Goal: Information Seeking & Learning: Learn about a topic

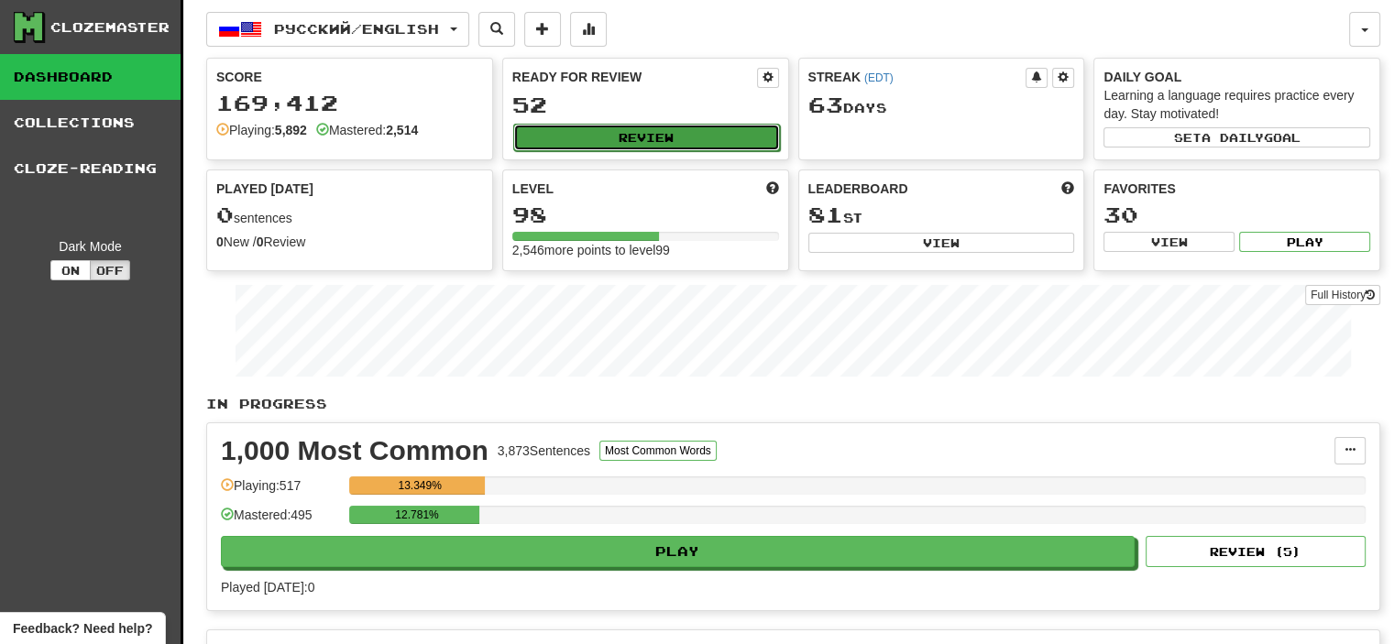
click at [660, 138] on button "Review" at bounding box center [646, 138] width 267 height 28
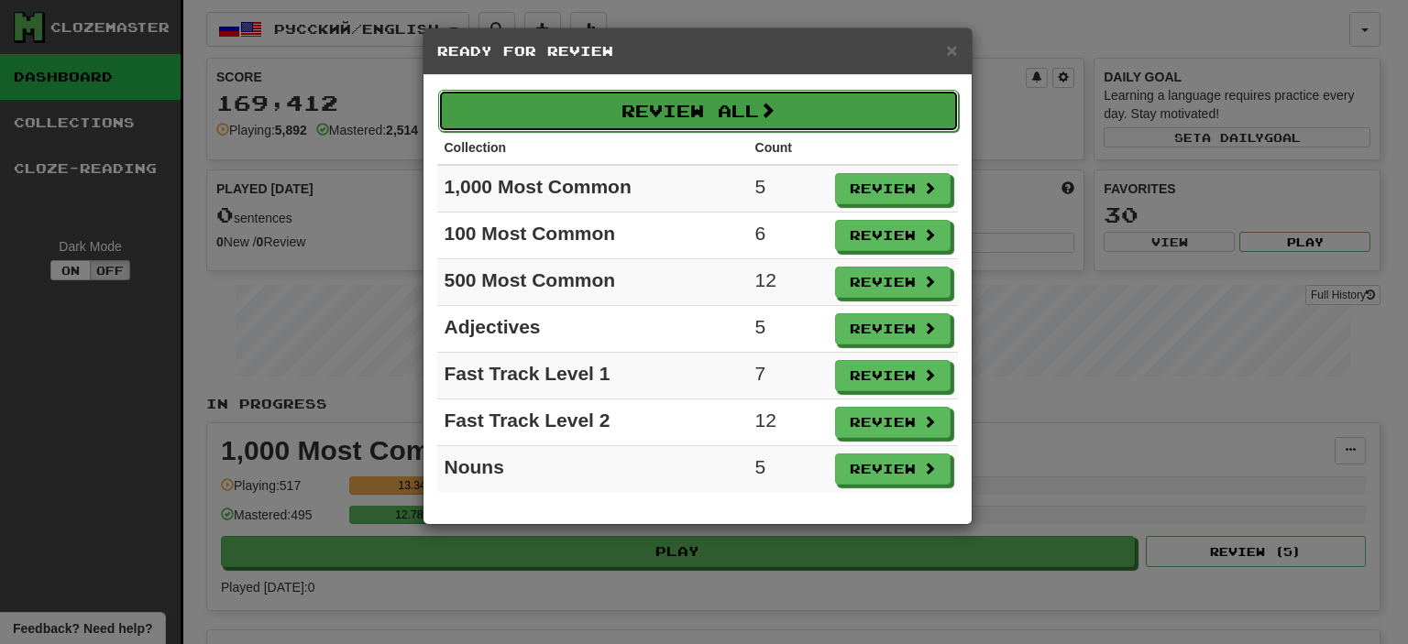
click at [665, 105] on button "Review All" at bounding box center [698, 111] width 521 height 42
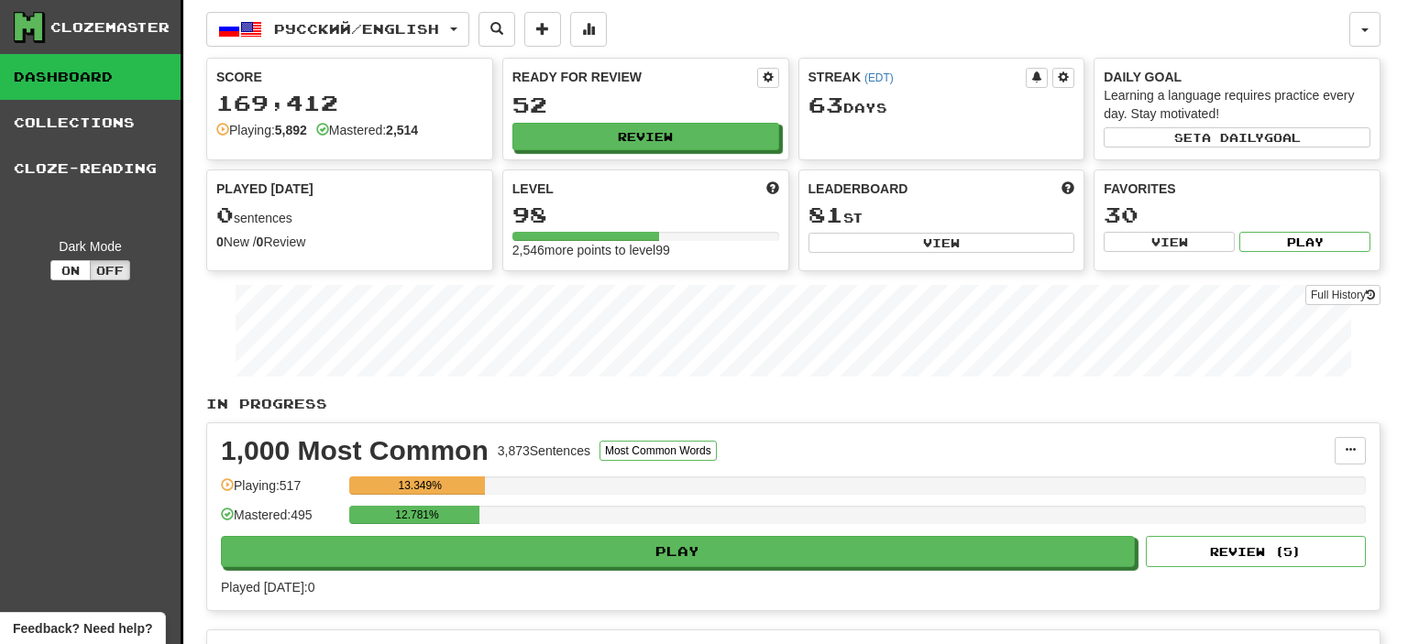
select select "**"
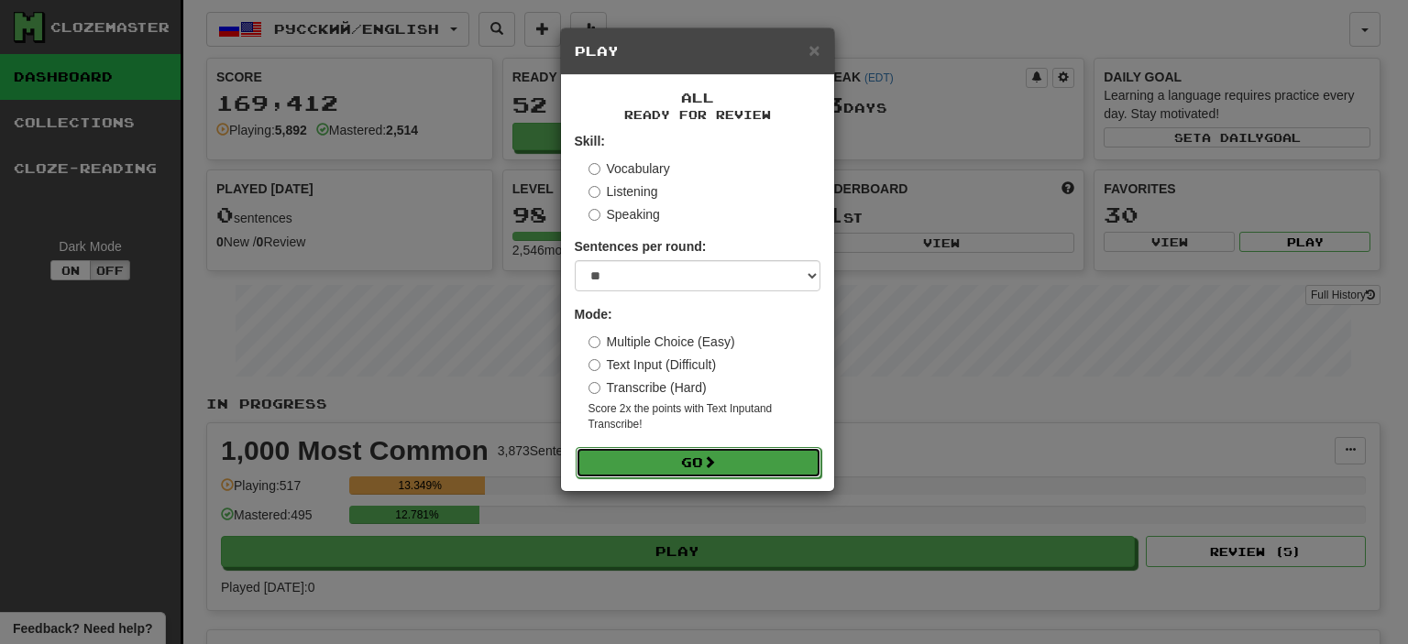
click at [734, 457] on button "Go" at bounding box center [699, 462] width 246 height 31
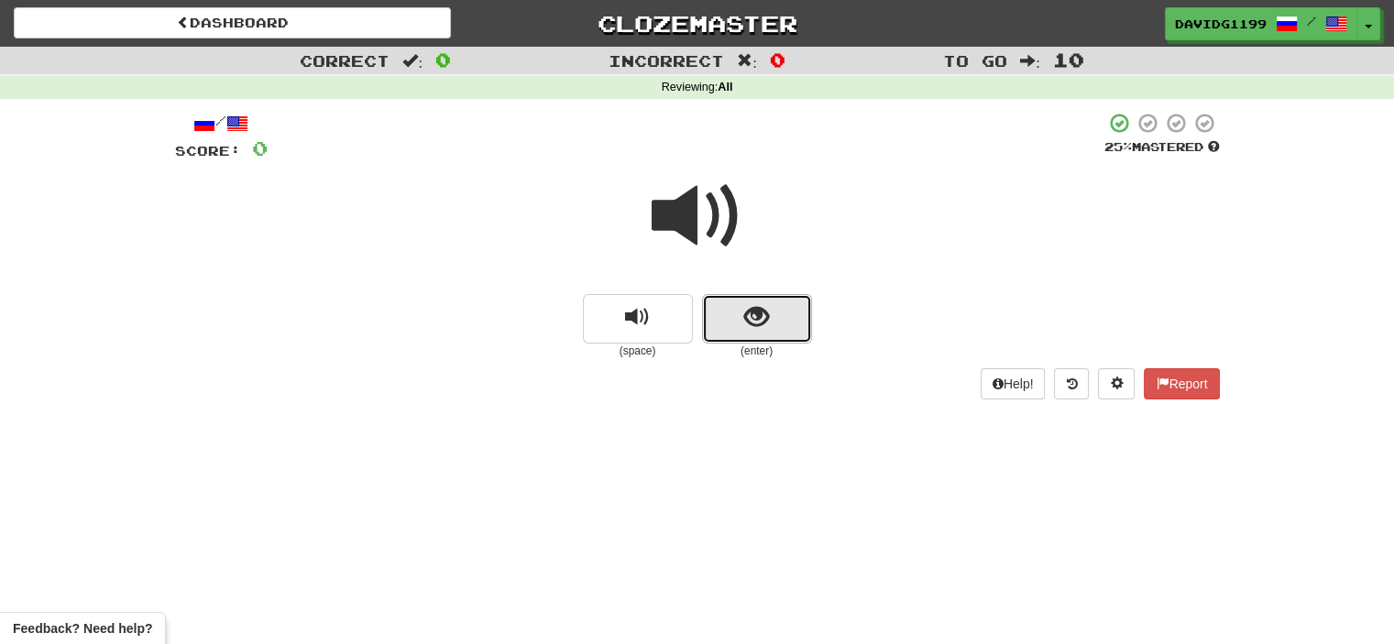
click at [722, 318] on button "show sentence" at bounding box center [757, 319] width 110 height 50
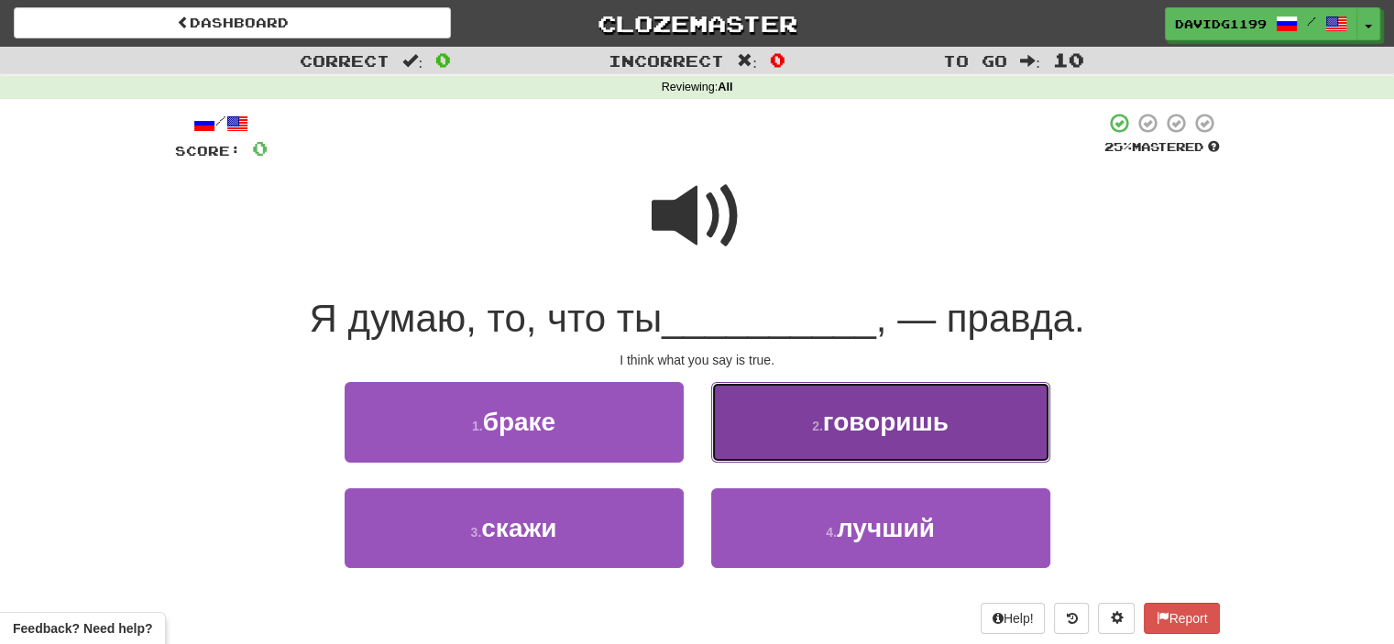
click at [787, 444] on button "2 . говоришь" at bounding box center [880, 422] width 339 height 80
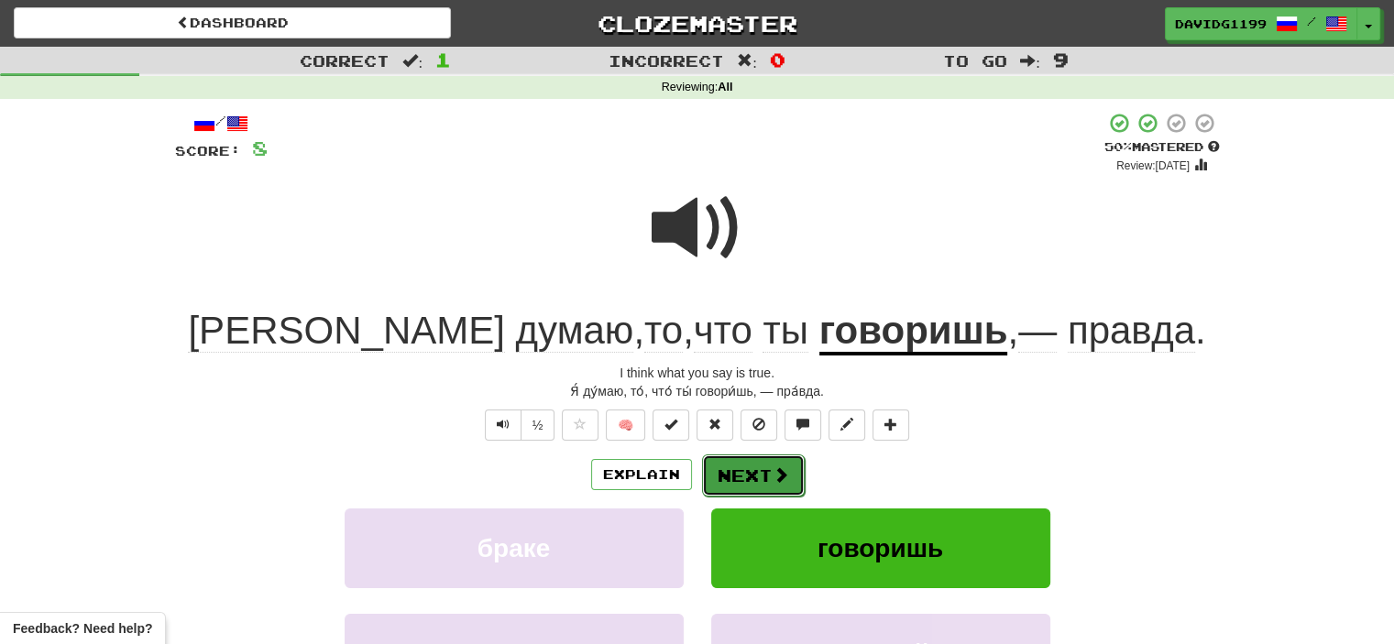
click at [762, 483] on button "Next" at bounding box center [753, 476] width 103 height 42
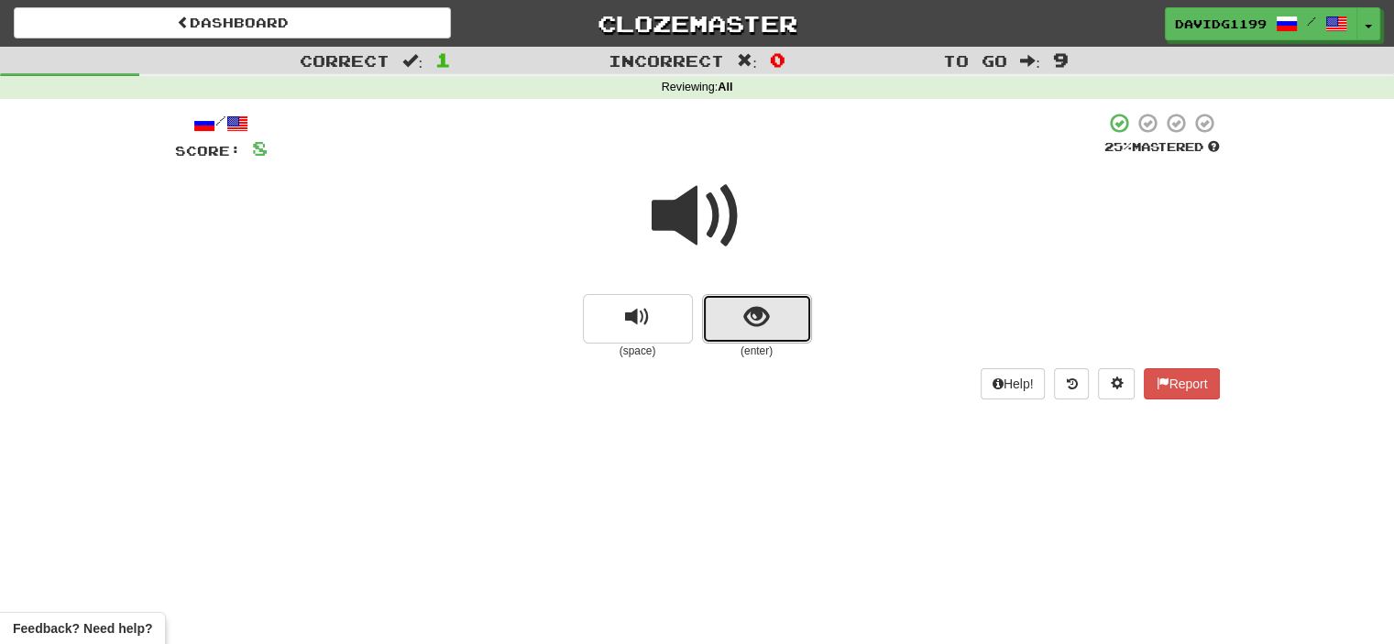
click at [725, 320] on button "show sentence" at bounding box center [757, 319] width 110 height 50
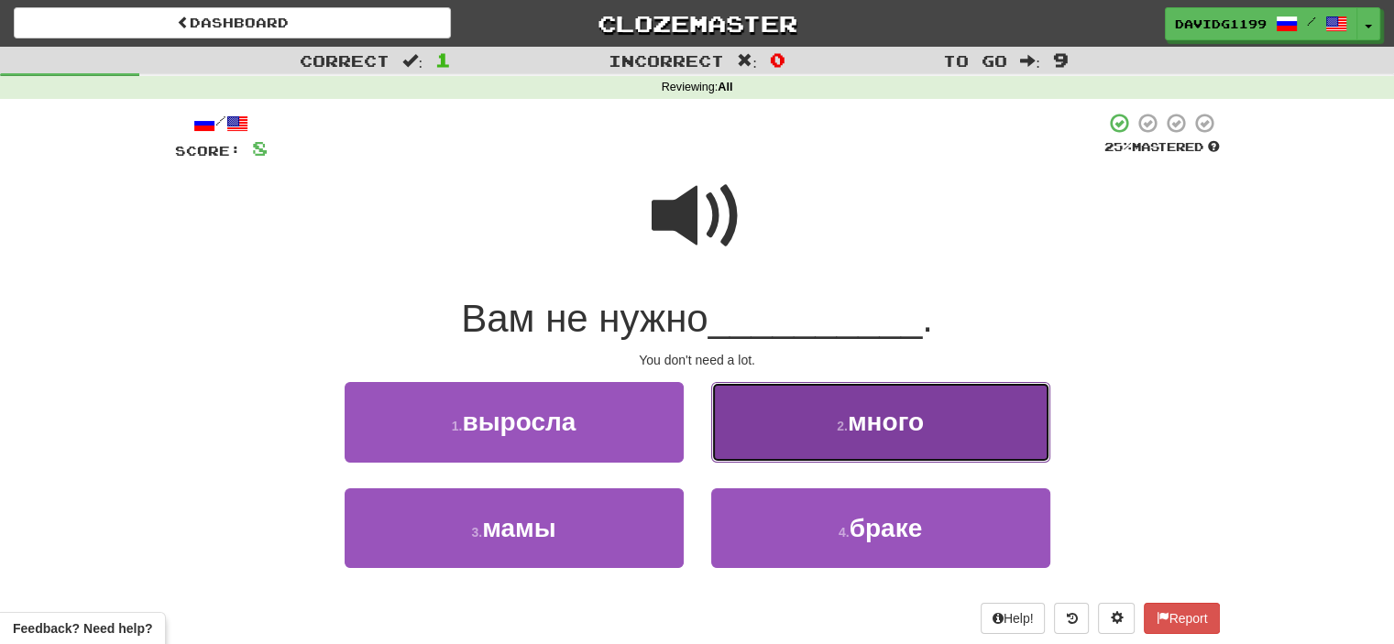
click at [872, 421] on span "много" at bounding box center [886, 422] width 76 height 28
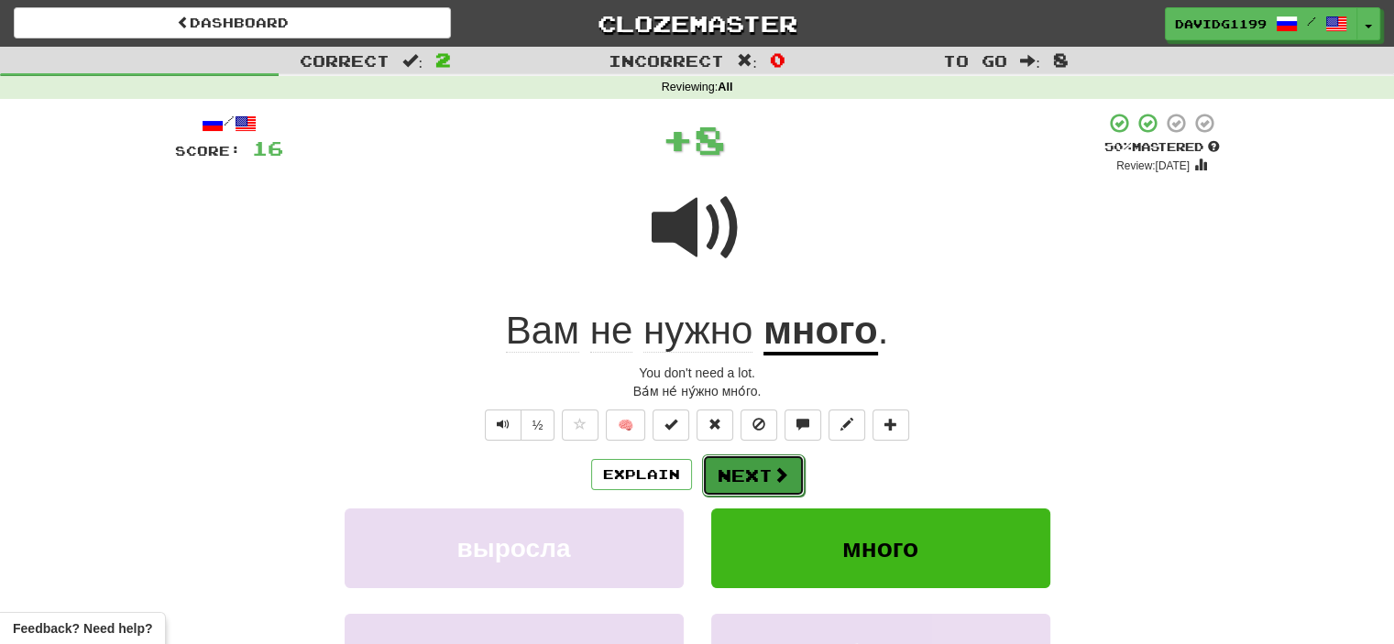
click at [749, 472] on button "Next" at bounding box center [753, 476] width 103 height 42
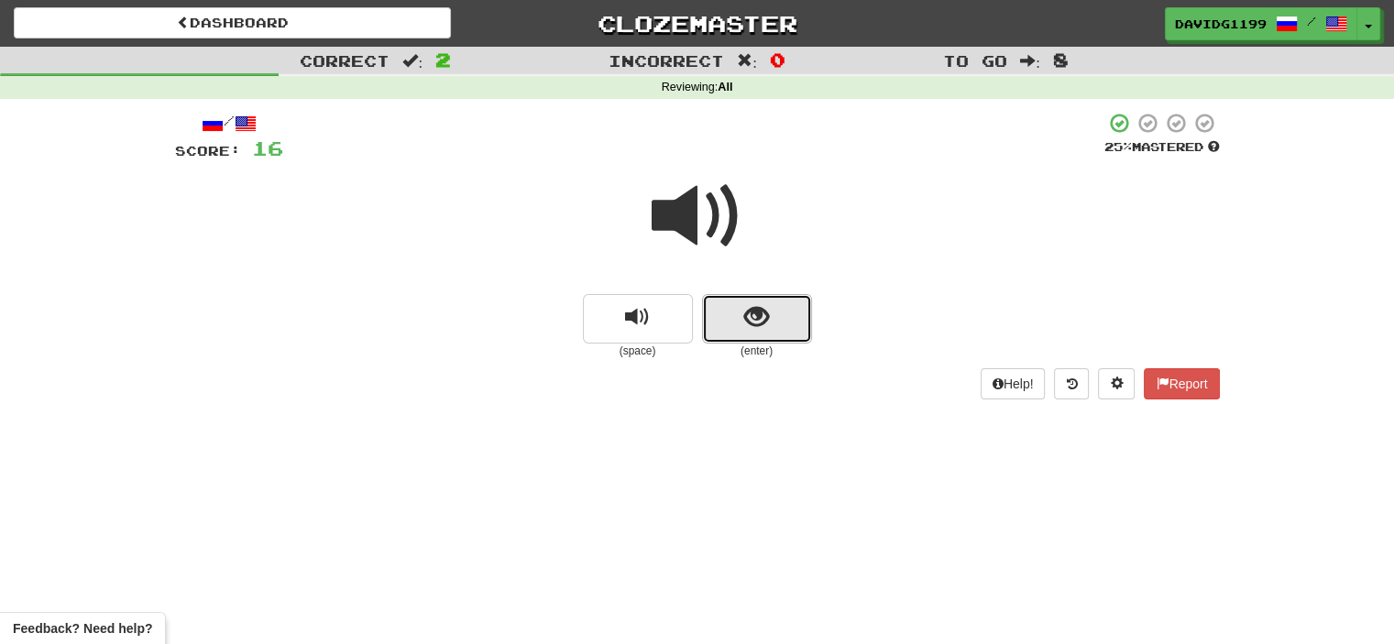
click at [735, 324] on button "show sentence" at bounding box center [757, 319] width 110 height 50
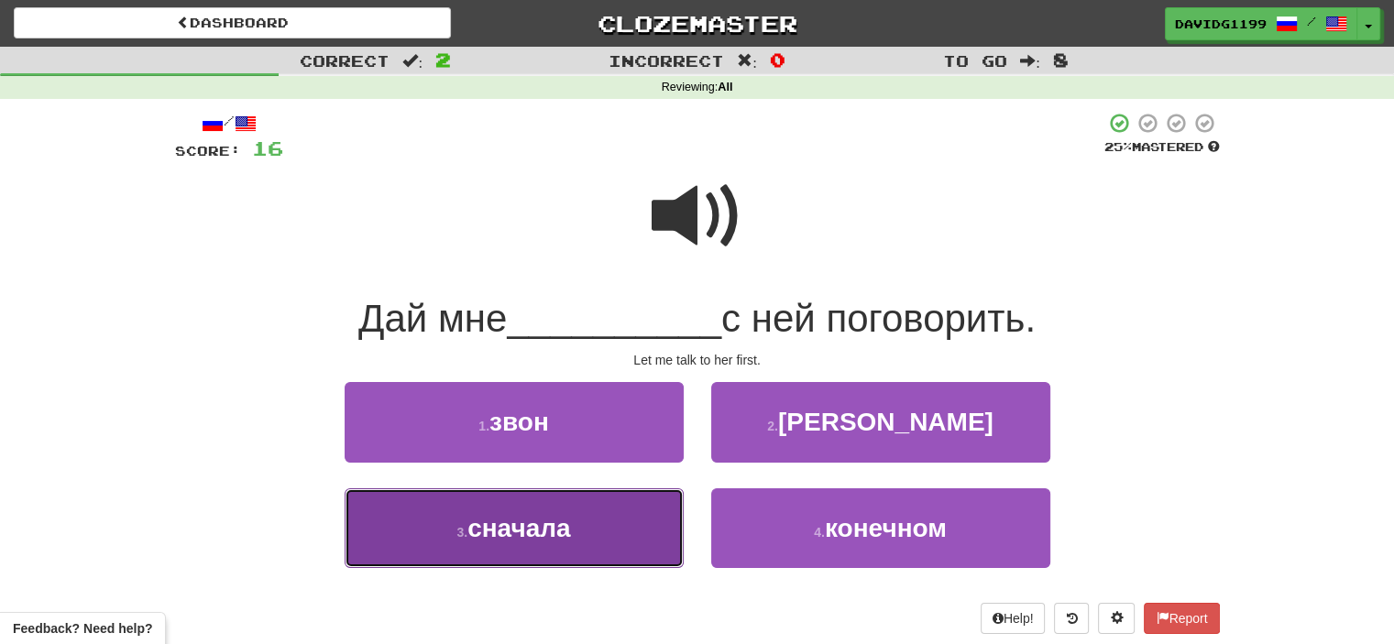
click at [576, 524] on button "3 . сначала" at bounding box center [514, 529] width 339 height 80
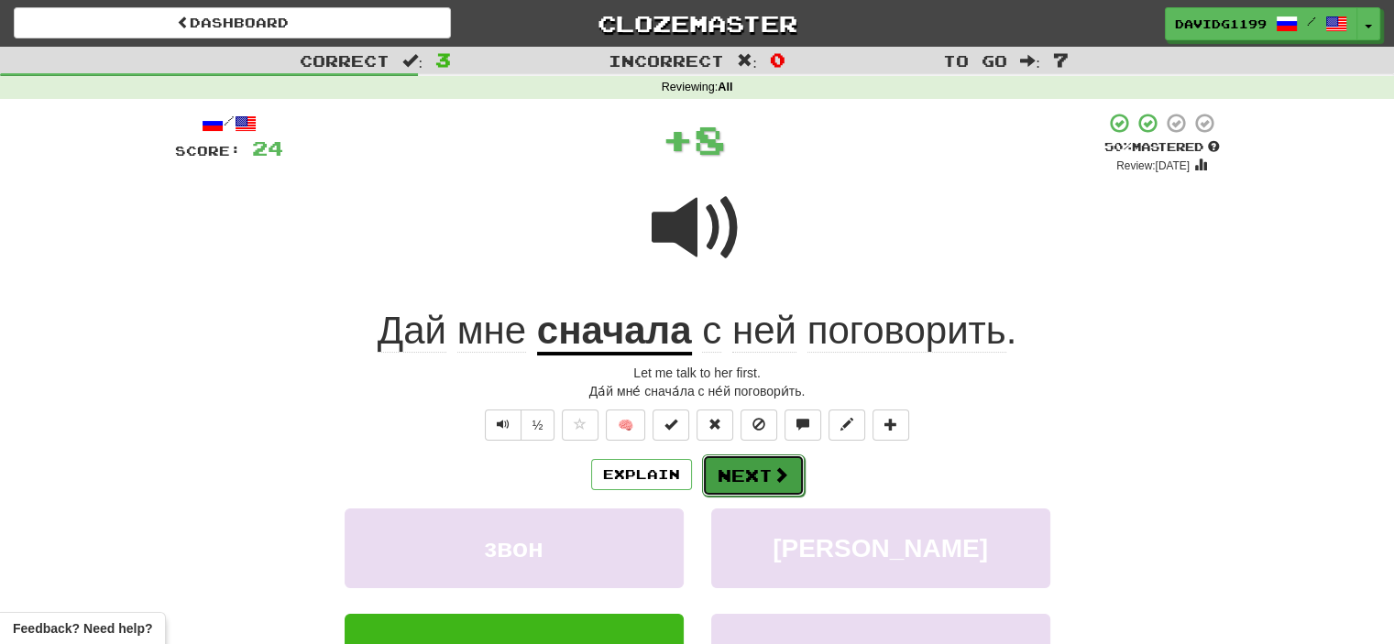
click at [762, 473] on button "Next" at bounding box center [753, 476] width 103 height 42
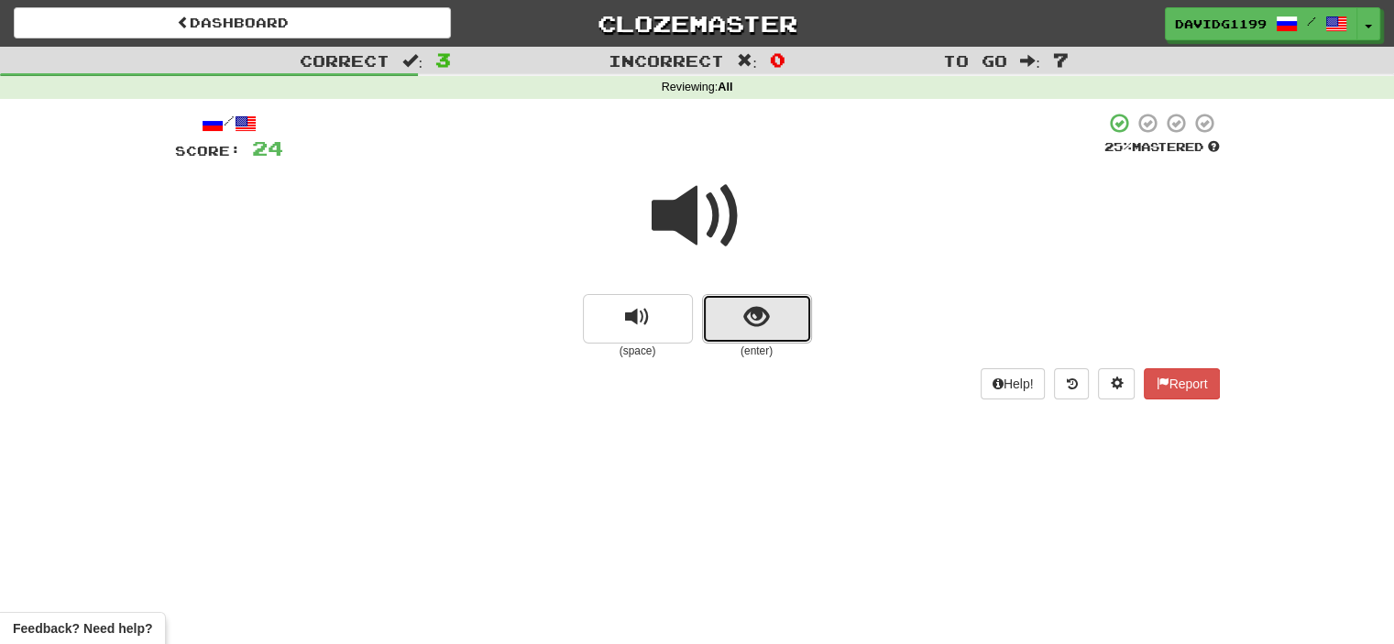
click at [732, 333] on button "show sentence" at bounding box center [757, 319] width 110 height 50
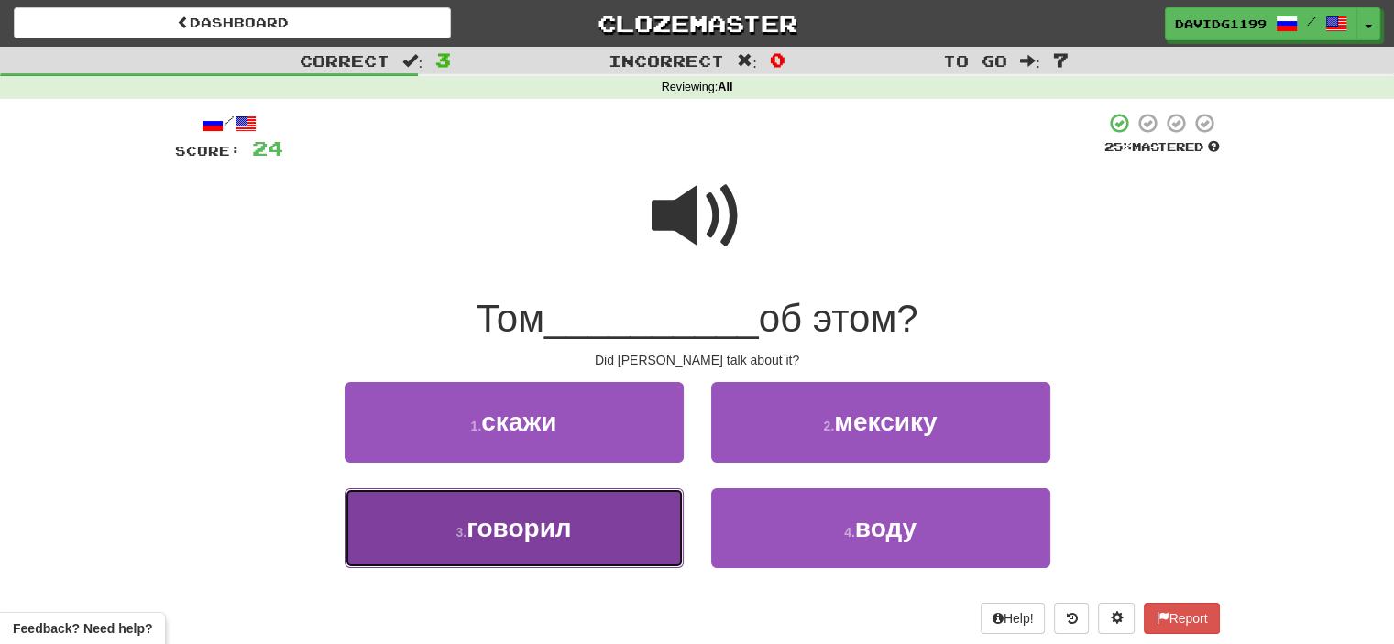
click at [661, 533] on button "3 . говорил" at bounding box center [514, 529] width 339 height 80
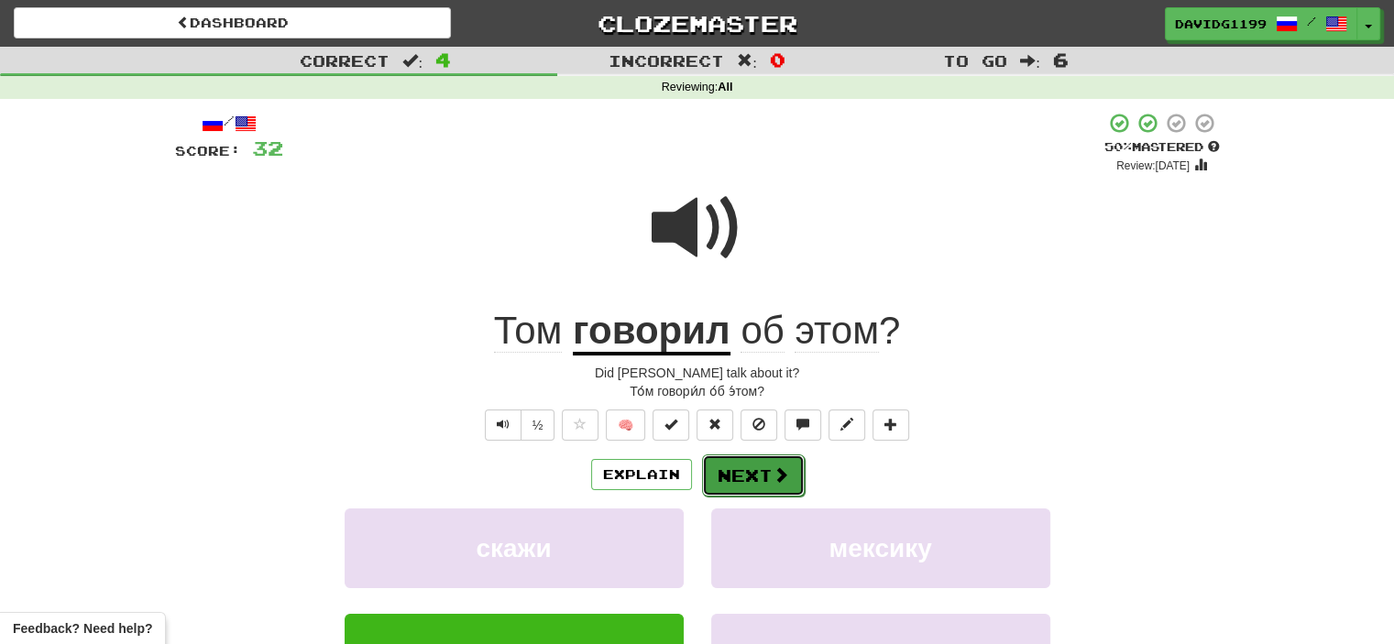
click at [759, 468] on button "Next" at bounding box center [753, 476] width 103 height 42
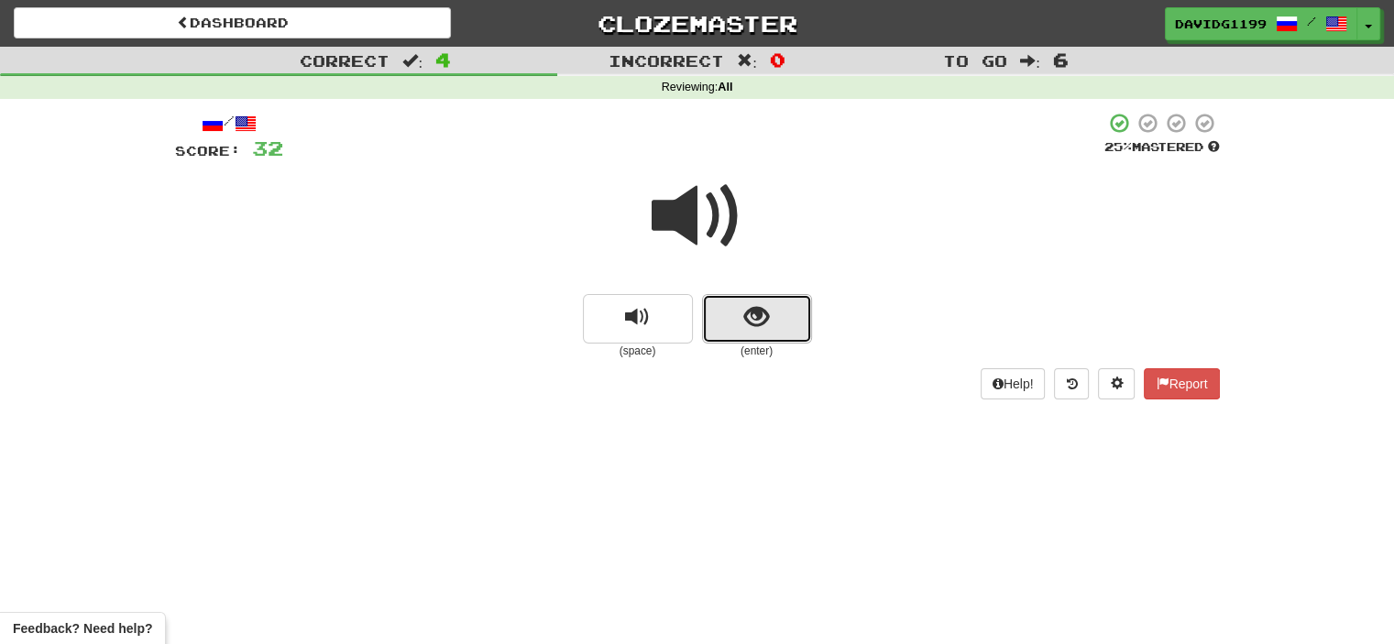
click at [730, 326] on button "show sentence" at bounding box center [757, 319] width 110 height 50
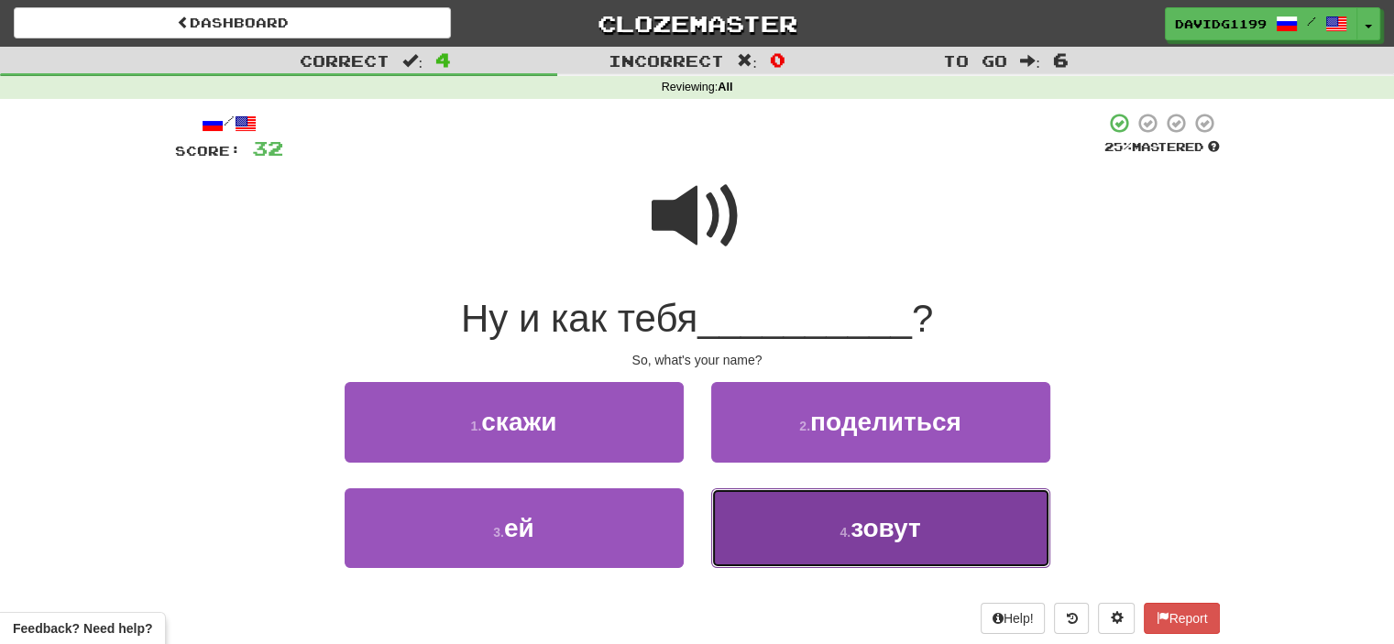
click at [780, 526] on button "4 . зовут" at bounding box center [880, 529] width 339 height 80
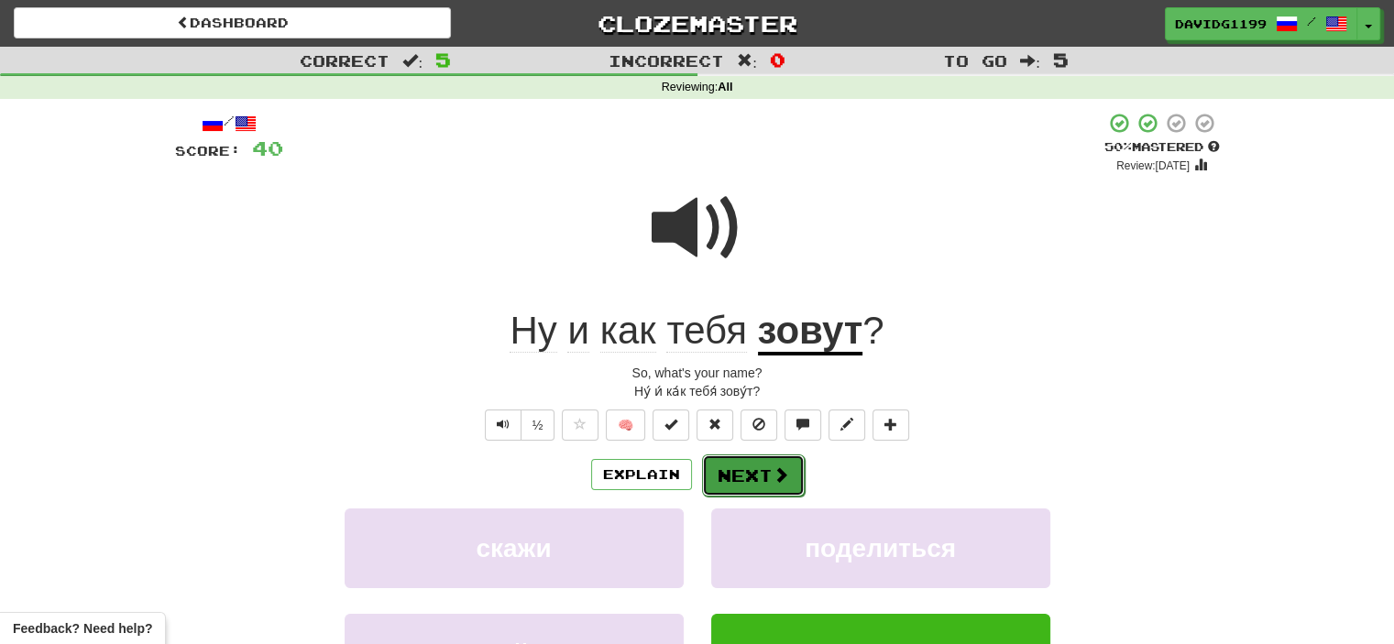
click at [763, 479] on button "Next" at bounding box center [753, 476] width 103 height 42
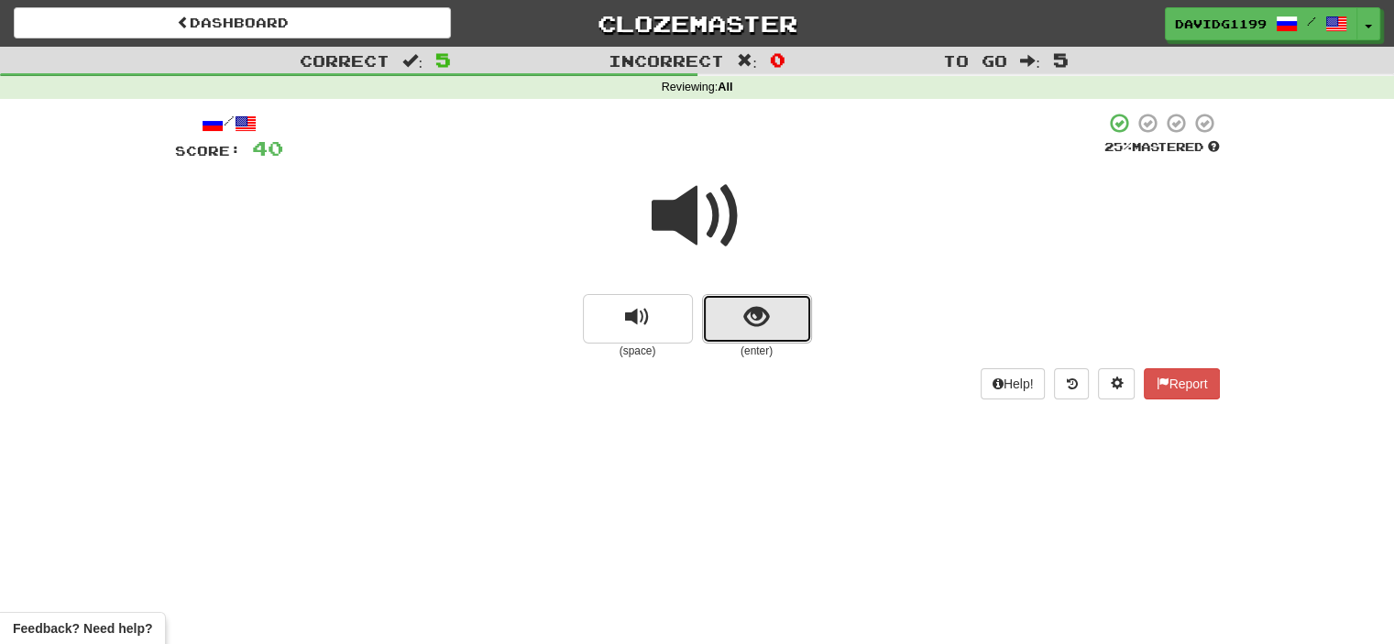
click at [732, 326] on button "show sentence" at bounding box center [757, 319] width 110 height 50
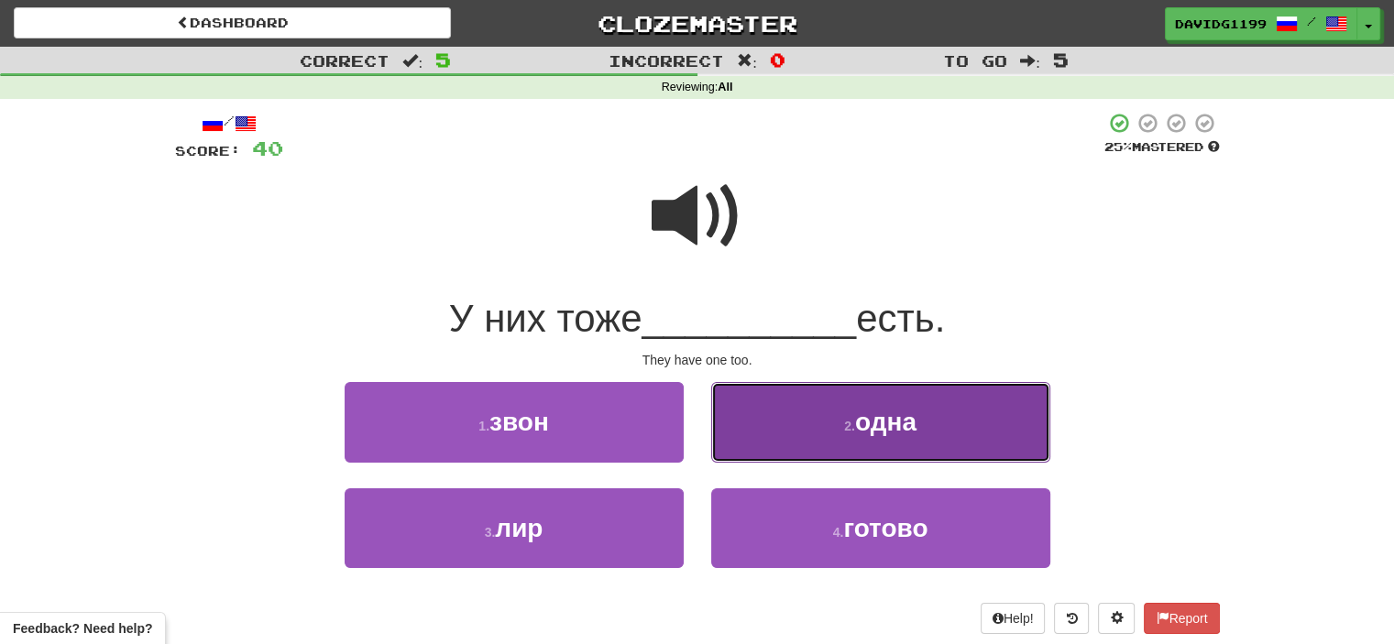
click at [766, 457] on button "2 . одна" at bounding box center [880, 422] width 339 height 80
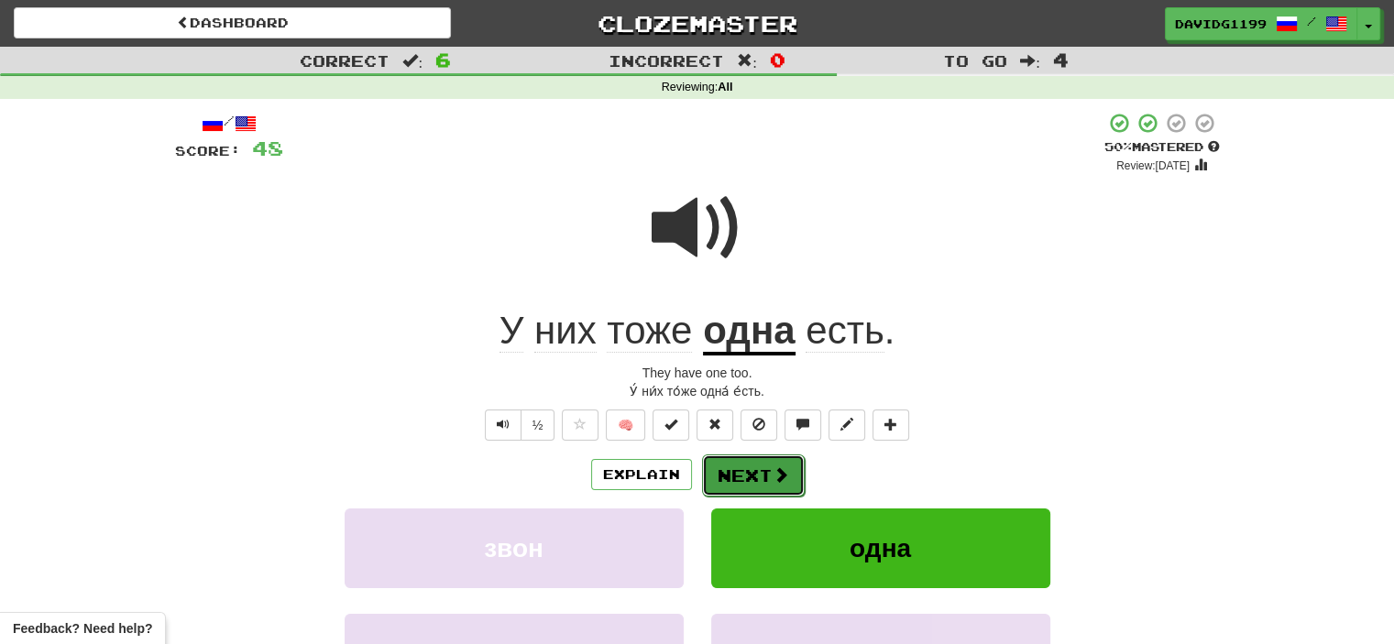
click at [744, 478] on button "Next" at bounding box center [753, 476] width 103 height 42
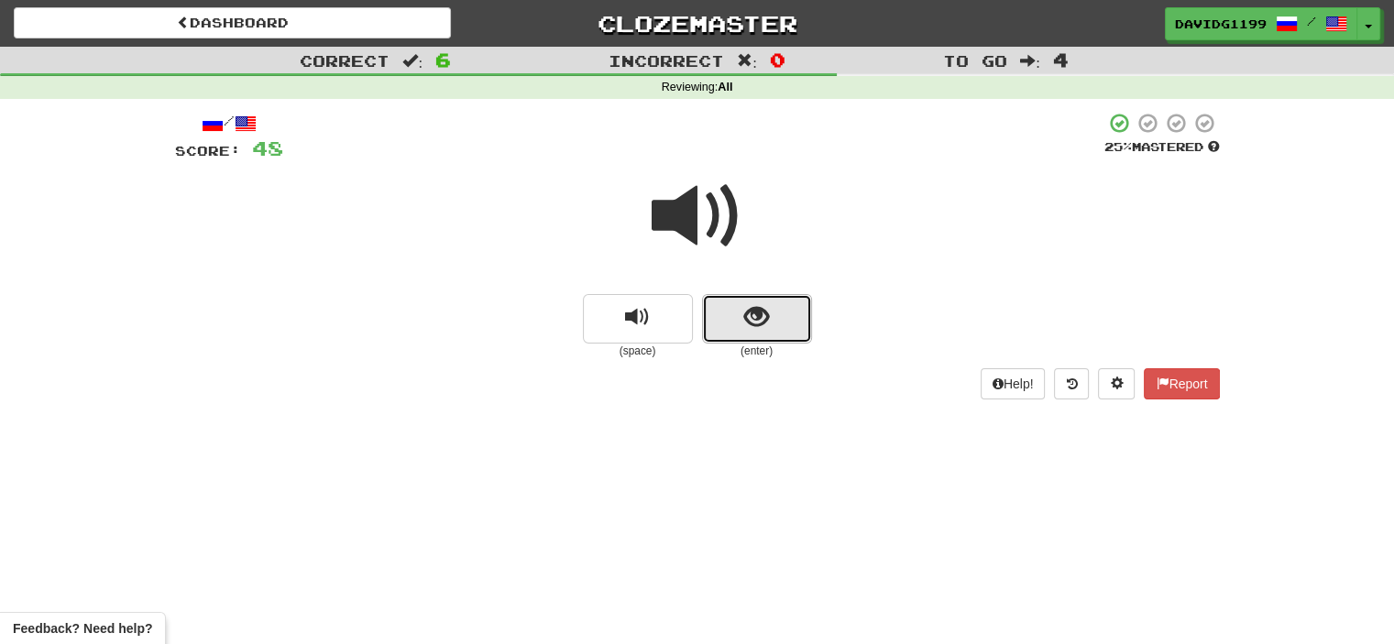
click at [728, 335] on button "show sentence" at bounding box center [757, 319] width 110 height 50
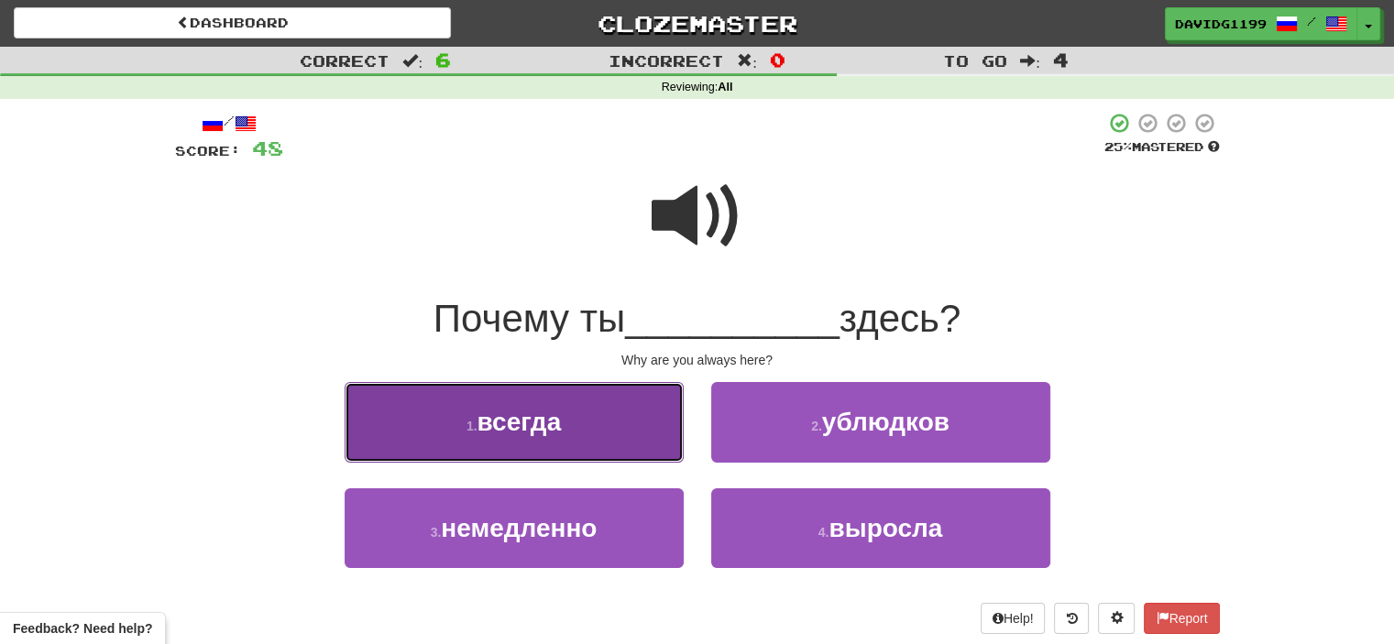
click at [598, 441] on button "1 . всегда" at bounding box center [514, 422] width 339 height 80
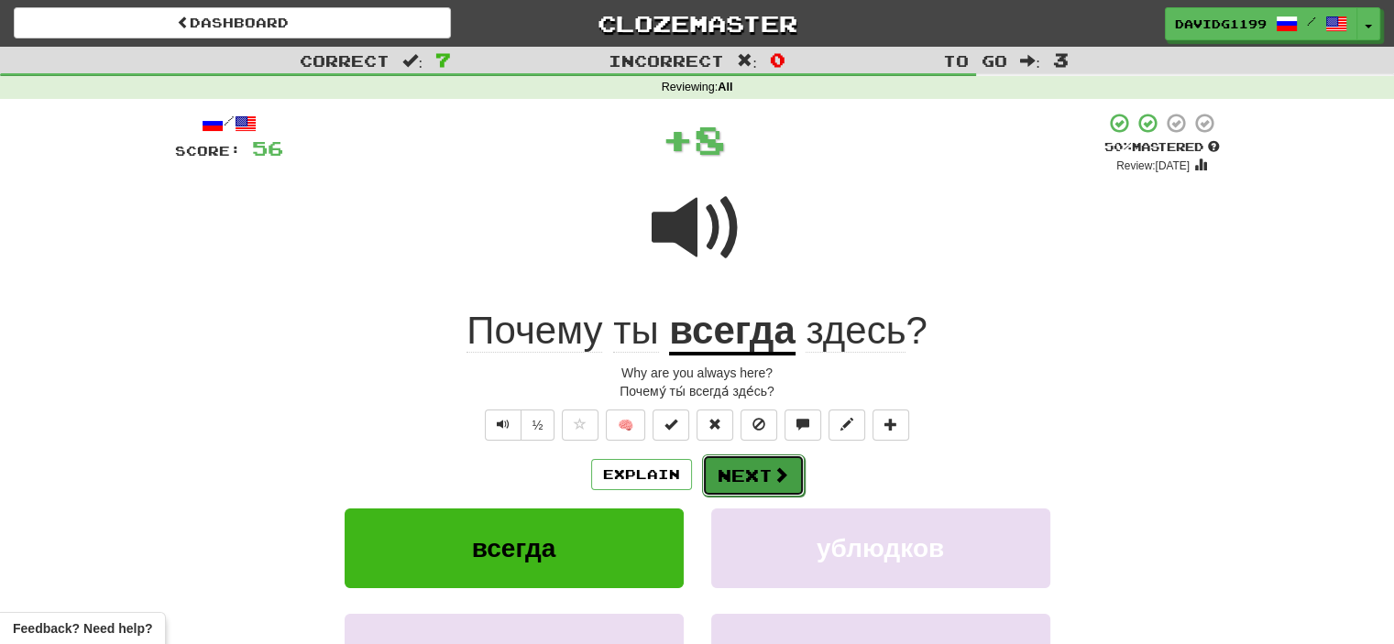
click at [750, 468] on button "Next" at bounding box center [753, 476] width 103 height 42
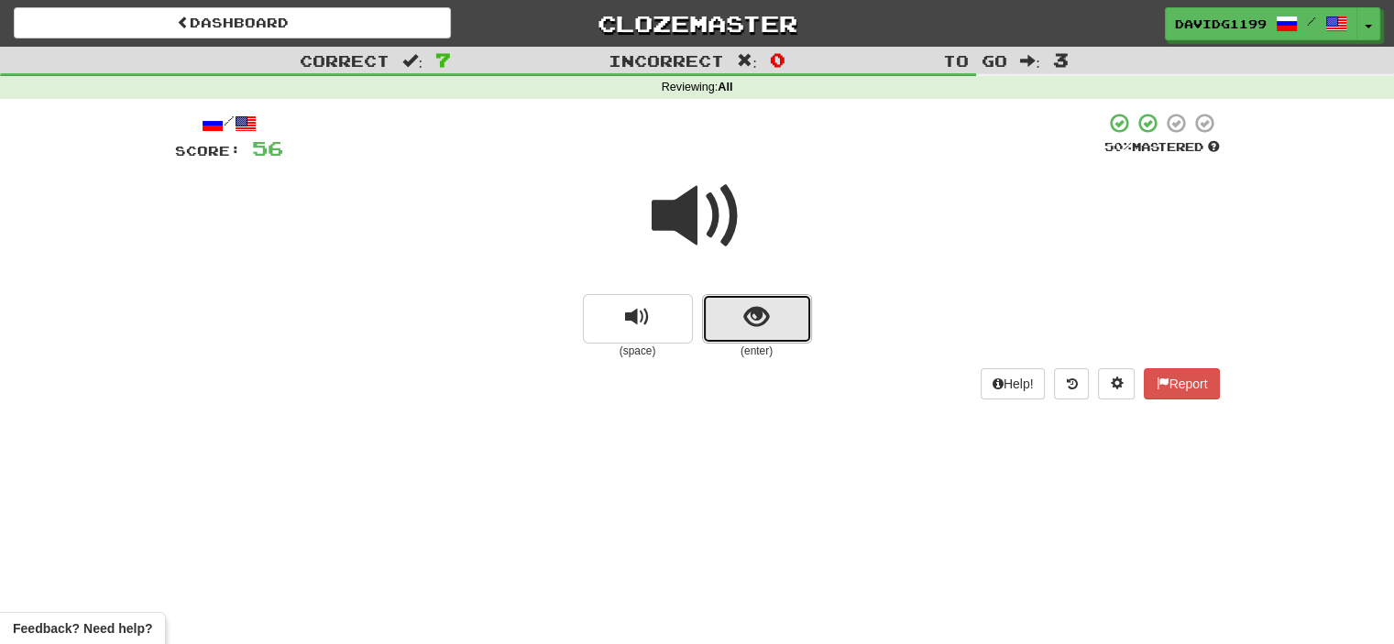
click at [727, 319] on button "show sentence" at bounding box center [757, 319] width 110 height 50
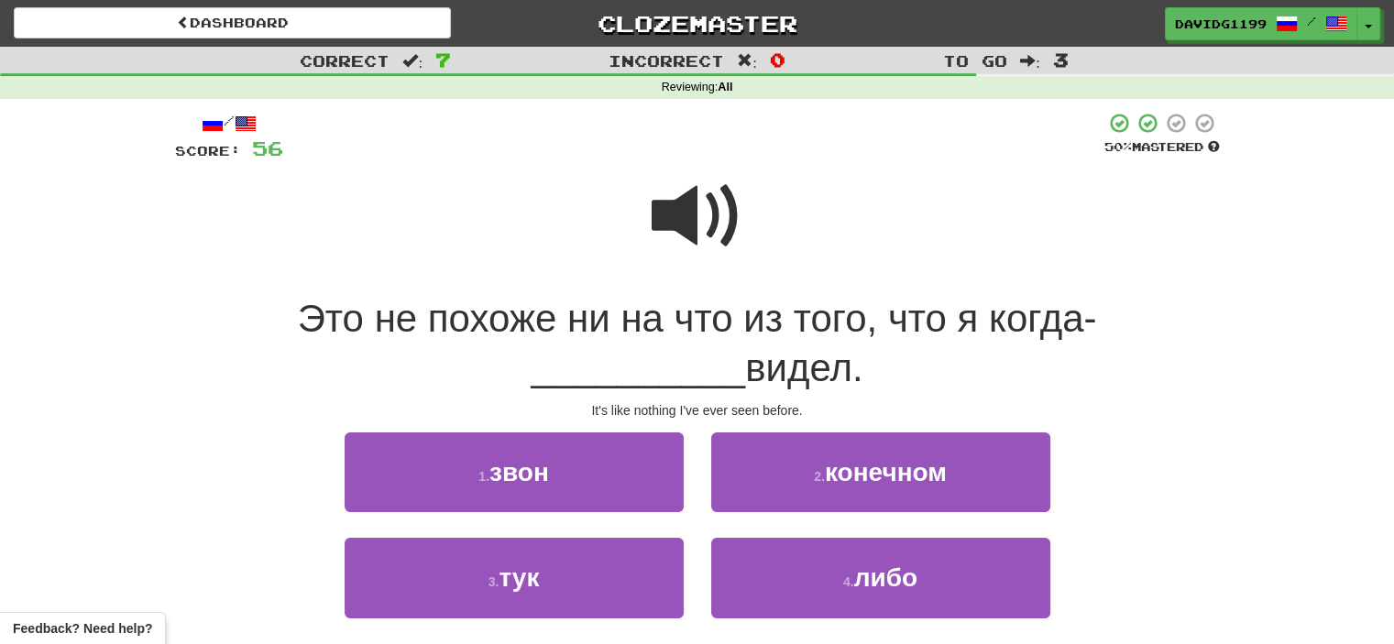
click at [704, 212] on span at bounding box center [698, 217] width 92 height 92
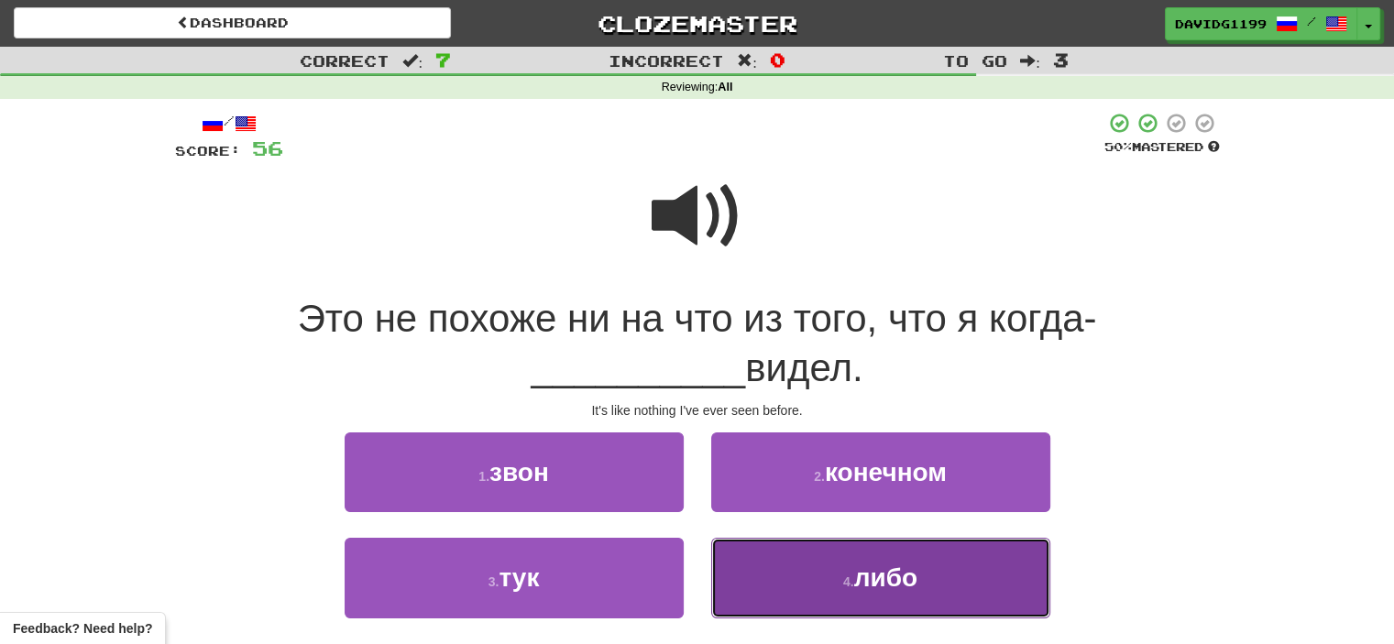
click at [869, 584] on span "либо" at bounding box center [885, 578] width 63 height 28
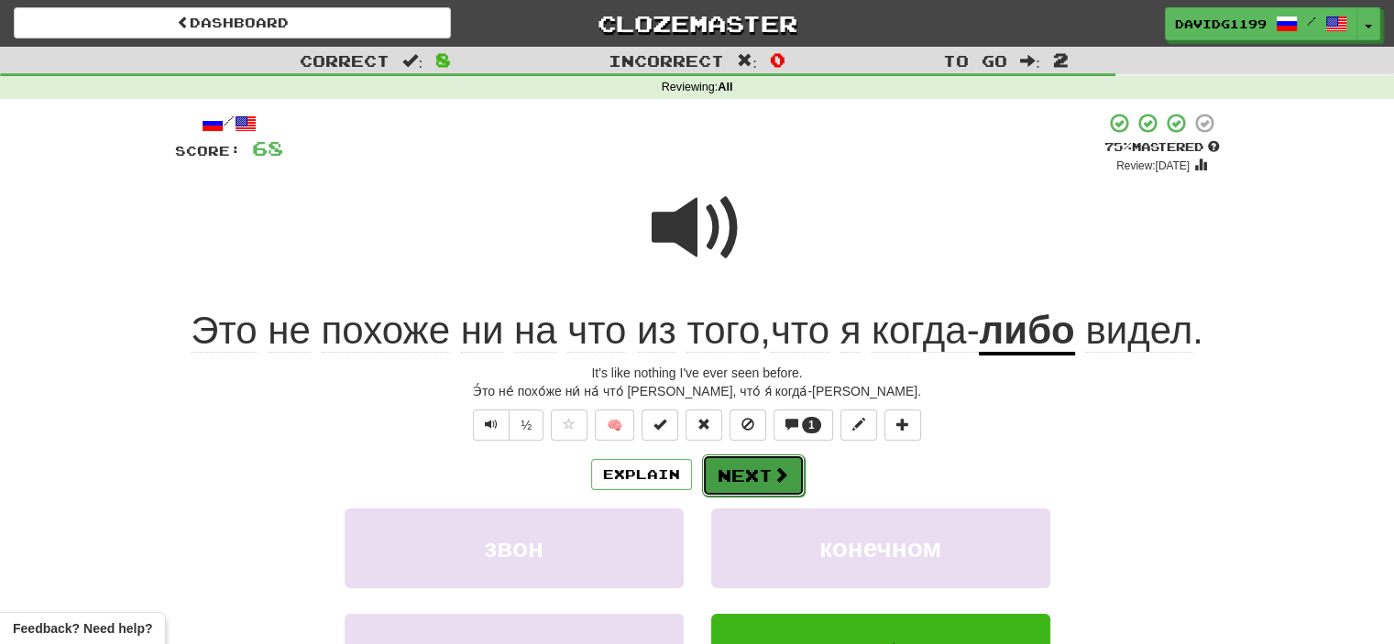
click at [756, 473] on button "Next" at bounding box center [753, 476] width 103 height 42
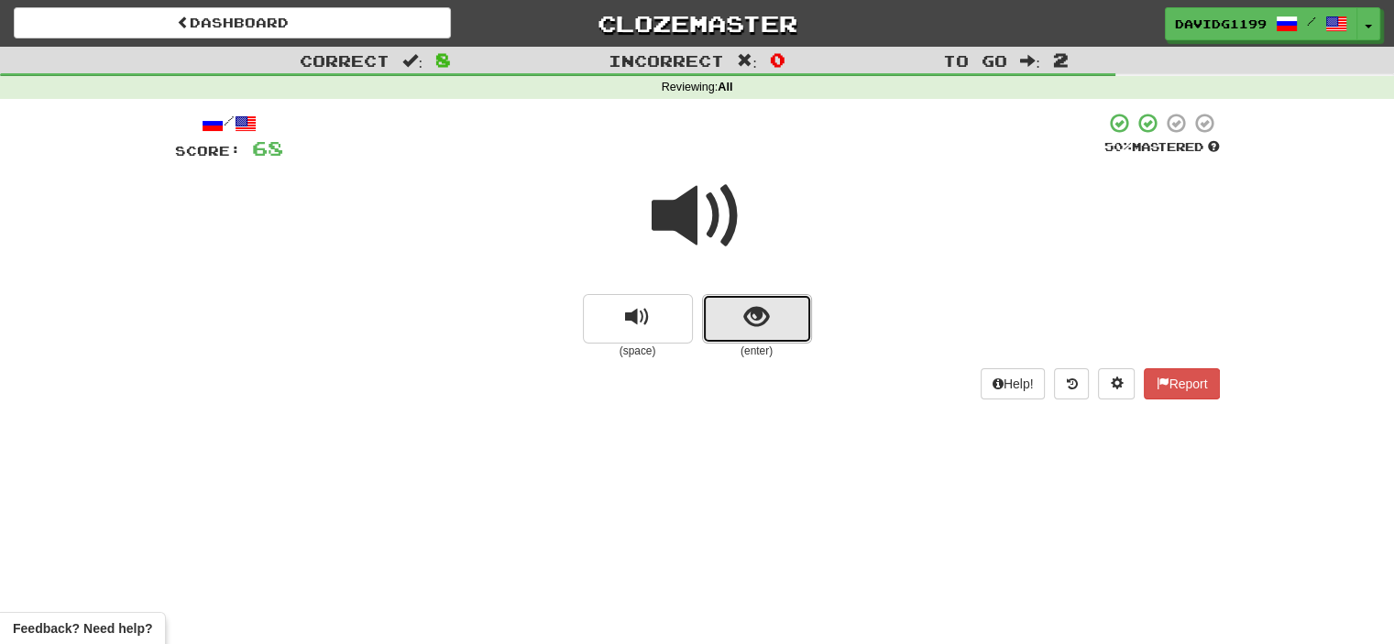
click at [741, 327] on button "show sentence" at bounding box center [757, 319] width 110 height 50
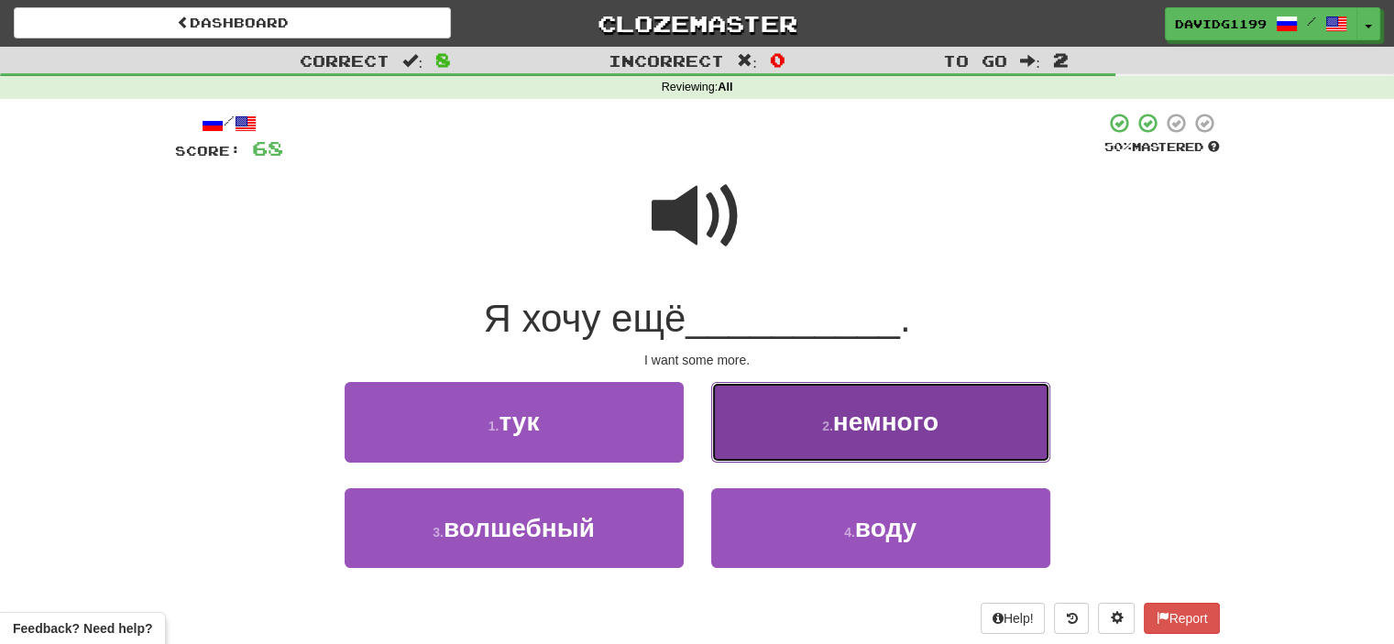
click at [829, 442] on button "2 . немного" at bounding box center [880, 422] width 339 height 80
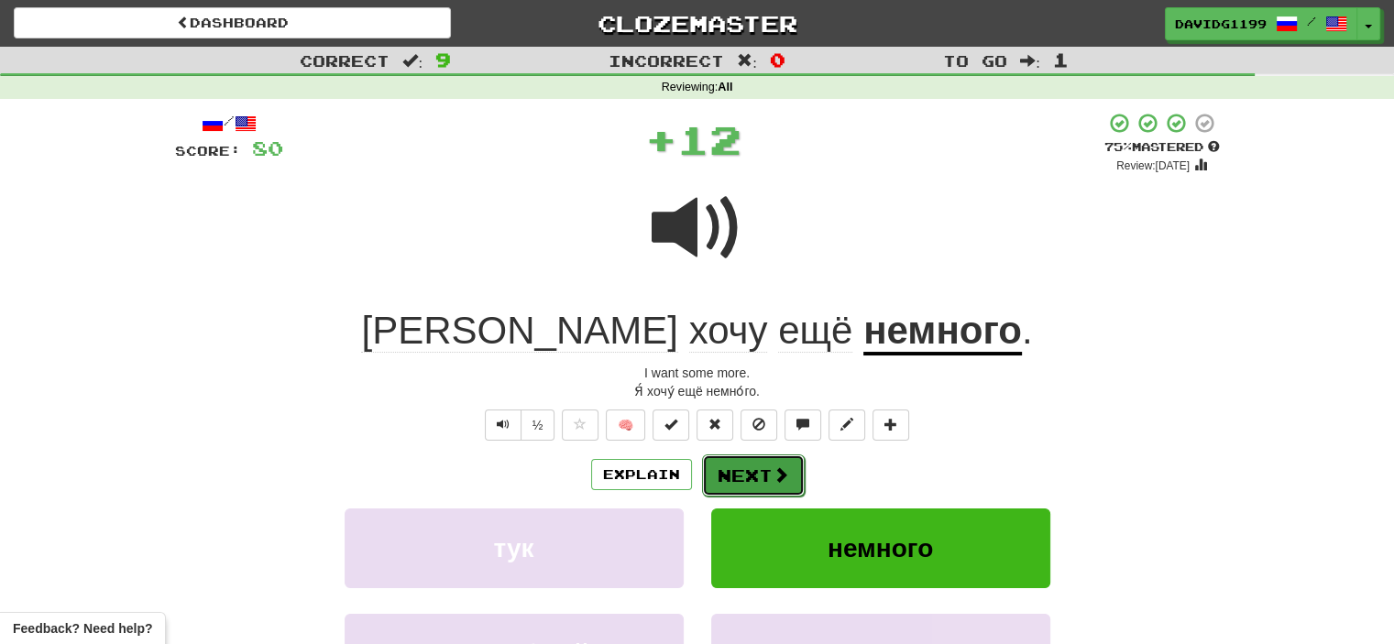
click at [761, 479] on button "Next" at bounding box center [753, 476] width 103 height 42
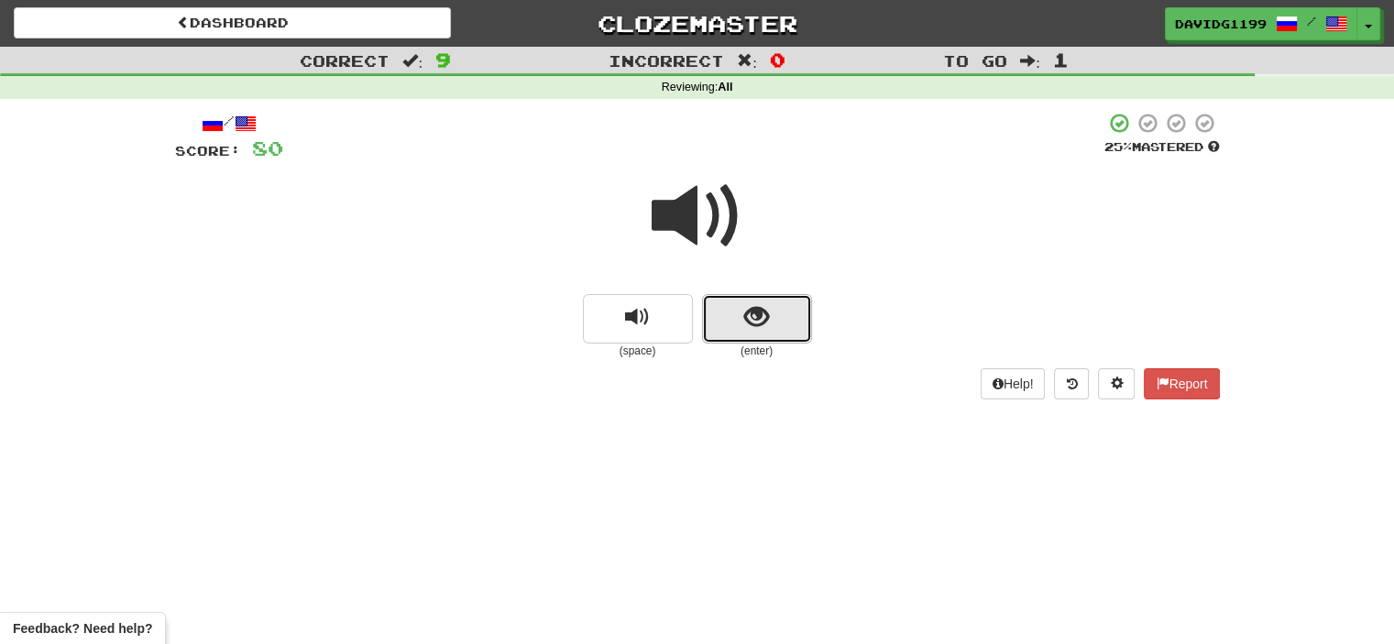
click at [727, 322] on button "show sentence" at bounding box center [757, 319] width 110 height 50
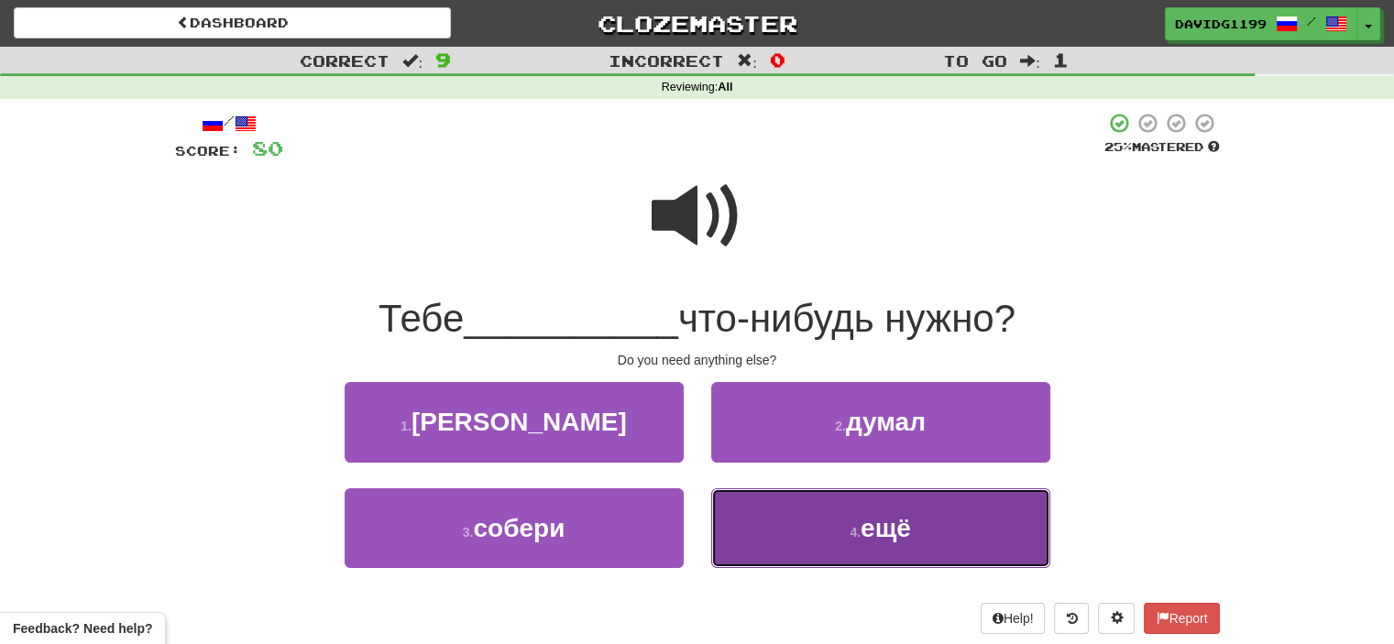
click at [757, 523] on button "4 . ещё" at bounding box center [880, 529] width 339 height 80
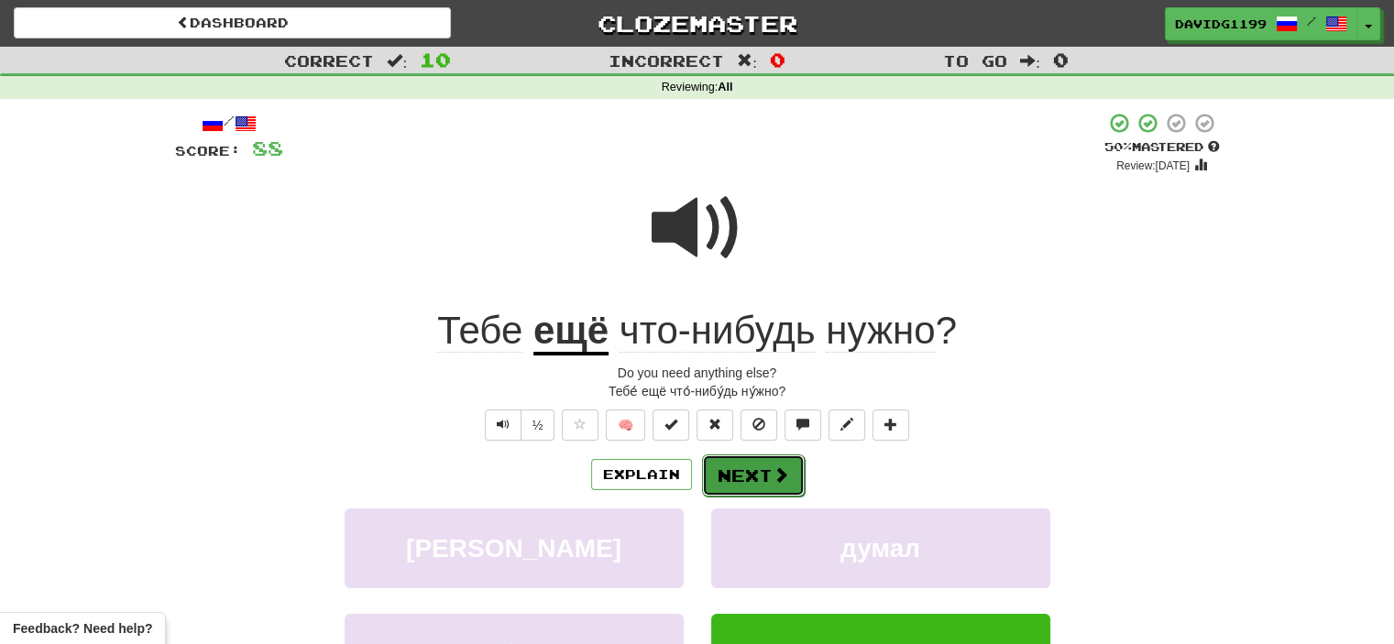
click at [759, 476] on button "Next" at bounding box center [753, 476] width 103 height 42
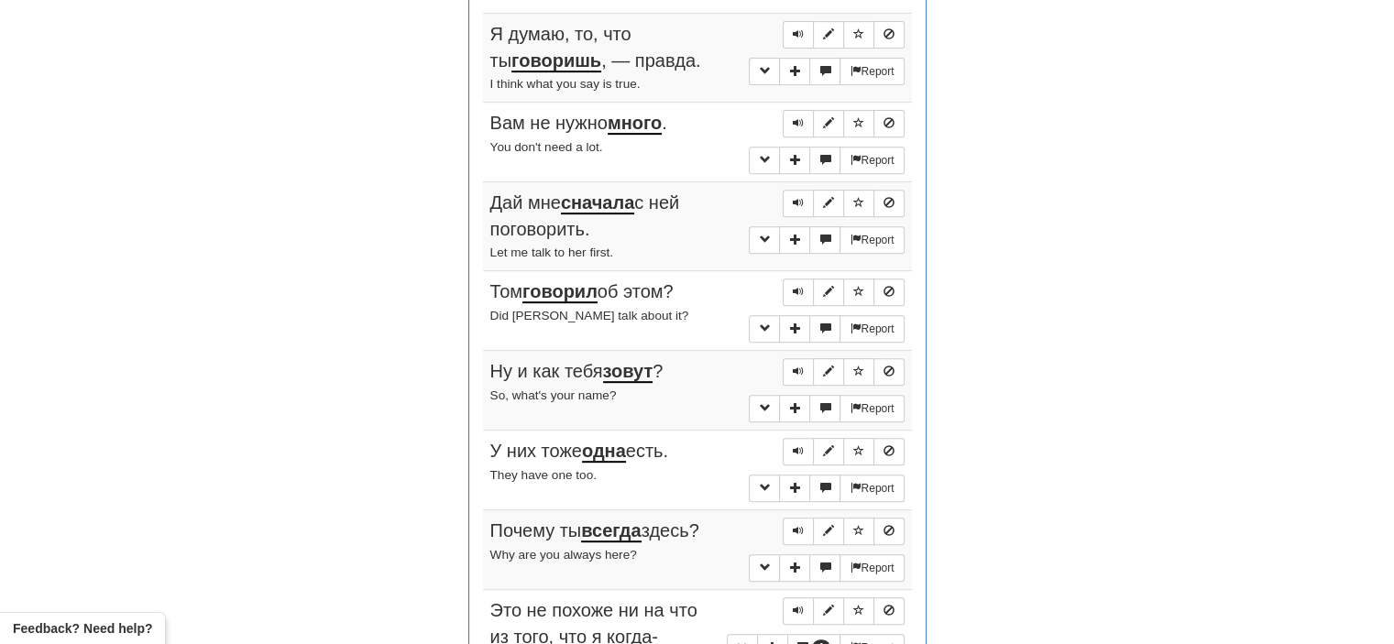
scroll to position [746, 0]
click at [796, 38] on span "Sentence controls" at bounding box center [798, 34] width 11 height 11
click at [797, 118] on span "Sentence controls" at bounding box center [798, 123] width 11 height 11
click at [795, 198] on span "Sentence controls" at bounding box center [798, 203] width 11 height 11
click at [805, 288] on button "Sentence controls" at bounding box center [798, 294] width 31 height 28
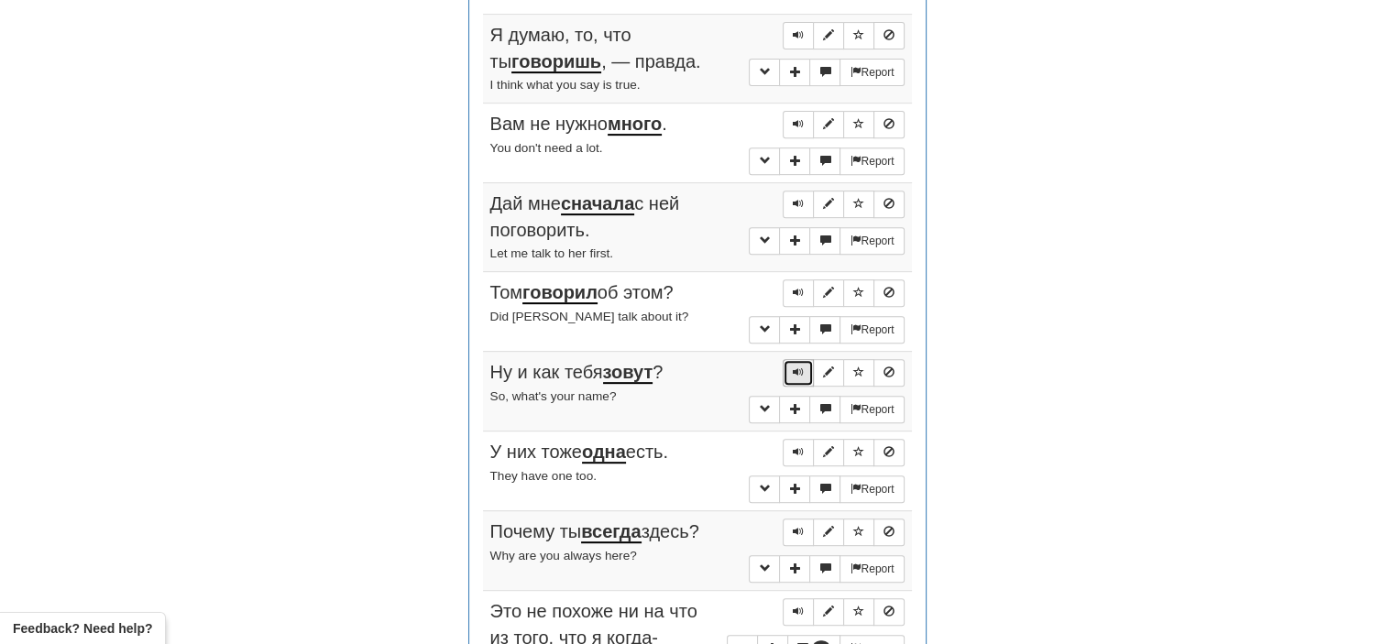
click at [792, 364] on button "Sentence controls" at bounding box center [798, 373] width 31 height 28
click at [802, 446] on span "Sentence controls" at bounding box center [798, 451] width 11 height 11
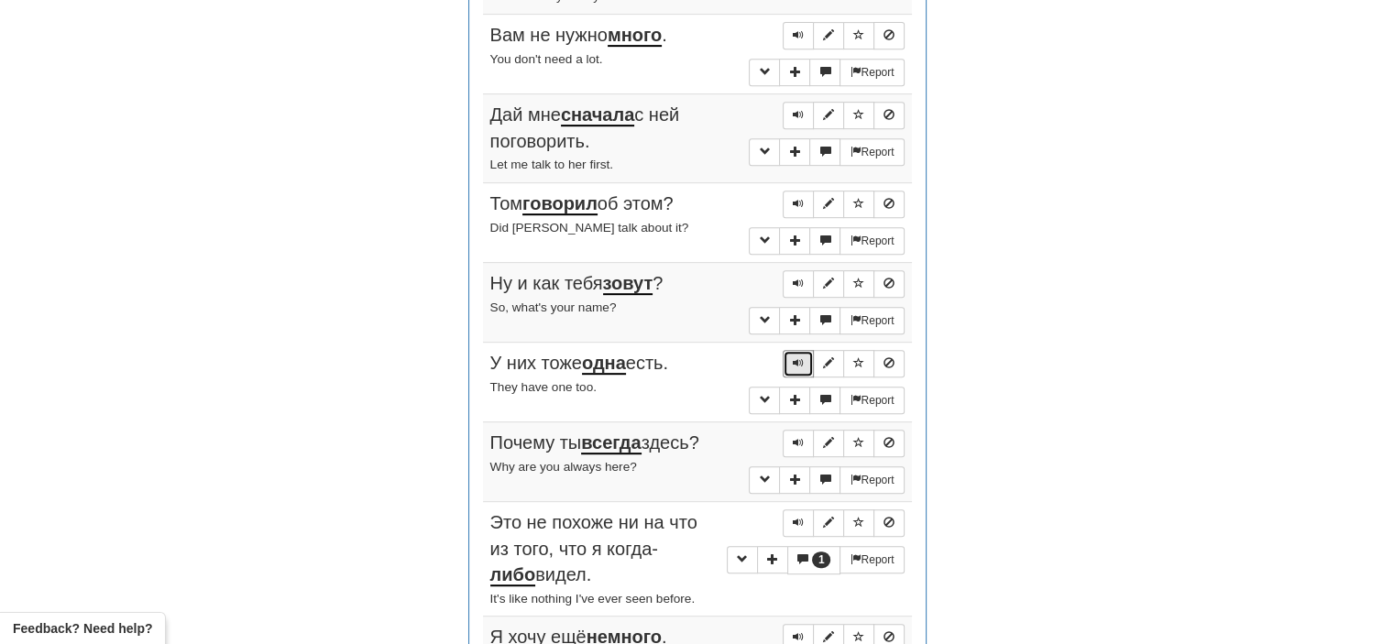
scroll to position [862, 0]
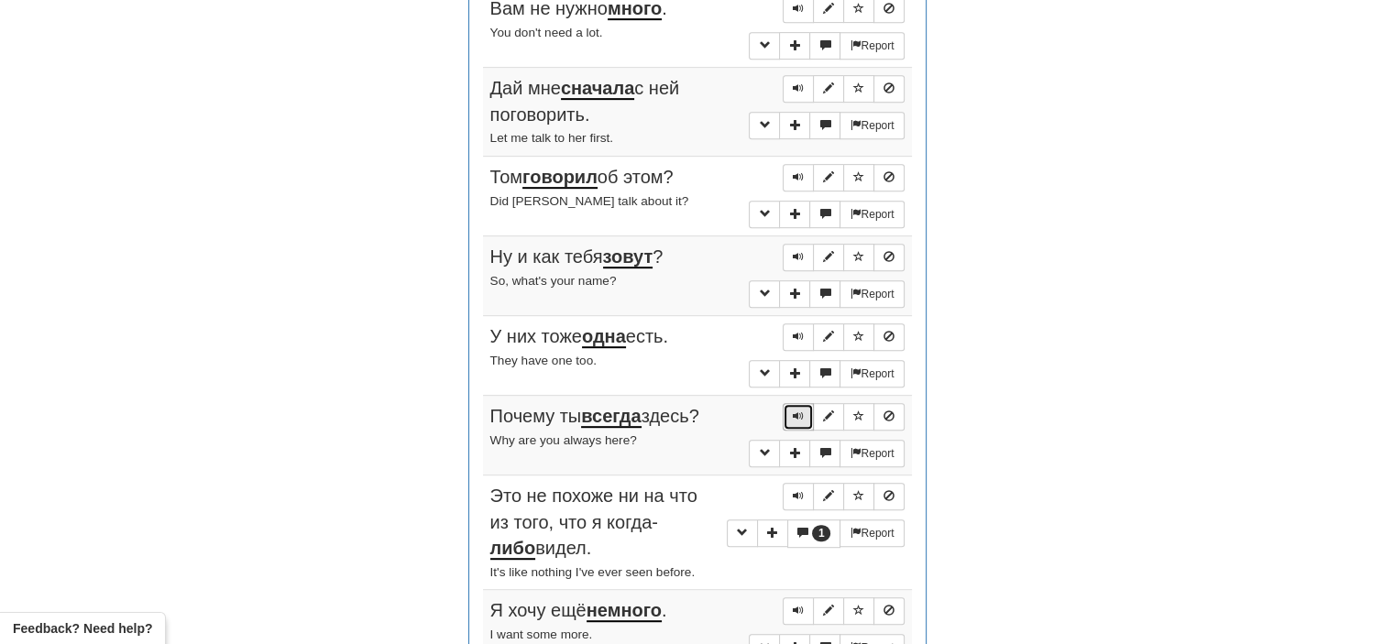
click at [799, 412] on span "Sentence controls" at bounding box center [798, 416] width 11 height 11
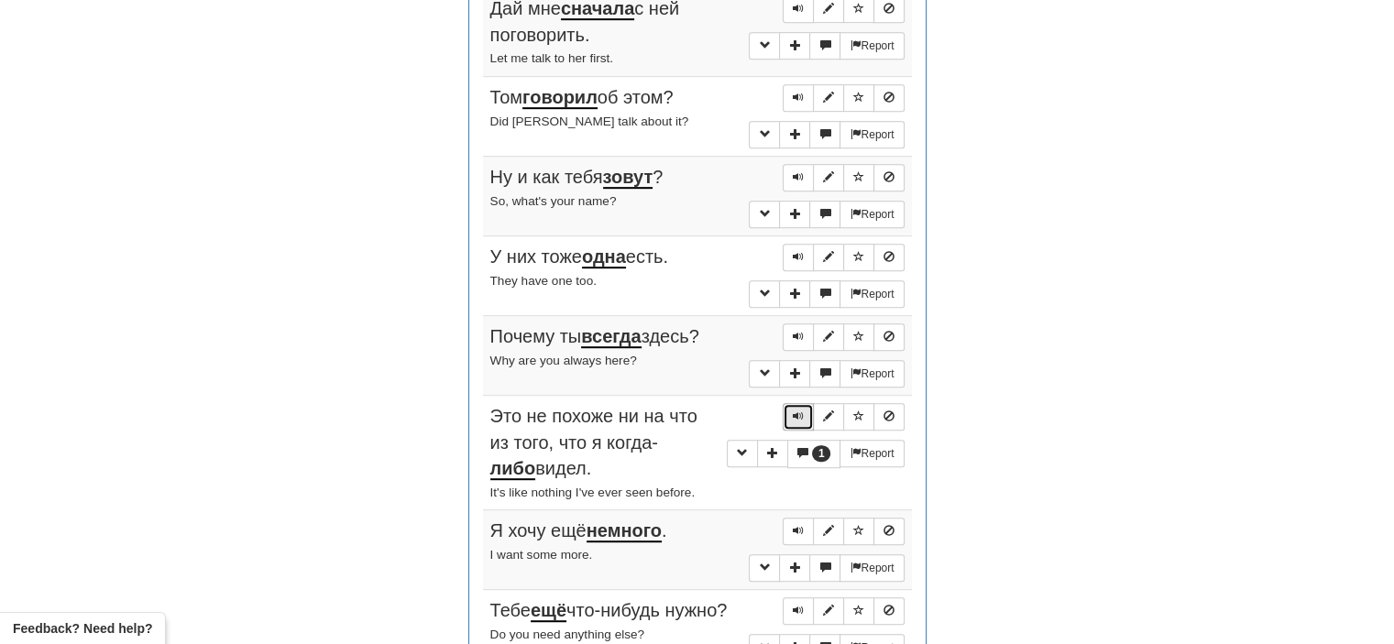
click at [798, 411] on span "Sentence controls" at bounding box center [798, 416] width 11 height 11
click at [796, 525] on span "Sentence controls" at bounding box center [798, 530] width 11 height 11
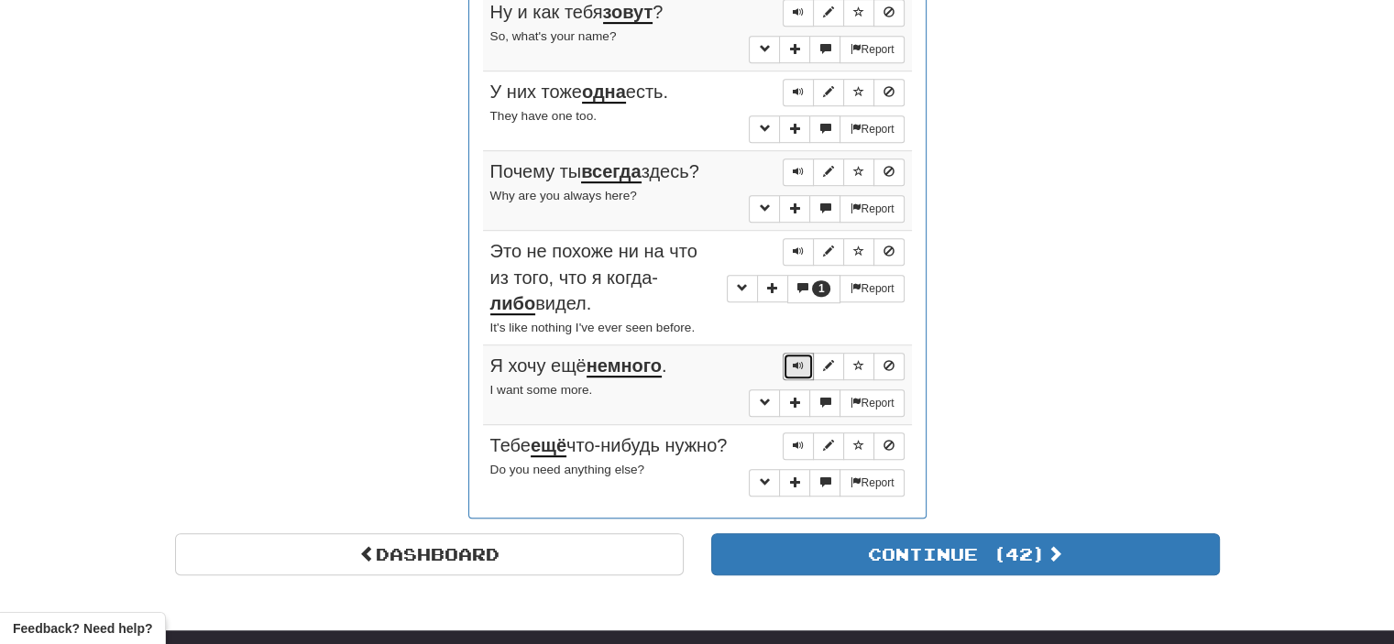
scroll to position [1107, 0]
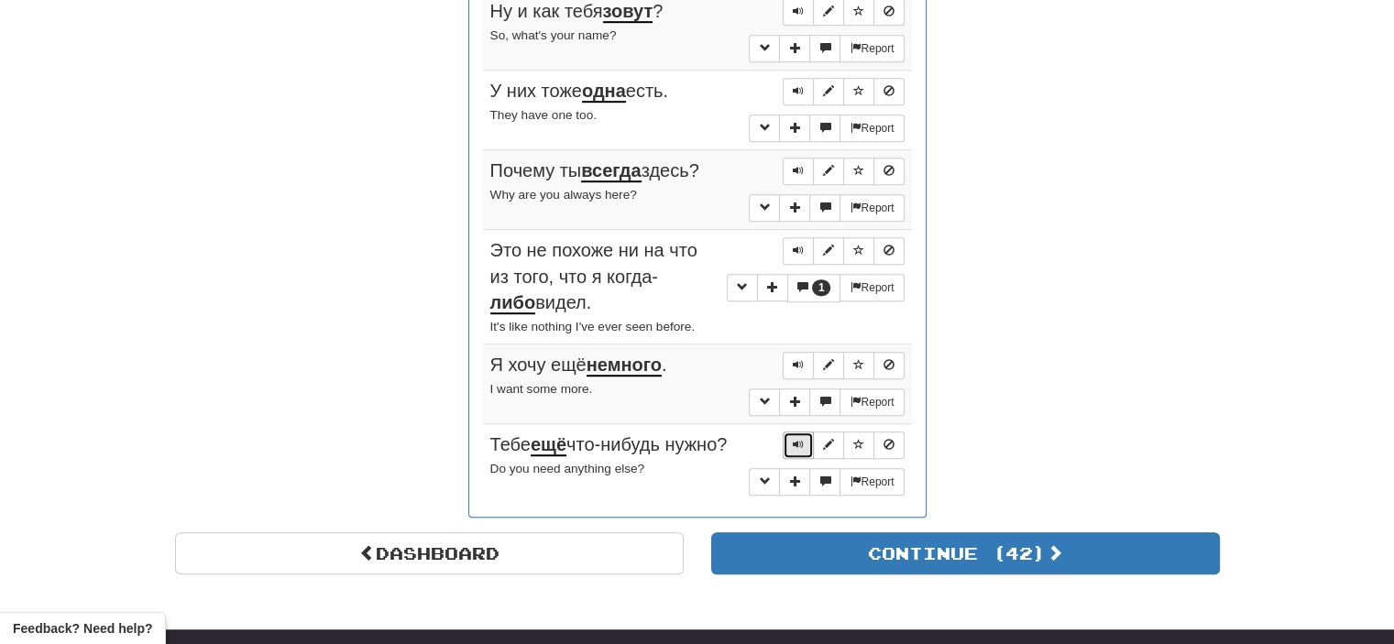
click at [796, 440] on span "Sentence controls" at bounding box center [798, 444] width 11 height 11
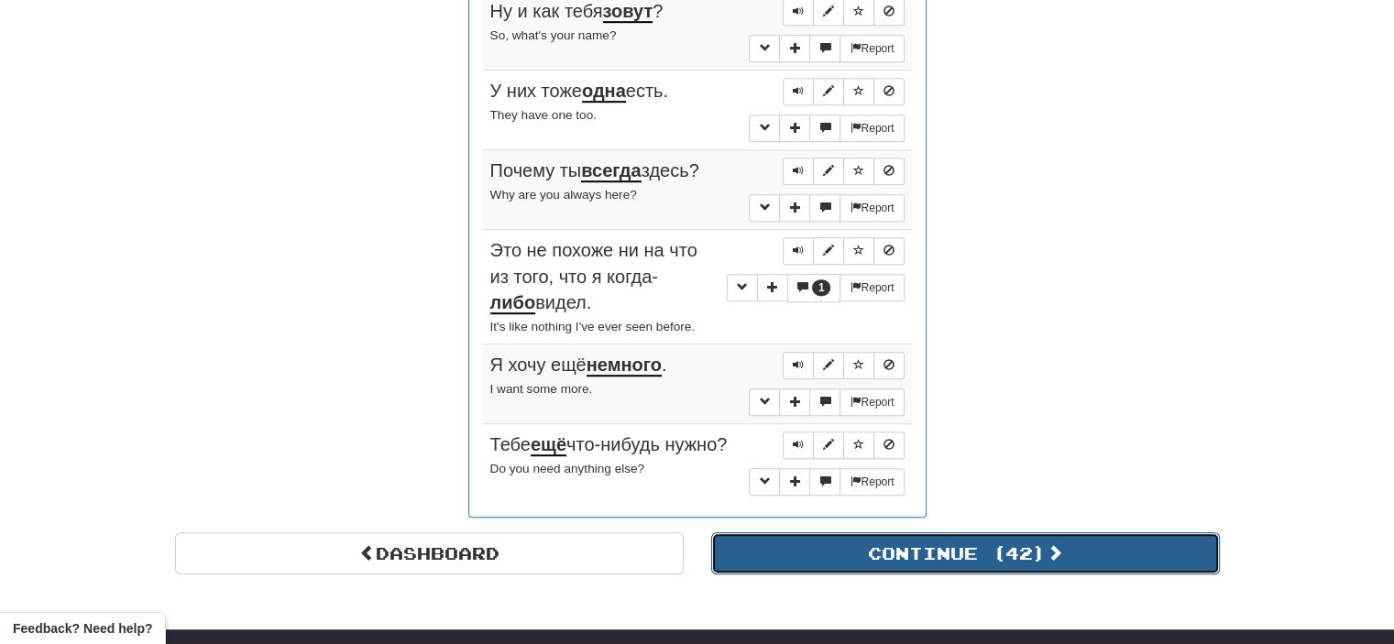
click at [854, 542] on button "Continue ( 42 )" at bounding box center [965, 554] width 509 height 42
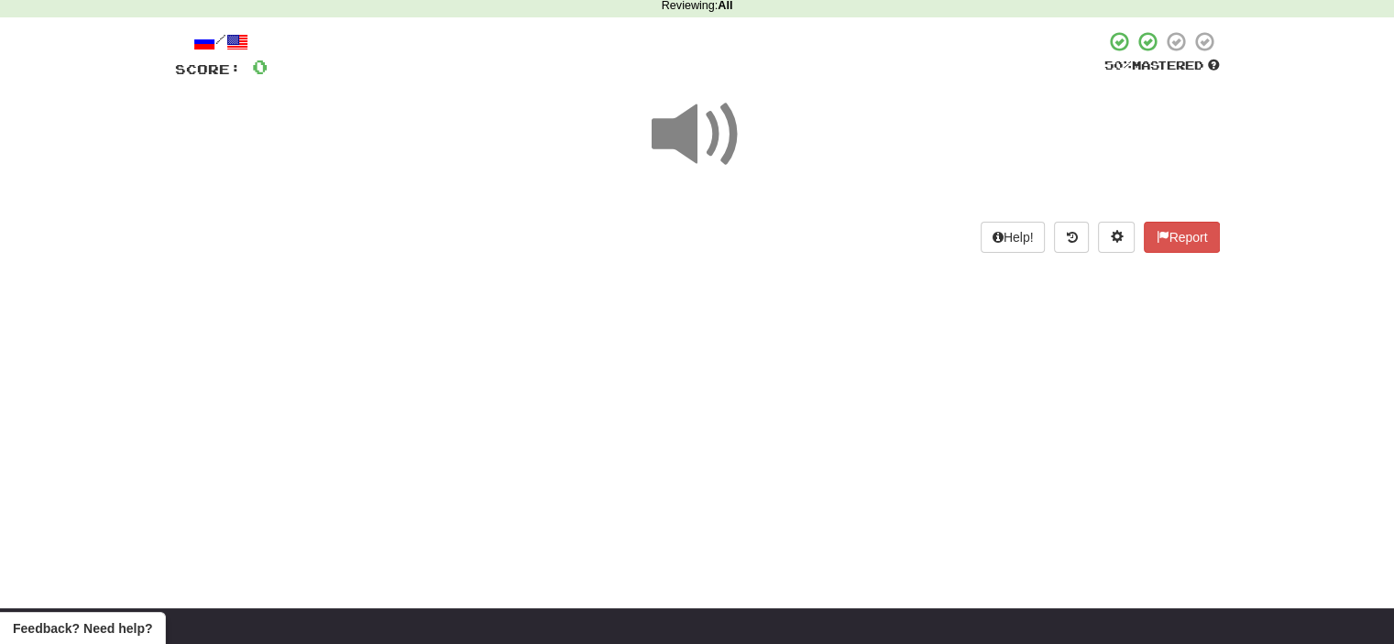
scroll to position [0, 0]
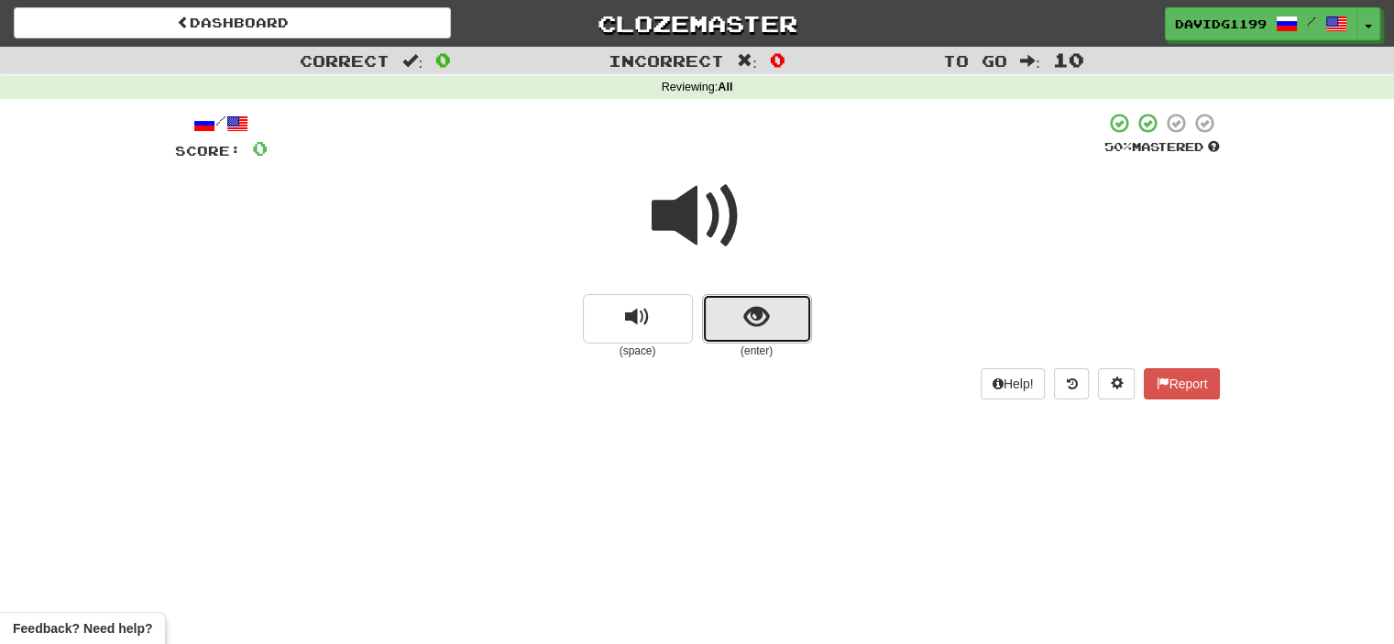
click at [719, 312] on button "show sentence" at bounding box center [757, 319] width 110 height 50
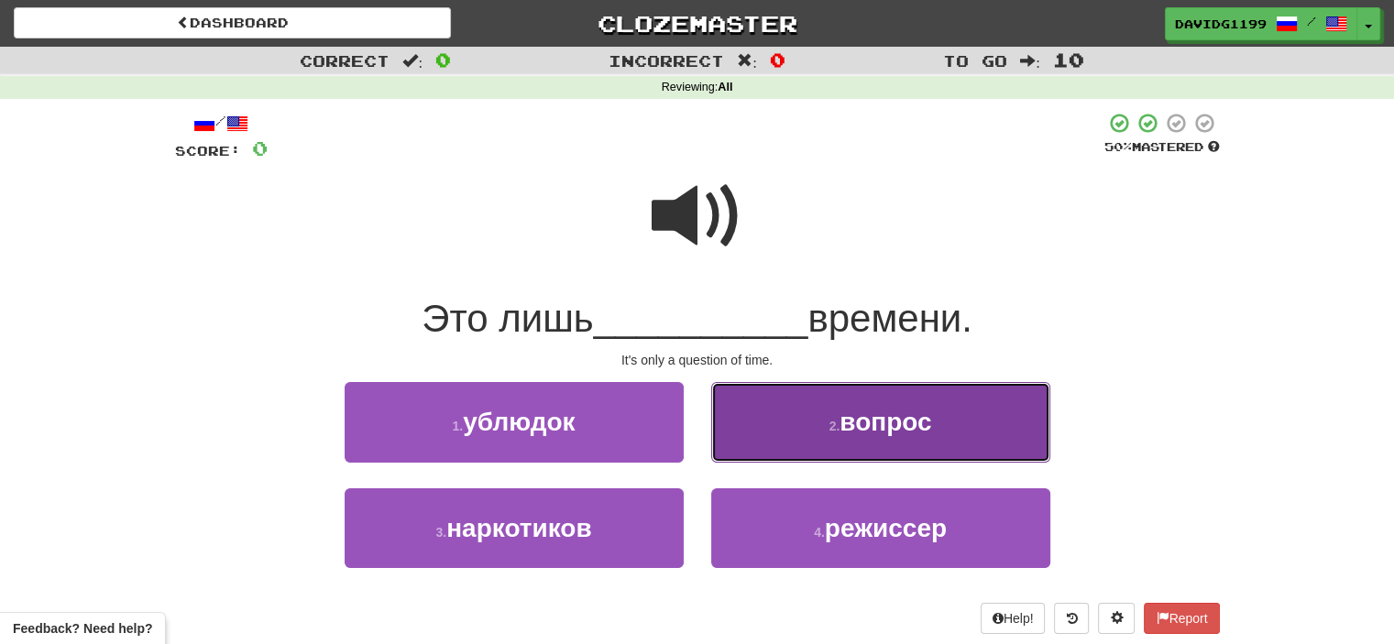
click at [807, 431] on button "2 . вопрос" at bounding box center [880, 422] width 339 height 80
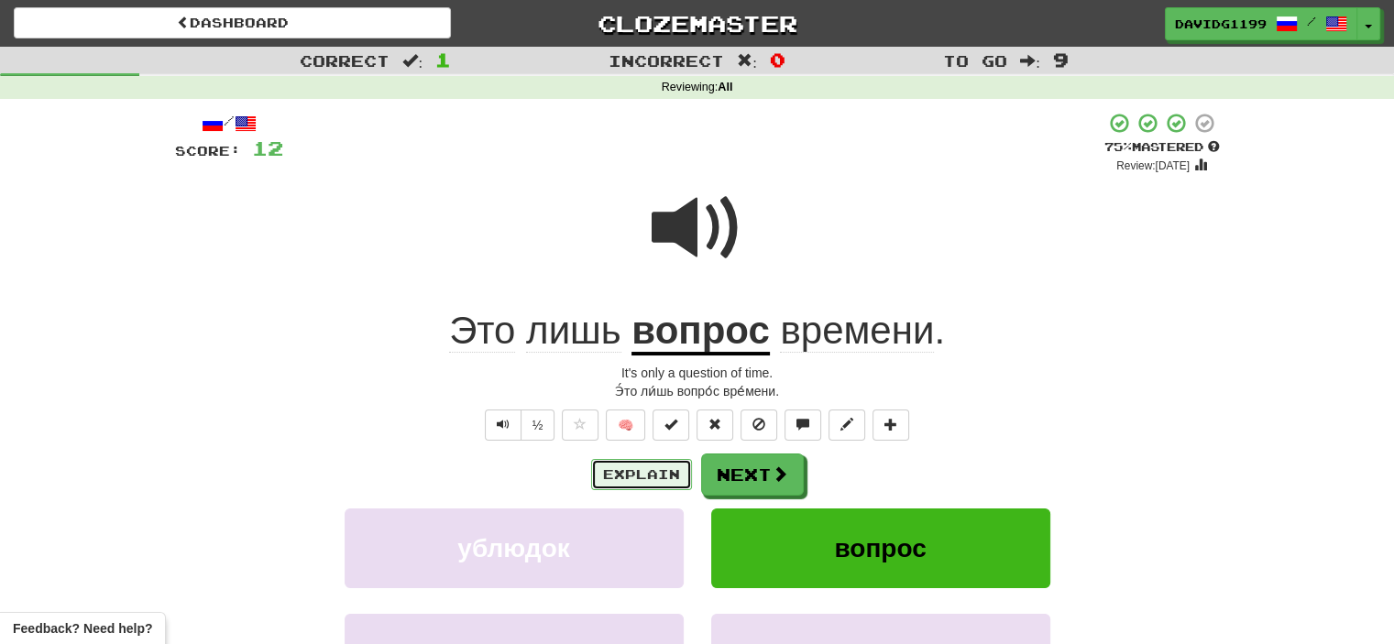
click at [666, 474] on button "Explain" at bounding box center [641, 474] width 101 height 31
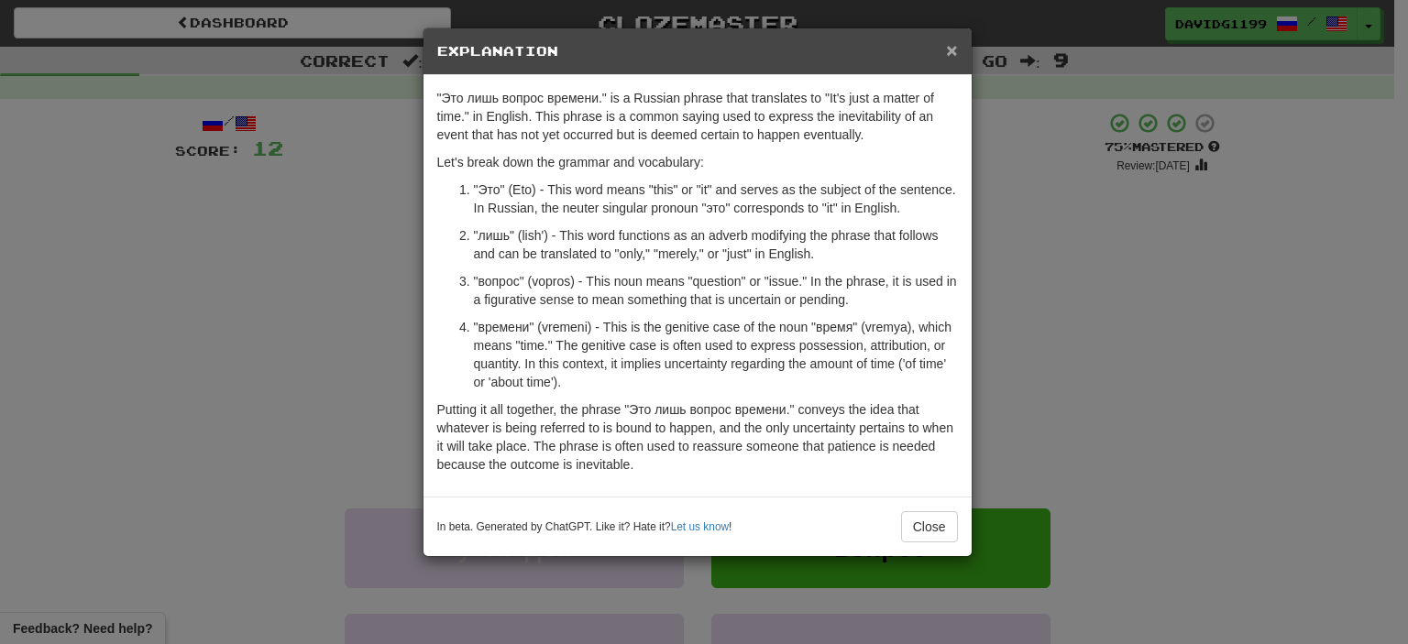
click at [952, 53] on span "×" at bounding box center [951, 49] width 11 height 21
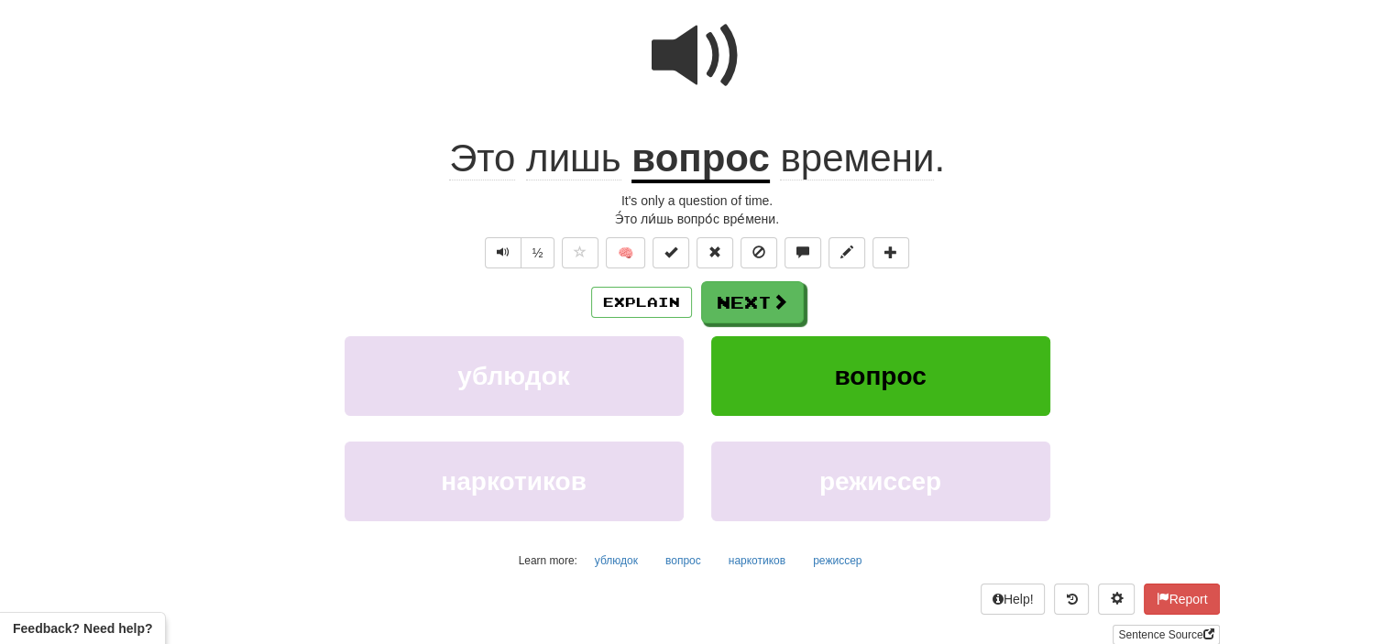
scroll to position [196, 0]
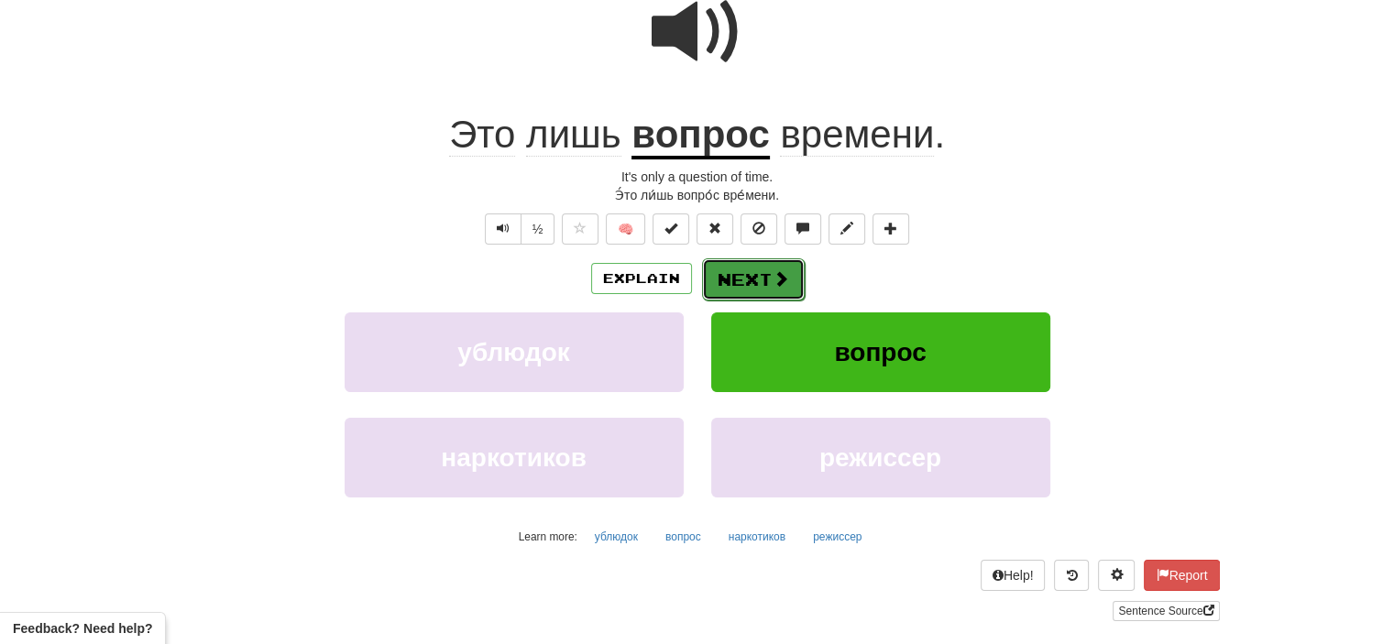
click at [745, 285] on button "Next" at bounding box center [753, 280] width 103 height 42
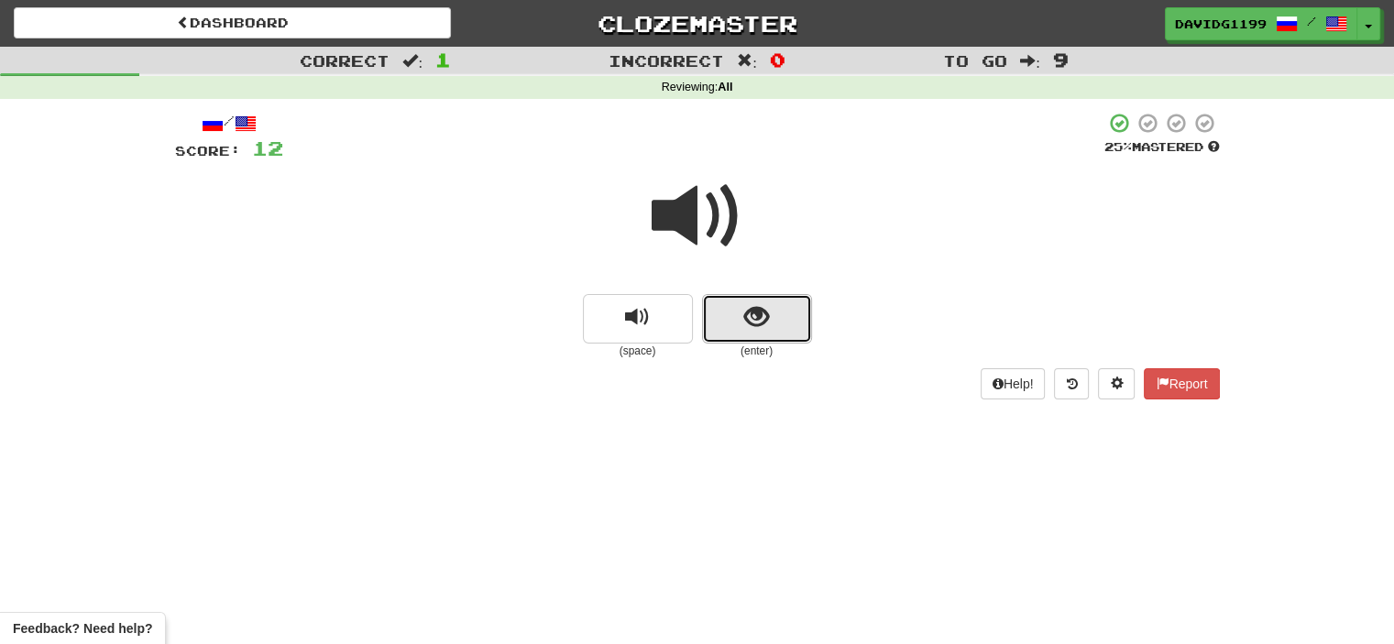
click at [754, 316] on span "show sentence" at bounding box center [756, 317] width 25 height 25
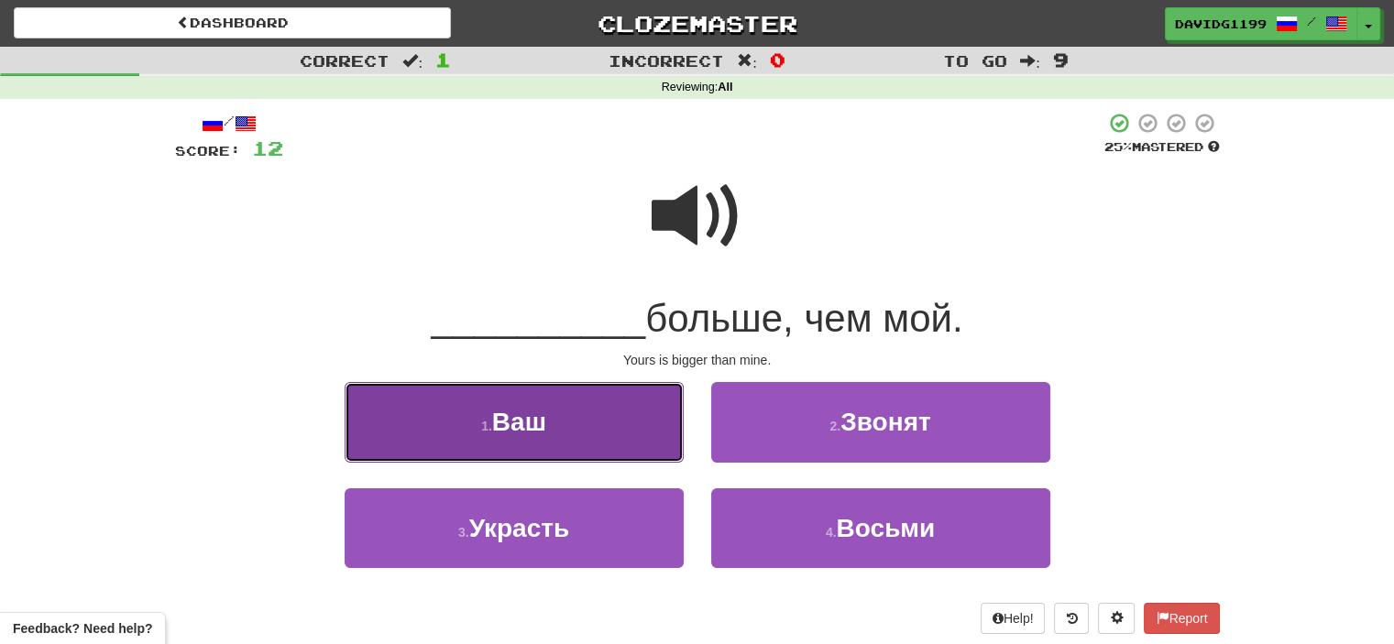
click at [587, 435] on button "1 . Ваш" at bounding box center [514, 422] width 339 height 80
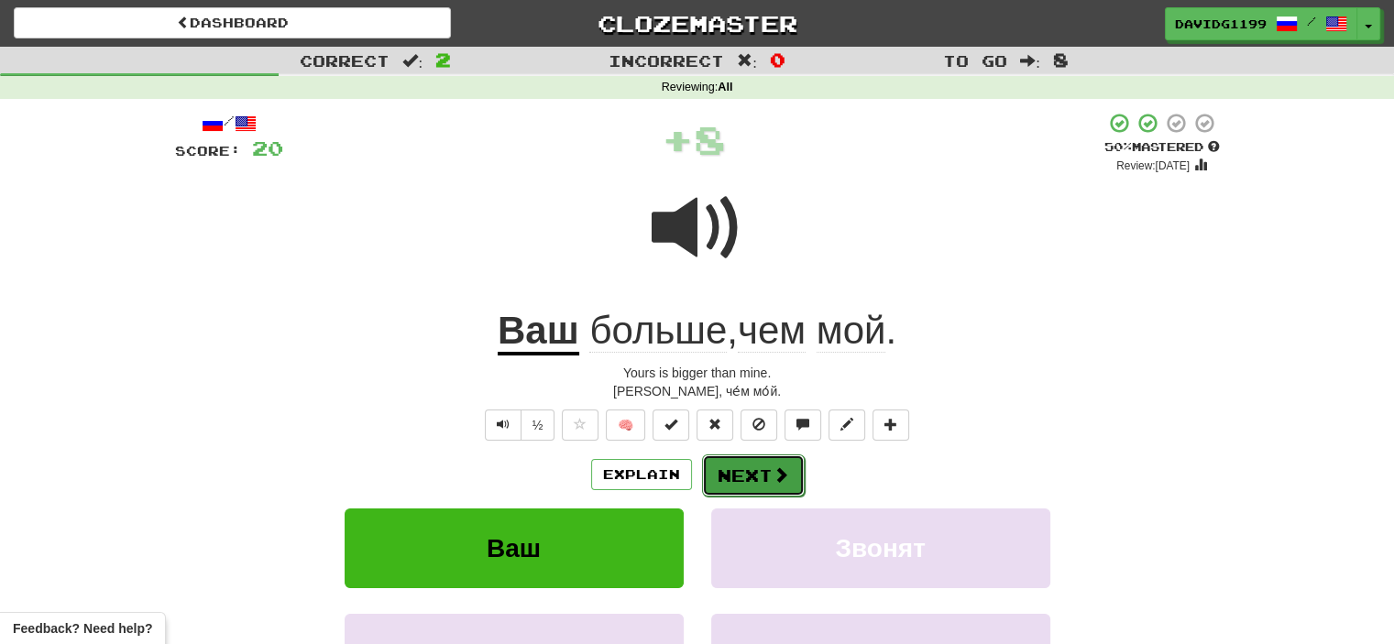
click at [773, 467] on span at bounding box center [781, 475] width 17 height 17
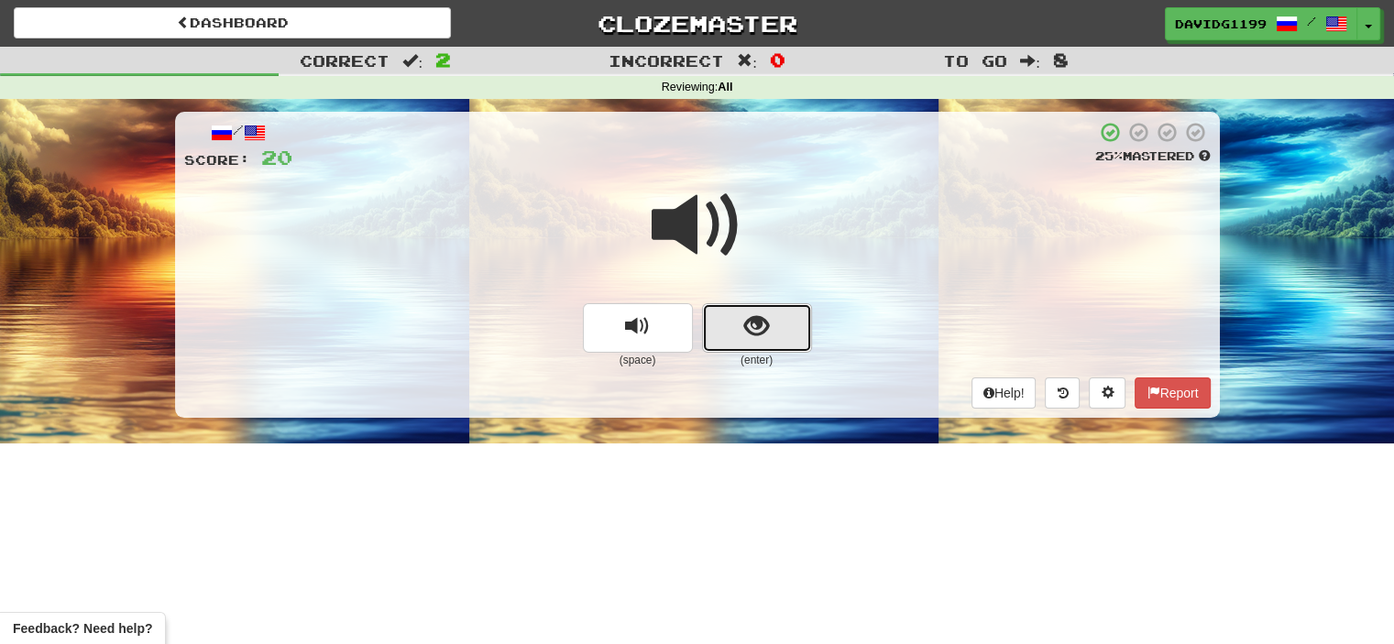
click at [721, 333] on button "show sentence" at bounding box center [757, 328] width 110 height 50
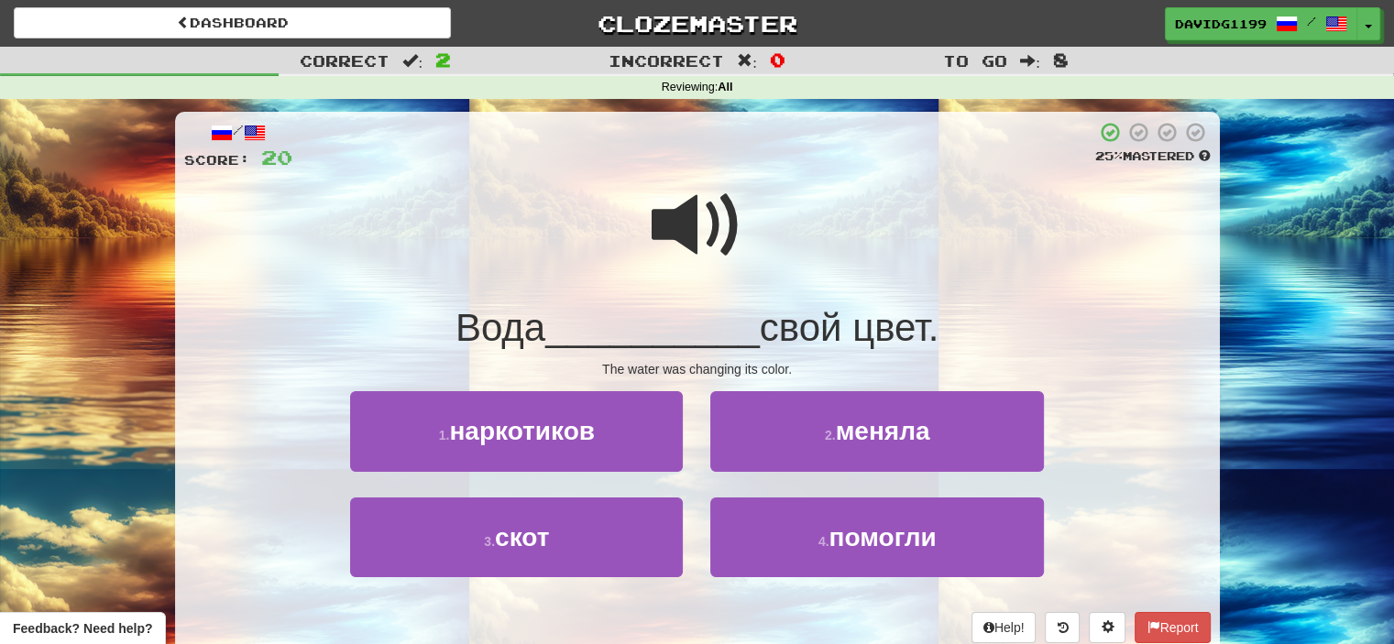
click at [699, 230] on span at bounding box center [698, 226] width 92 height 92
click at [710, 241] on span at bounding box center [698, 226] width 92 height 92
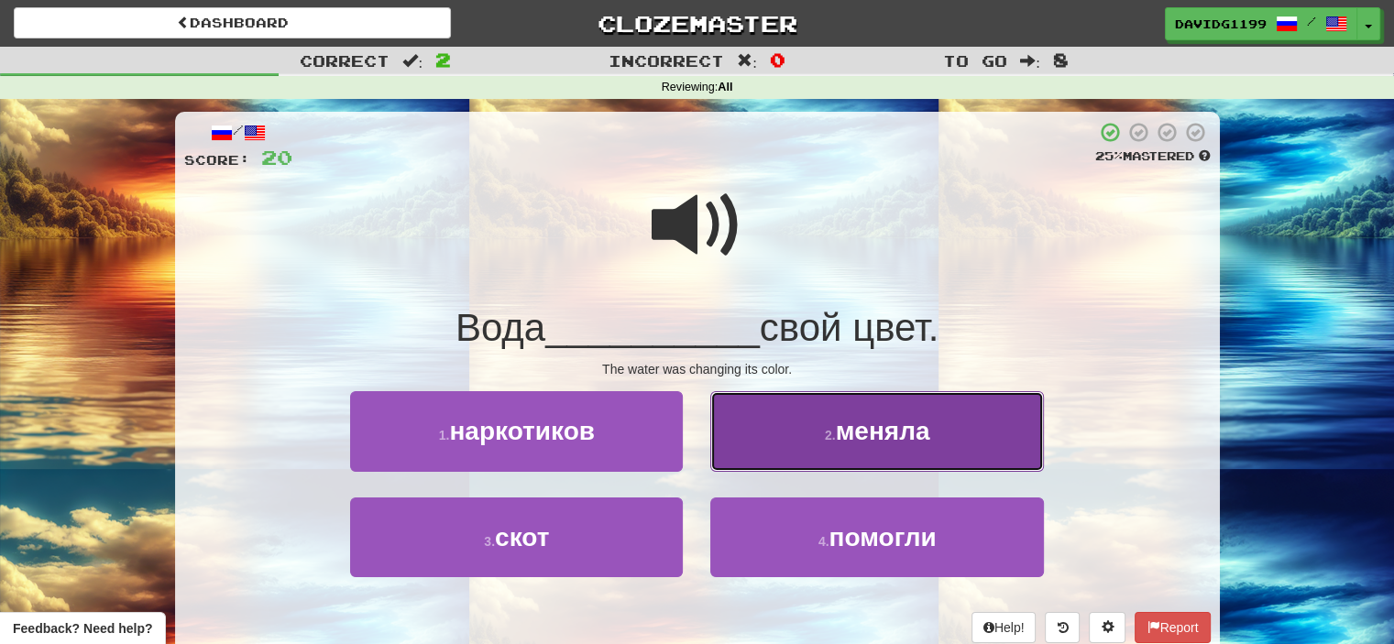
click at [841, 443] on span "меняла" at bounding box center [883, 431] width 94 height 28
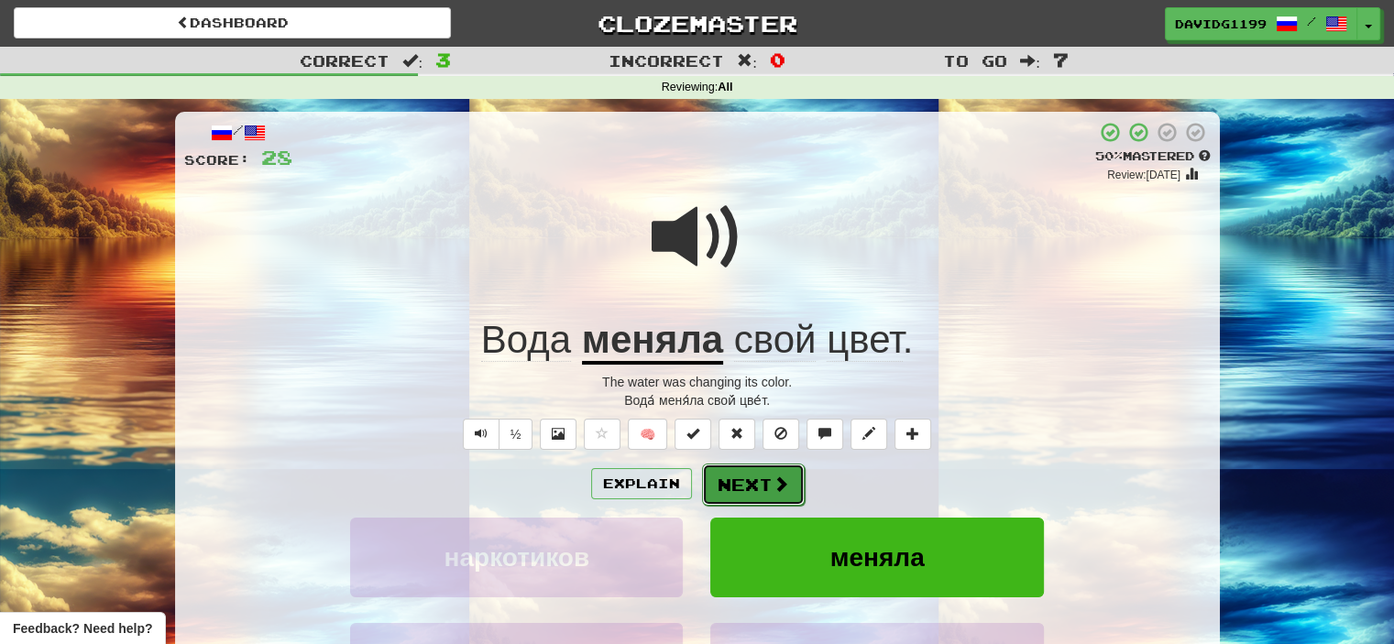
click at [752, 484] on button "Next" at bounding box center [753, 485] width 103 height 42
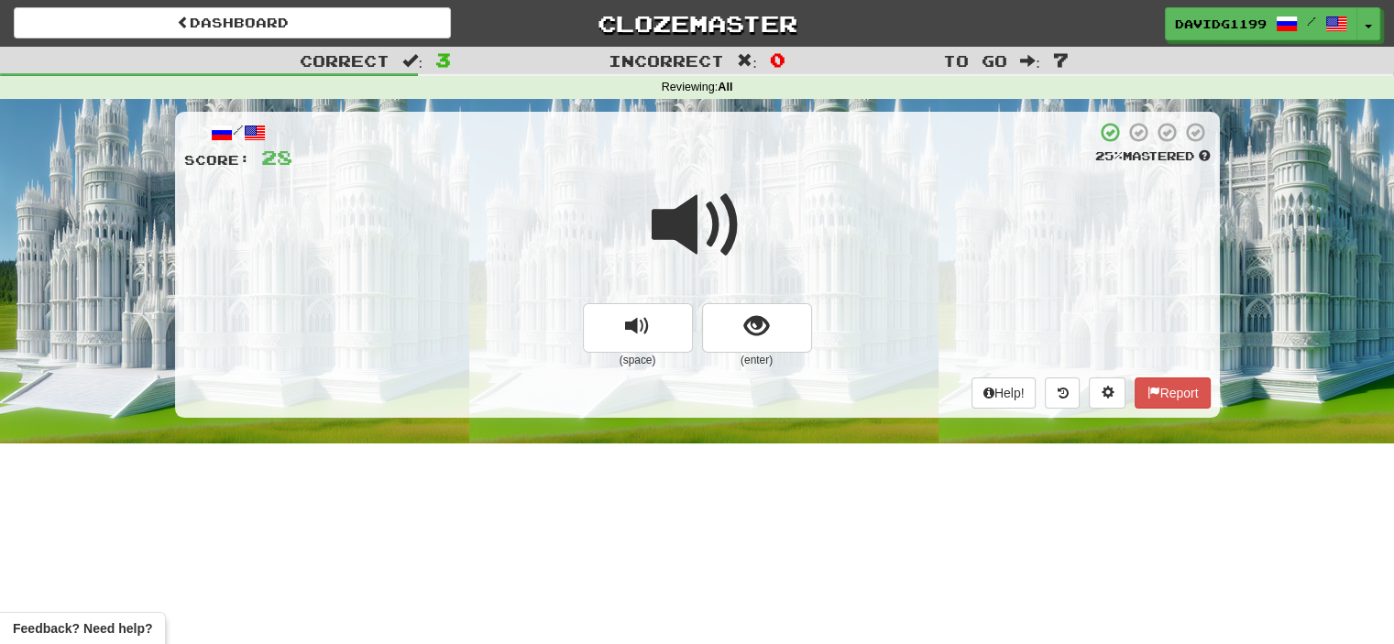
click at [690, 215] on span at bounding box center [698, 226] width 92 height 92
click at [729, 327] on button "show sentence" at bounding box center [757, 328] width 110 height 50
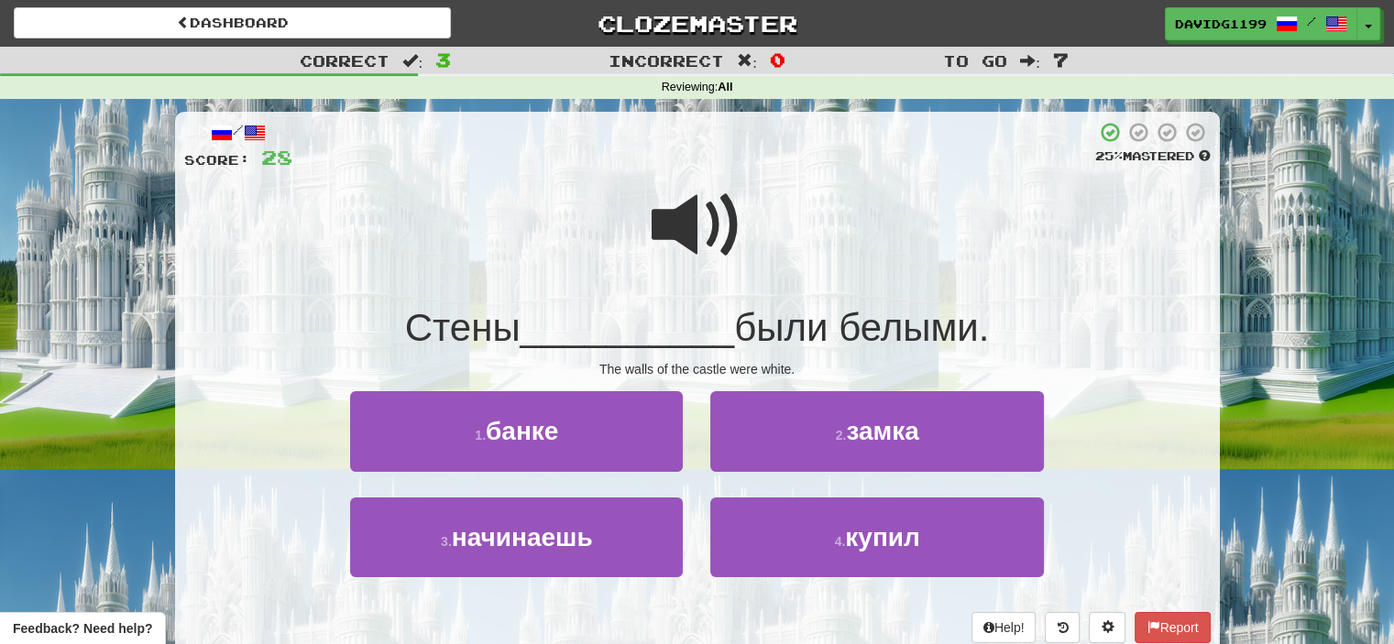
click at [693, 197] on span at bounding box center [698, 226] width 92 height 92
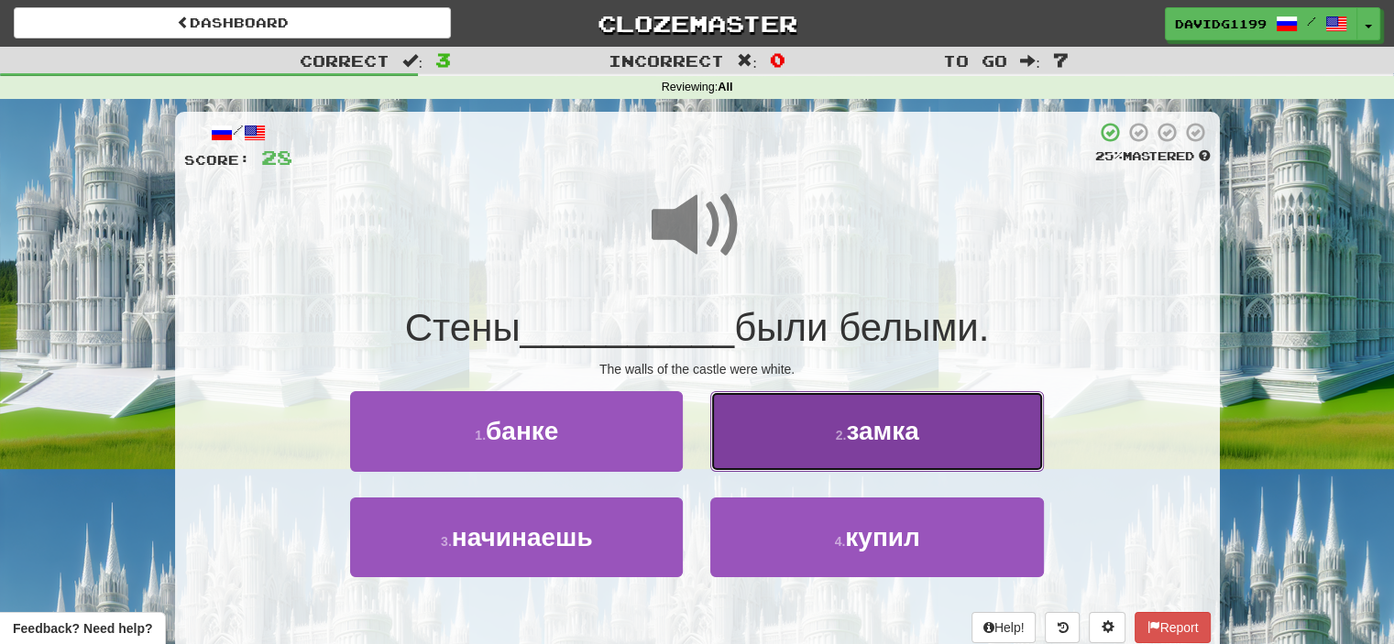
click at [849, 435] on span "замка" at bounding box center [882, 431] width 72 height 28
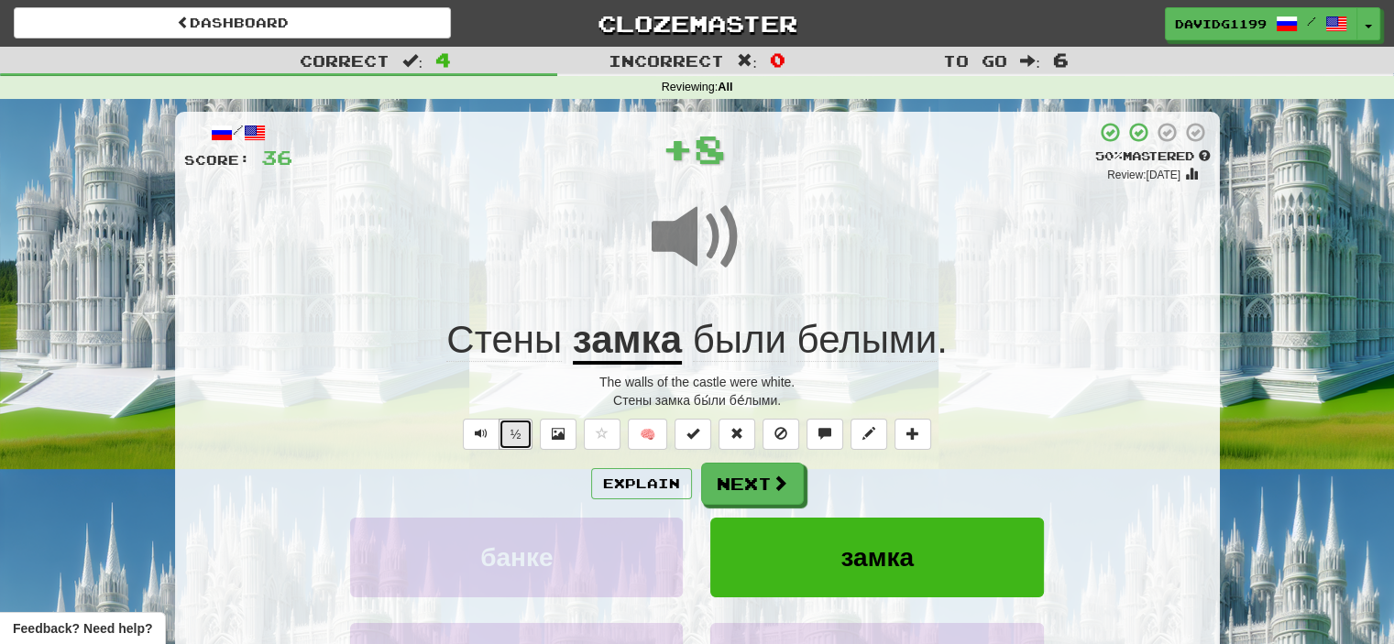
click at [513, 431] on button "½" at bounding box center [516, 434] width 35 height 31
click at [760, 479] on button "Next" at bounding box center [753, 485] width 103 height 42
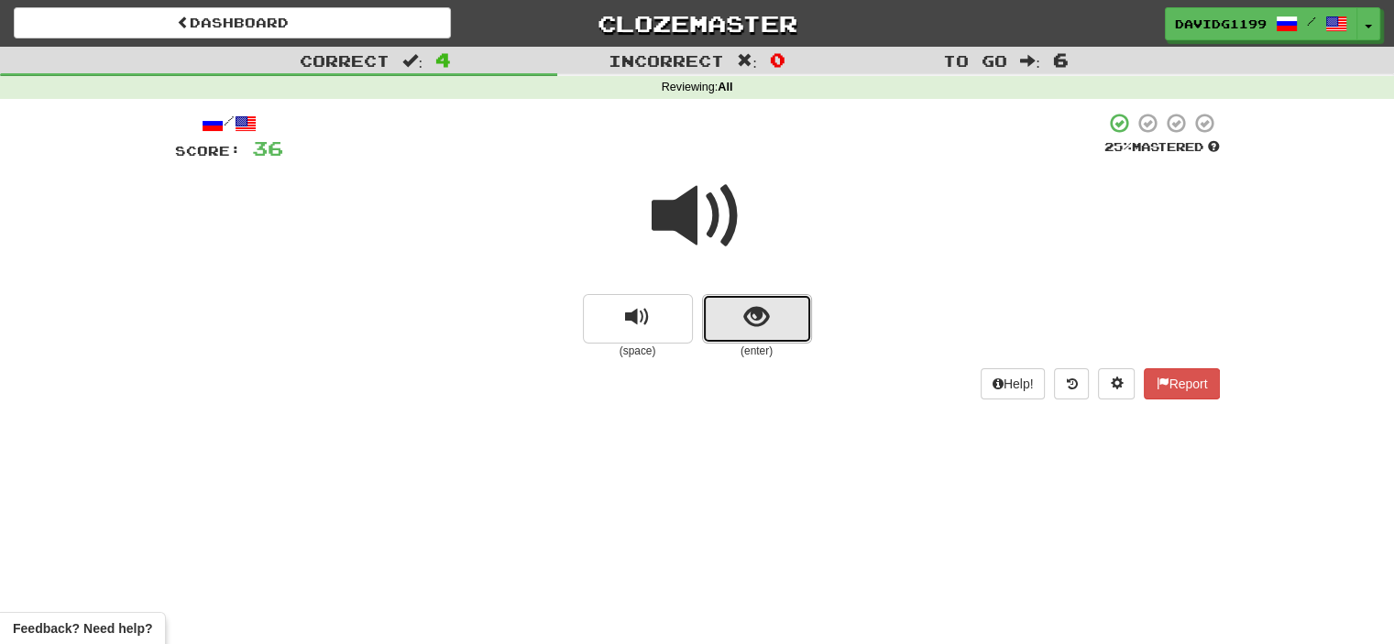
click at [742, 312] on button "show sentence" at bounding box center [757, 319] width 110 height 50
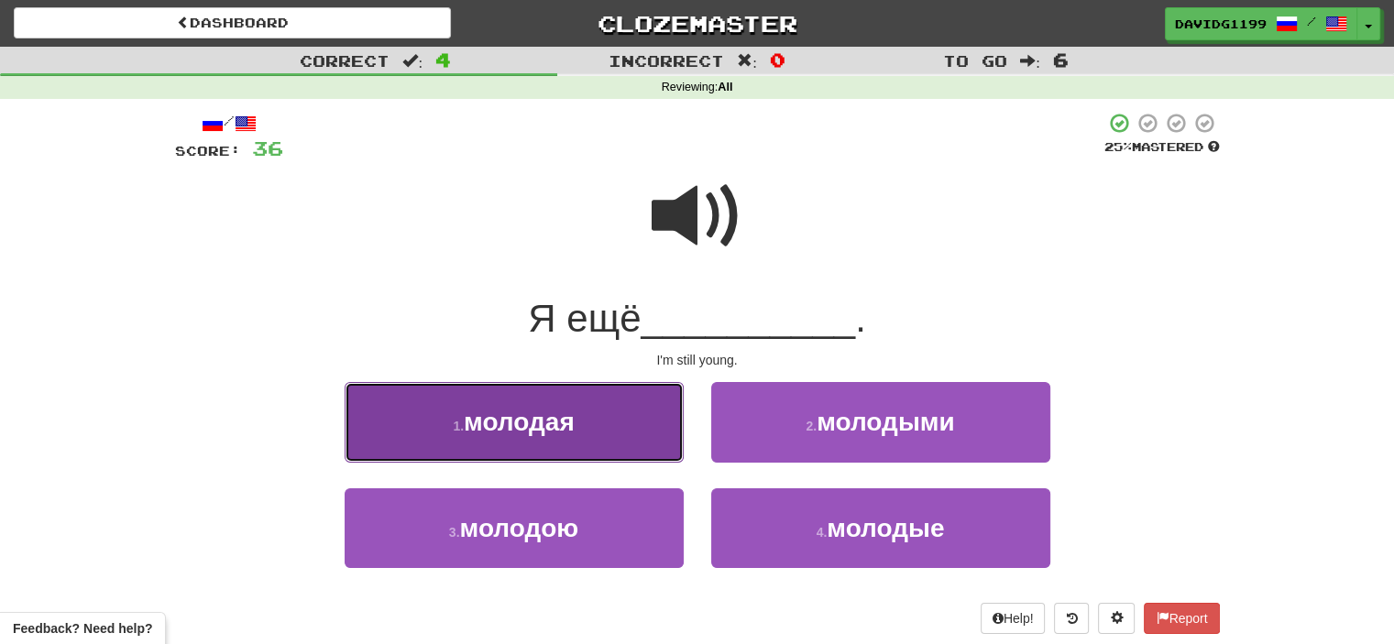
click at [612, 426] on button "1 . молодая" at bounding box center [514, 422] width 339 height 80
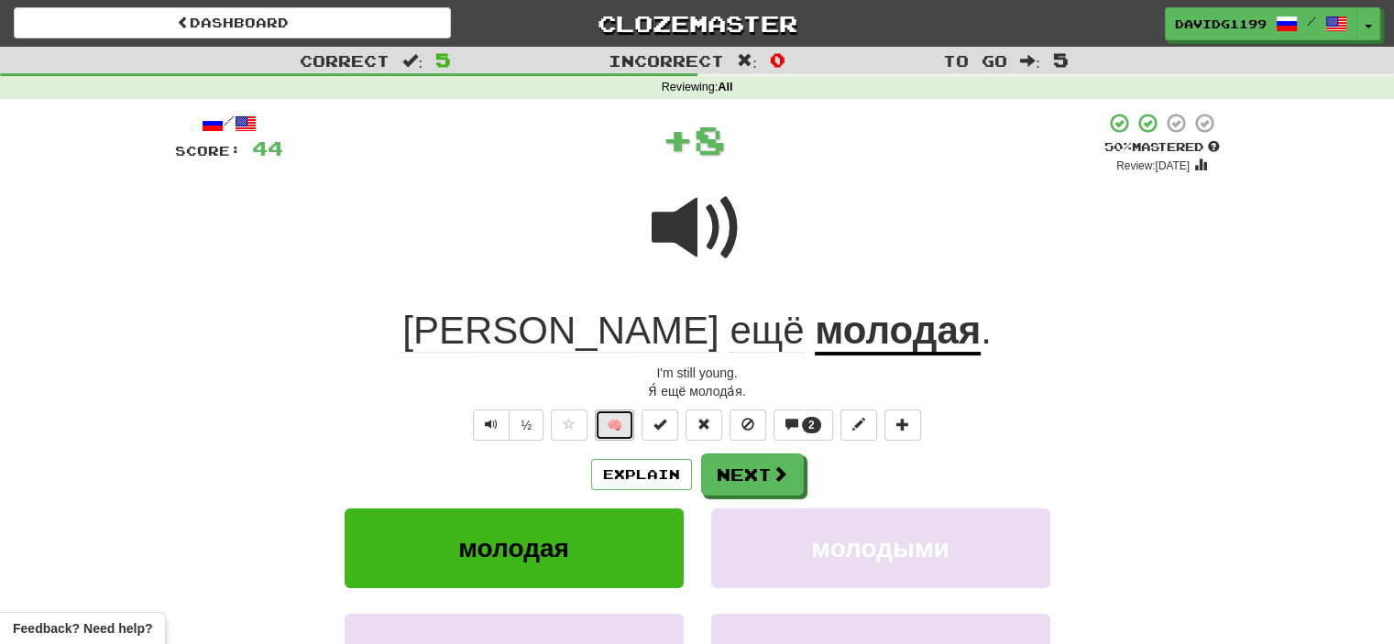
click at [626, 424] on button "🧠" at bounding box center [614, 425] width 39 height 31
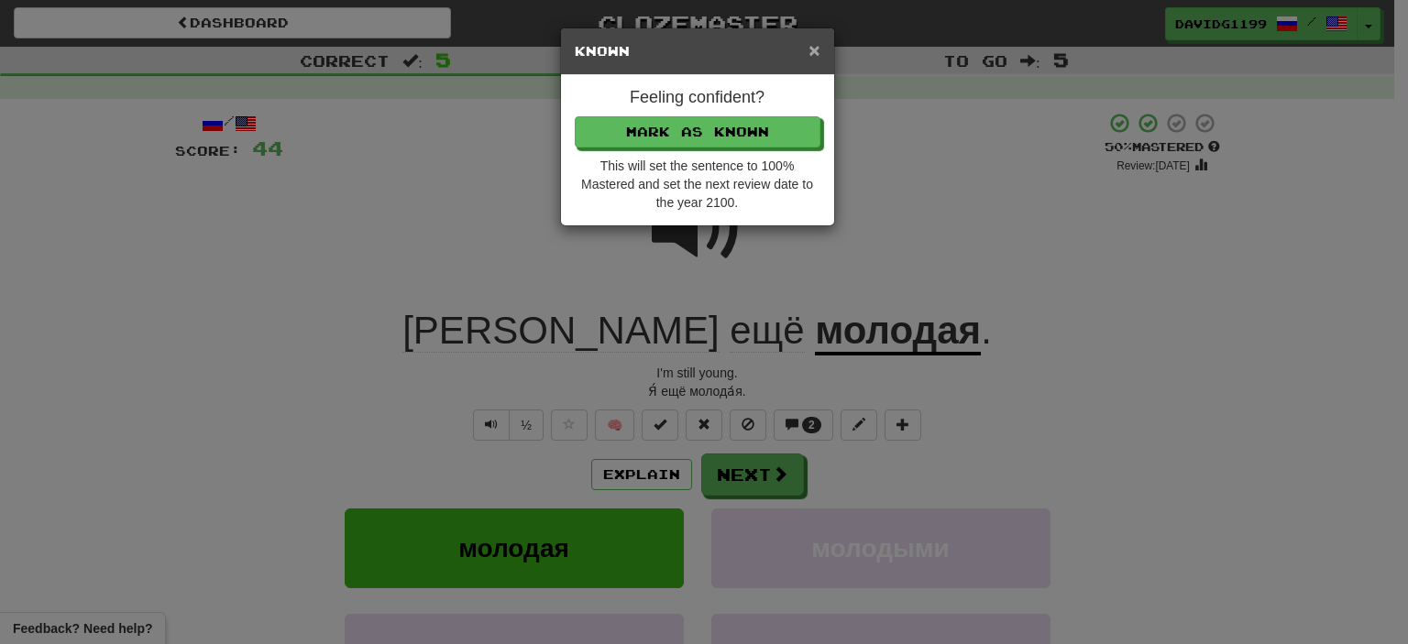
click at [814, 50] on span "×" at bounding box center [814, 49] width 11 height 21
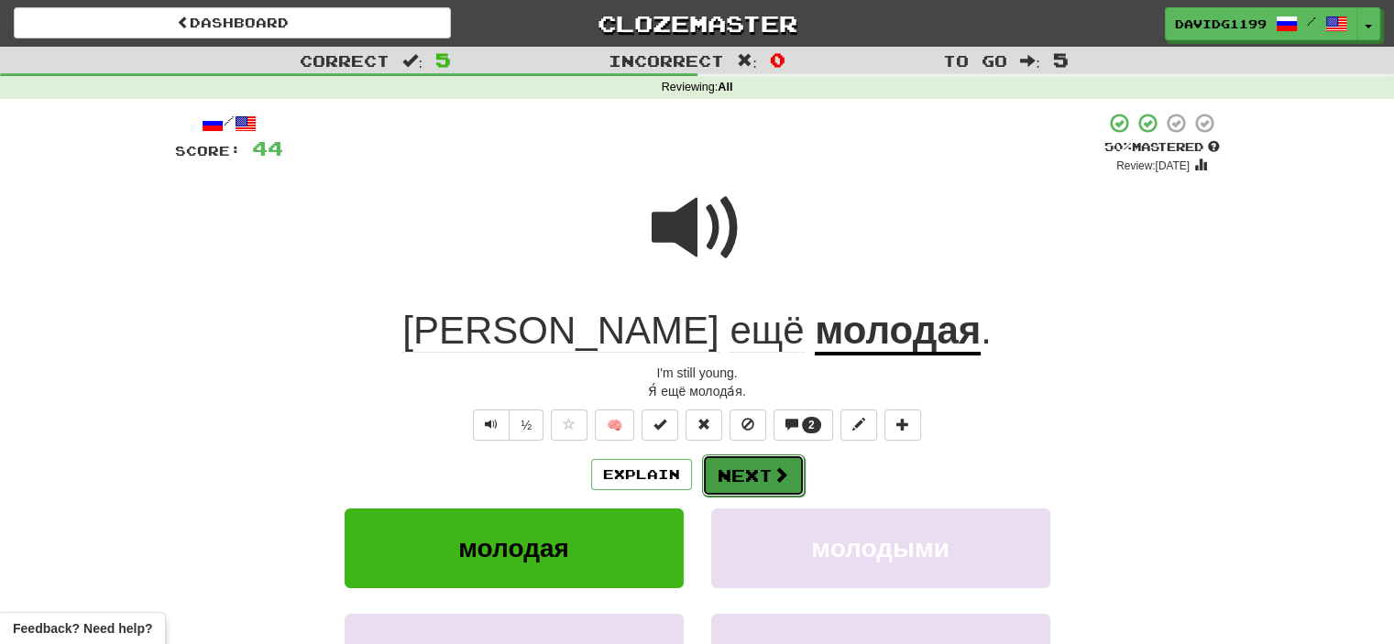
click at [748, 472] on button "Next" at bounding box center [753, 476] width 103 height 42
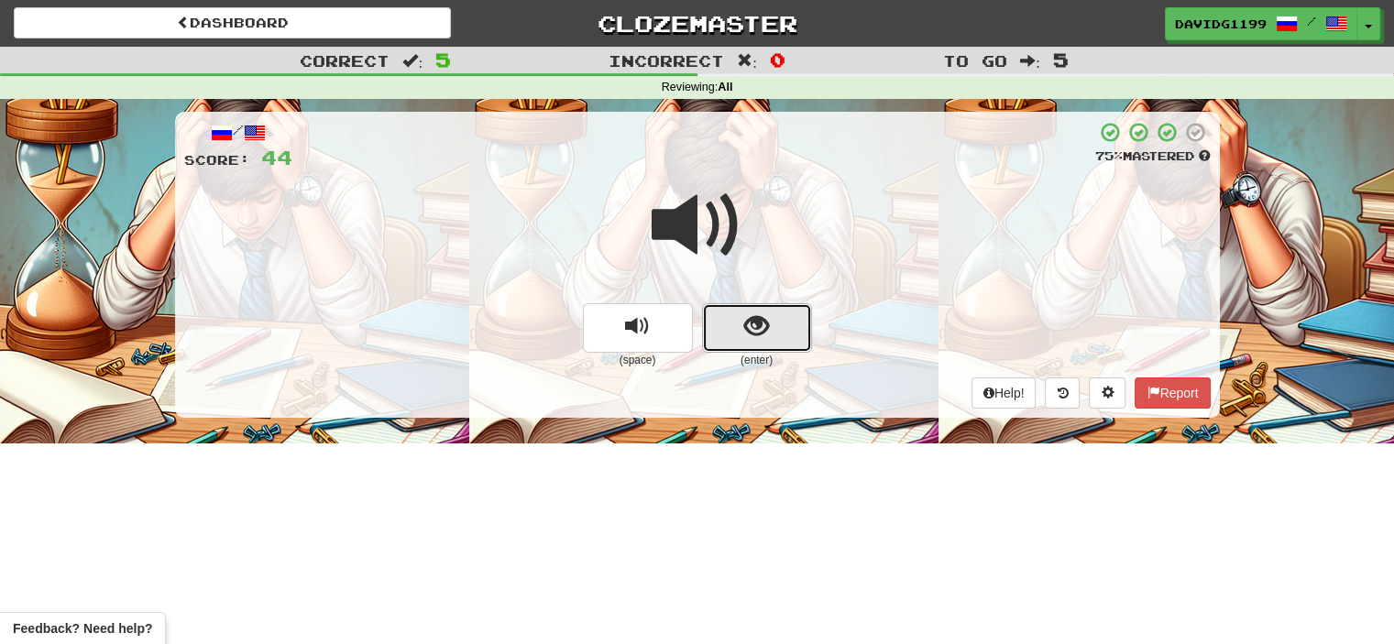
click at [730, 326] on button "show sentence" at bounding box center [757, 328] width 110 height 50
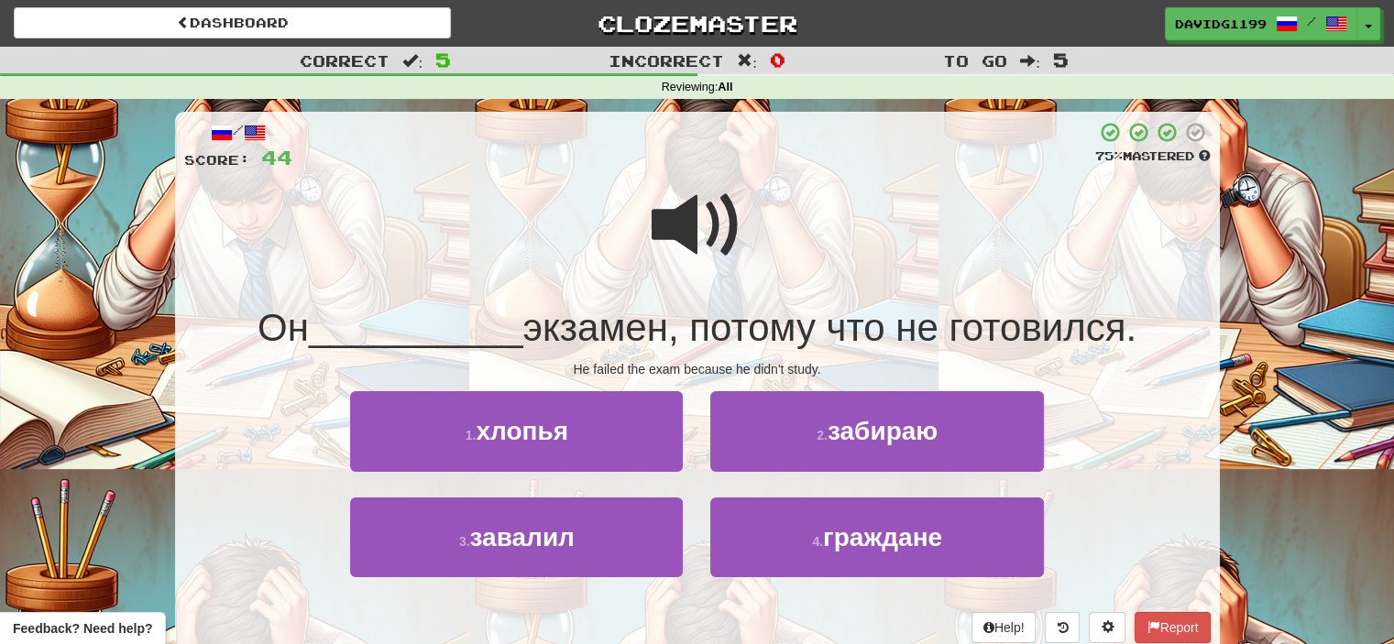
click at [702, 230] on span at bounding box center [698, 226] width 92 height 92
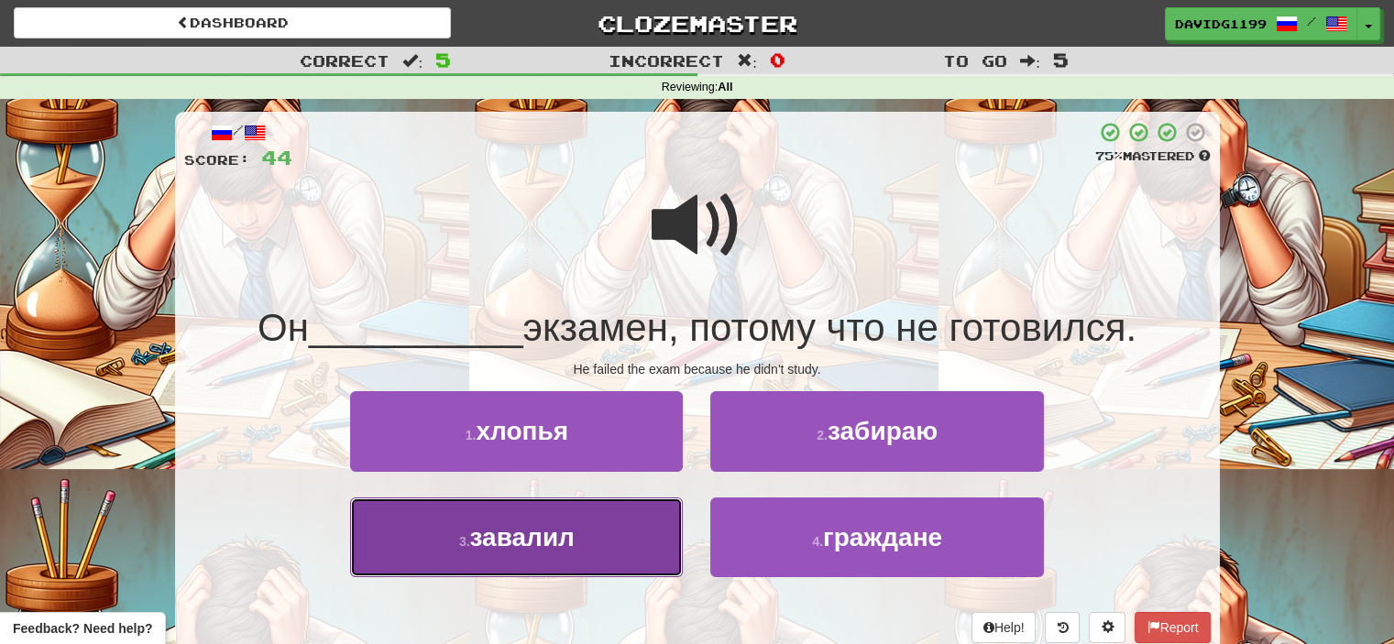
click at [576, 532] on button "3 . завалил" at bounding box center [516, 538] width 333 height 80
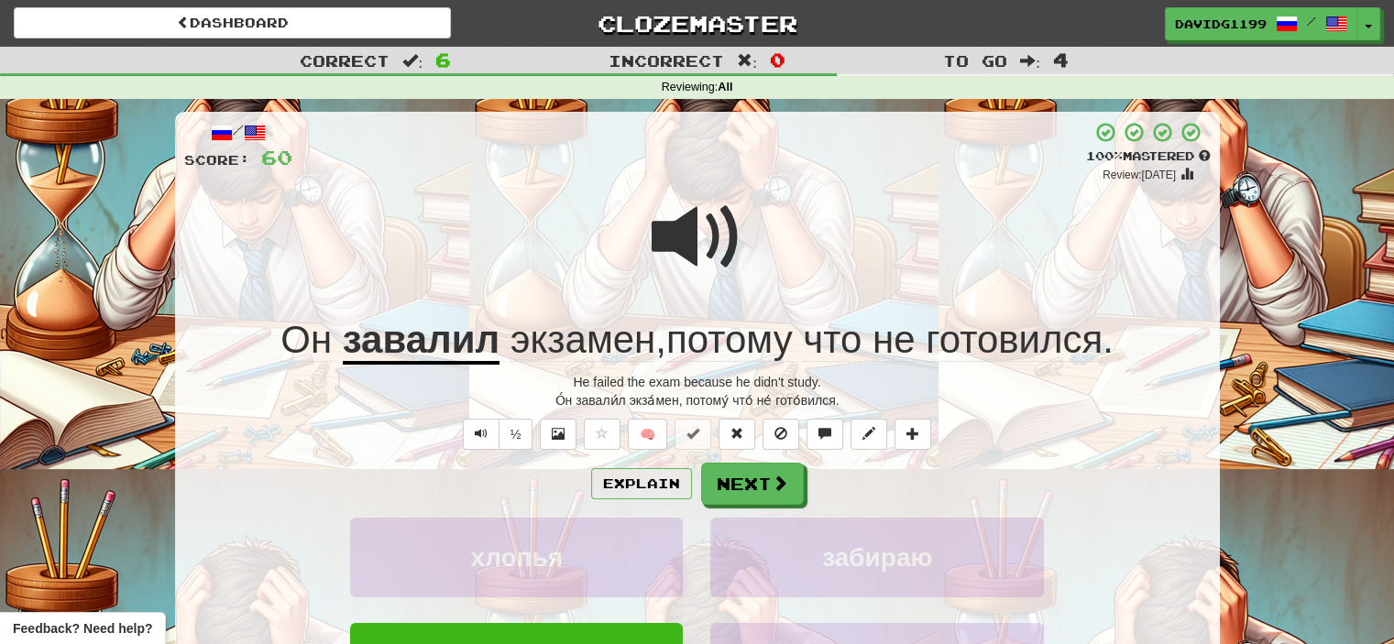
click at [704, 238] on span at bounding box center [698, 238] width 92 height 92
click at [520, 439] on button "½" at bounding box center [516, 434] width 35 height 31
click at [513, 430] on button "½" at bounding box center [516, 434] width 35 height 31
click at [513, 432] on button "½" at bounding box center [516, 434] width 35 height 31
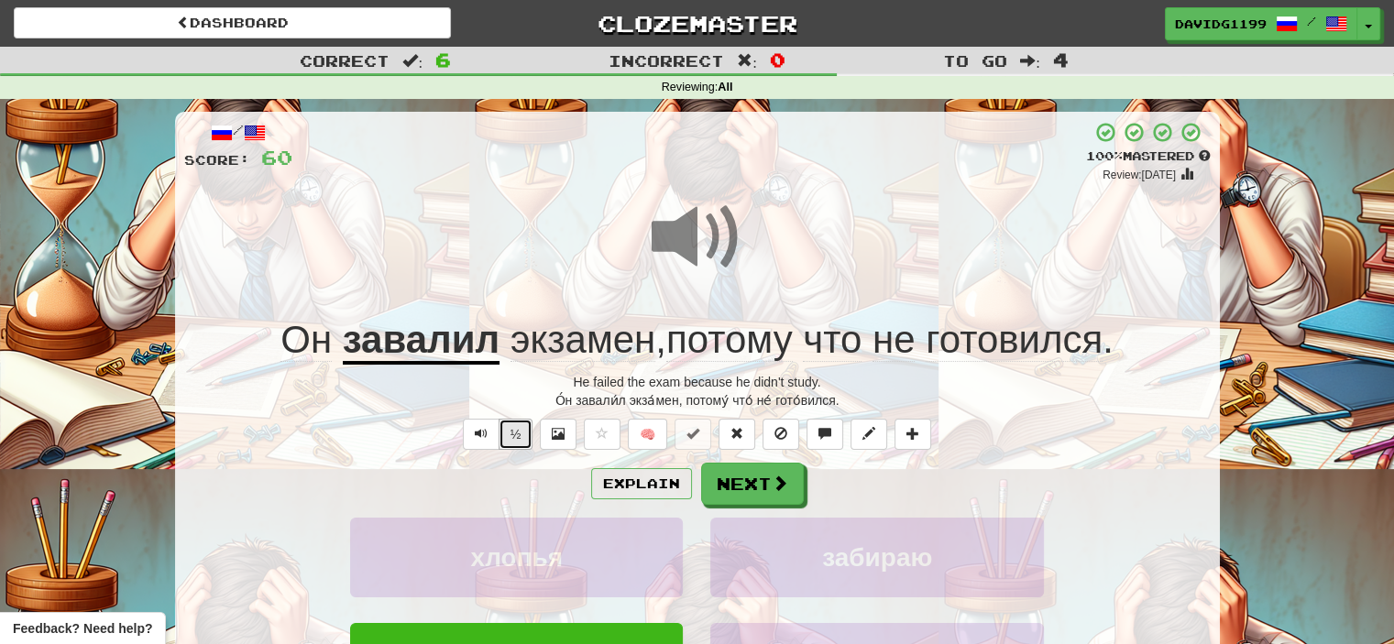
click at [513, 432] on button "½" at bounding box center [516, 434] width 35 height 31
click at [752, 479] on button "Next" at bounding box center [753, 485] width 103 height 42
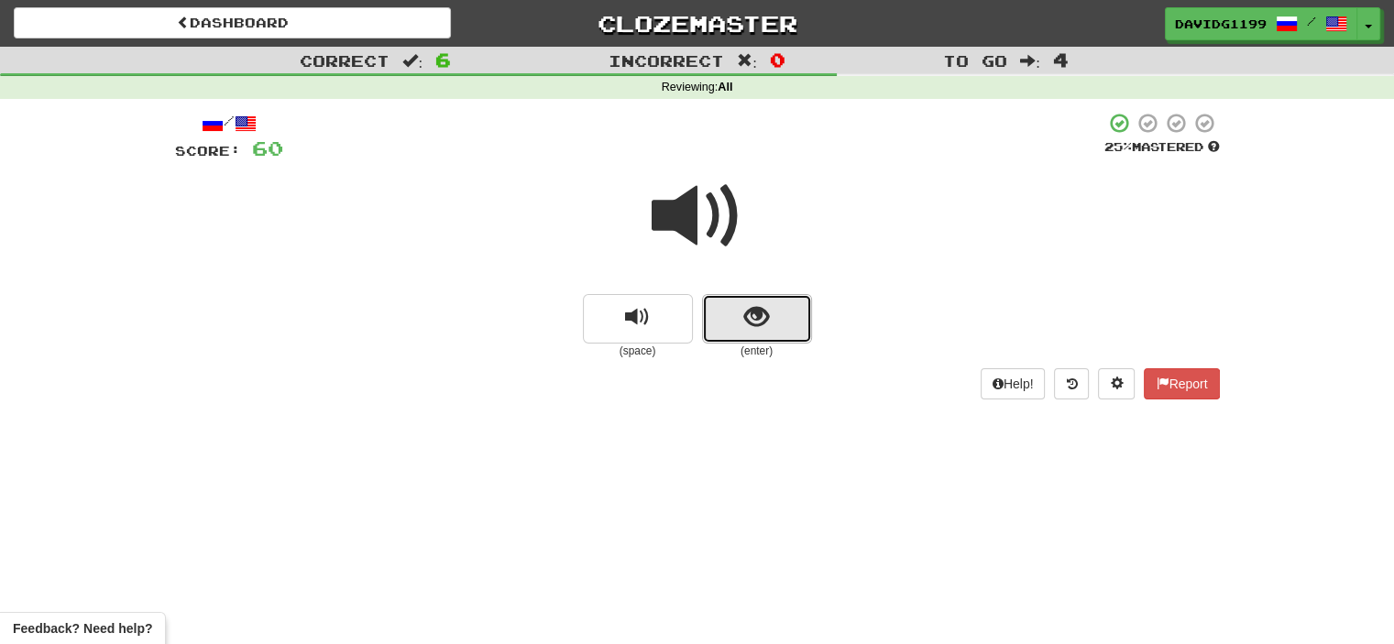
click at [738, 320] on button "show sentence" at bounding box center [757, 319] width 110 height 50
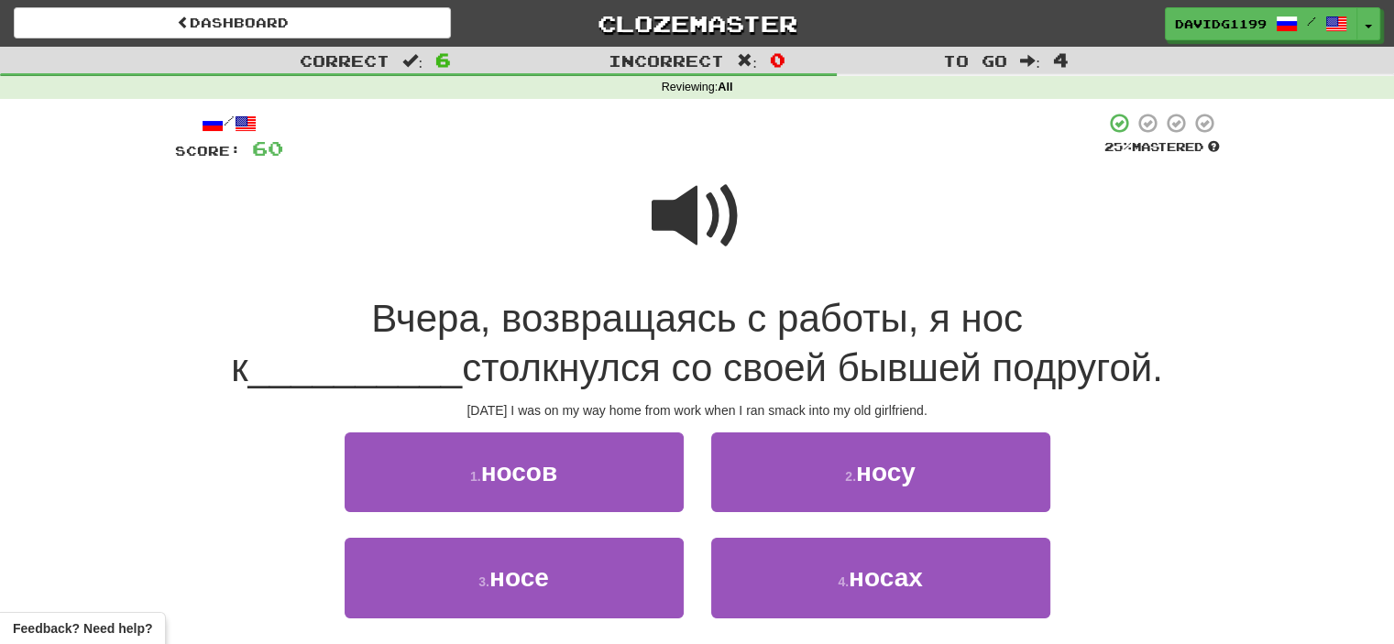
click at [699, 225] on span at bounding box center [698, 217] width 92 height 92
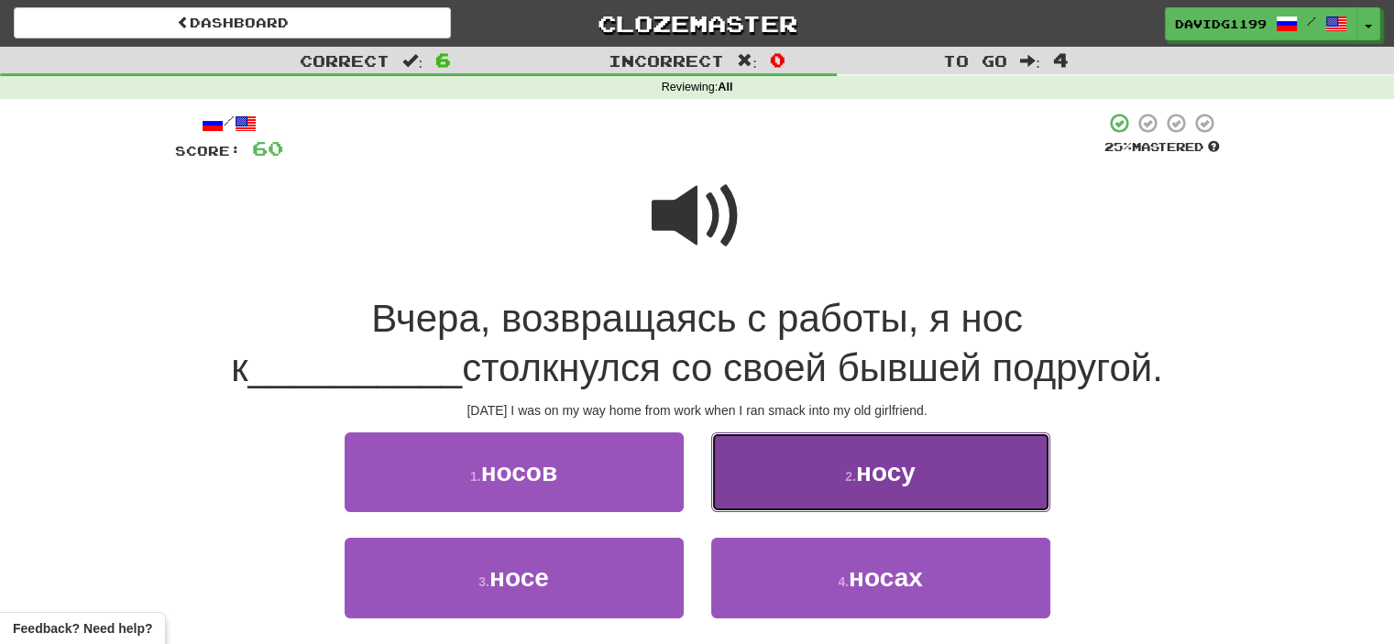
click at [780, 465] on button "2 . носу" at bounding box center [880, 473] width 339 height 80
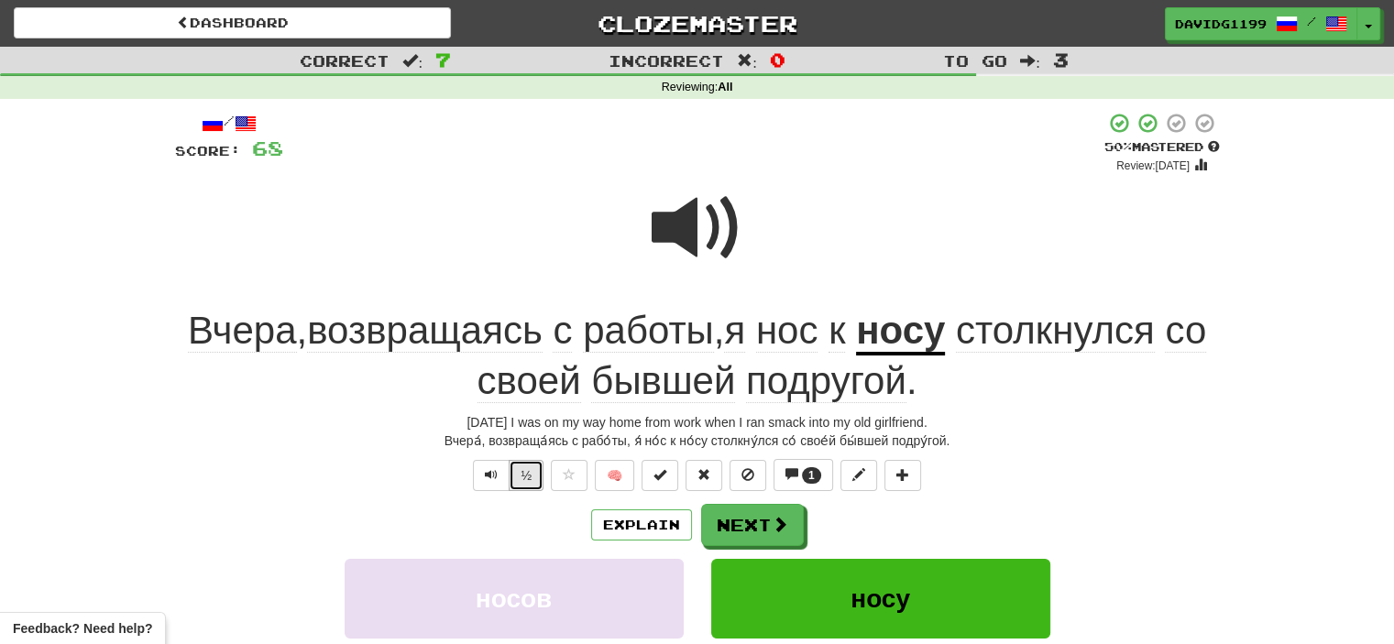
click at [522, 468] on button "½" at bounding box center [526, 475] width 35 height 31
click at [527, 477] on button "½" at bounding box center [526, 475] width 35 height 31
click at [759, 523] on button "Next" at bounding box center [753, 526] width 103 height 42
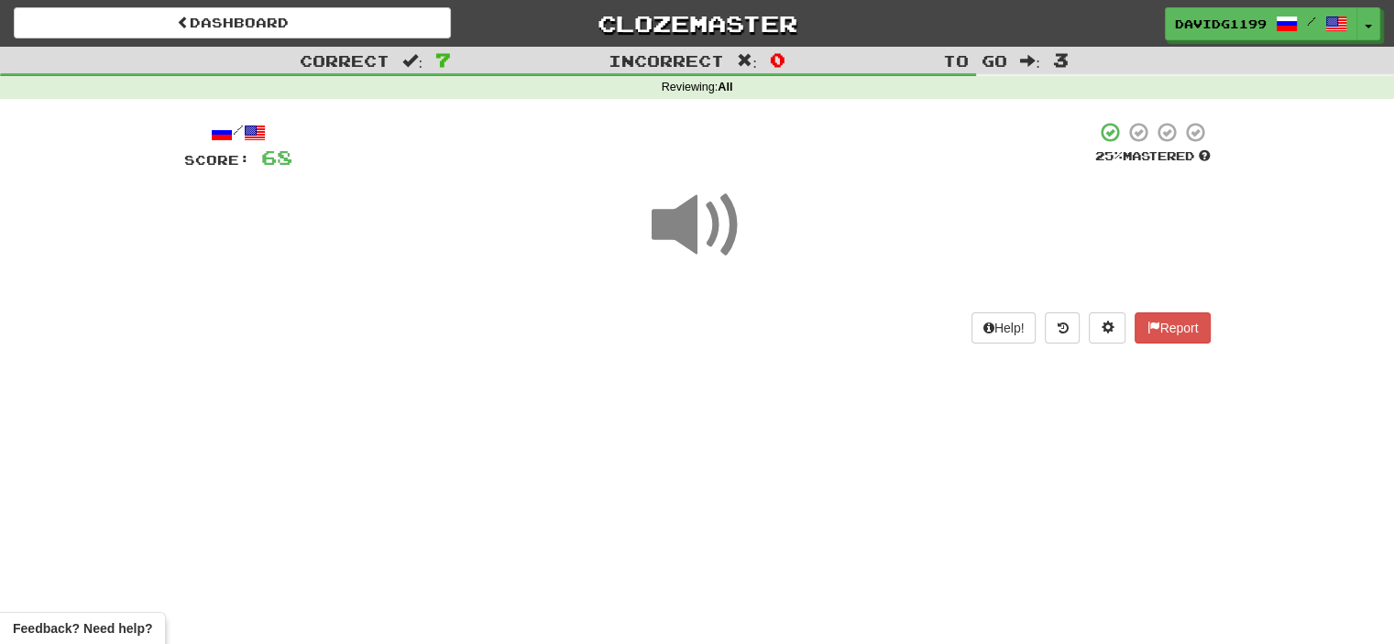
scroll to position [22, 0]
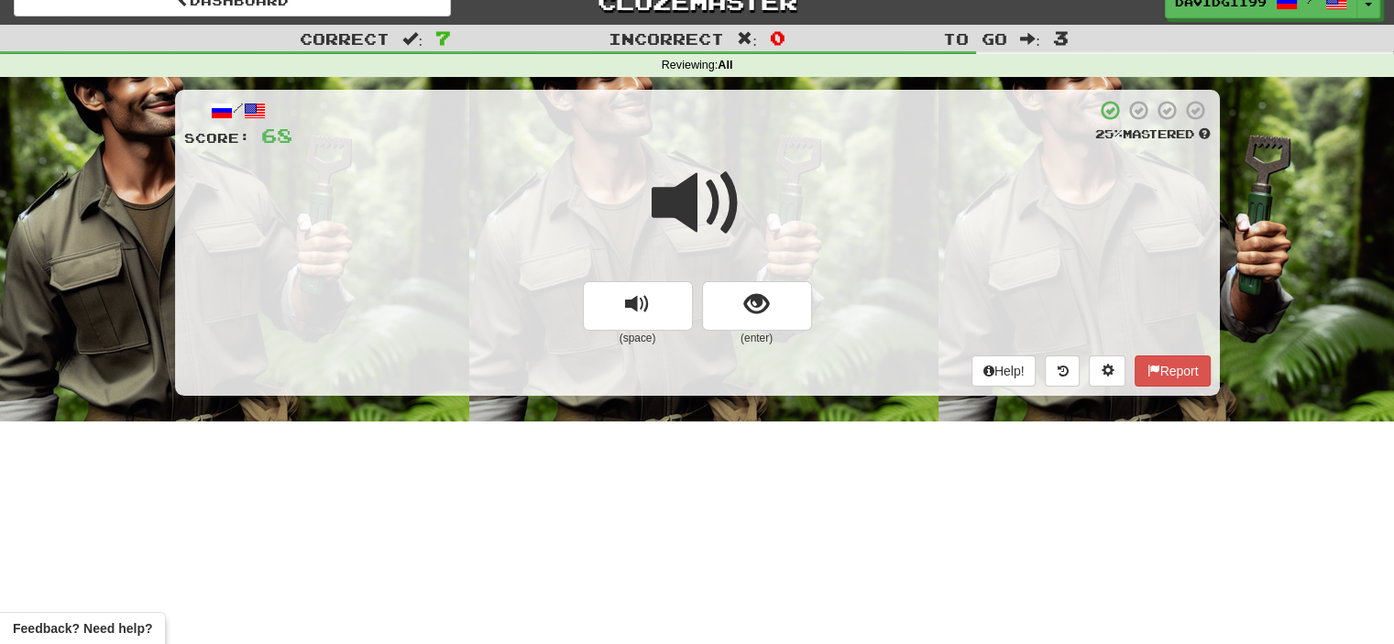
click at [759, 523] on div "Dashboard Clozemaster davidg1199 / Toggle Dropdown Dashboard Leaderboard Activi…" at bounding box center [697, 300] width 1394 height 644
click at [724, 303] on button "show sentence" at bounding box center [757, 306] width 110 height 50
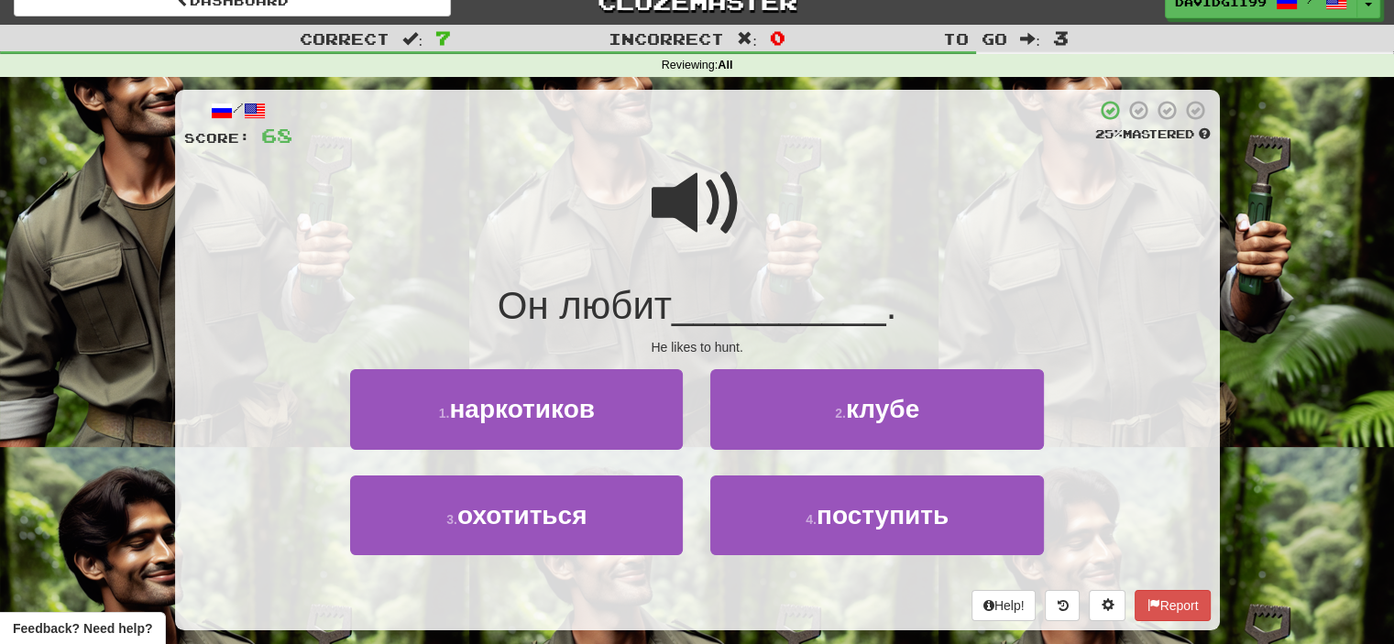
click at [708, 201] on span at bounding box center [698, 204] width 92 height 92
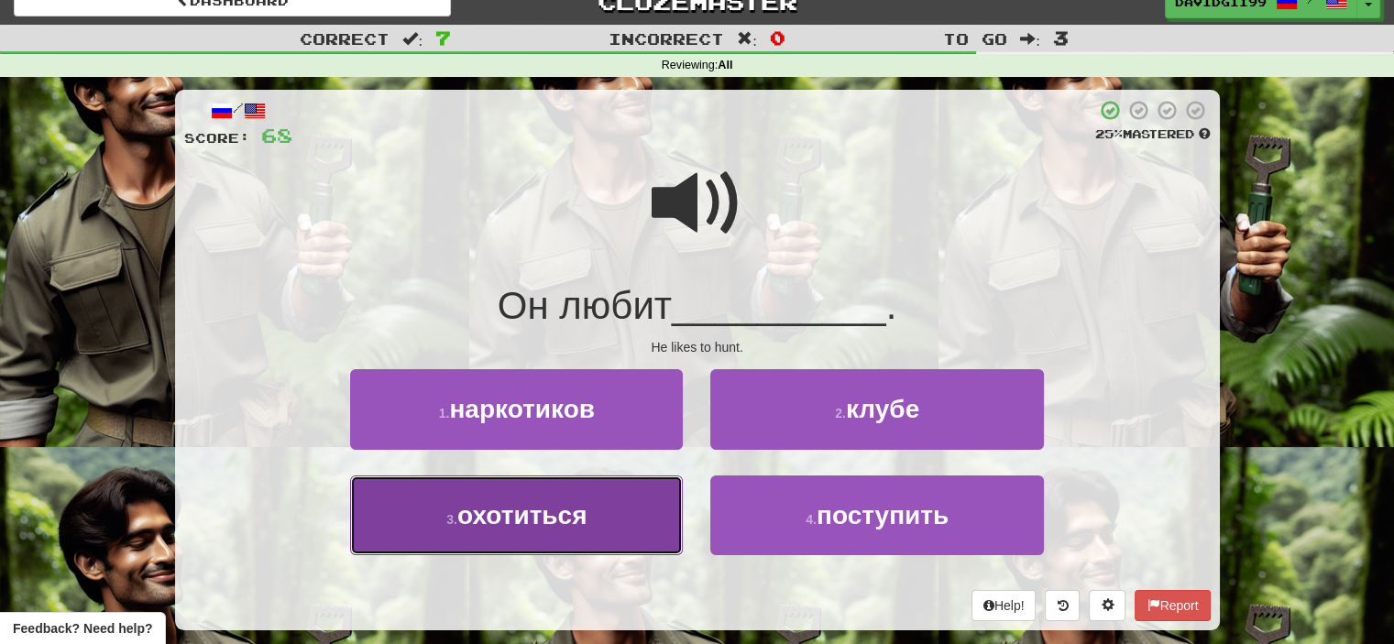
click at [626, 516] on button "3 . охотиться" at bounding box center [516, 516] width 333 height 80
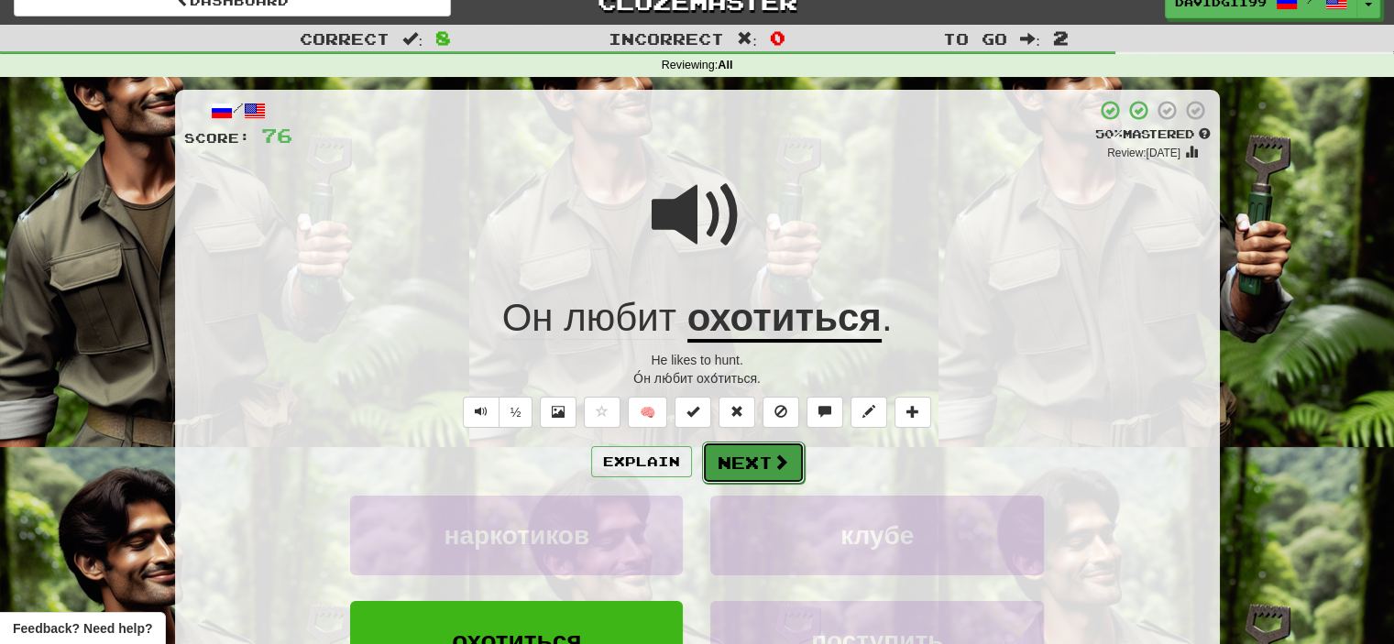
click at [752, 469] on button "Next" at bounding box center [753, 463] width 103 height 42
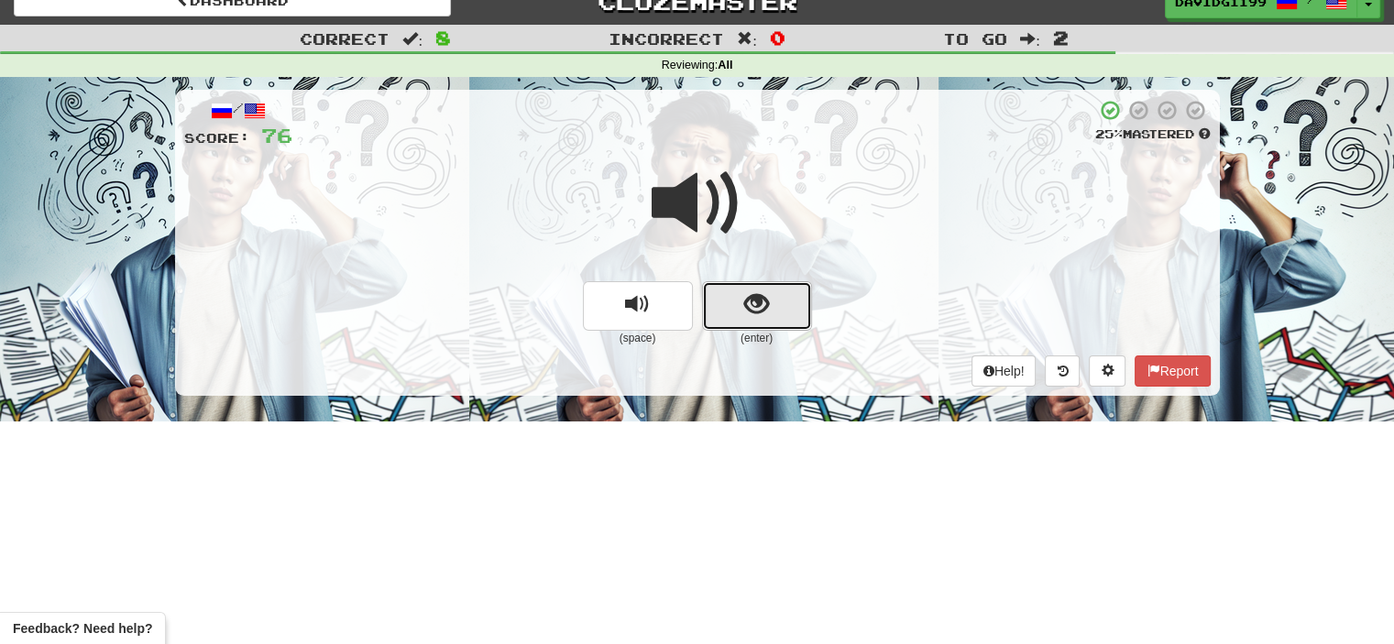
click at [716, 300] on button "show sentence" at bounding box center [757, 306] width 110 height 50
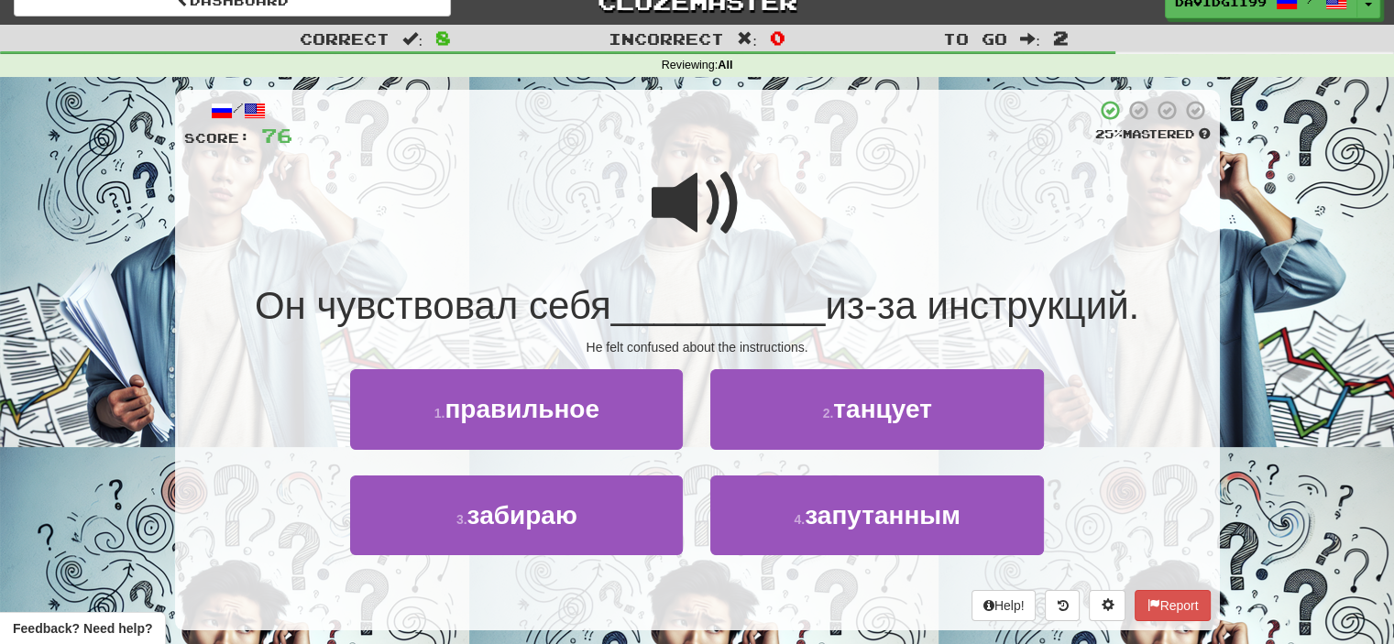
click at [696, 201] on span at bounding box center [698, 204] width 92 height 92
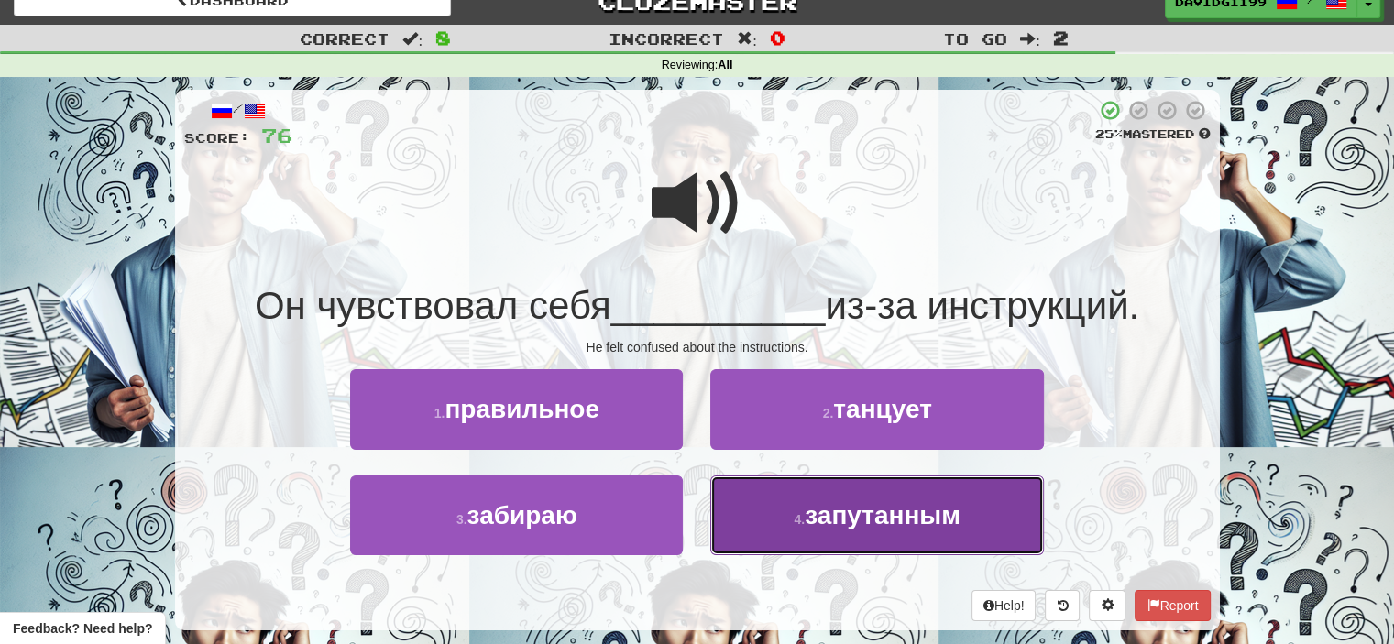
click at [844, 521] on span "запутанным" at bounding box center [883, 515] width 156 height 28
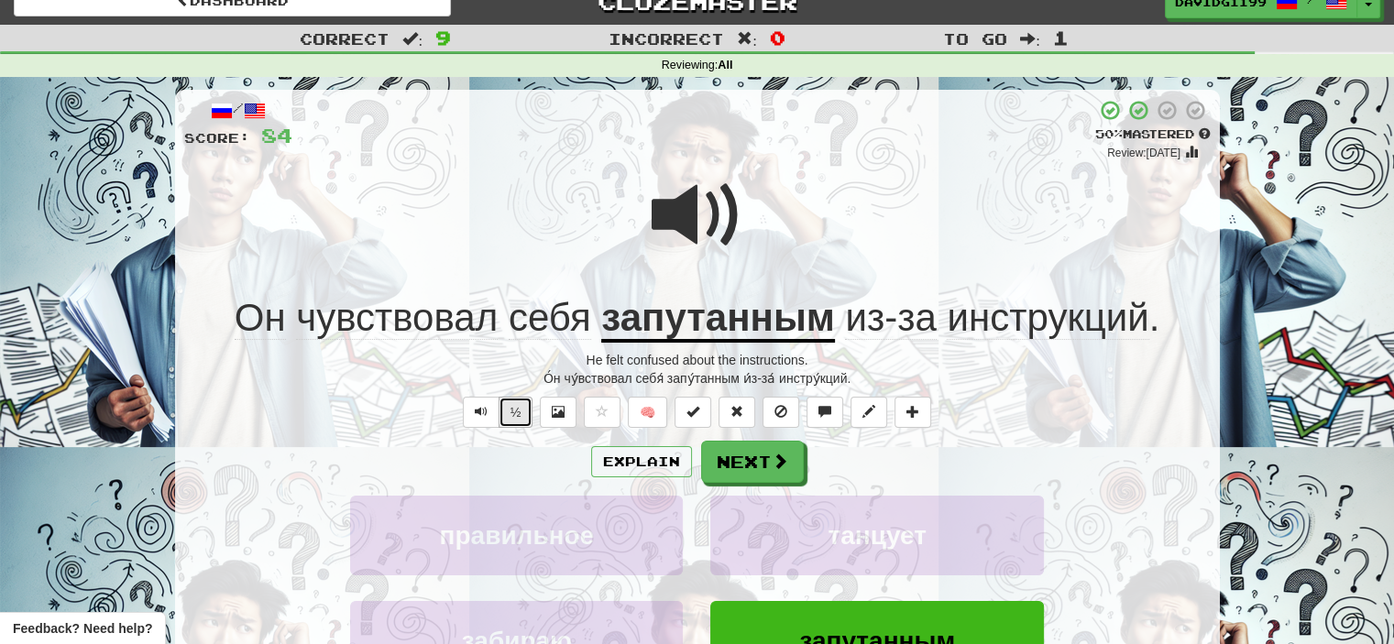
click at [517, 408] on button "½" at bounding box center [516, 412] width 35 height 31
click at [747, 466] on button "Next" at bounding box center [753, 463] width 103 height 42
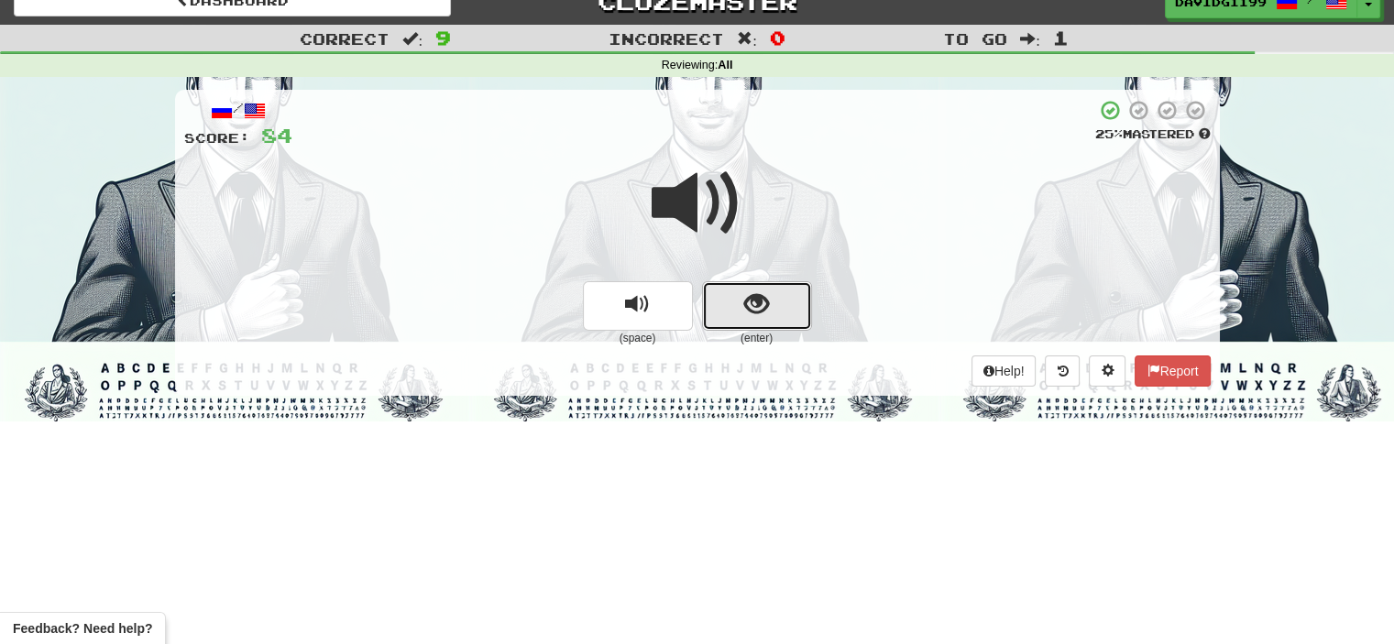
click at [763, 292] on span "show sentence" at bounding box center [756, 304] width 25 height 25
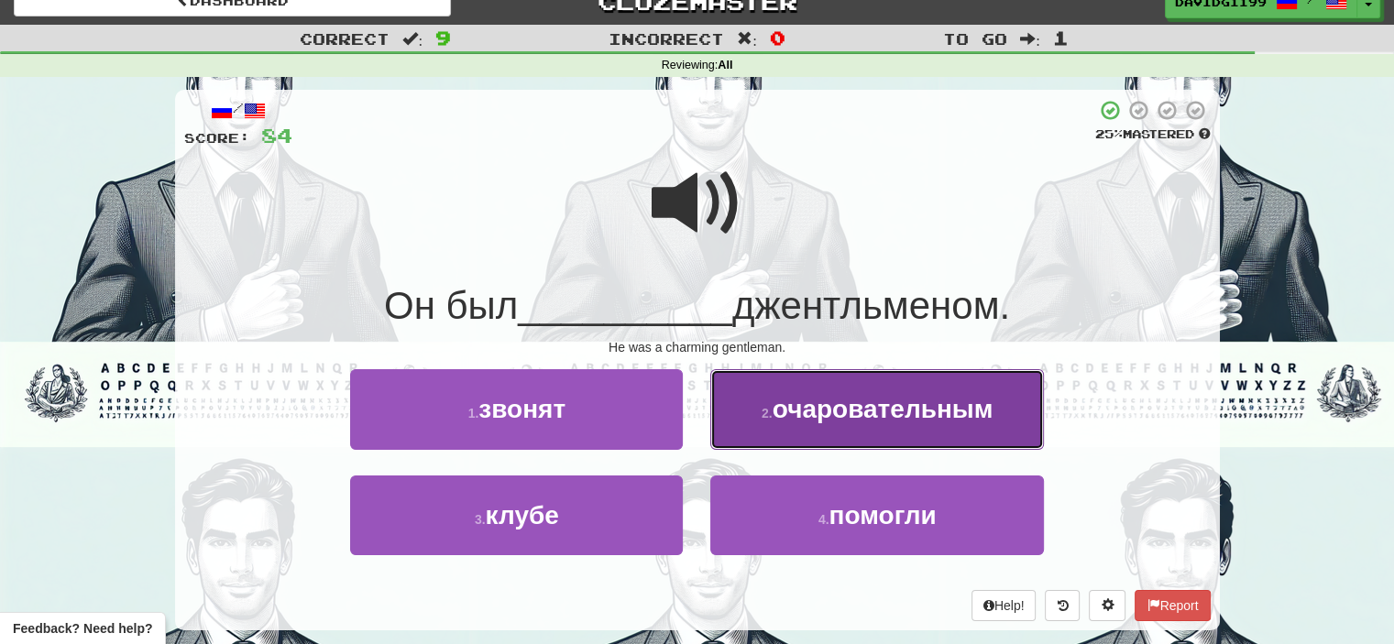
click at [778, 417] on span "очаровательным" at bounding box center [883, 409] width 221 height 28
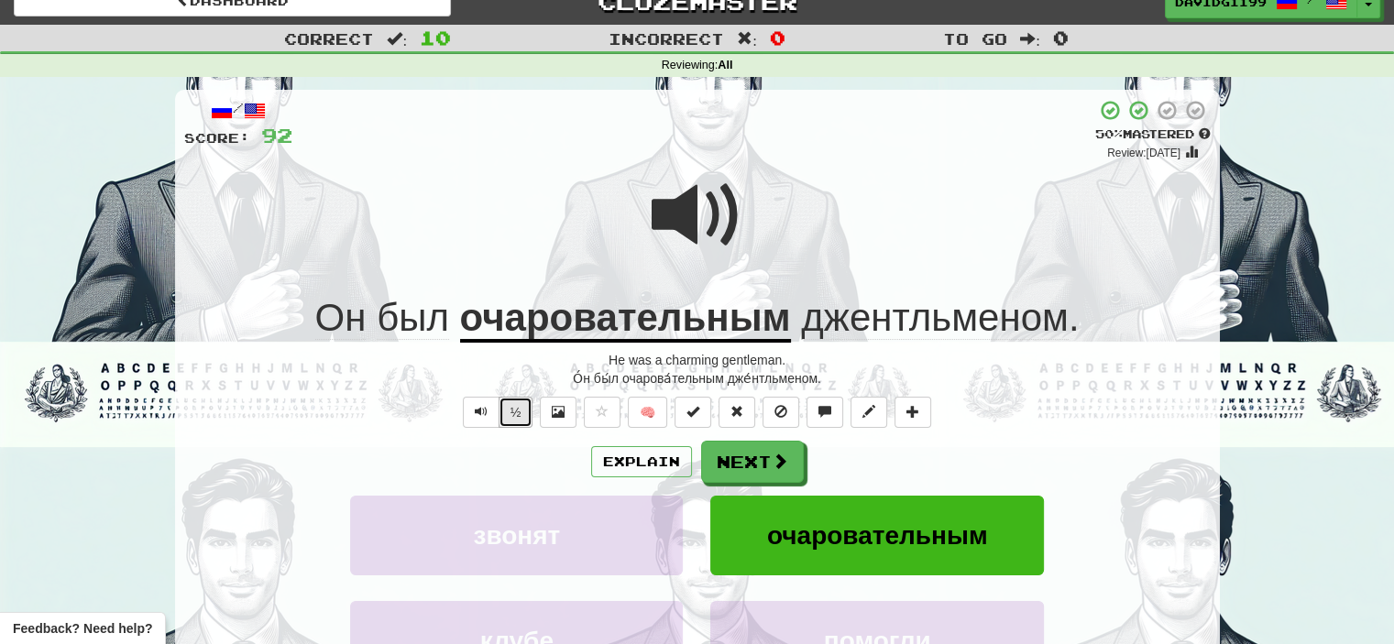
click at [514, 414] on button "½" at bounding box center [516, 412] width 35 height 31
click at [517, 418] on button "½" at bounding box center [516, 412] width 35 height 31
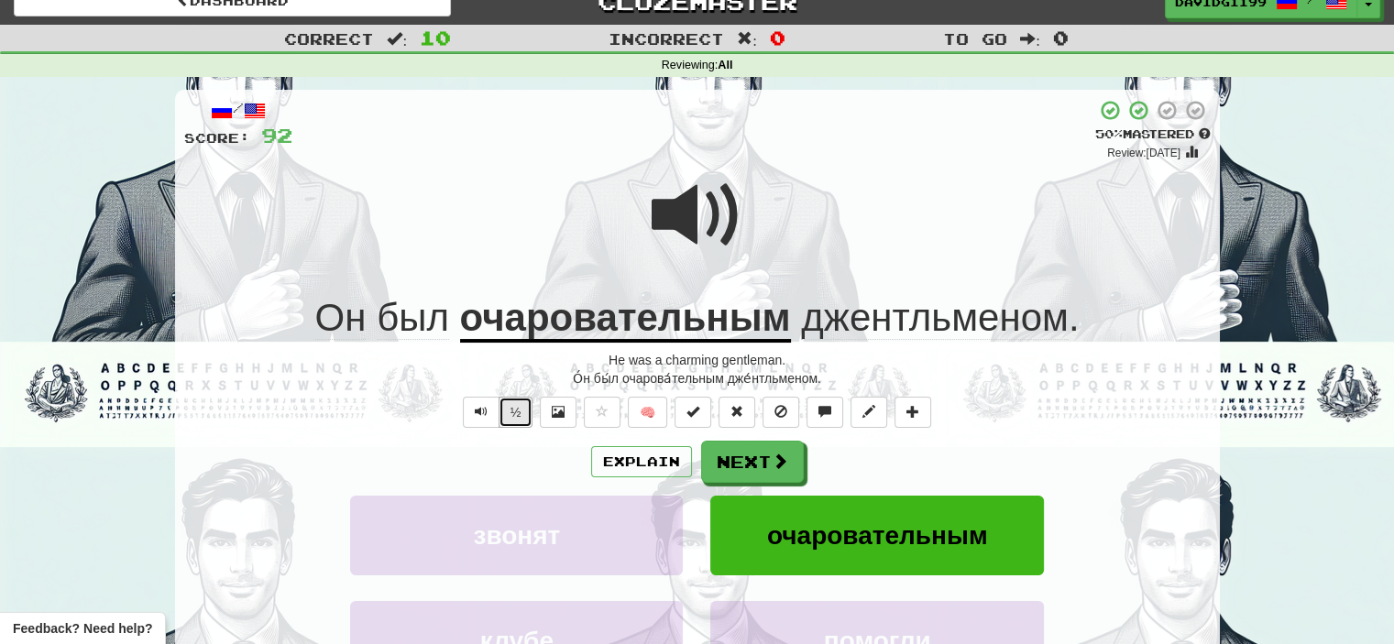
click at [517, 418] on button "½" at bounding box center [516, 412] width 35 height 31
click at [773, 457] on span at bounding box center [781, 462] width 17 height 17
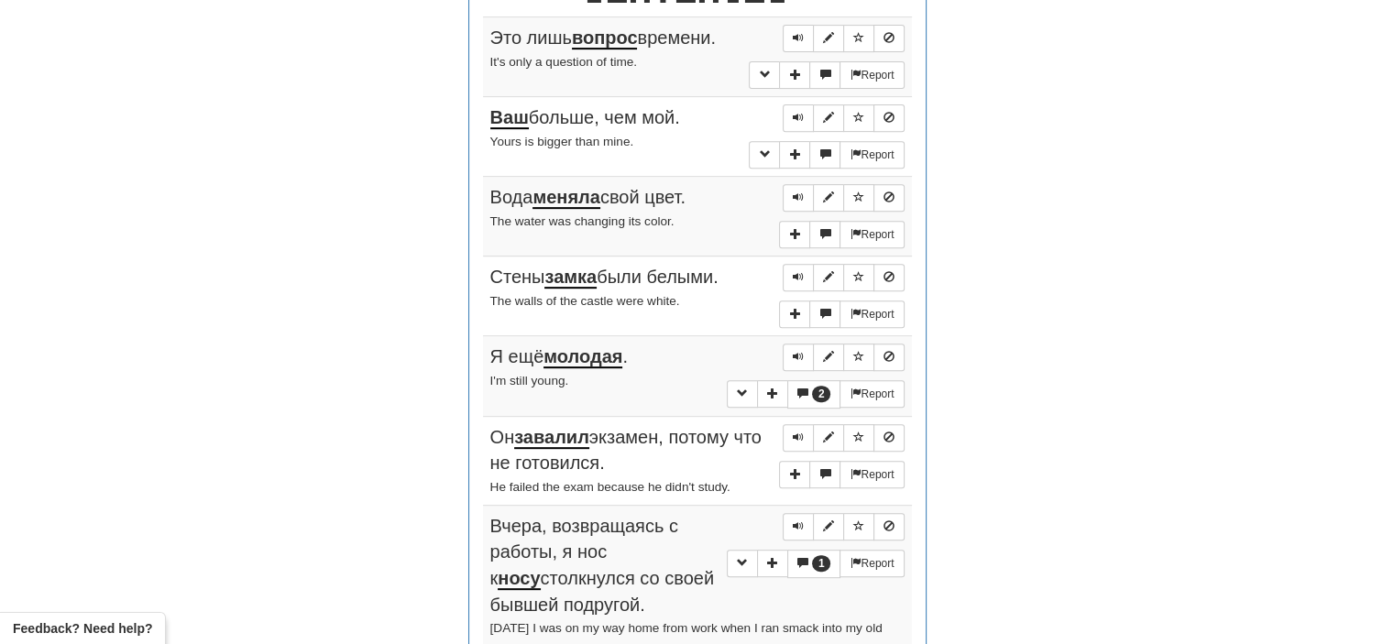
scroll to position [743, 0]
click at [796, 32] on span "Sentence controls" at bounding box center [798, 37] width 11 height 11
click at [798, 115] on span "Sentence controls" at bounding box center [798, 117] width 11 height 11
click at [799, 193] on span "Sentence controls" at bounding box center [798, 197] width 11 height 11
click at [800, 276] on span "Sentence controls" at bounding box center [798, 276] width 11 height 11
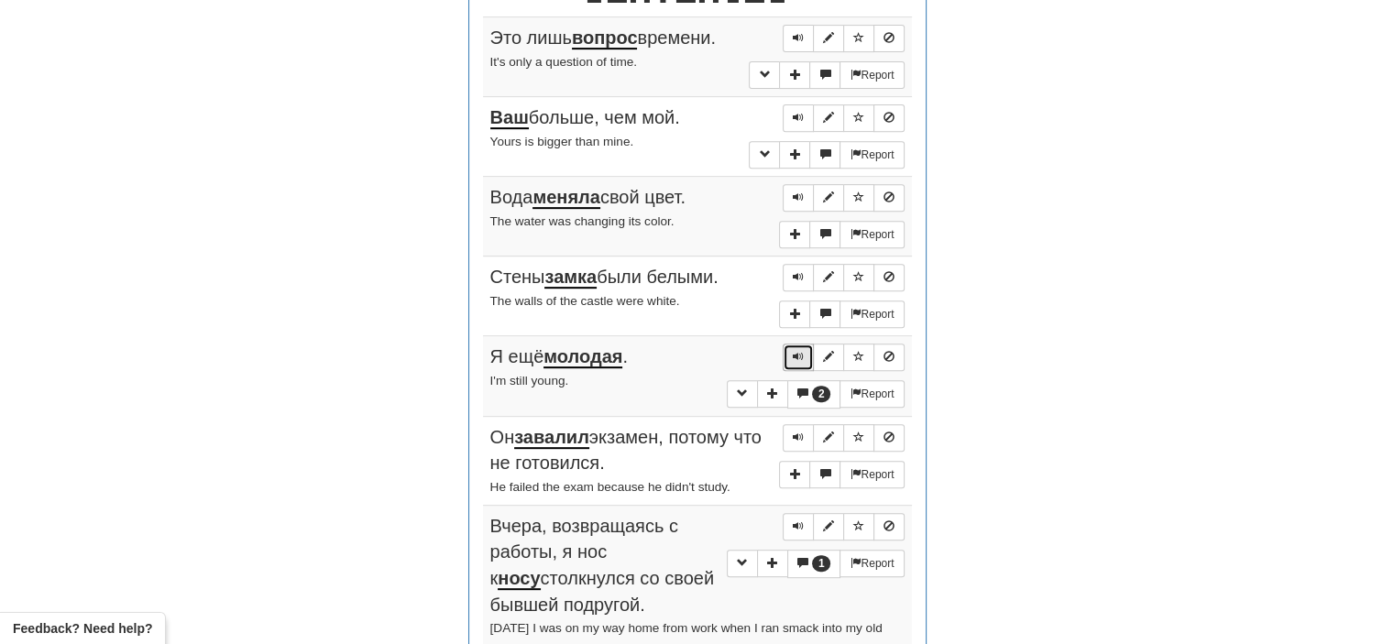
click at [795, 351] on span "Sentence controls" at bounding box center [798, 356] width 11 height 11
click at [799, 433] on span "Sentence controls" at bounding box center [798, 437] width 11 height 11
click at [796, 352] on span "Sentence controls" at bounding box center [798, 356] width 11 height 11
click at [796, 432] on span "Sentence controls" at bounding box center [798, 437] width 11 height 11
click at [800, 521] on span "Sentence controls" at bounding box center [798, 526] width 11 height 11
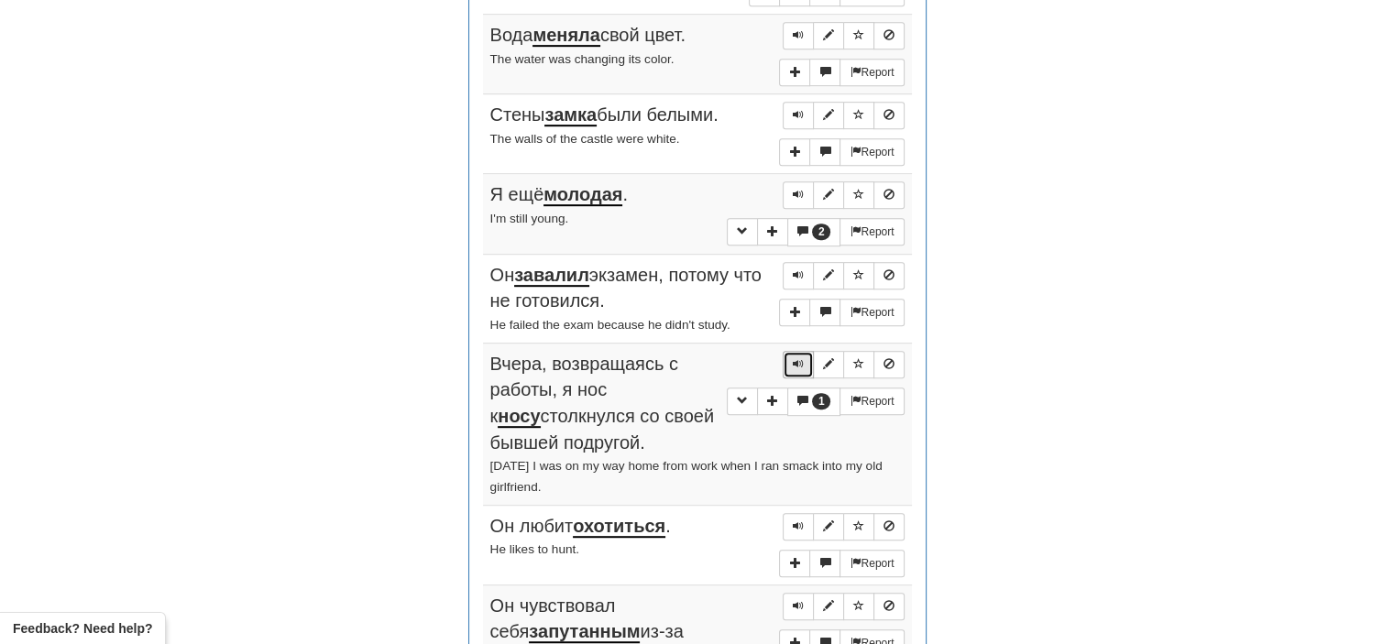
scroll to position [926, 0]
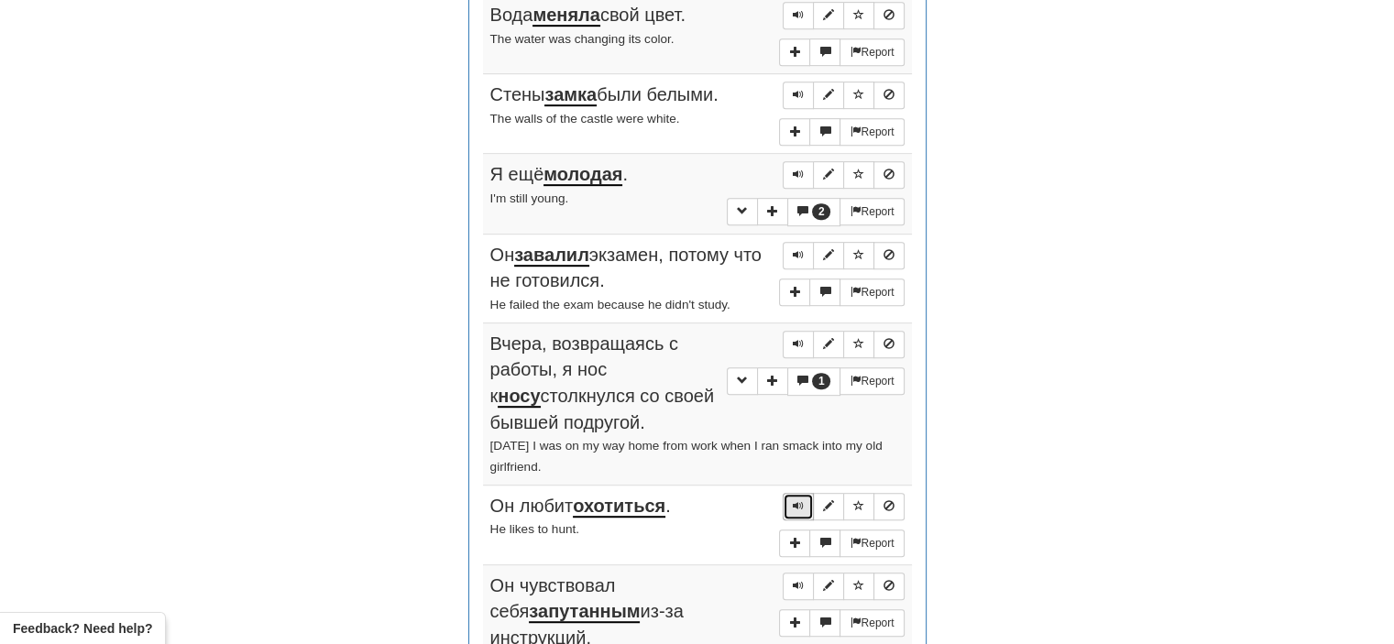
click at [801, 502] on span "Sentence controls" at bounding box center [798, 506] width 11 height 11
click at [798, 580] on span "Sentence controls" at bounding box center [798, 585] width 11 height 11
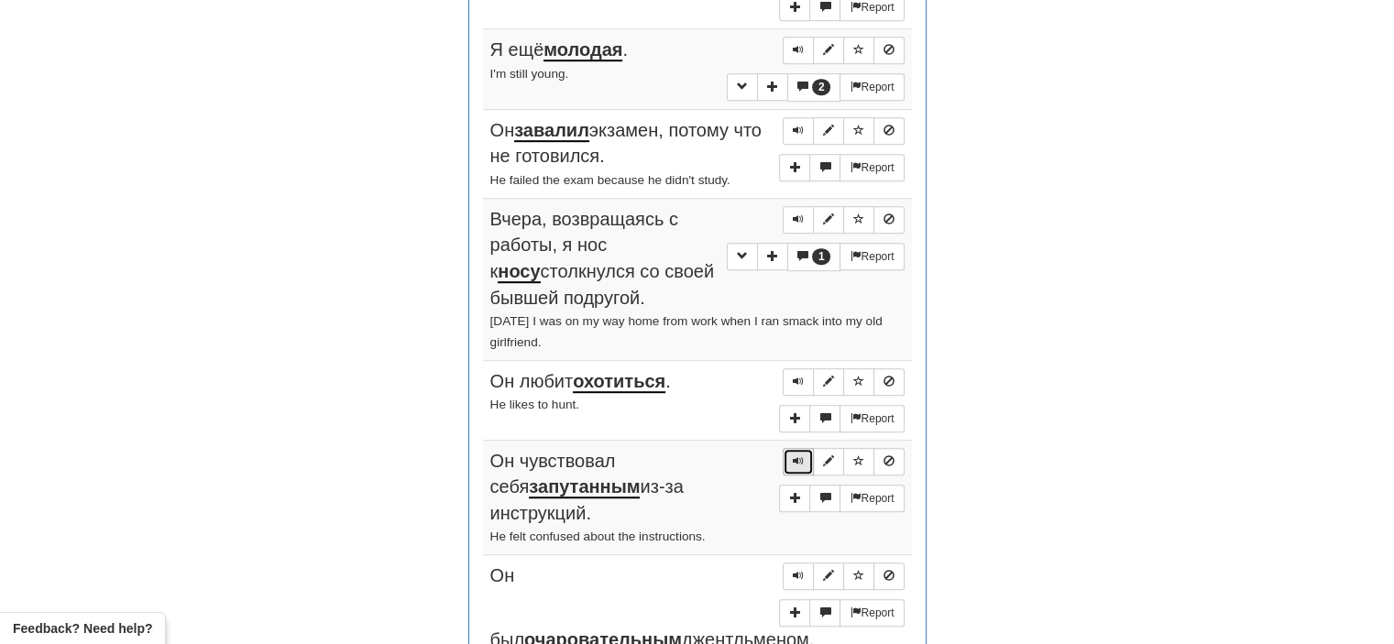
scroll to position [1056, 0]
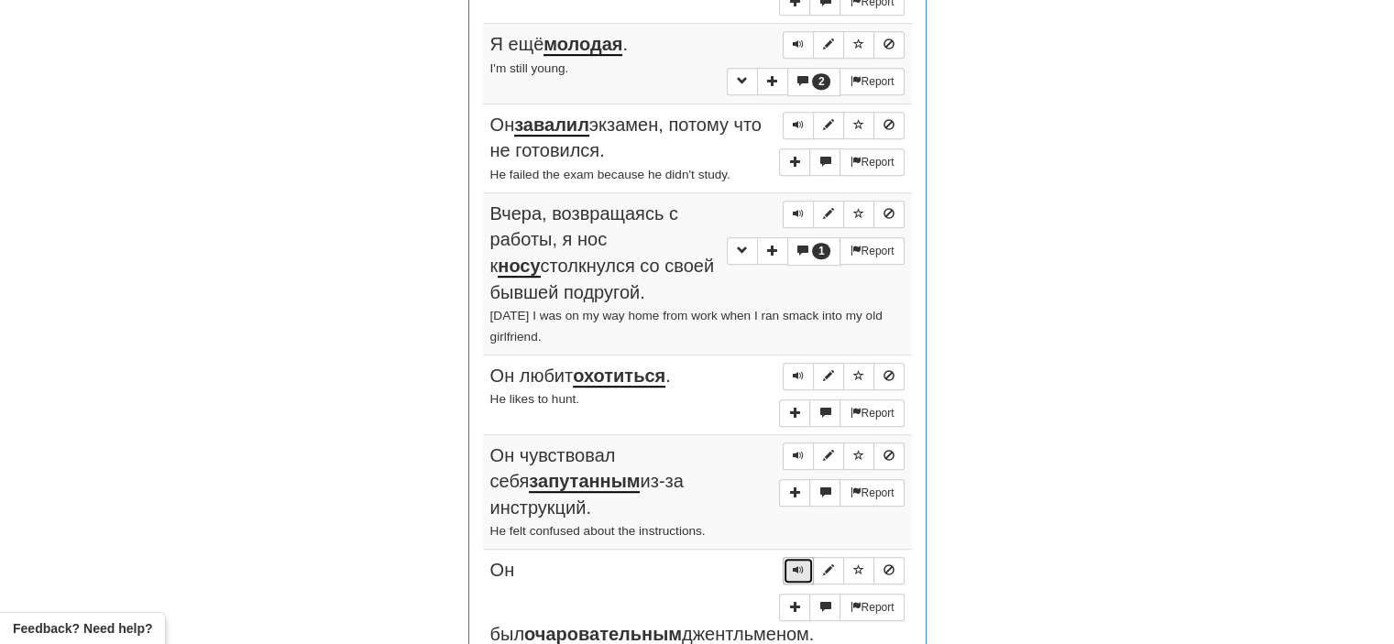
click at [800, 565] on span "Sentence controls" at bounding box center [798, 570] width 11 height 11
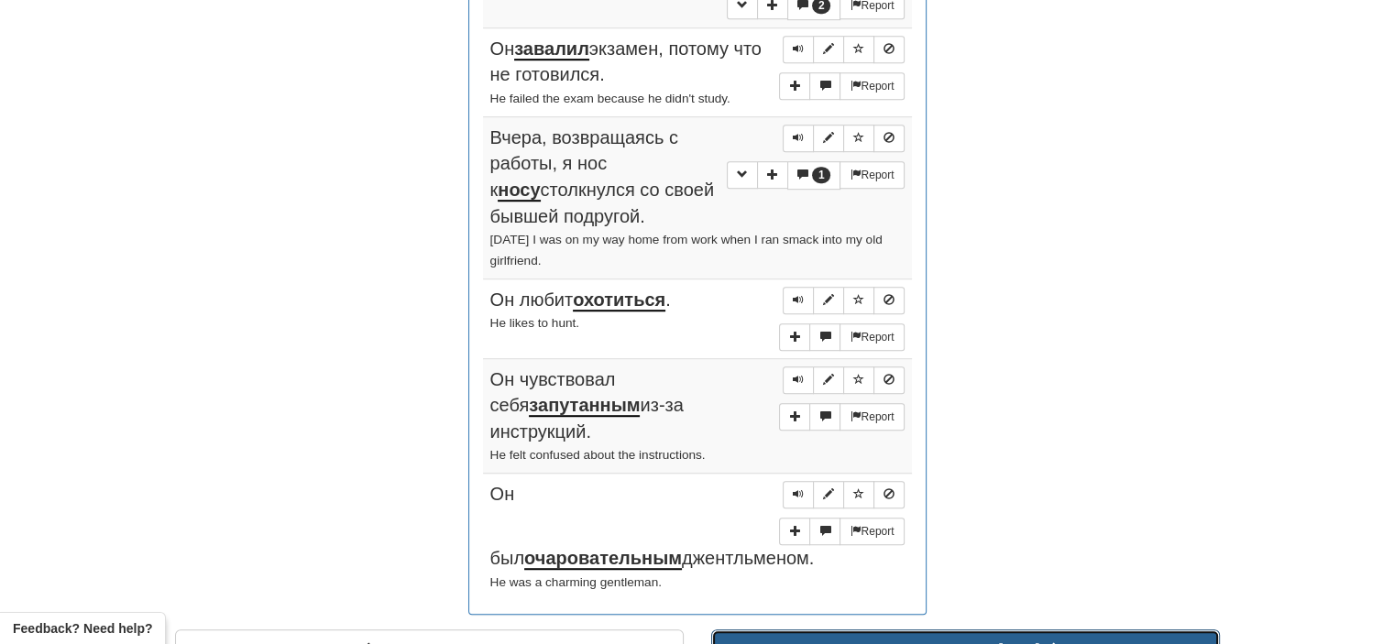
click at [819, 630] on button "Continue ( 32 )" at bounding box center [965, 651] width 509 height 42
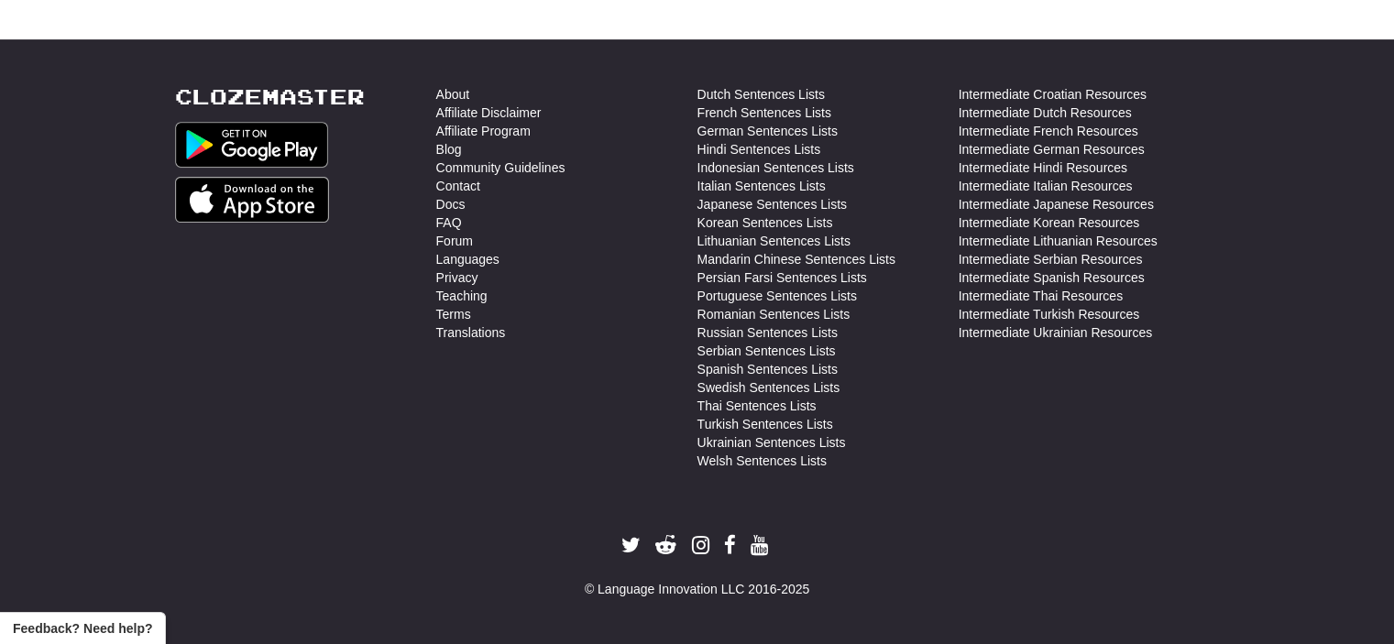
drag, startPoint x: 819, startPoint y: 575, endPoint x: 820, endPoint y: 519, distance: 55.9
click at [820, 519] on div "Clozemaster About Affiliate Disclaimer Affiliate Program Blog Community Guideli…" at bounding box center [697, 341] width 1073 height 513
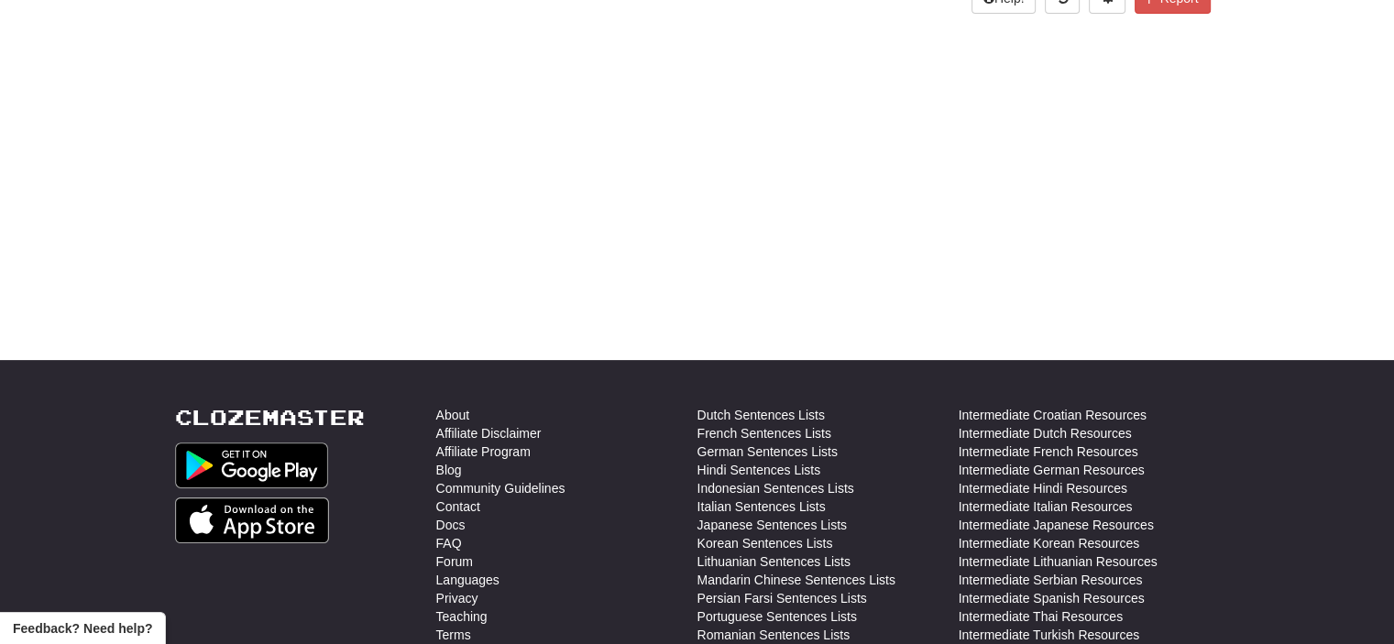
scroll to position [0, 0]
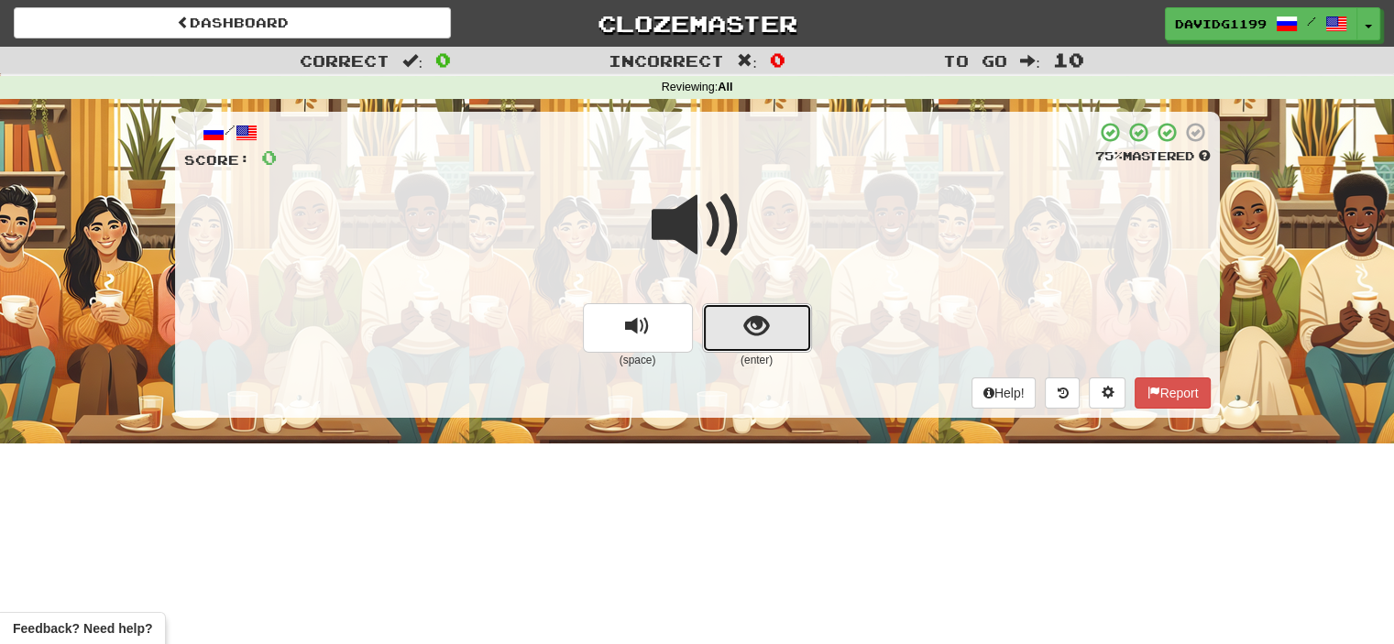
click at [718, 320] on button "show sentence" at bounding box center [757, 328] width 110 height 50
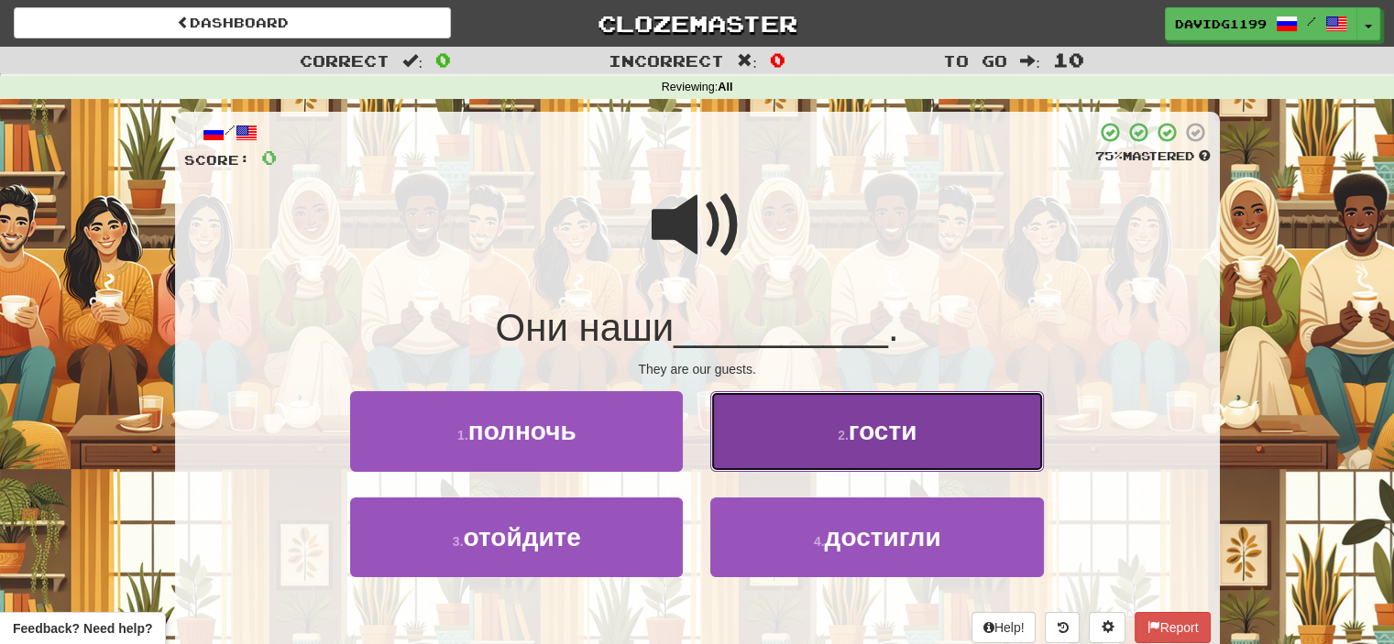
click at [792, 440] on button "2 . гости" at bounding box center [876, 431] width 333 height 80
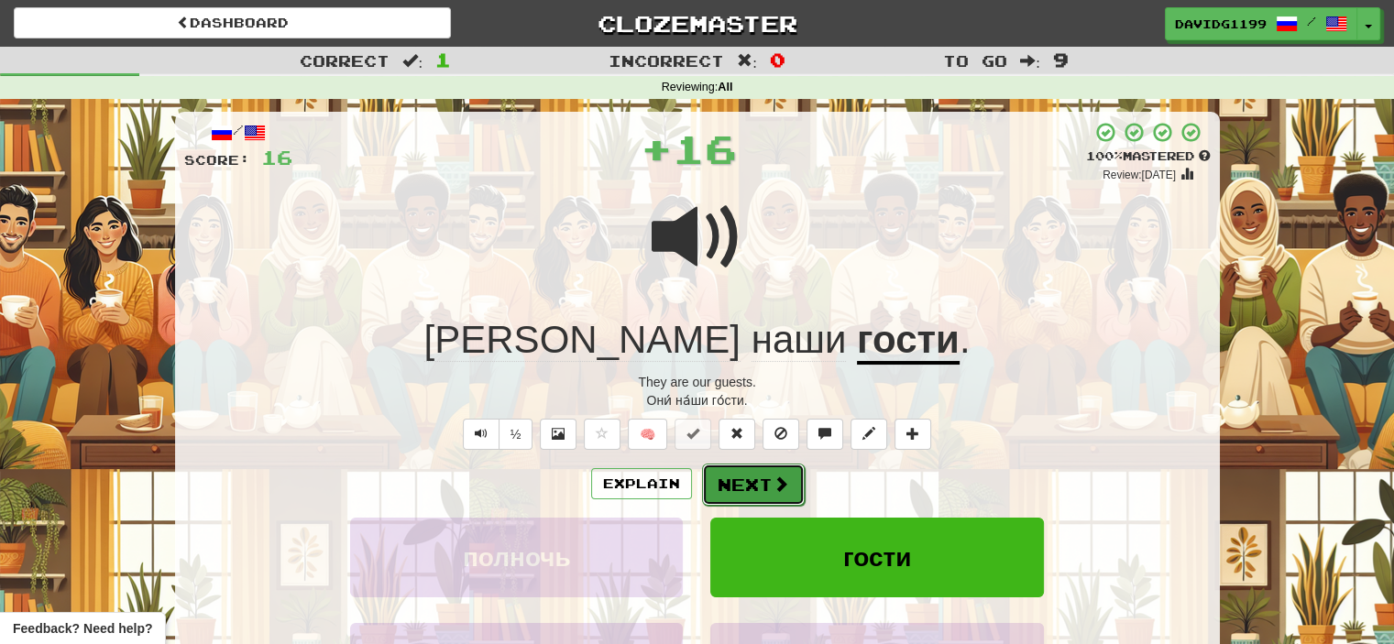
click at [766, 482] on button "Next" at bounding box center [753, 485] width 103 height 42
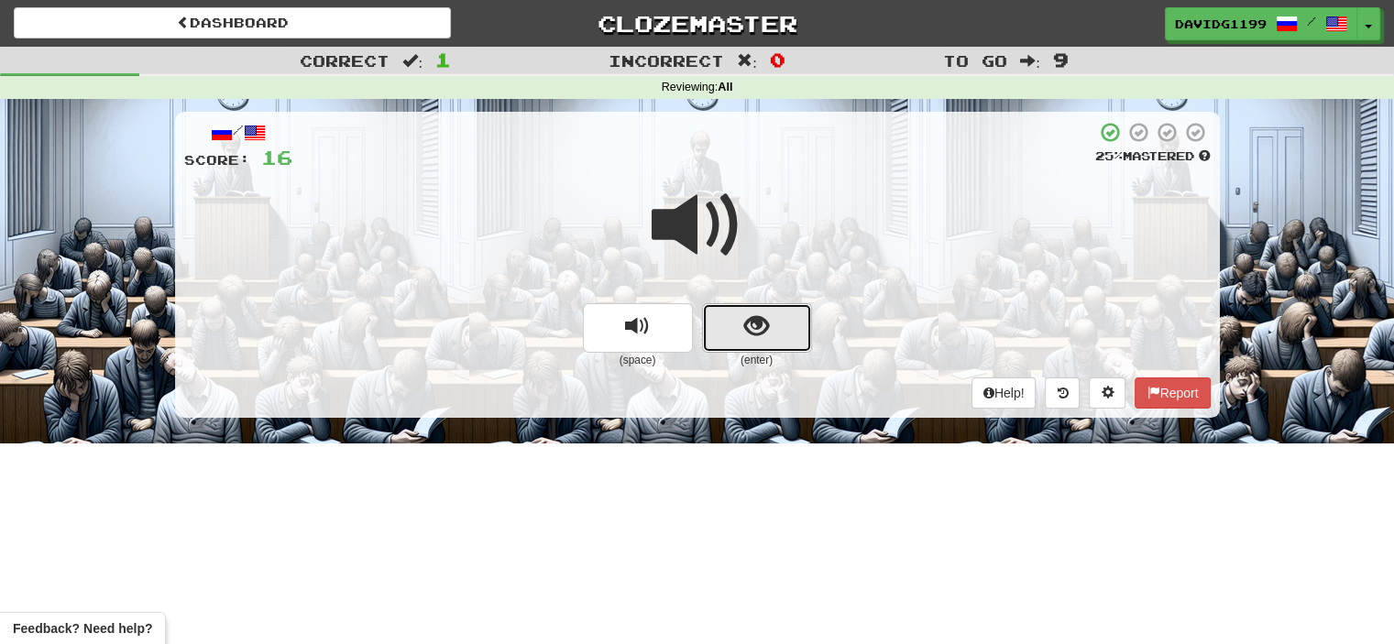
drag, startPoint x: 722, startPoint y: 323, endPoint x: 718, endPoint y: 334, distance: 11.9
click at [718, 334] on button "show sentence" at bounding box center [757, 328] width 110 height 50
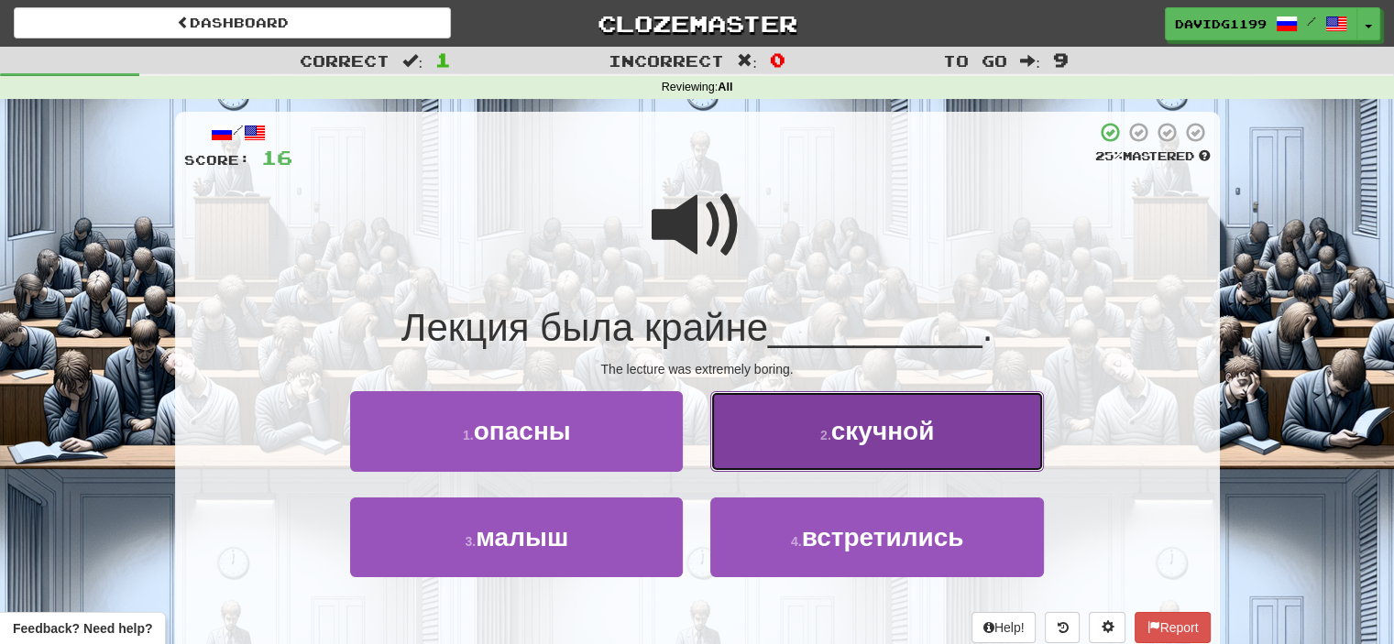
drag, startPoint x: 825, startPoint y: 440, endPoint x: 816, endPoint y: 443, distance: 9.6
drag, startPoint x: 816, startPoint y: 443, endPoint x: 784, endPoint y: 441, distance: 32.1
click at [784, 441] on button "2 . скучной" at bounding box center [876, 431] width 333 height 80
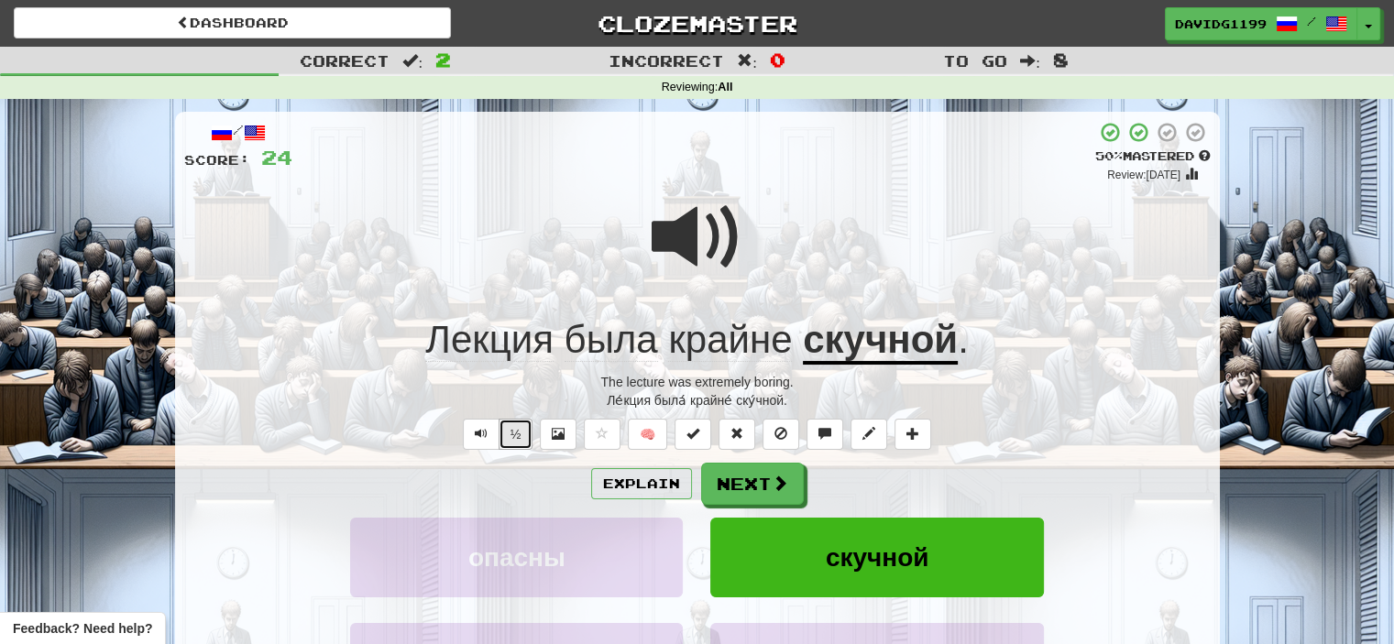
click at [516, 430] on button "½" at bounding box center [516, 434] width 35 height 31
click at [515, 437] on button "½" at bounding box center [516, 434] width 35 height 31
click at [522, 431] on button "½" at bounding box center [516, 434] width 35 height 31
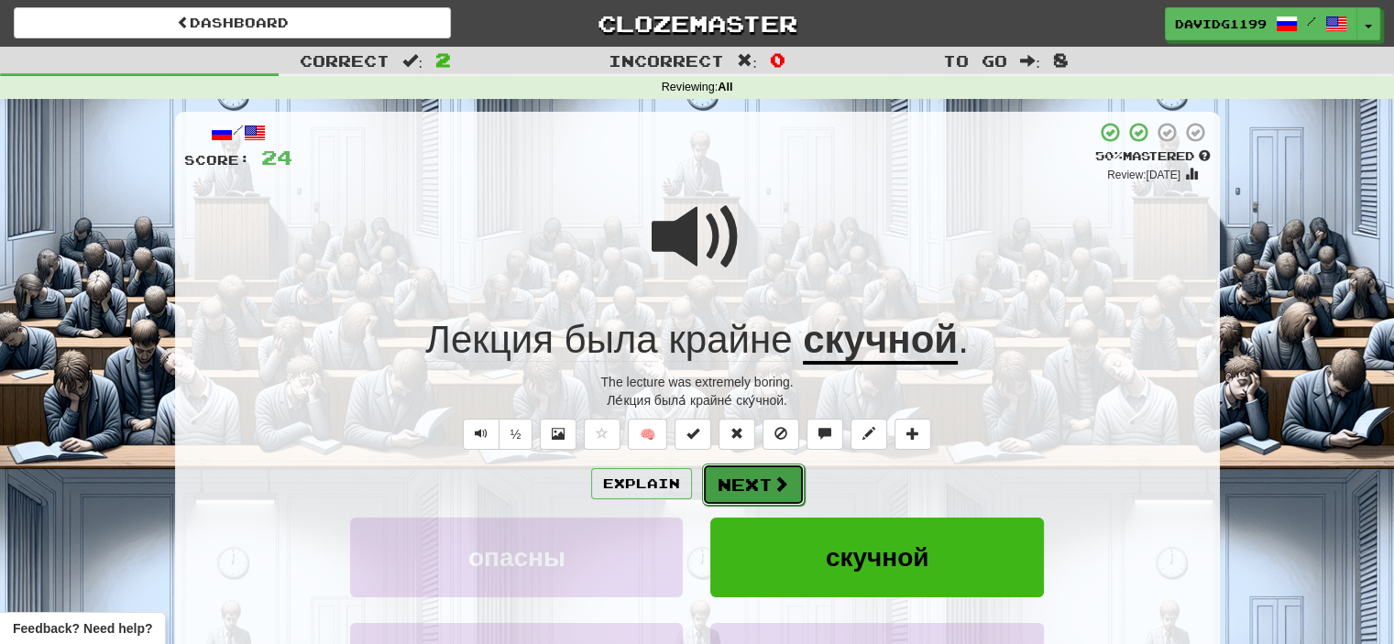
click at [763, 484] on button "Next" at bounding box center [753, 485] width 103 height 42
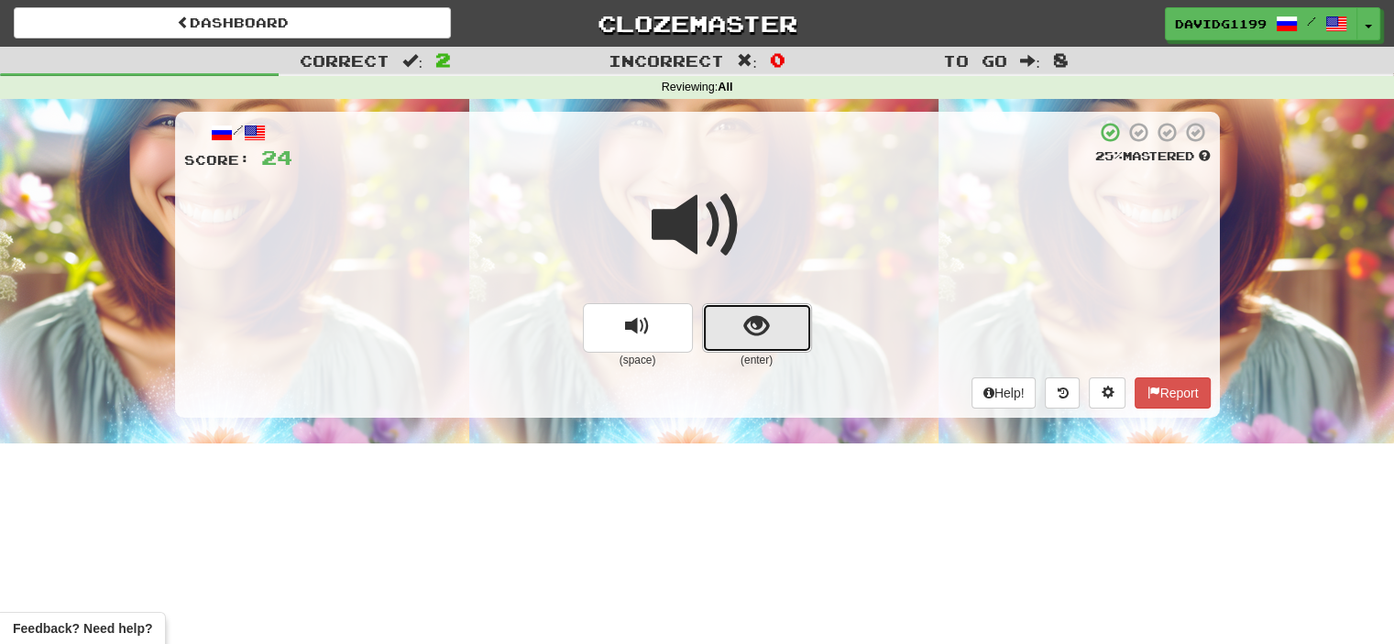
click at [768, 321] on span "show sentence" at bounding box center [756, 326] width 25 height 25
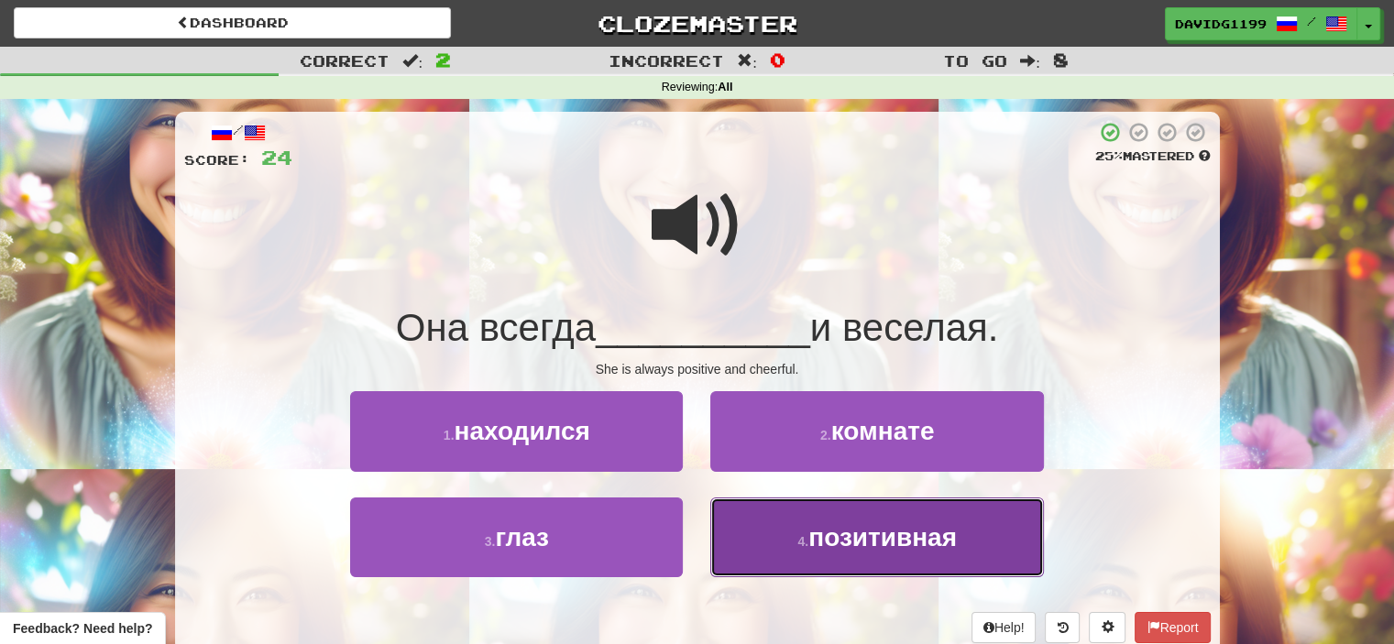
click at [810, 534] on span "позитивная" at bounding box center [883, 537] width 149 height 28
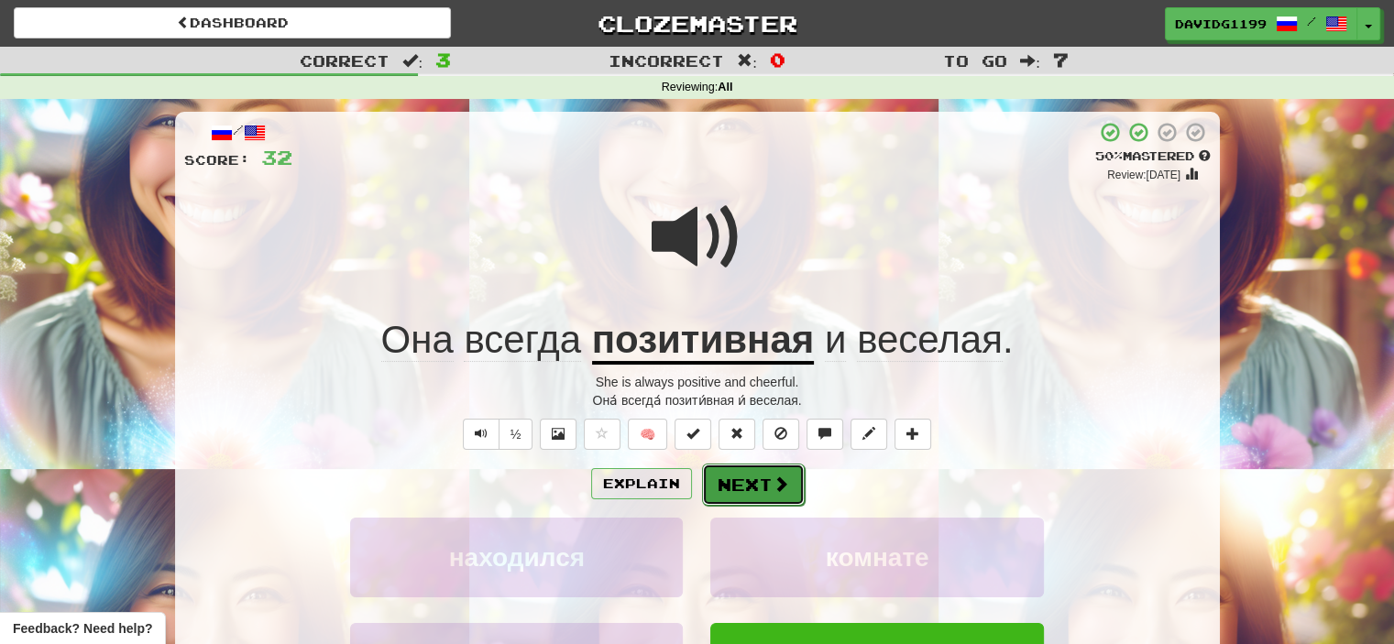
click at [755, 485] on button "Next" at bounding box center [753, 485] width 103 height 42
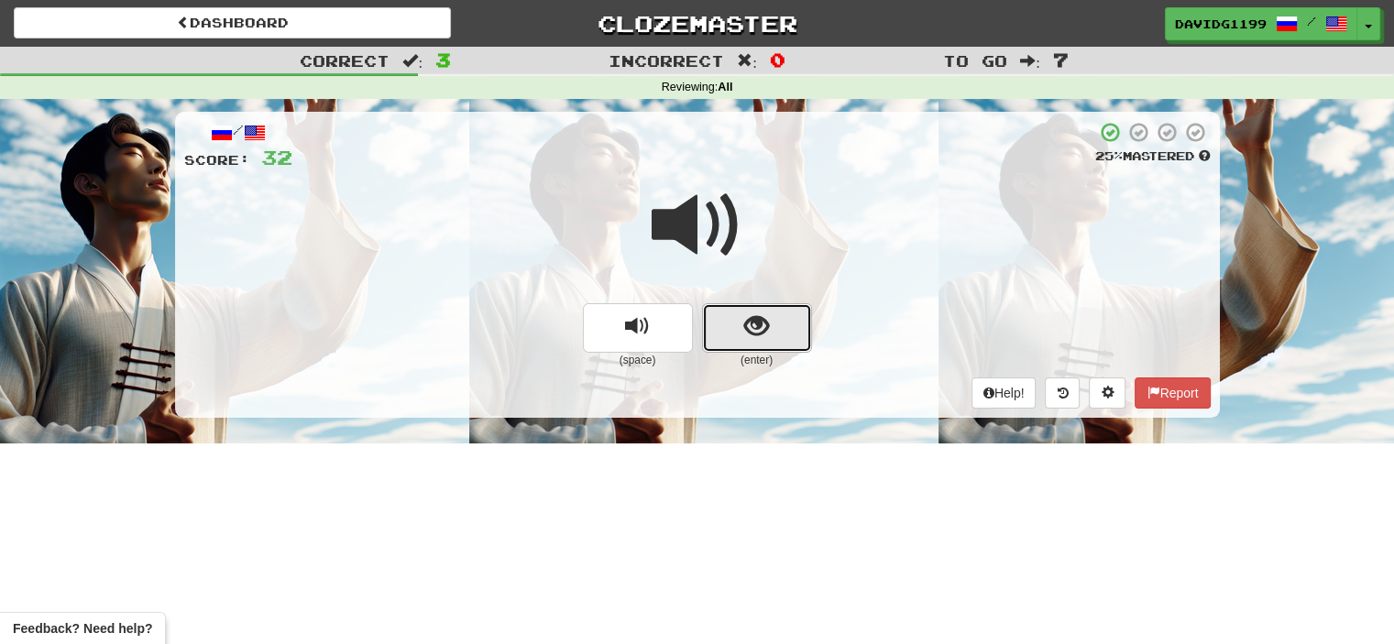
click at [733, 323] on button "show sentence" at bounding box center [757, 328] width 110 height 50
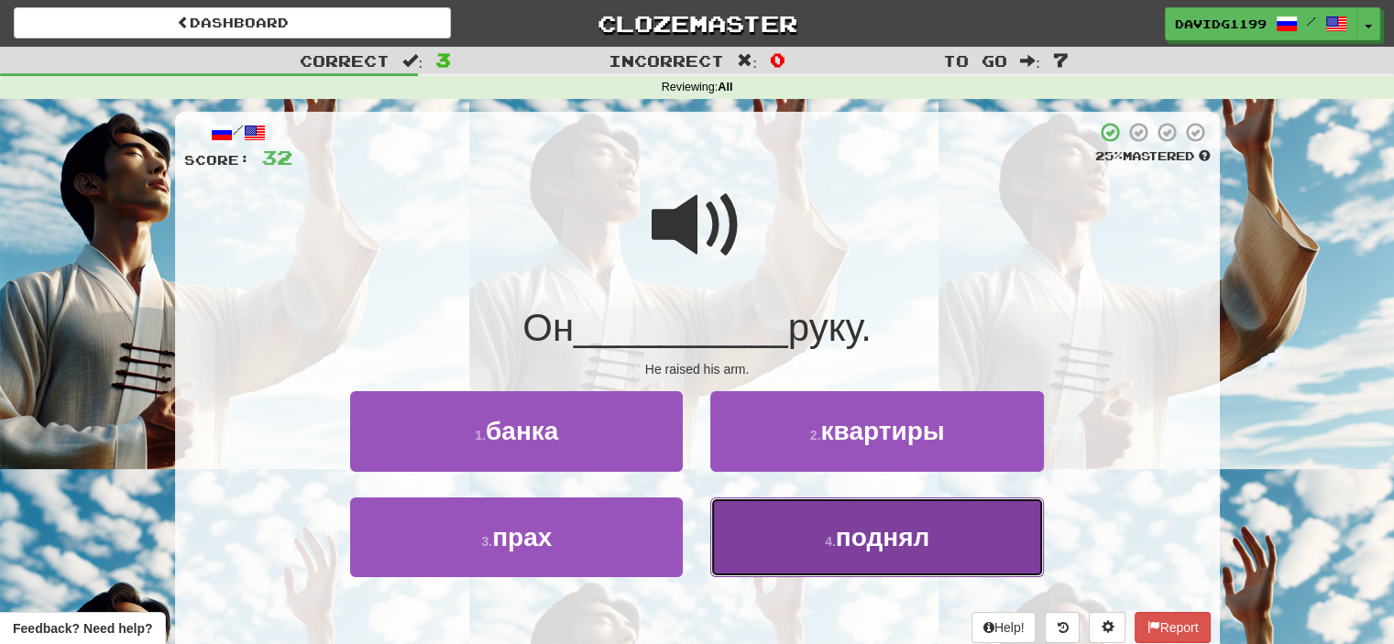
click at [832, 543] on small "4 ." at bounding box center [830, 541] width 11 height 15
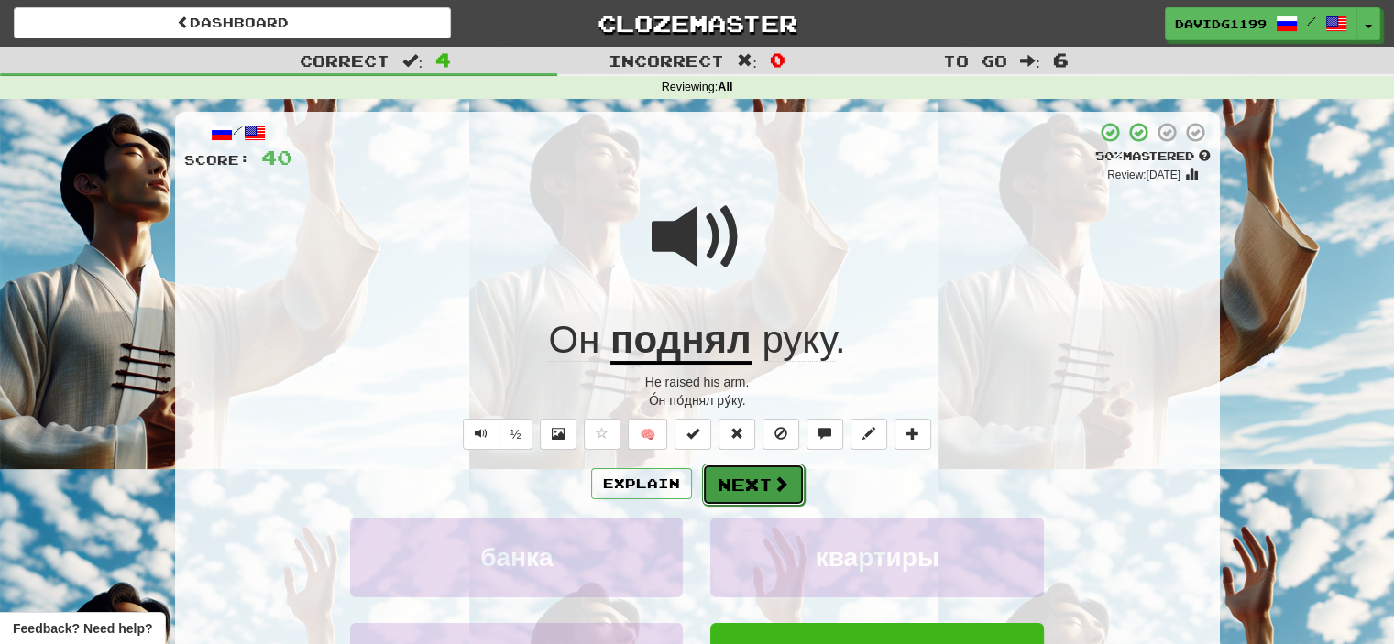
click at [754, 487] on button "Next" at bounding box center [753, 485] width 103 height 42
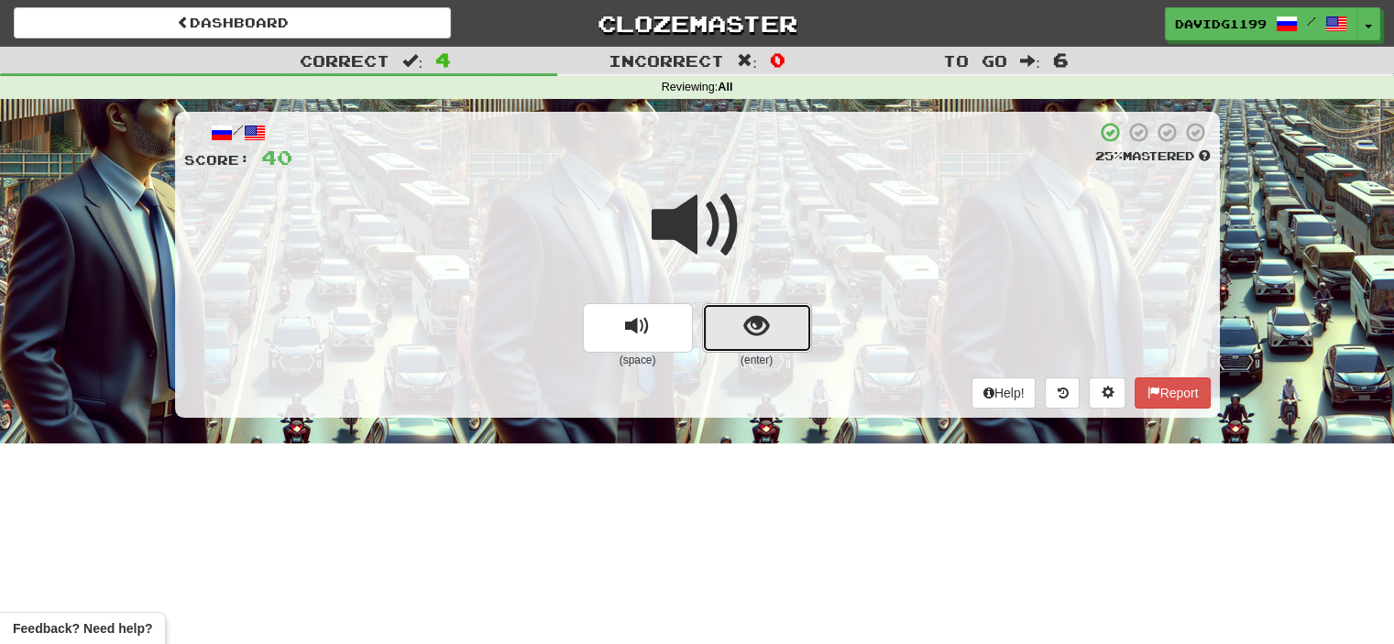
click at [732, 325] on button "show sentence" at bounding box center [757, 328] width 110 height 50
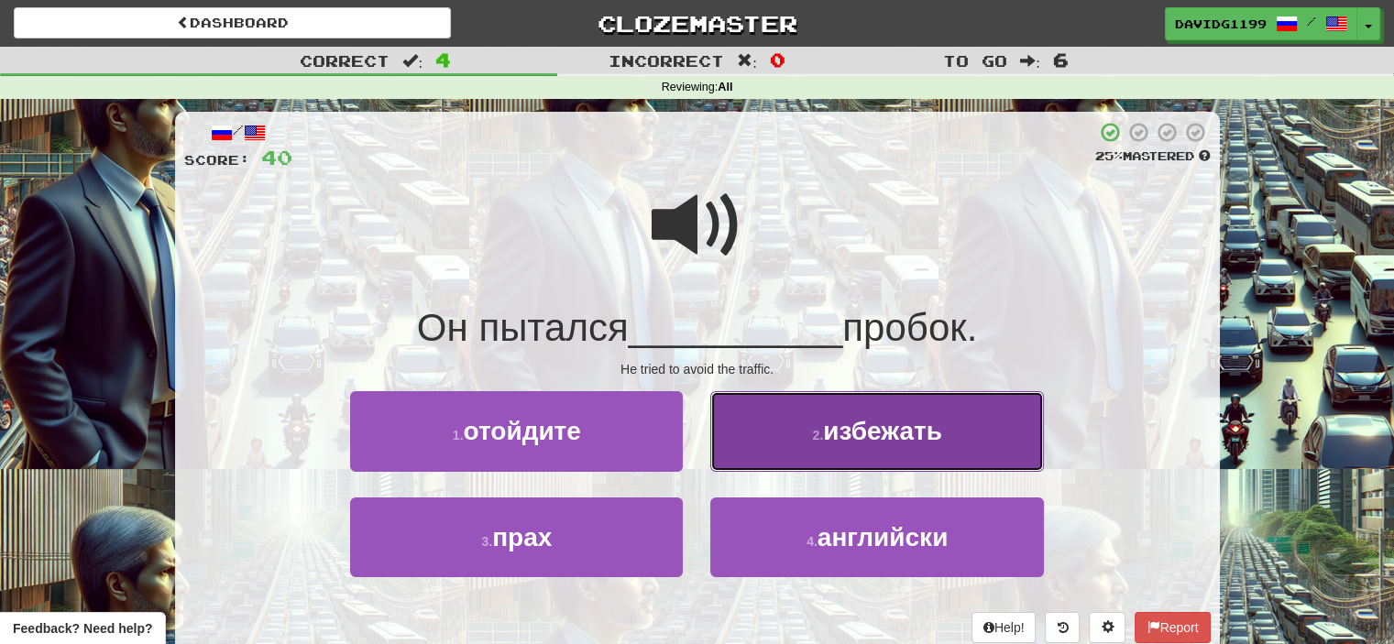
click at [824, 457] on button "2 . избежать" at bounding box center [876, 431] width 333 height 80
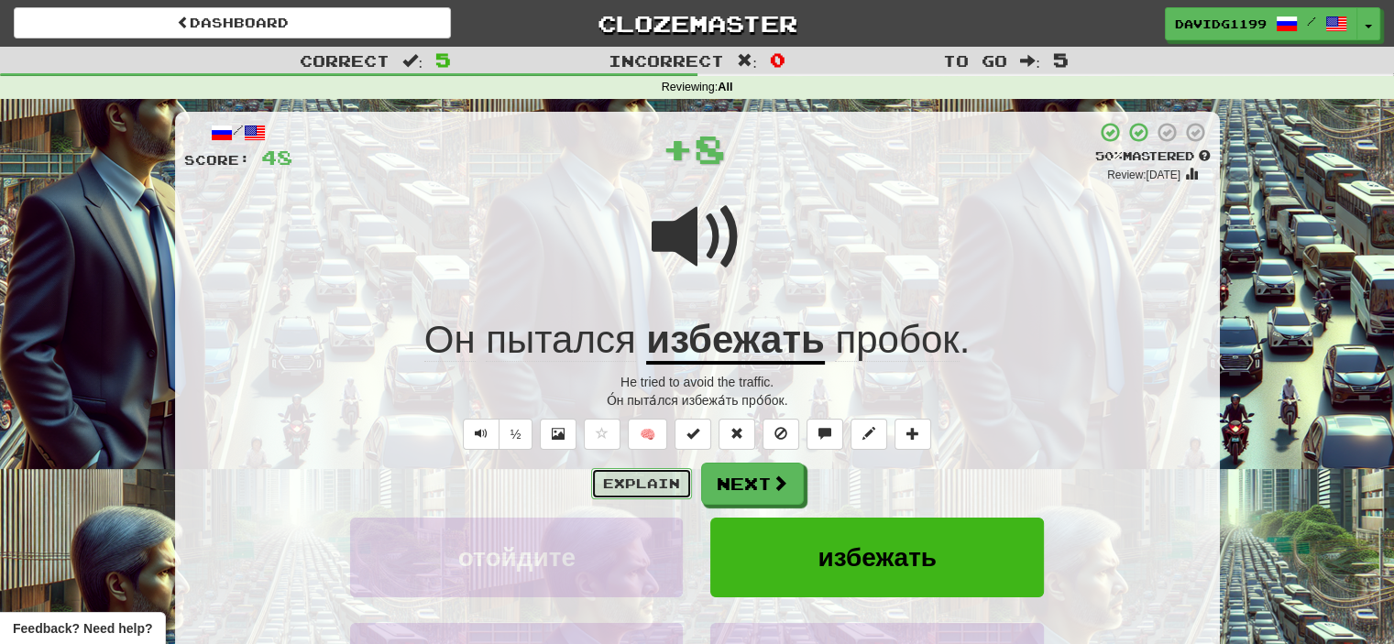
click at [642, 477] on button "Explain" at bounding box center [641, 483] width 101 height 31
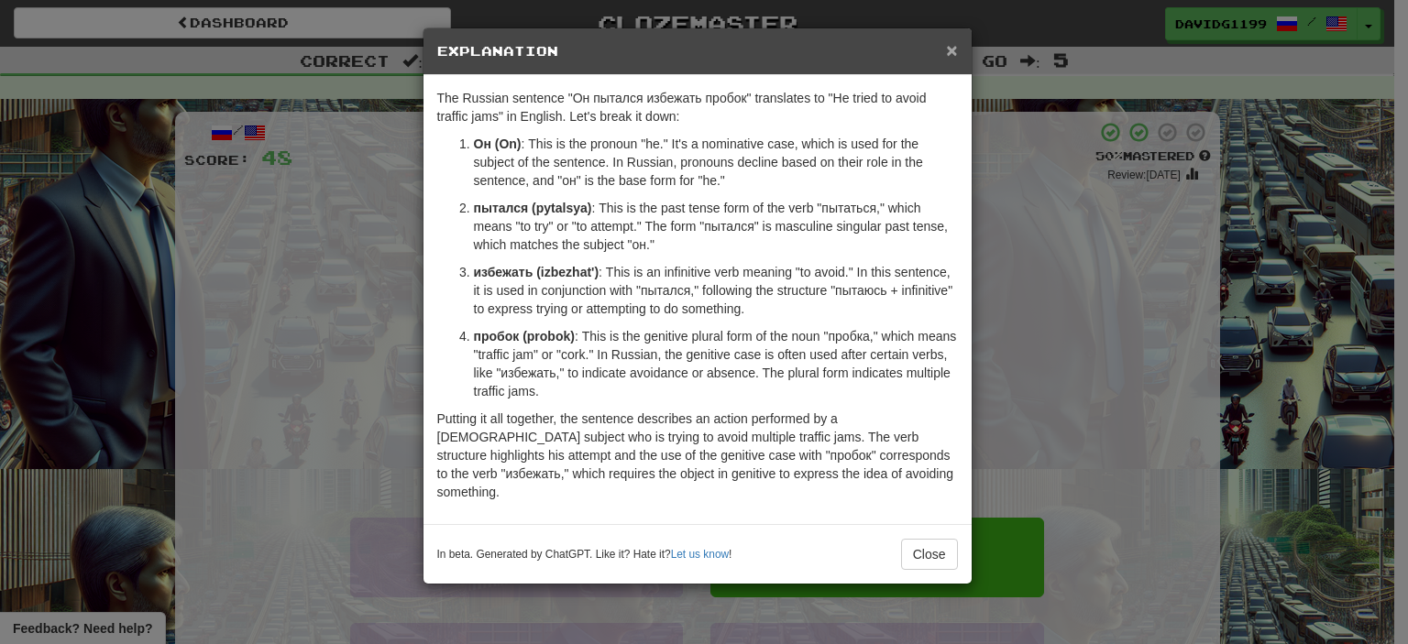
click at [950, 47] on span "×" at bounding box center [951, 49] width 11 height 21
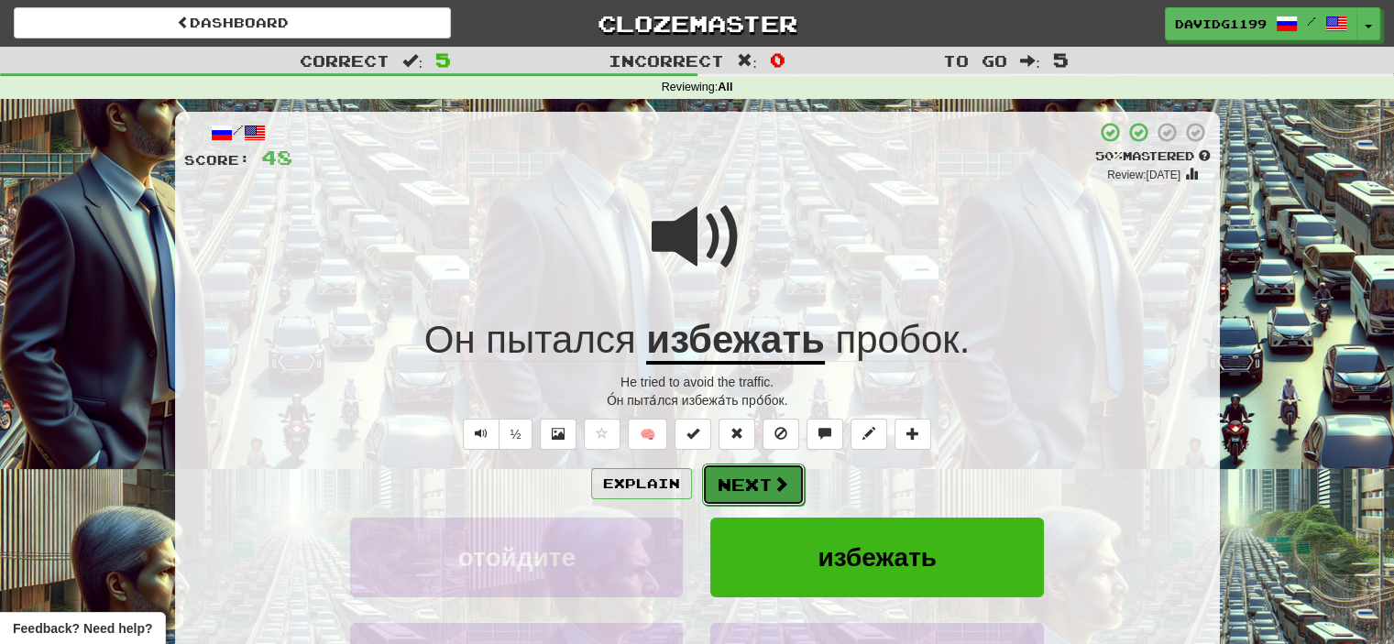
click at [757, 479] on button "Next" at bounding box center [753, 485] width 103 height 42
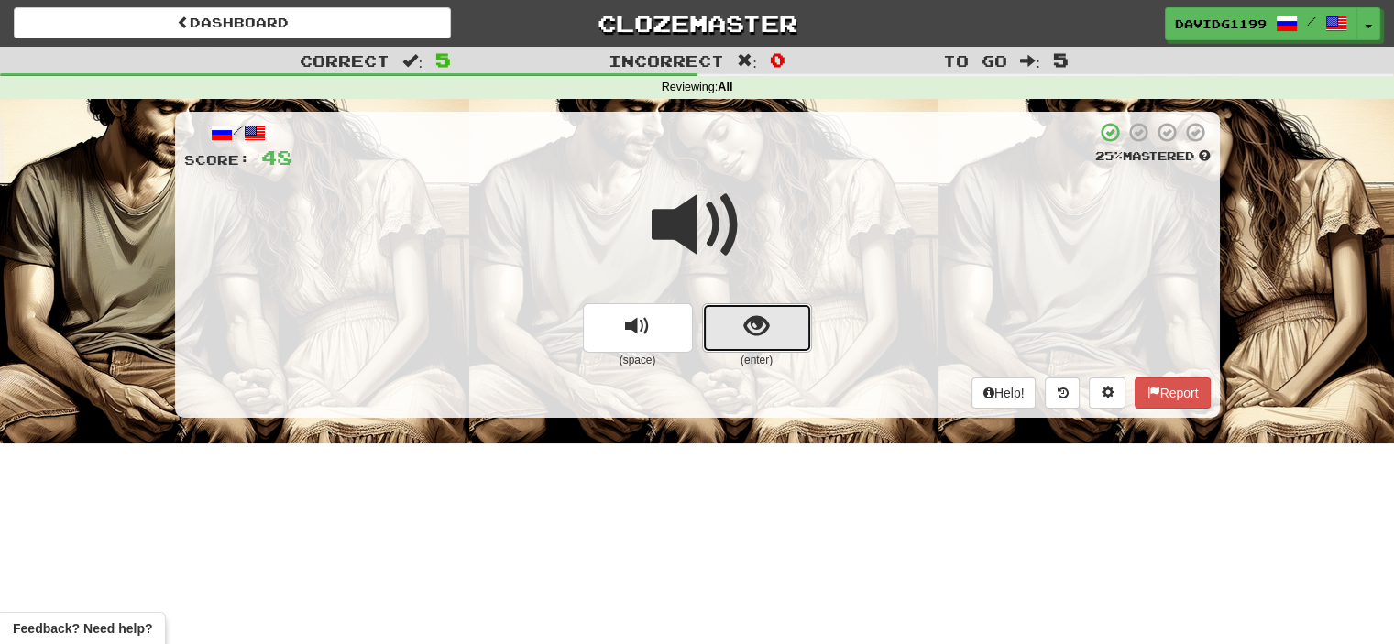
click at [732, 321] on button "show sentence" at bounding box center [757, 328] width 110 height 50
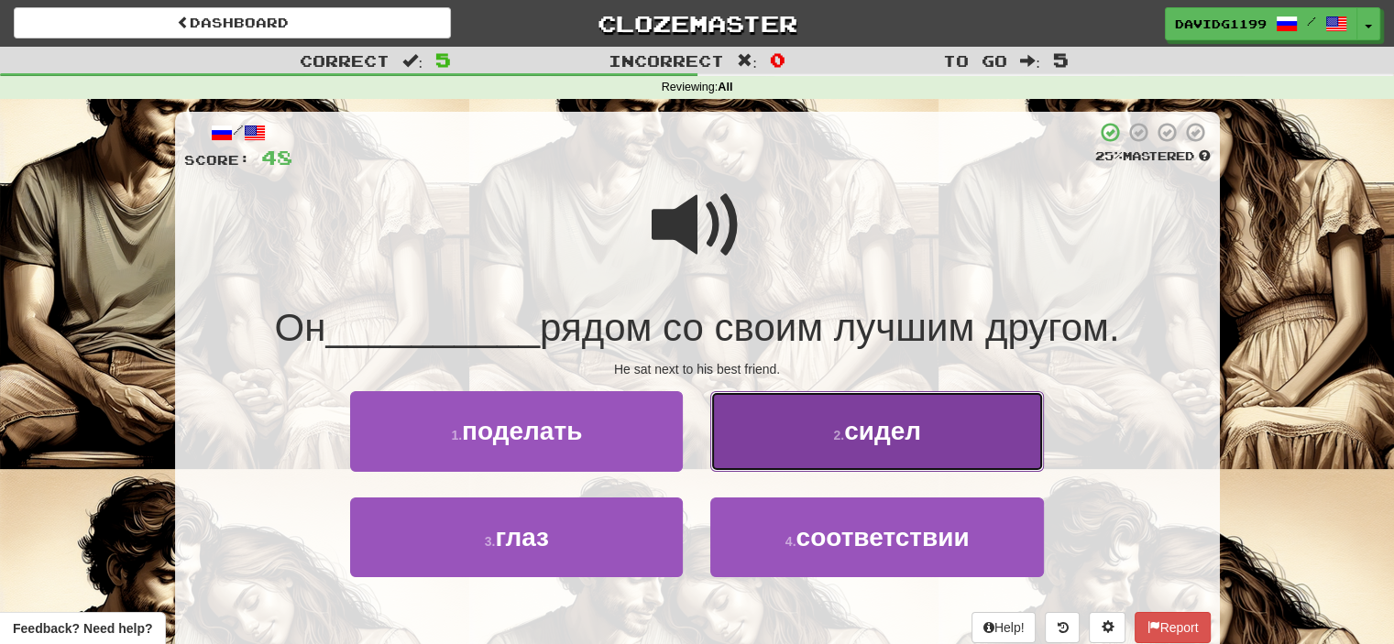
click at [824, 440] on button "2 . сидел" at bounding box center [876, 431] width 333 height 80
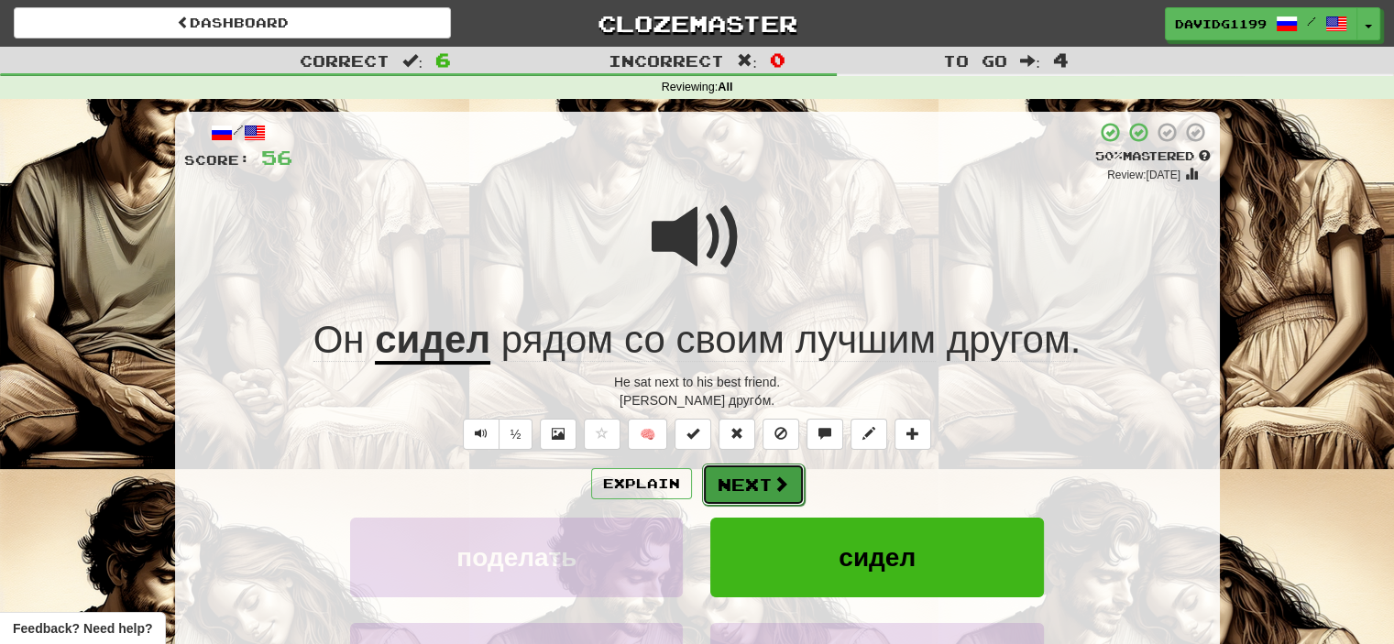
click at [746, 490] on button "Next" at bounding box center [753, 485] width 103 height 42
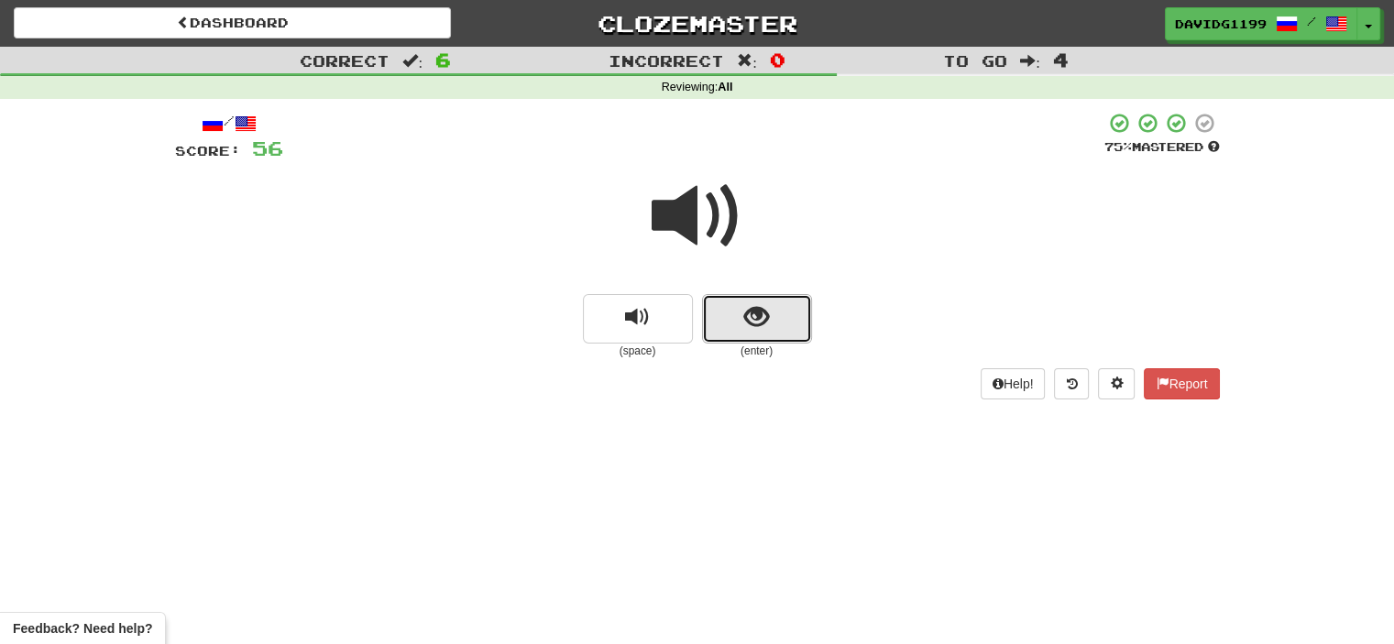
click at [727, 323] on button "show sentence" at bounding box center [757, 319] width 110 height 50
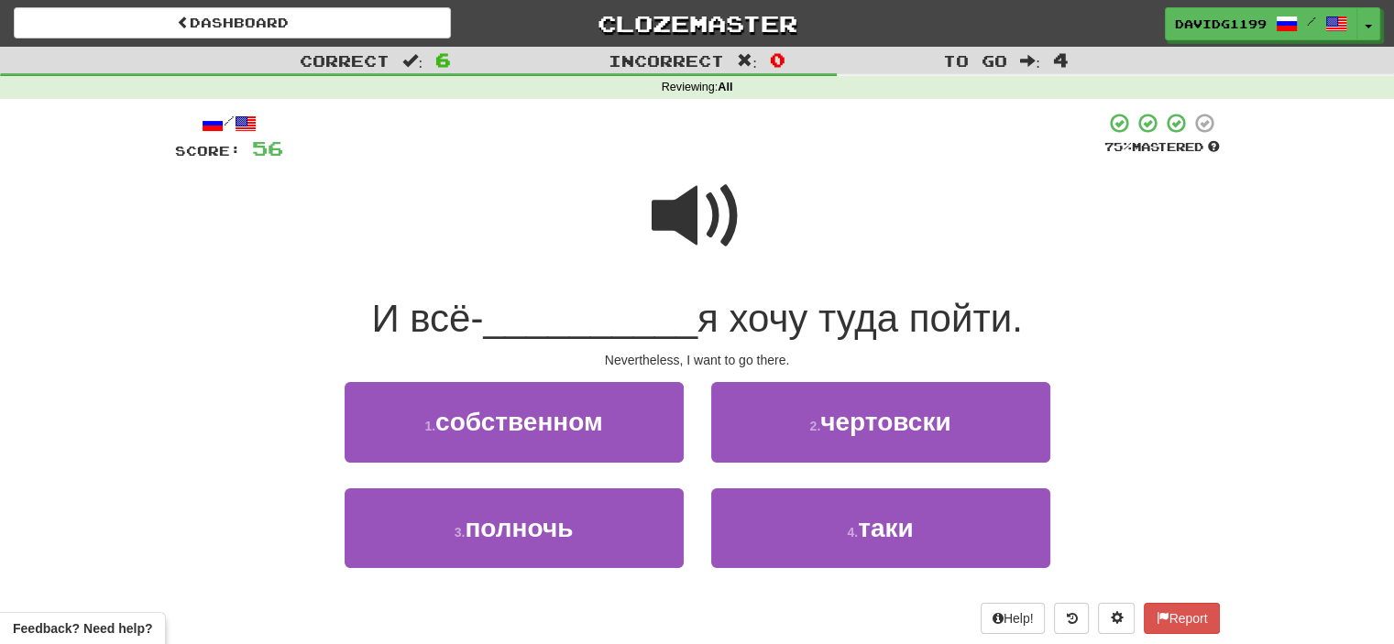
click at [666, 204] on span at bounding box center [698, 217] width 92 height 92
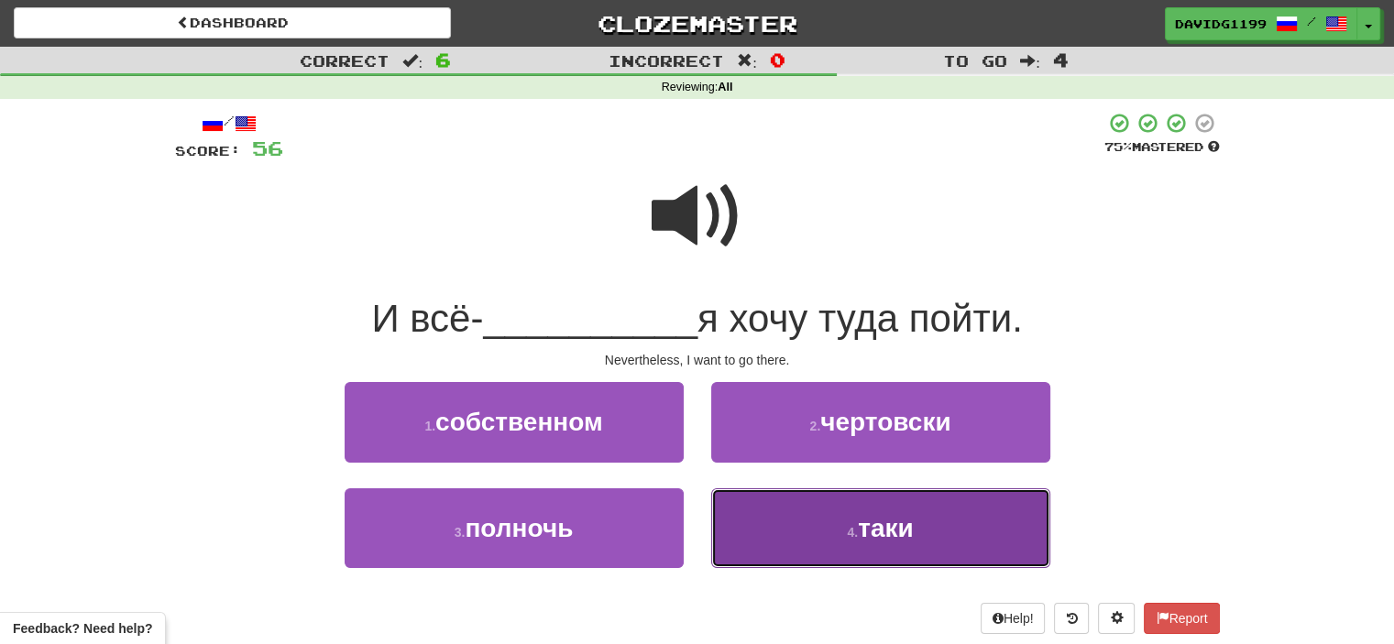
click at [814, 524] on button "4 . таки" at bounding box center [880, 529] width 339 height 80
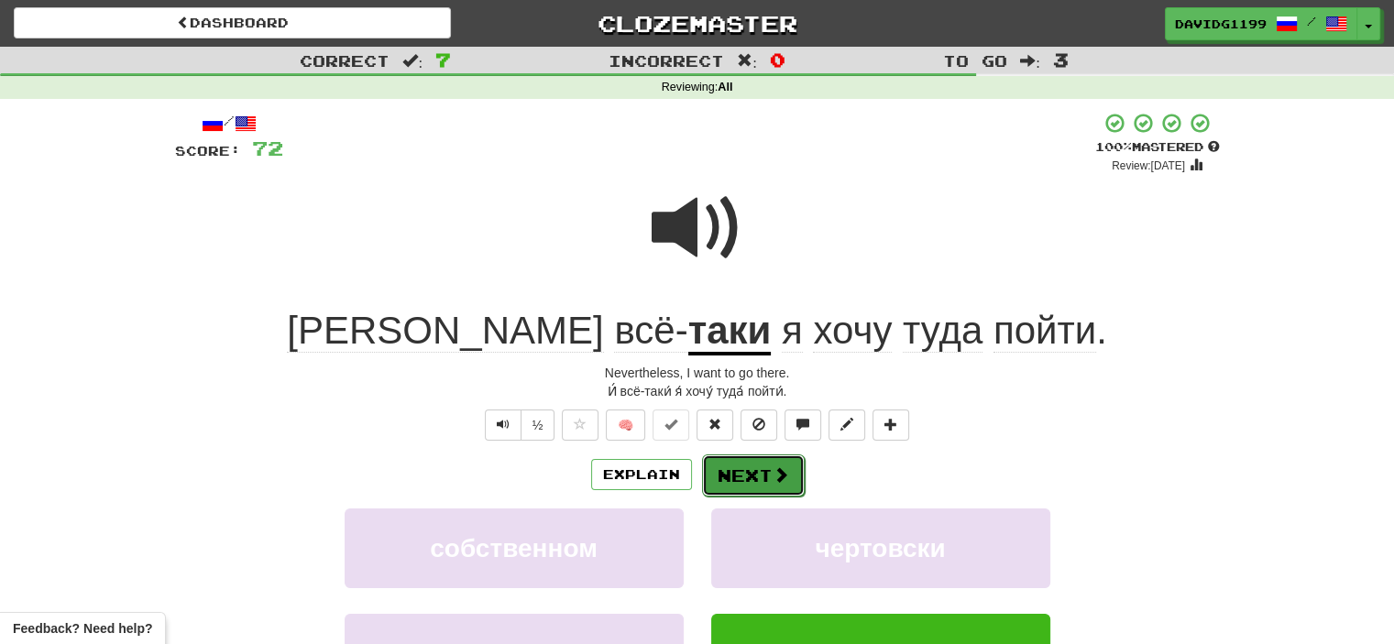
click at [745, 479] on button "Next" at bounding box center [753, 476] width 103 height 42
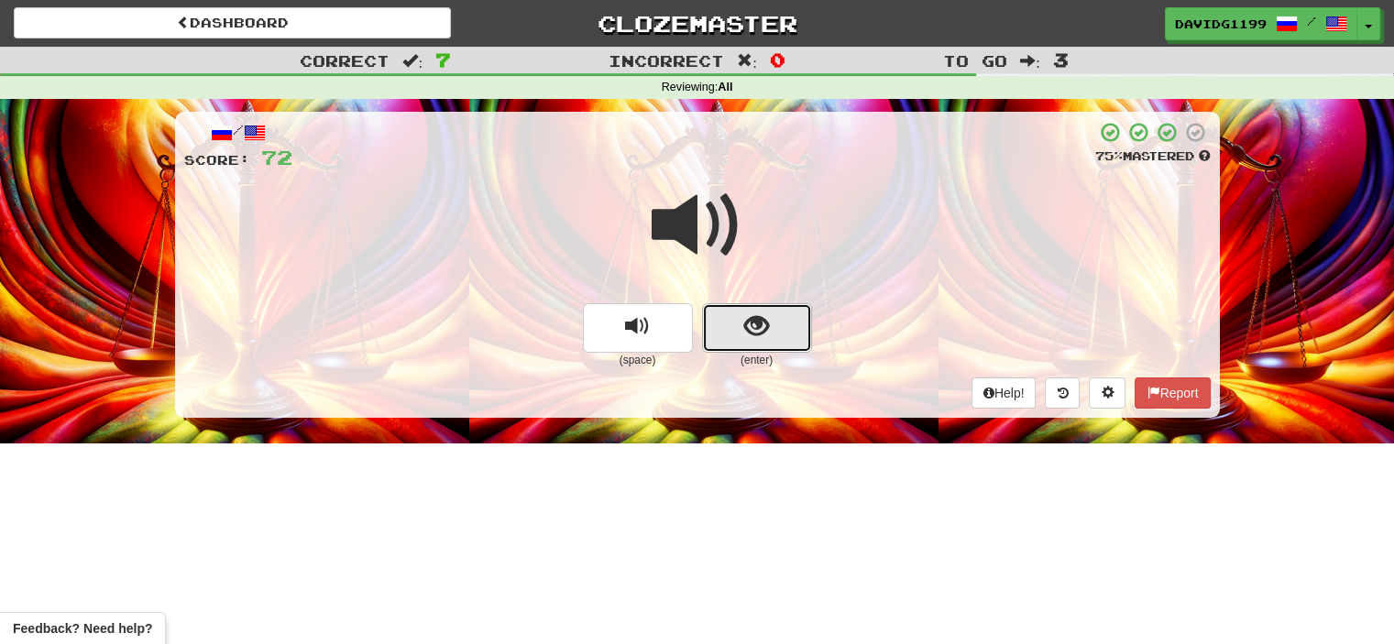
click at [733, 331] on button "show sentence" at bounding box center [757, 328] width 110 height 50
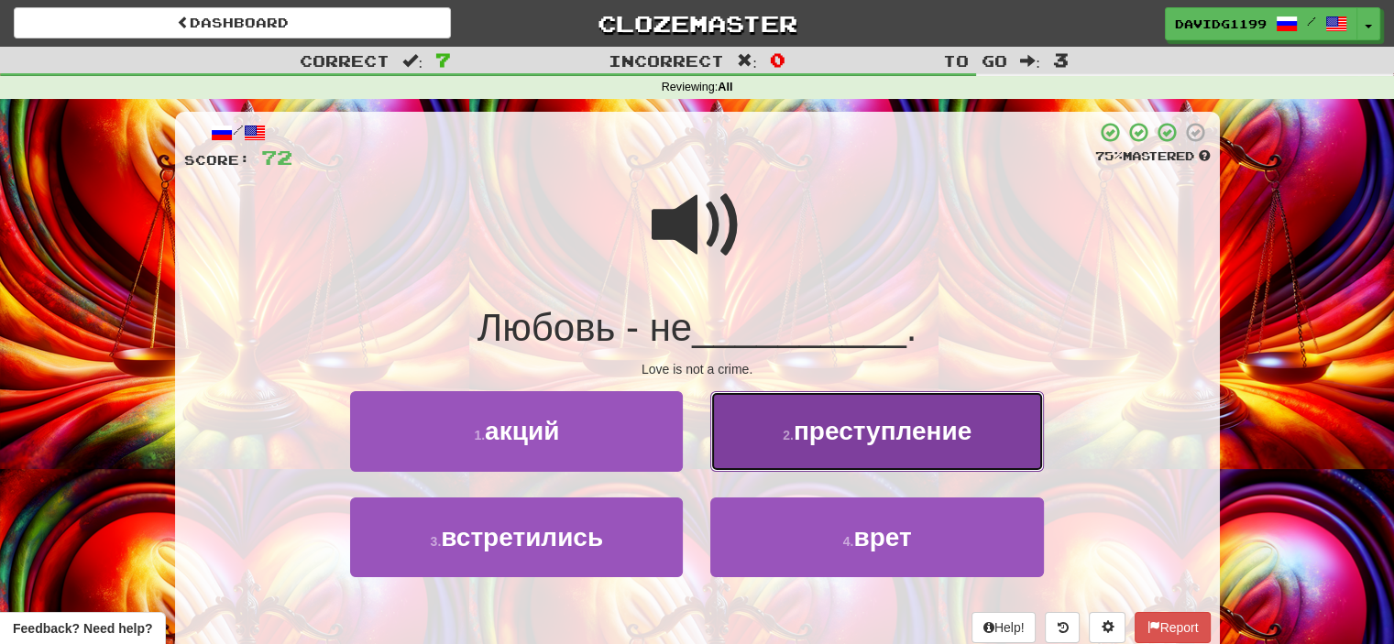
click at [778, 429] on button "2 . преступление" at bounding box center [876, 431] width 333 height 80
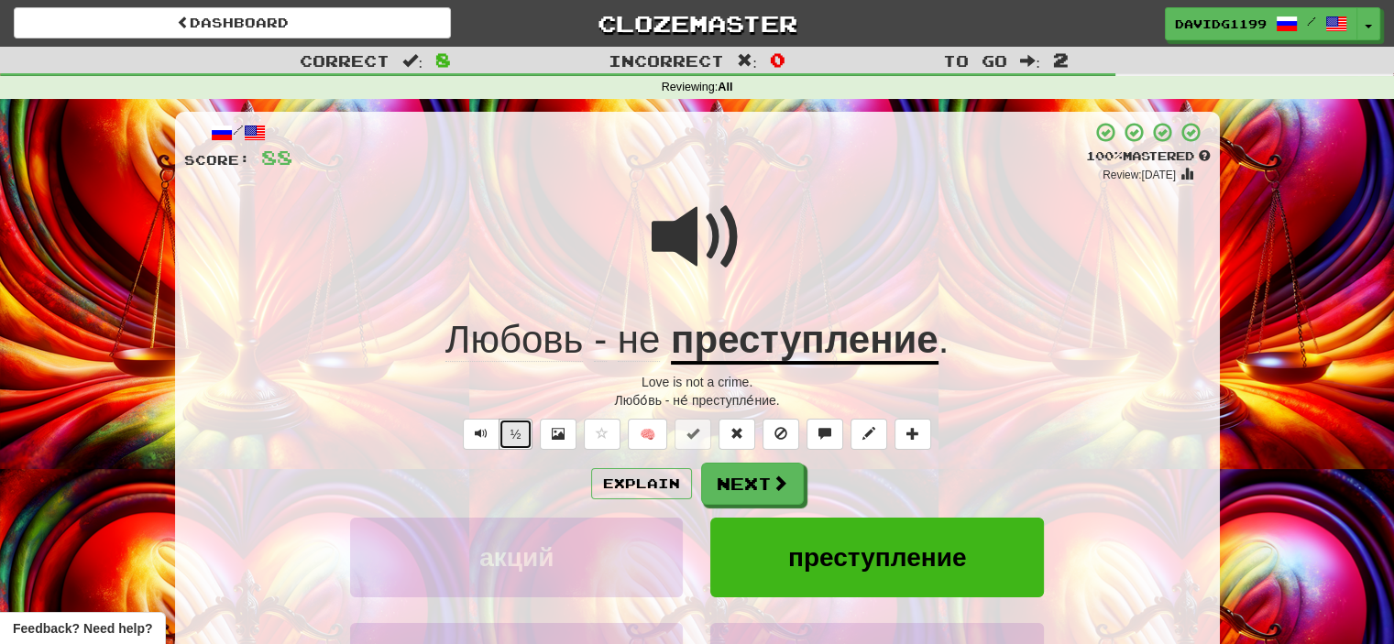
click at [515, 425] on button "½" at bounding box center [516, 434] width 35 height 31
click at [760, 487] on button "Next" at bounding box center [753, 485] width 103 height 42
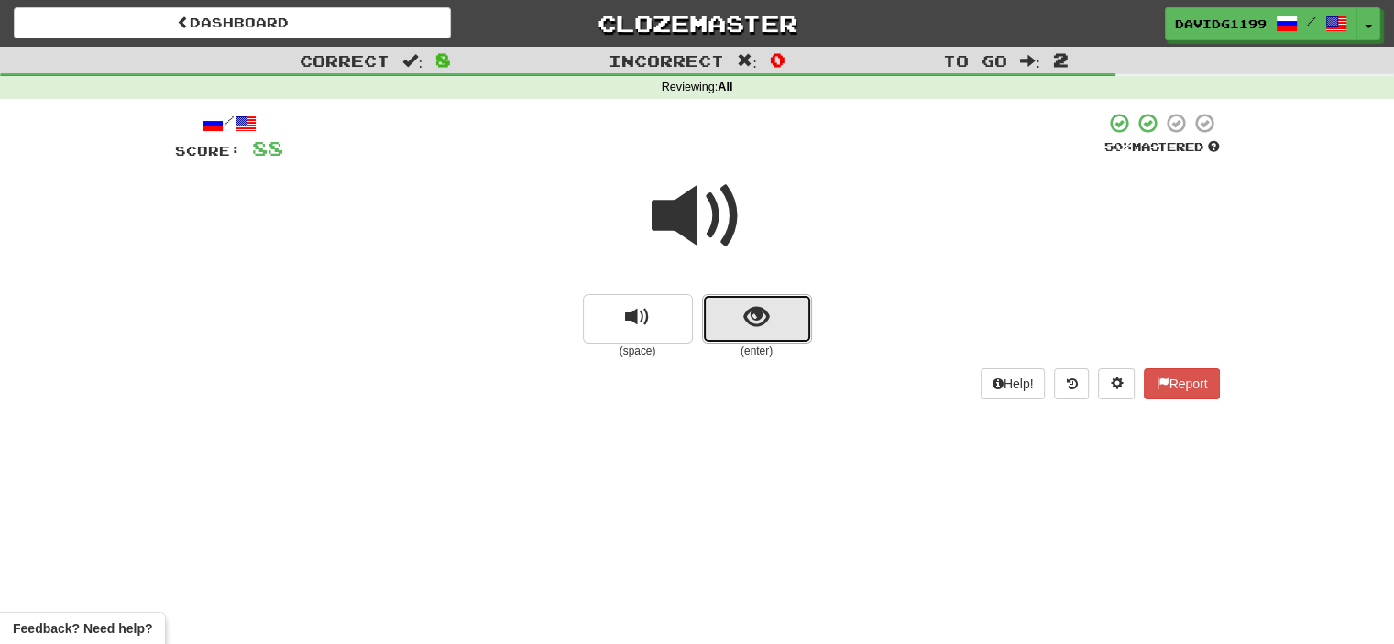
click at [719, 318] on button "show sentence" at bounding box center [757, 319] width 110 height 50
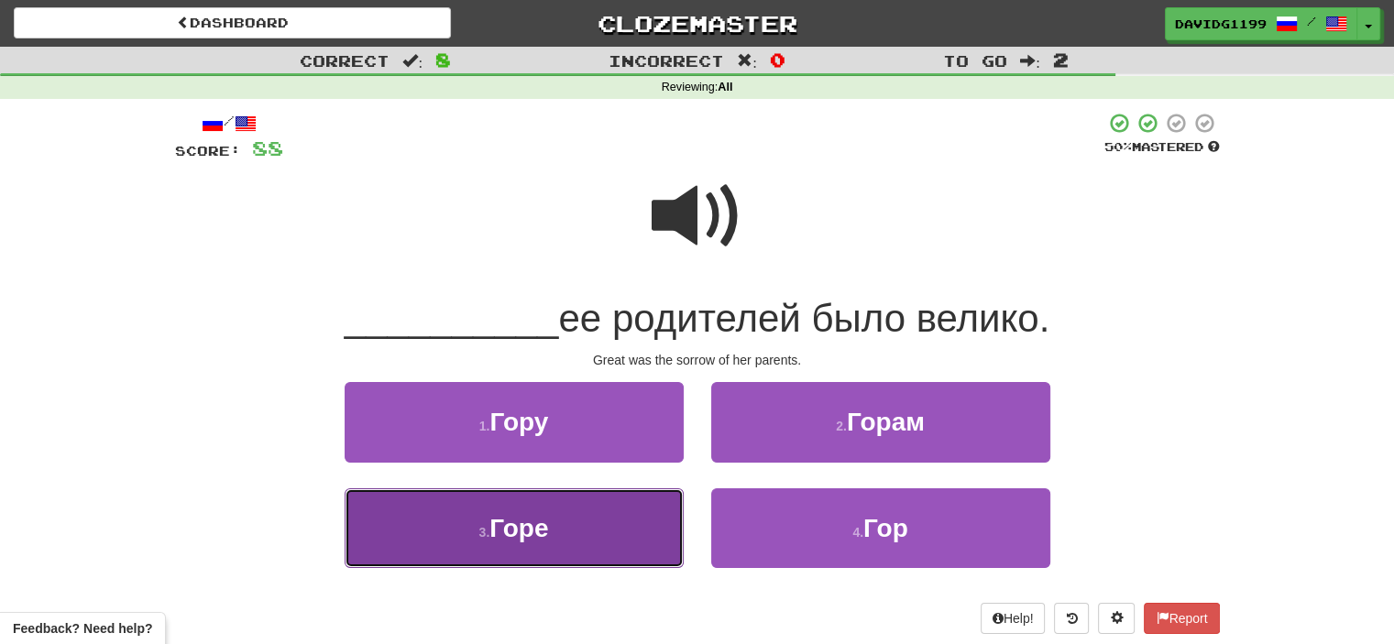
click at [626, 516] on button "3 . [GEOGRAPHIC_DATA]" at bounding box center [514, 529] width 339 height 80
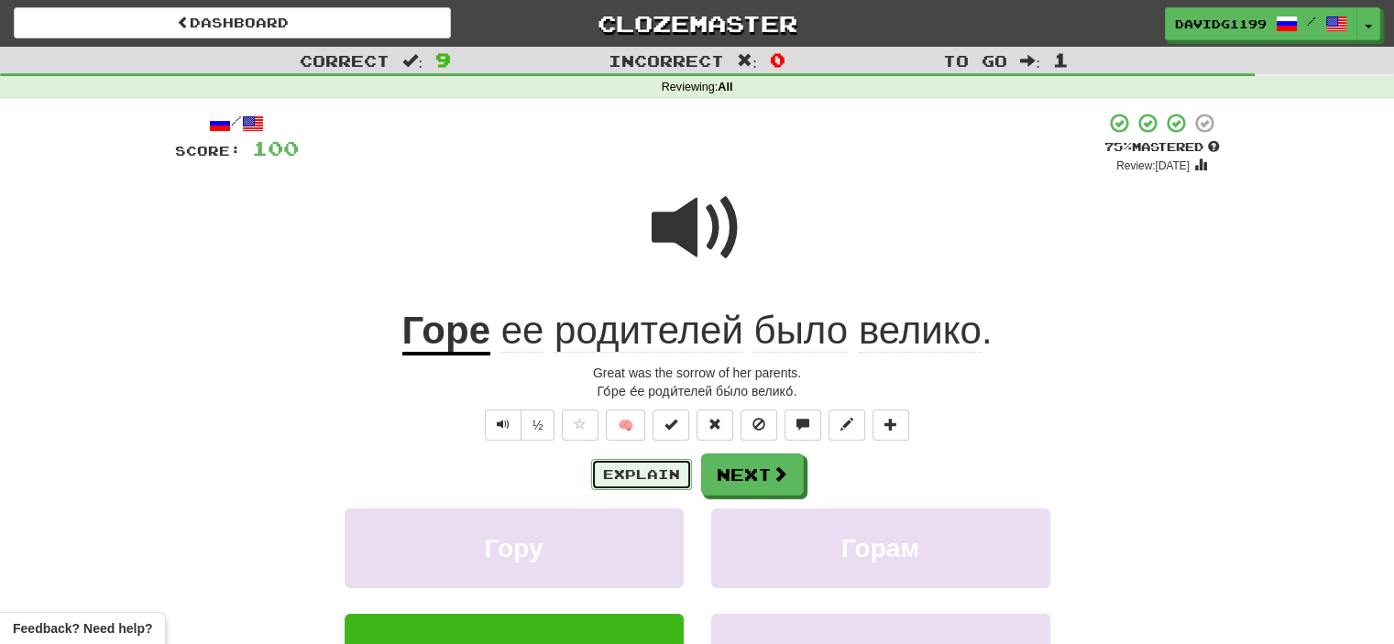
click at [652, 469] on button "Explain" at bounding box center [641, 474] width 101 height 31
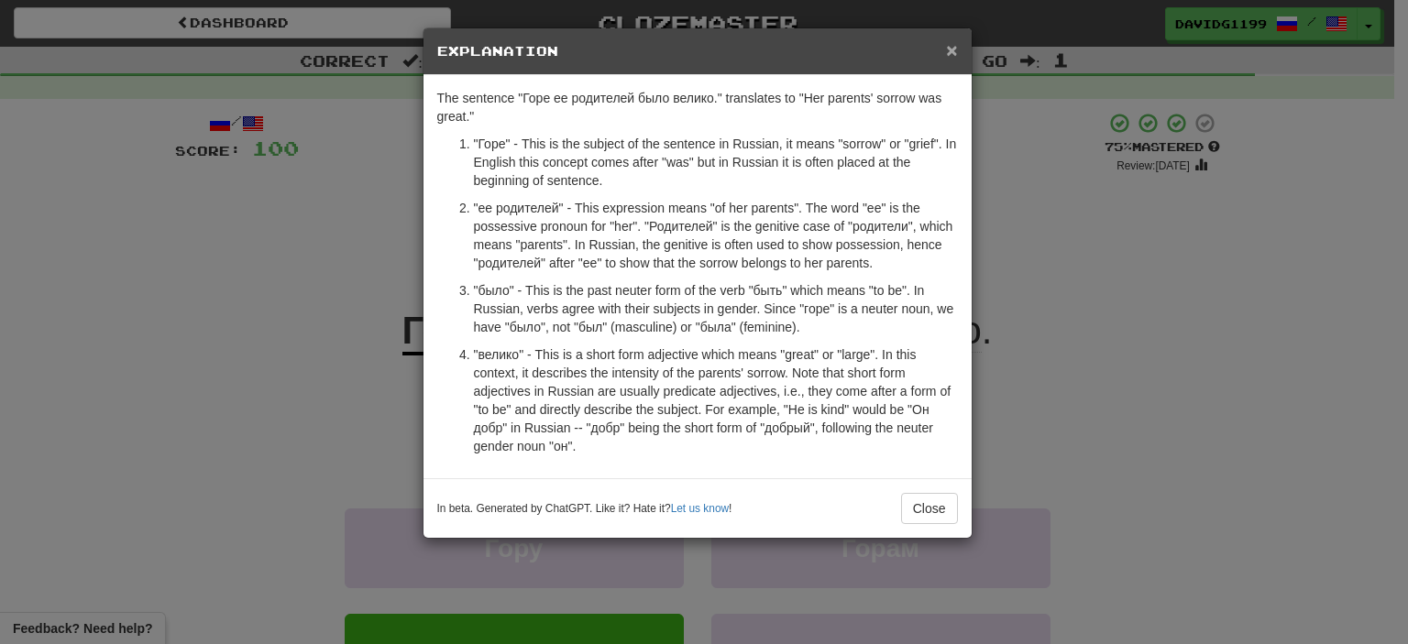
click at [952, 43] on span "×" at bounding box center [951, 49] width 11 height 21
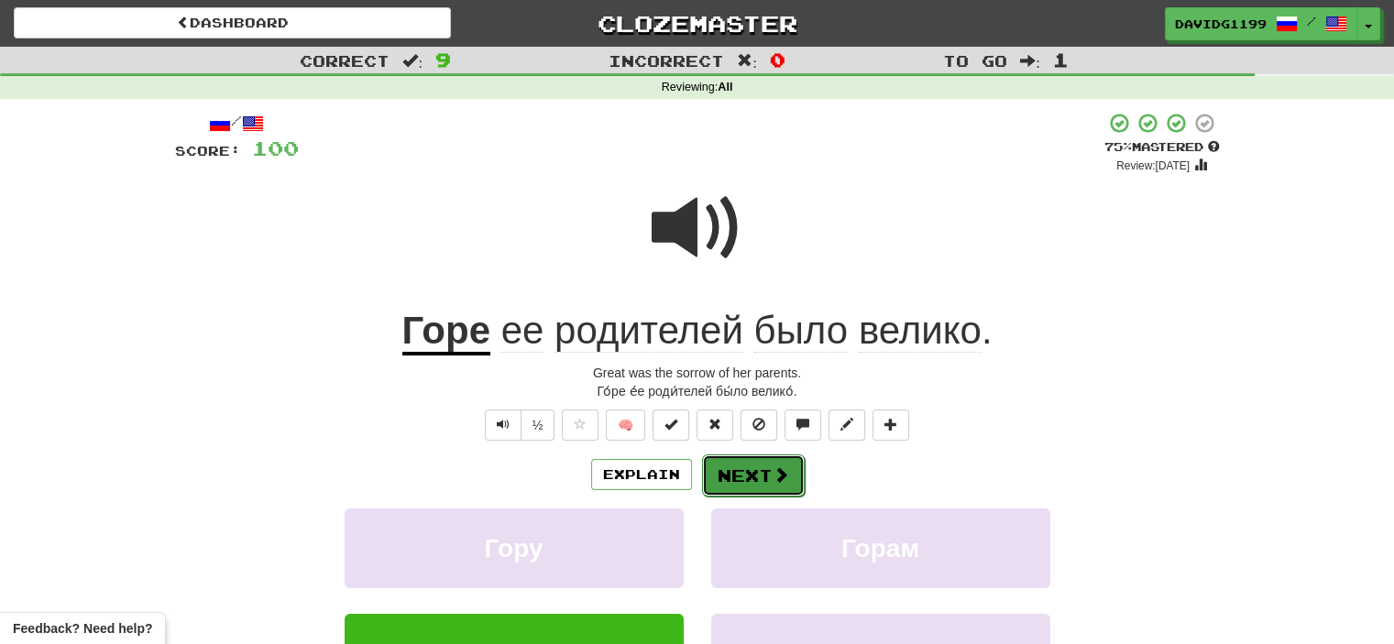
click at [752, 472] on button "Next" at bounding box center [753, 476] width 103 height 42
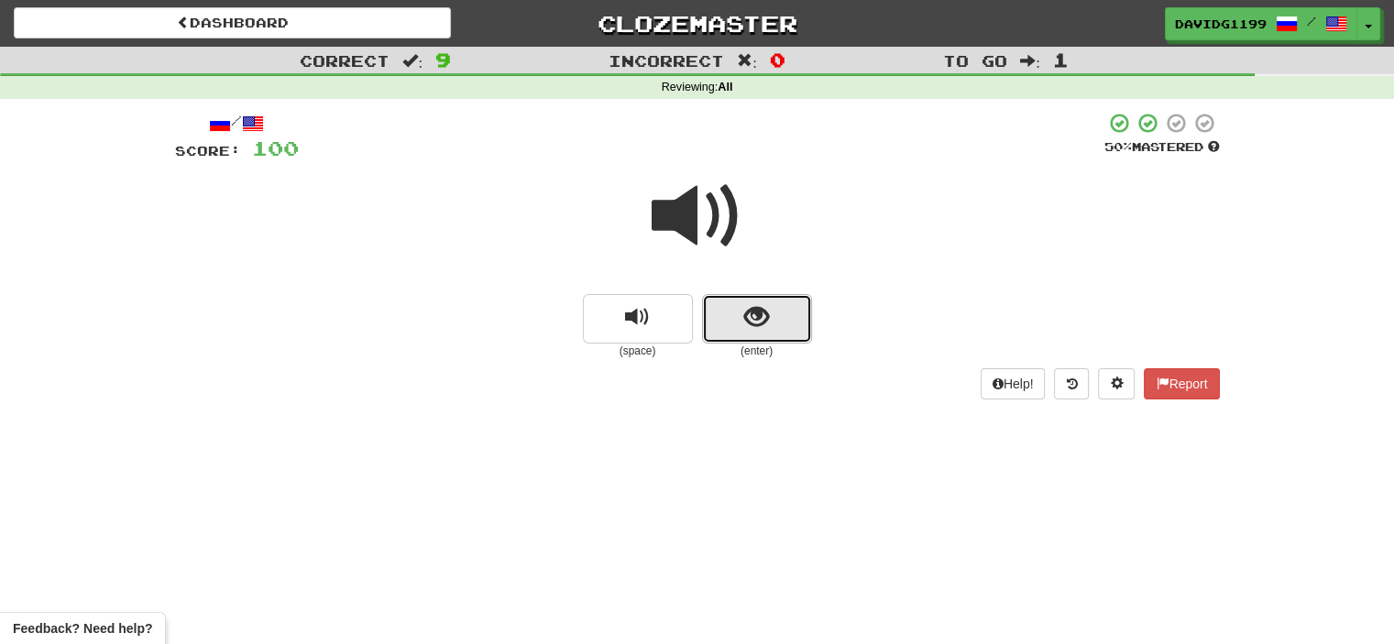
click at [714, 312] on button "show sentence" at bounding box center [757, 319] width 110 height 50
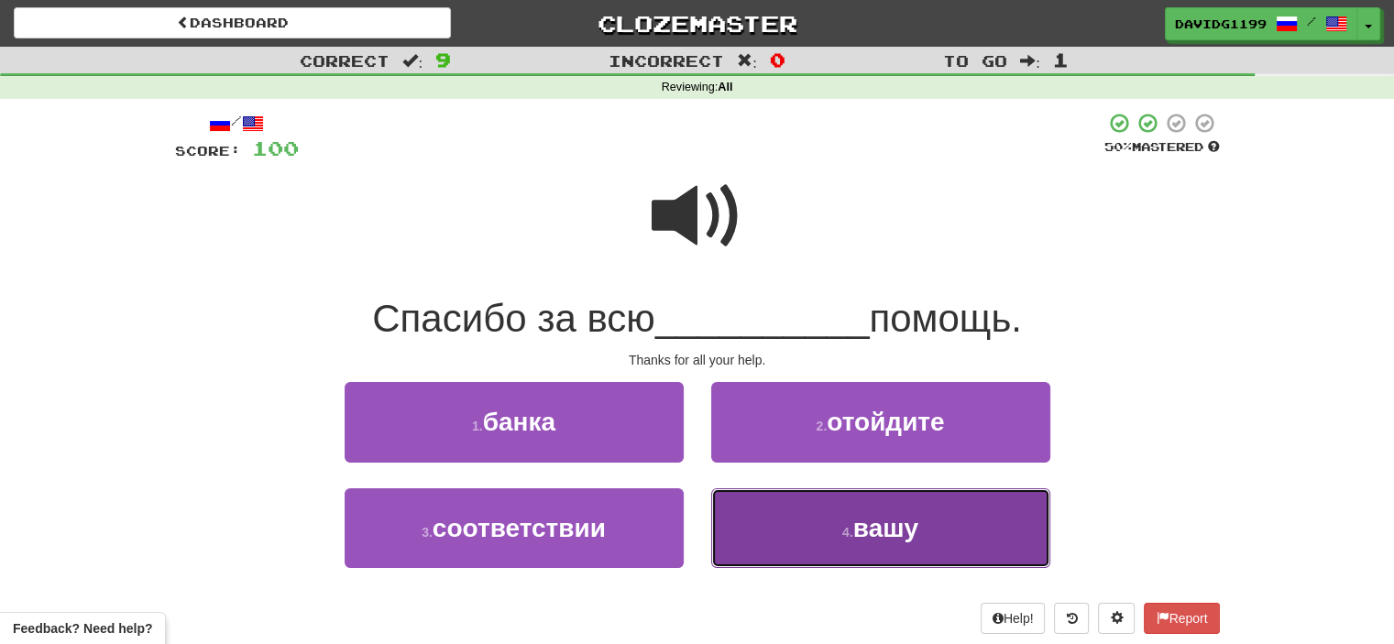
click at [803, 527] on button "4 . [GEOGRAPHIC_DATA]" at bounding box center [880, 529] width 339 height 80
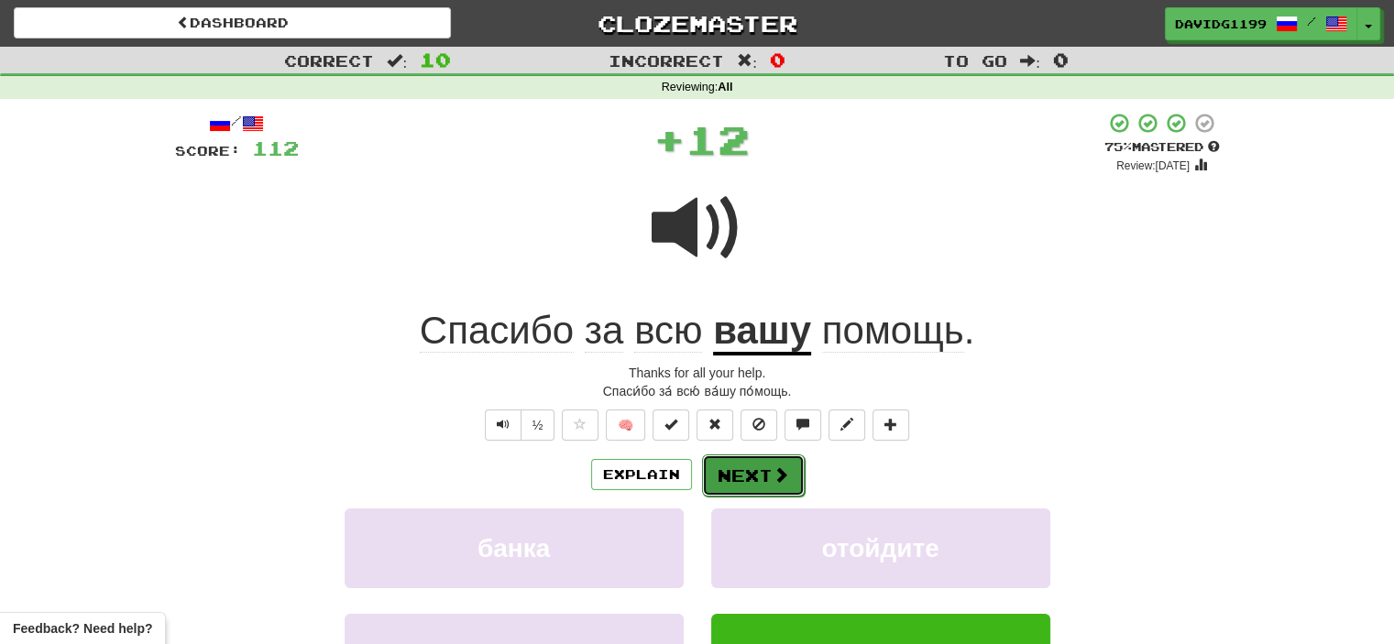
click at [757, 468] on button "Next" at bounding box center [753, 476] width 103 height 42
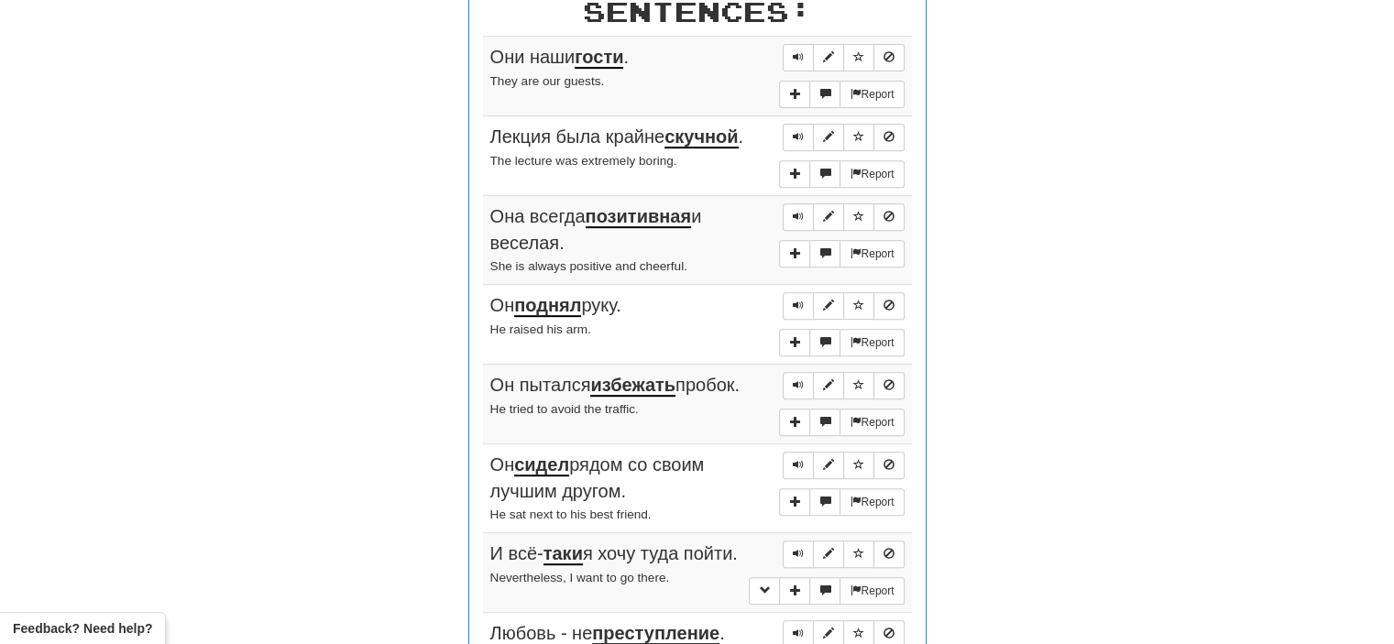
scroll to position [722, 0]
click at [801, 58] on span "Sentence controls" at bounding box center [798, 58] width 11 height 11
click at [800, 142] on button "Sentence controls" at bounding box center [798, 140] width 31 height 28
click at [799, 215] on span "Sentence controls" at bounding box center [798, 218] width 11 height 11
click at [800, 304] on span "Sentence controls" at bounding box center [798, 307] width 11 height 11
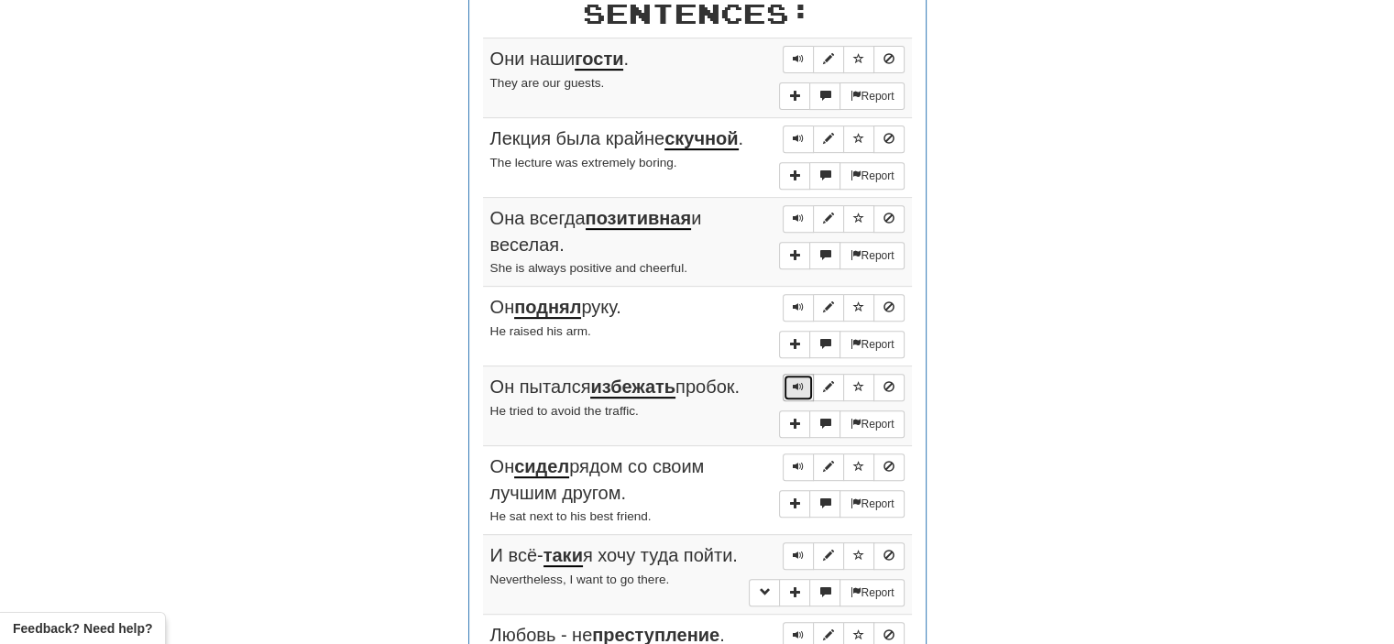
click at [802, 383] on span "Sentence controls" at bounding box center [798, 386] width 11 height 11
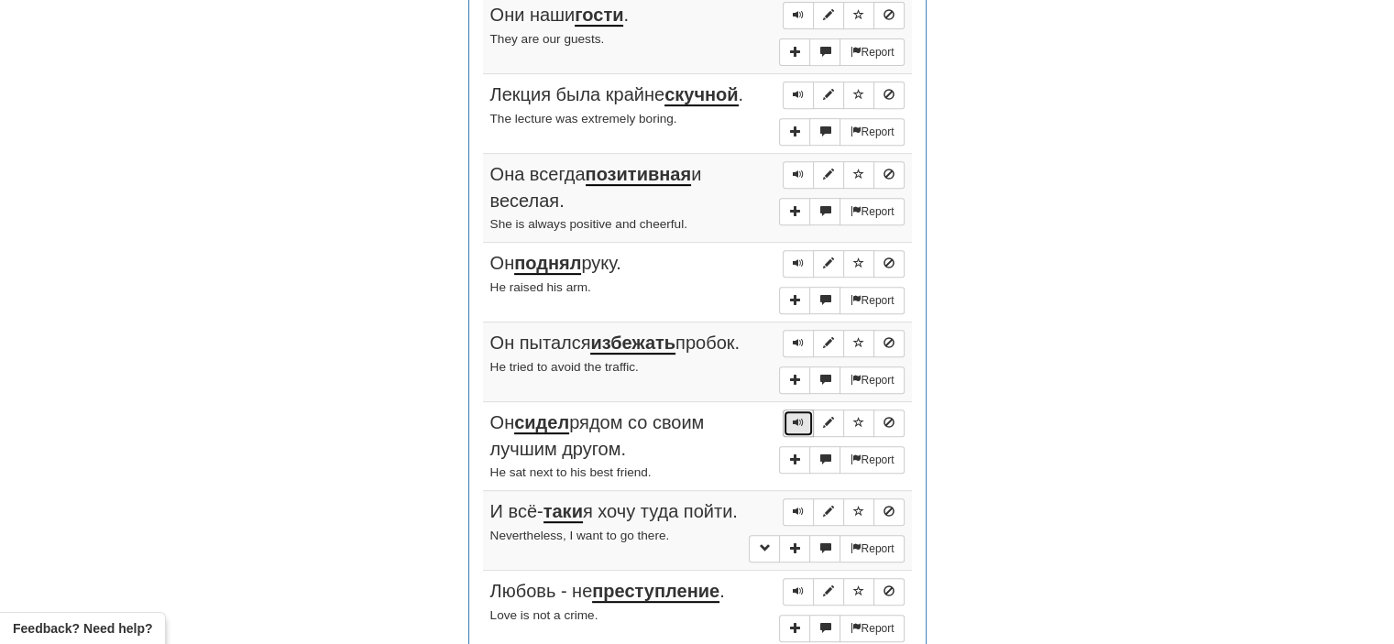
click at [795, 417] on span "Sentence controls" at bounding box center [798, 422] width 11 height 11
click at [793, 418] on span "Sentence controls" at bounding box center [798, 422] width 11 height 11
click at [796, 506] on span "Sentence controls" at bounding box center [798, 511] width 11 height 11
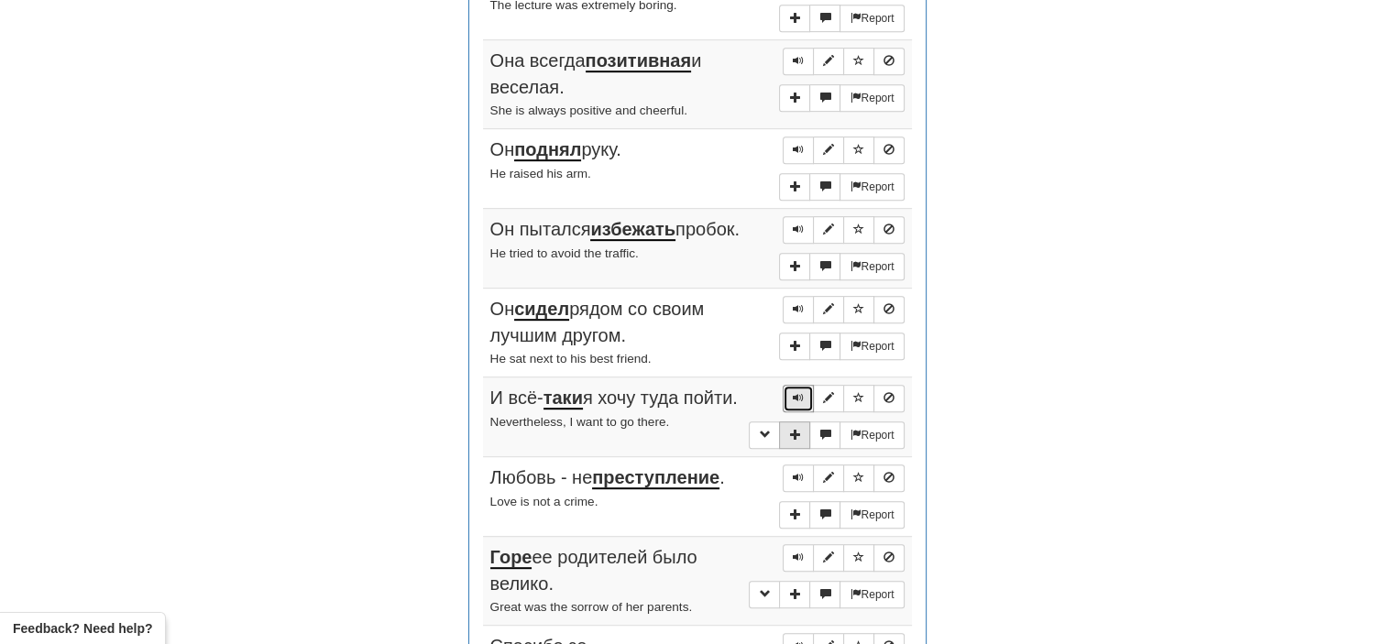
scroll to position [883, 0]
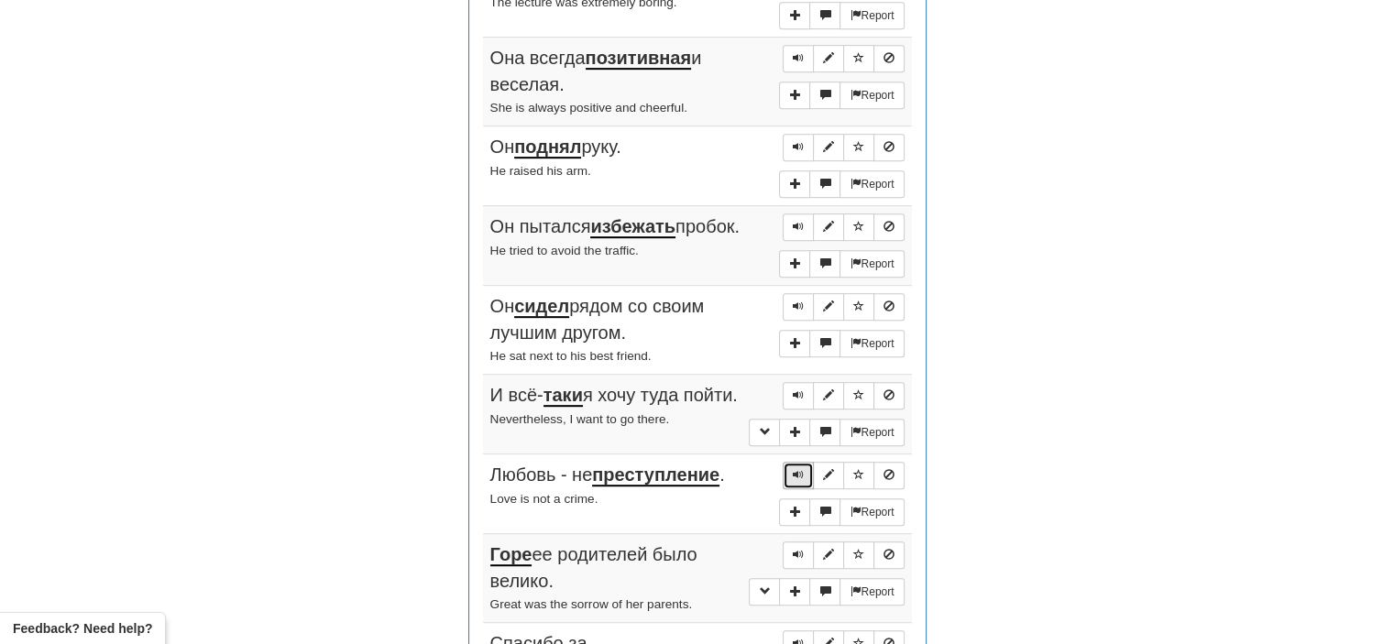
click at [798, 475] on span "Sentence controls" at bounding box center [798, 474] width 11 height 11
click at [795, 560] on span "Sentence controls" at bounding box center [798, 554] width 11 height 11
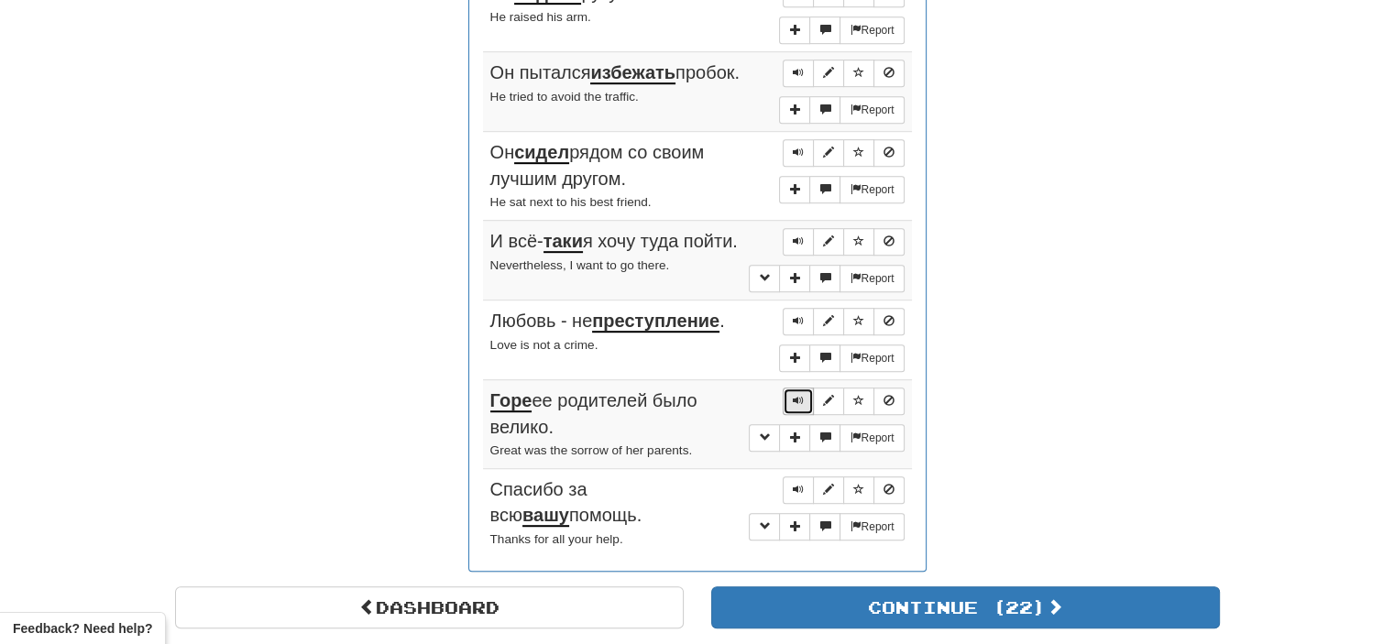
scroll to position [1056, 0]
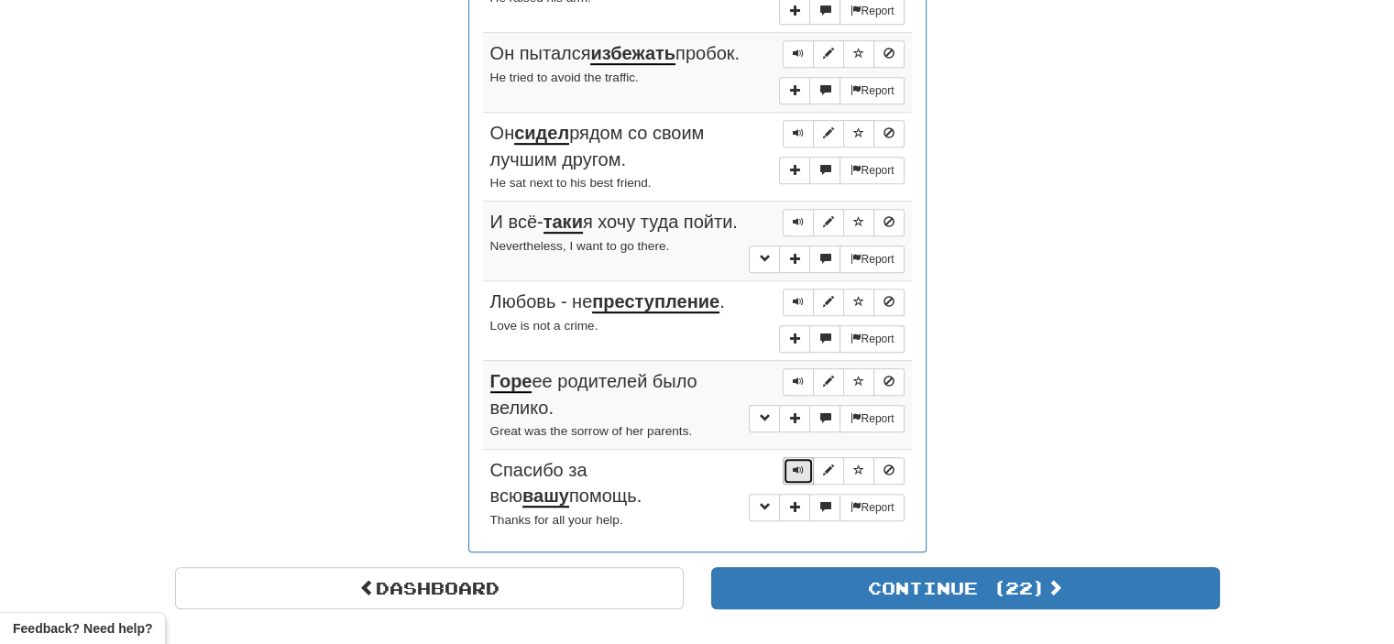
click at [798, 466] on span "Sentence controls" at bounding box center [798, 470] width 11 height 11
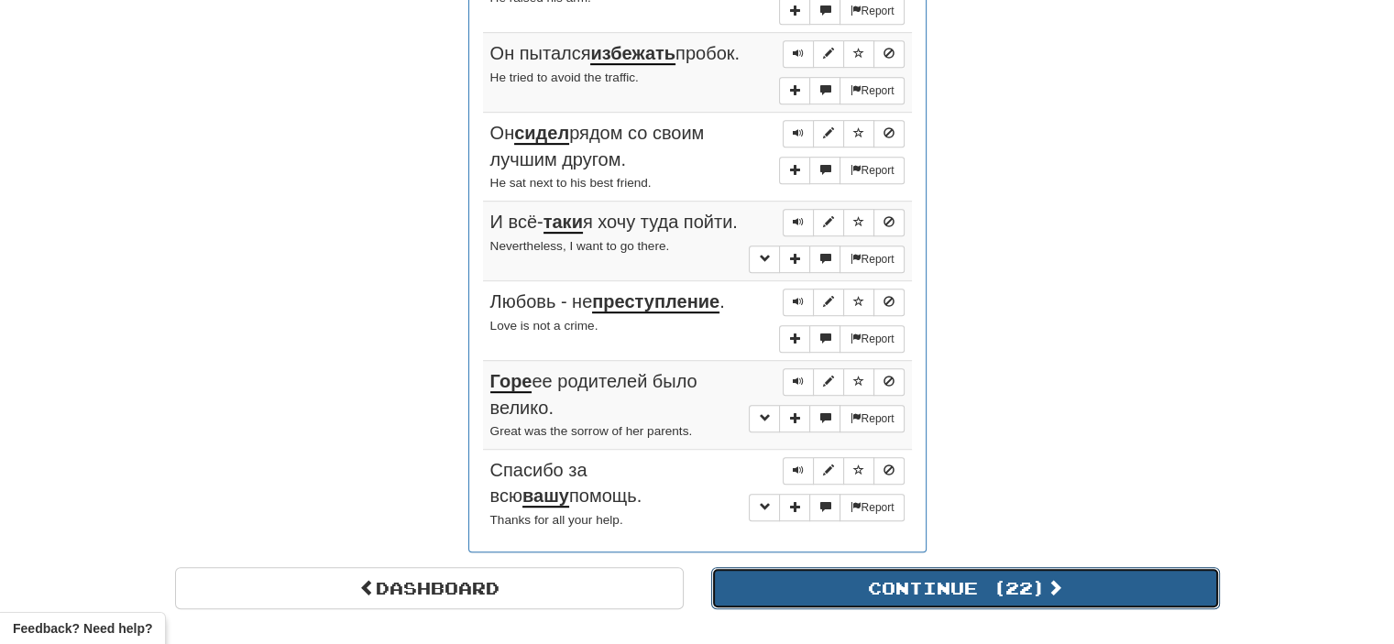
click at [825, 589] on button "Continue ( 22 )" at bounding box center [965, 588] width 509 height 42
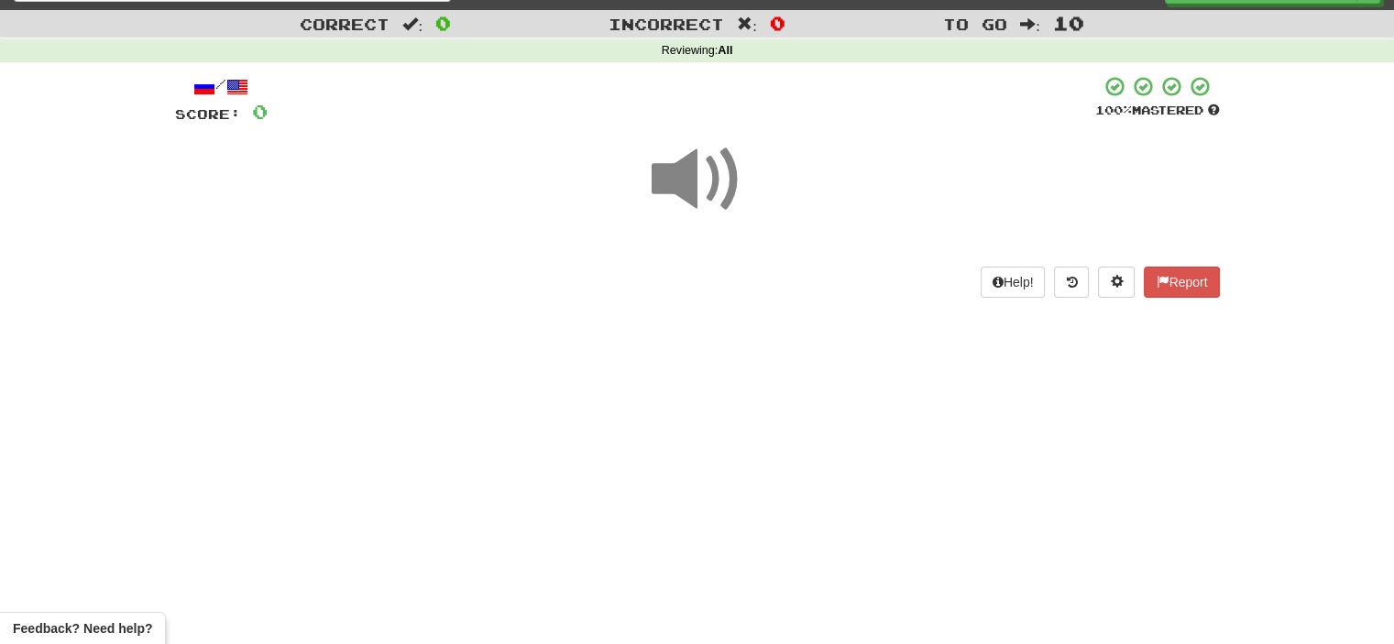
scroll to position [39, 0]
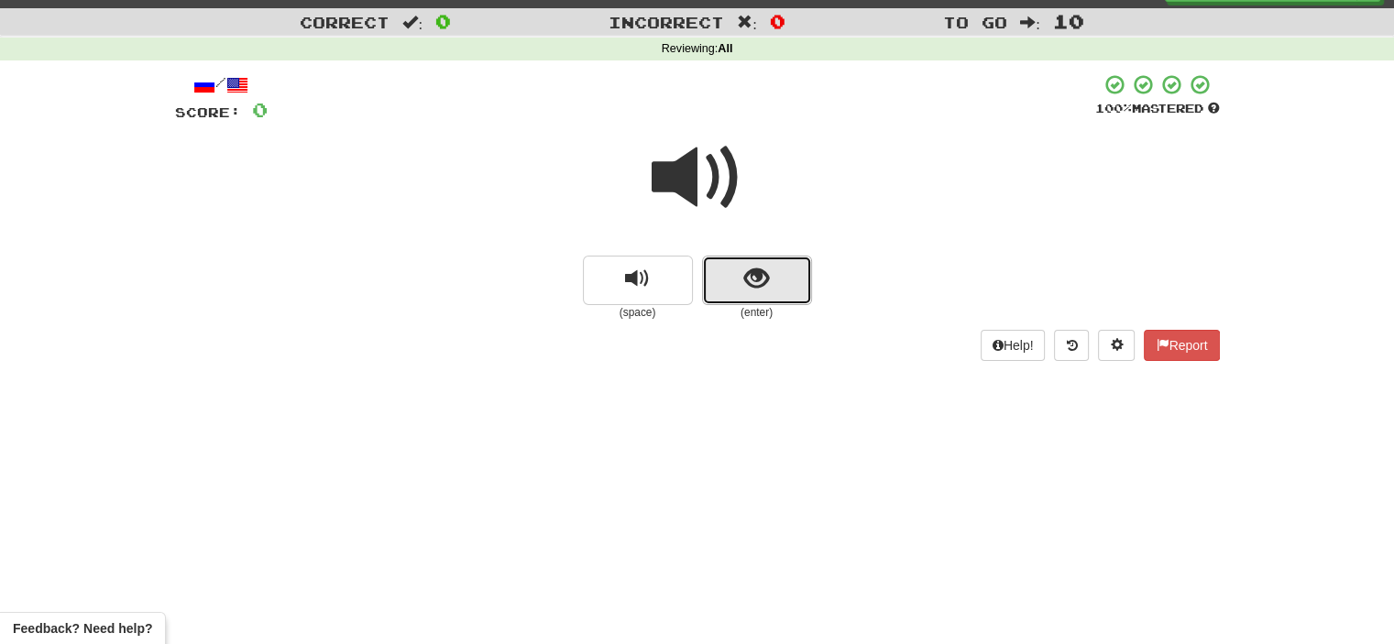
click at [722, 290] on button "show sentence" at bounding box center [757, 281] width 110 height 50
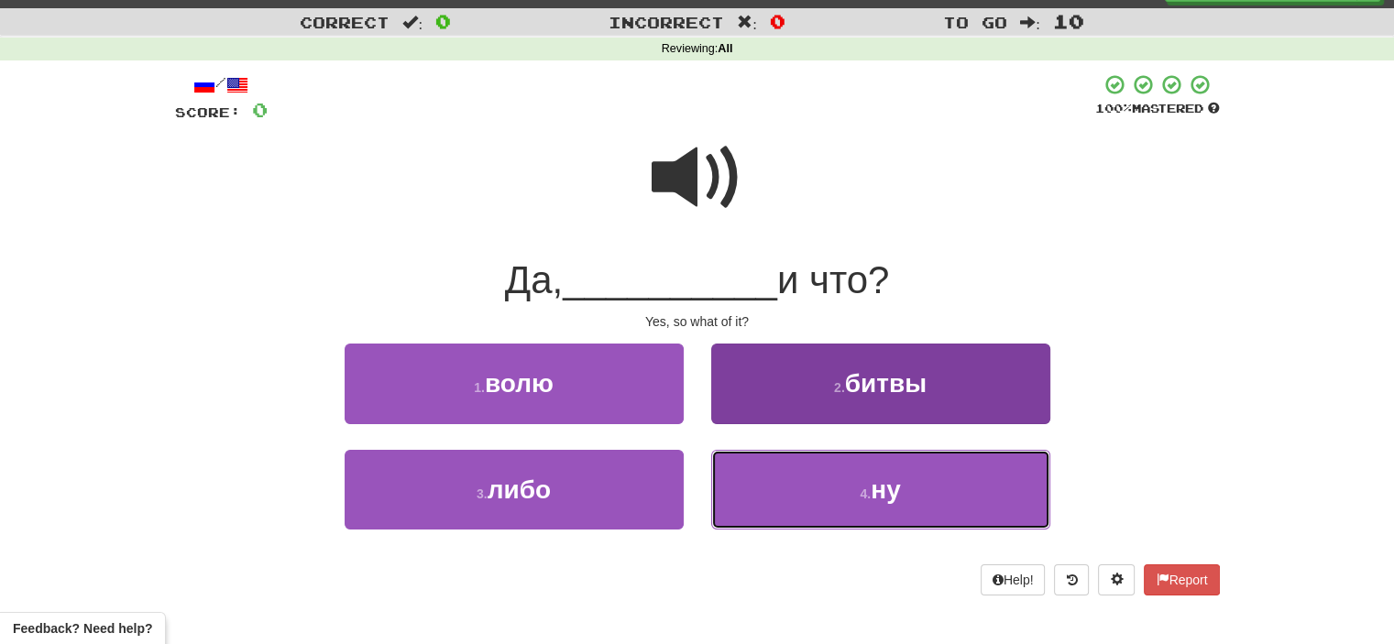
drag, startPoint x: 807, startPoint y: 473, endPoint x: 787, endPoint y: 482, distance: 21.3
click at [787, 482] on button "4 . ну" at bounding box center [880, 490] width 339 height 80
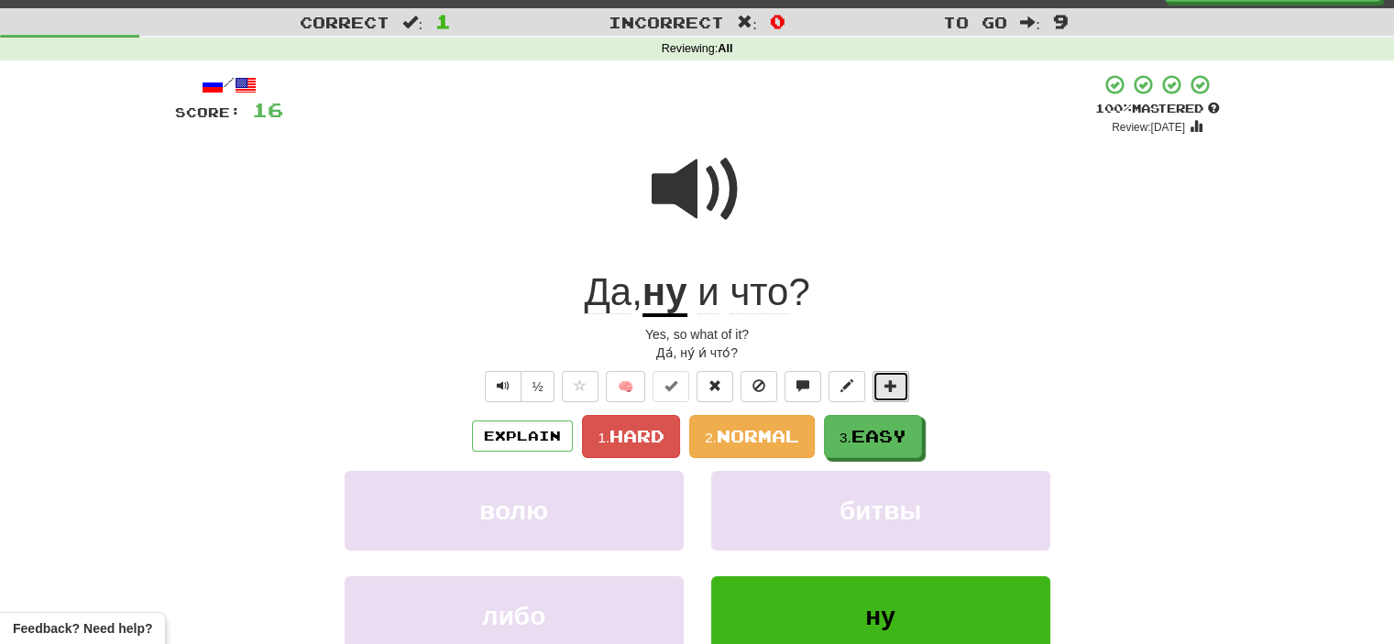
click at [887, 385] on span at bounding box center [891, 386] width 13 height 13
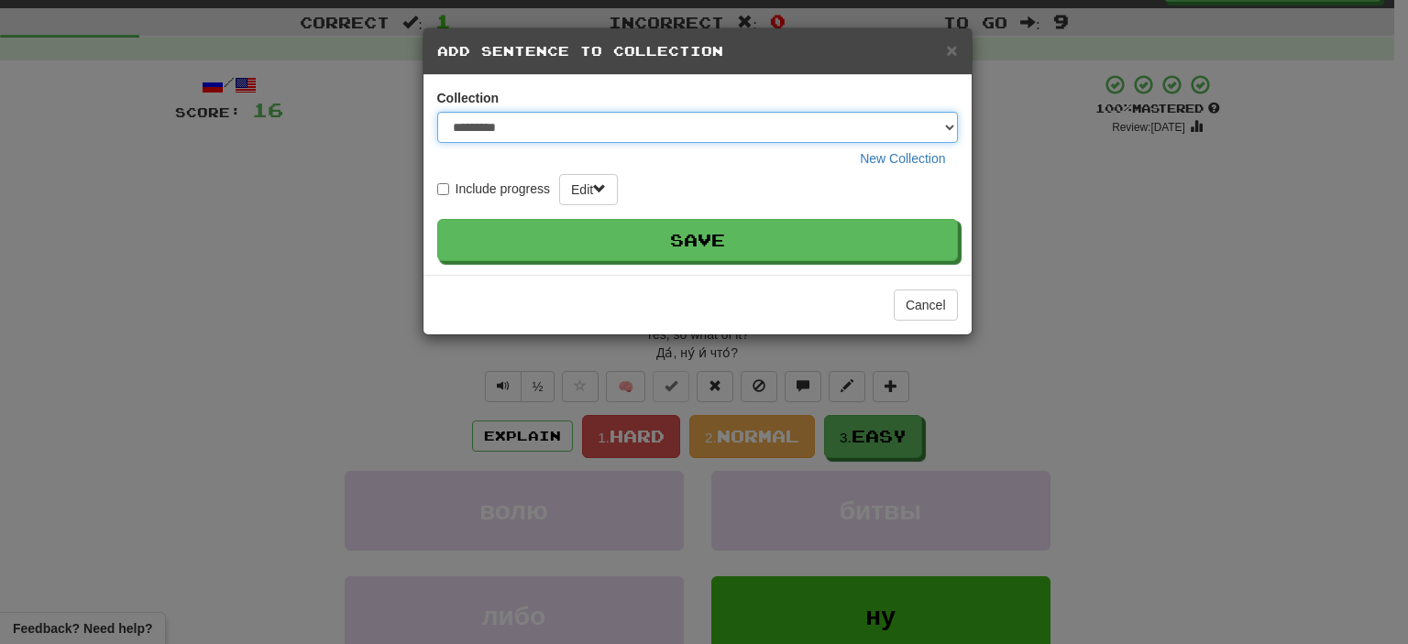
click at [949, 123] on select "**********" at bounding box center [697, 127] width 521 height 31
select select "*****"
click at [437, 112] on select "**********" at bounding box center [697, 127] width 521 height 31
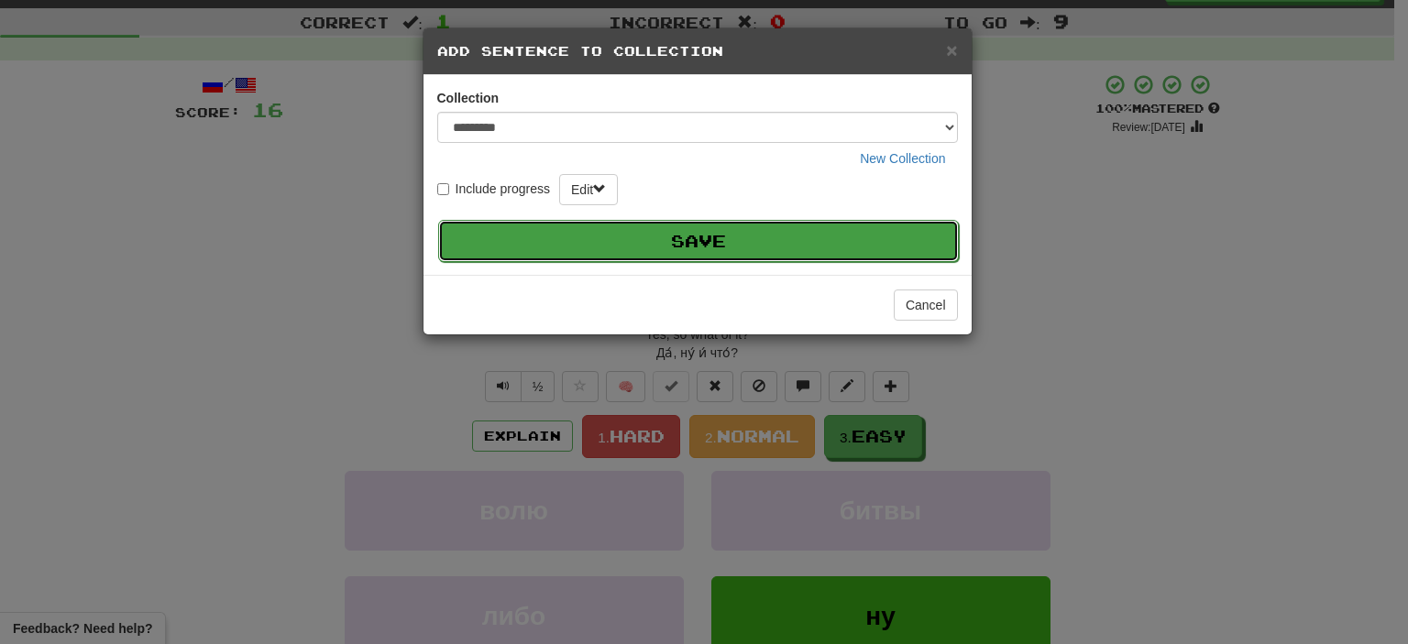
click at [811, 237] on button "Save" at bounding box center [698, 241] width 521 height 42
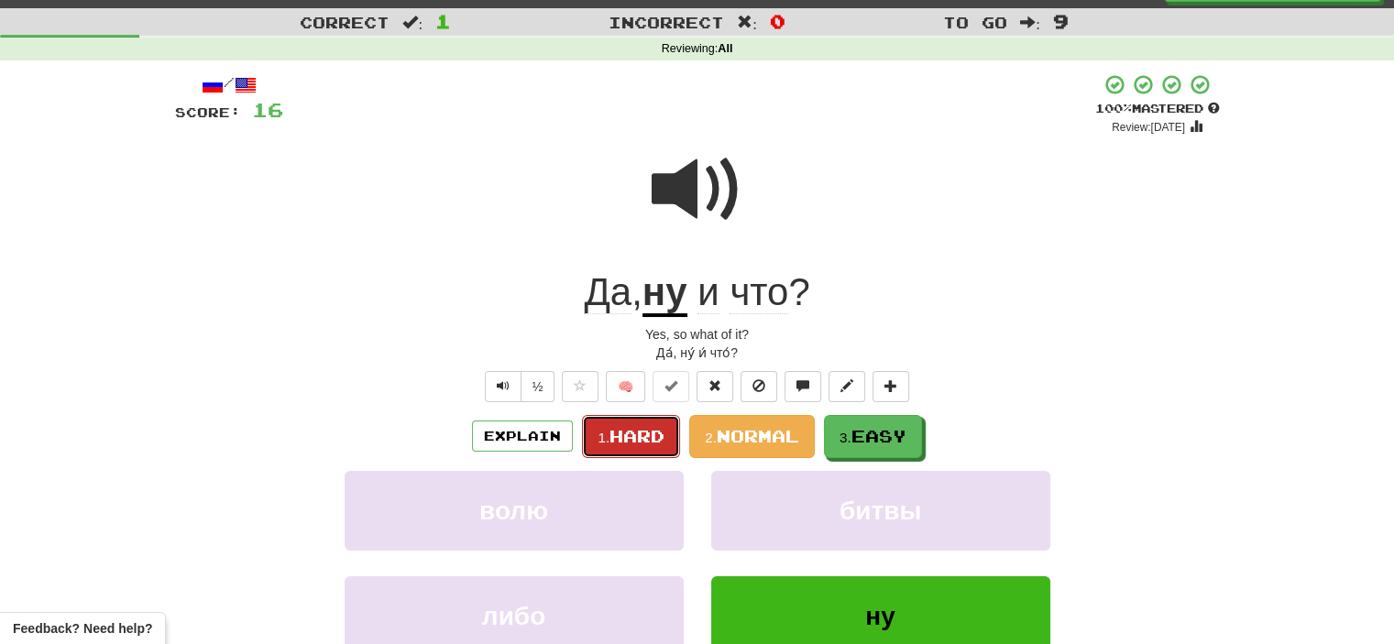
click at [639, 435] on span "Hard" at bounding box center [637, 436] width 55 height 20
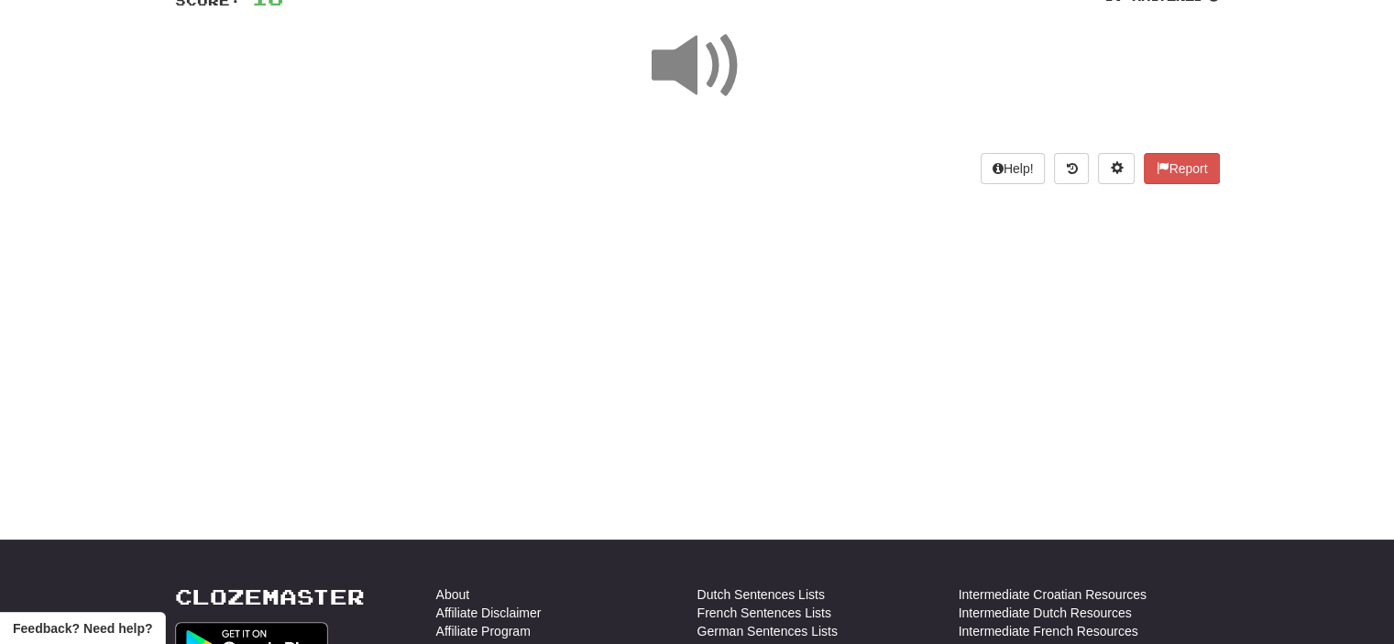
scroll to position [0, 0]
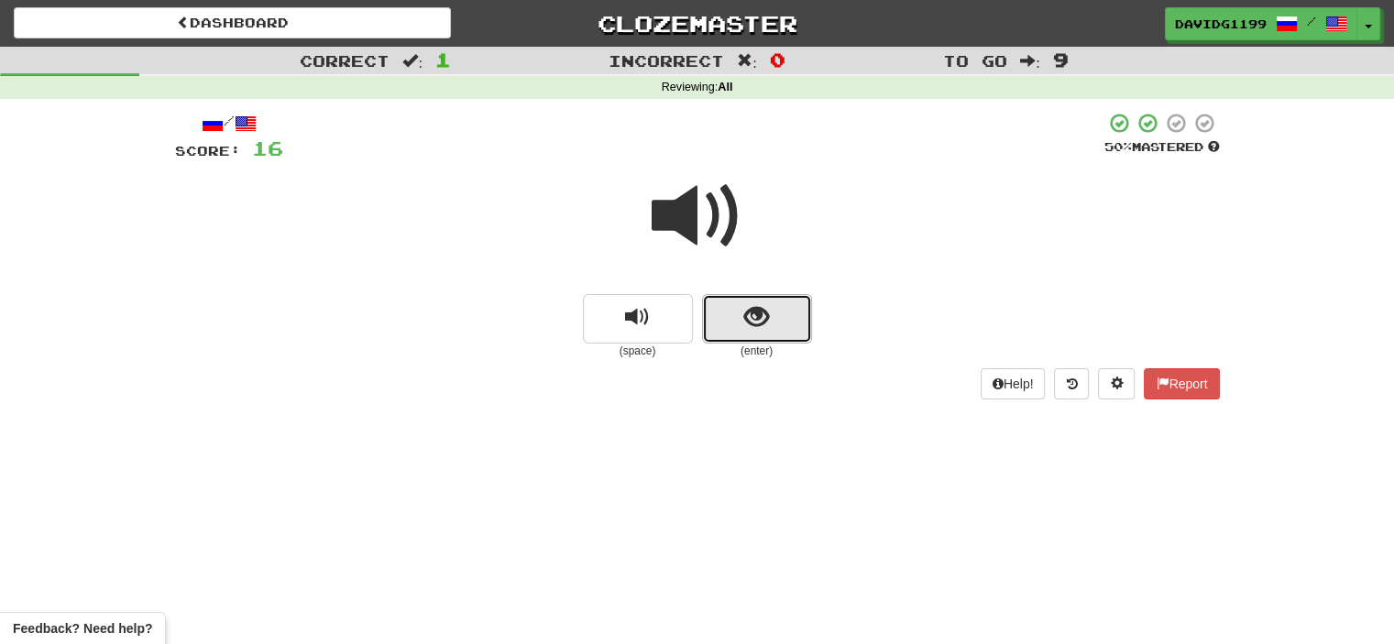
click at [721, 309] on button "show sentence" at bounding box center [757, 319] width 110 height 50
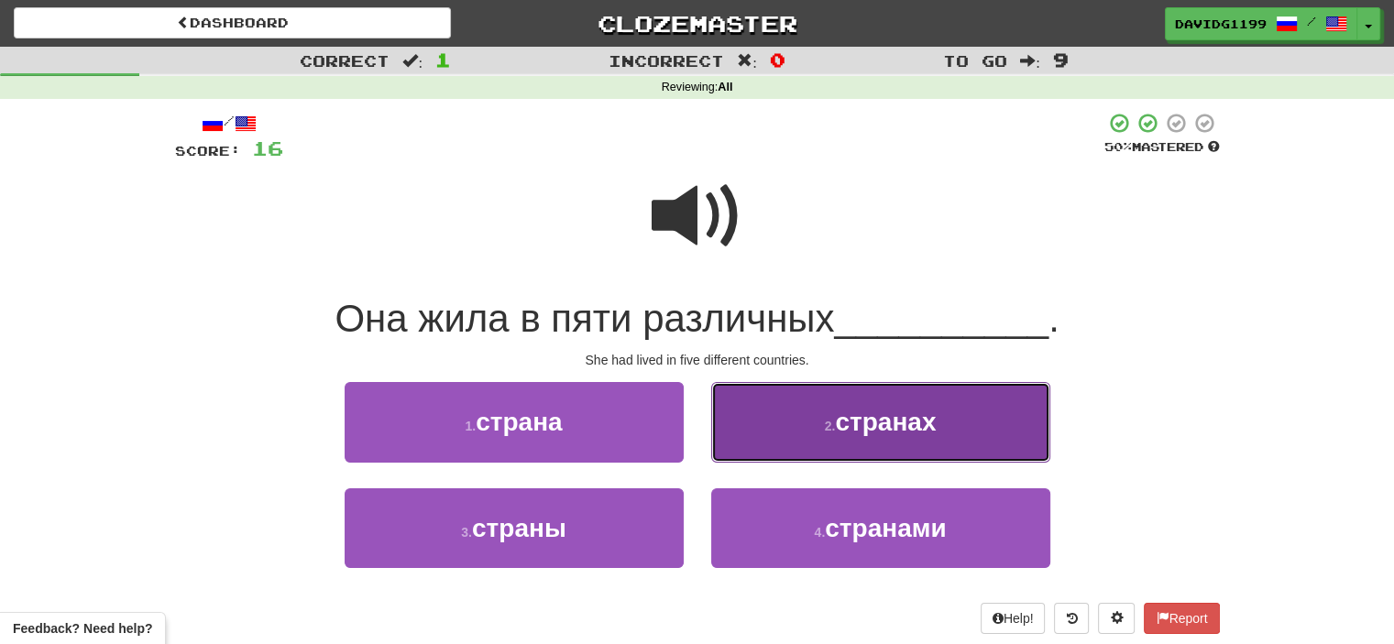
click at [877, 424] on span "странах" at bounding box center [885, 422] width 101 height 28
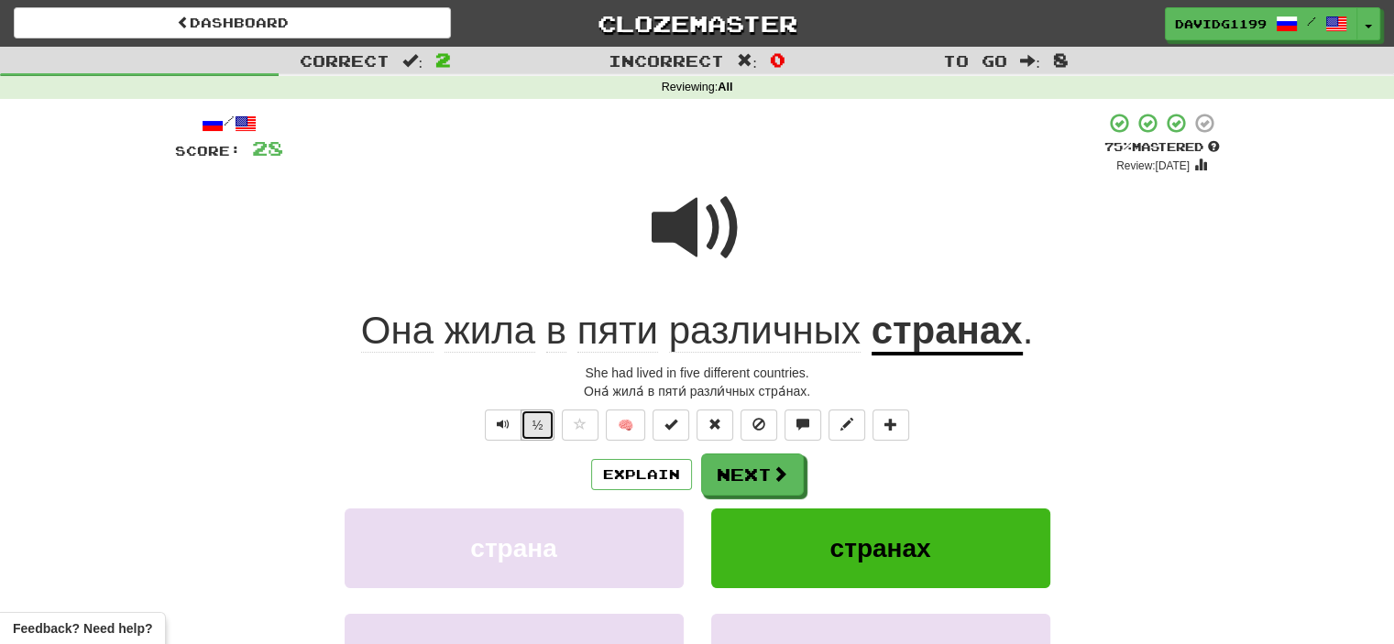
click at [536, 425] on button "½" at bounding box center [538, 425] width 35 height 31
click at [760, 469] on button "Next" at bounding box center [753, 476] width 103 height 42
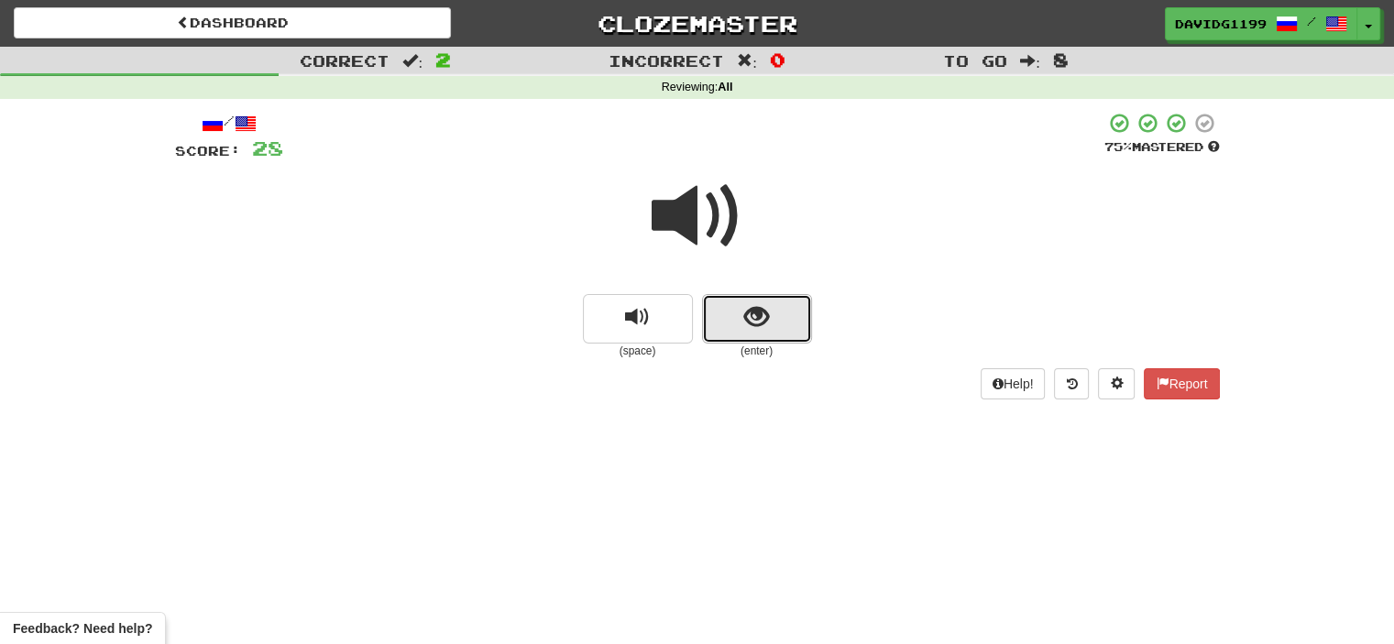
click at [731, 314] on button "show sentence" at bounding box center [757, 319] width 110 height 50
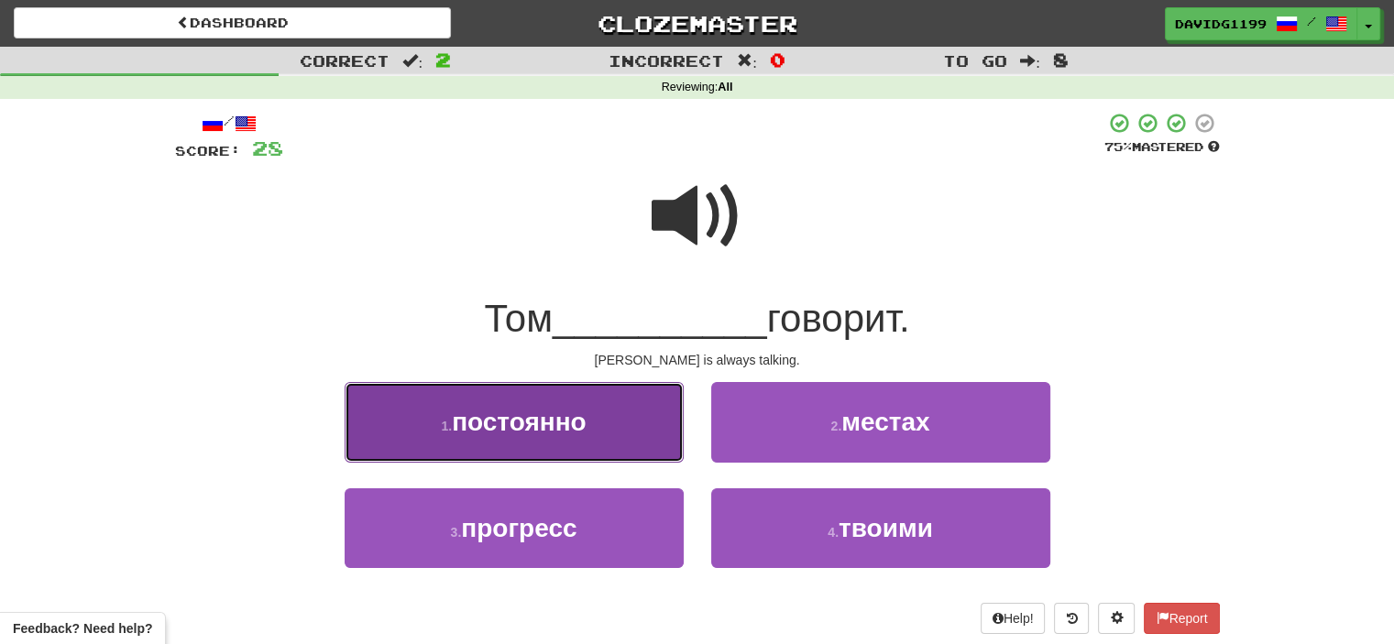
click at [611, 419] on button "1 . постоянно" at bounding box center [514, 422] width 339 height 80
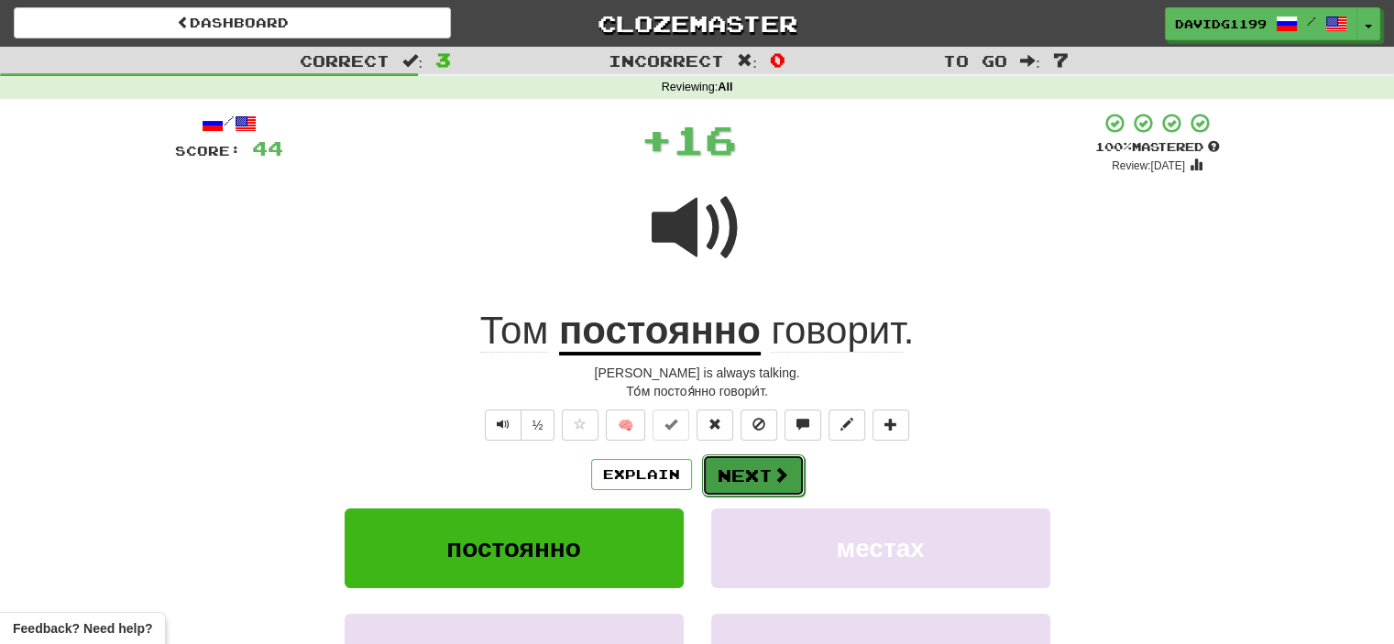
click at [761, 476] on button "Next" at bounding box center [753, 476] width 103 height 42
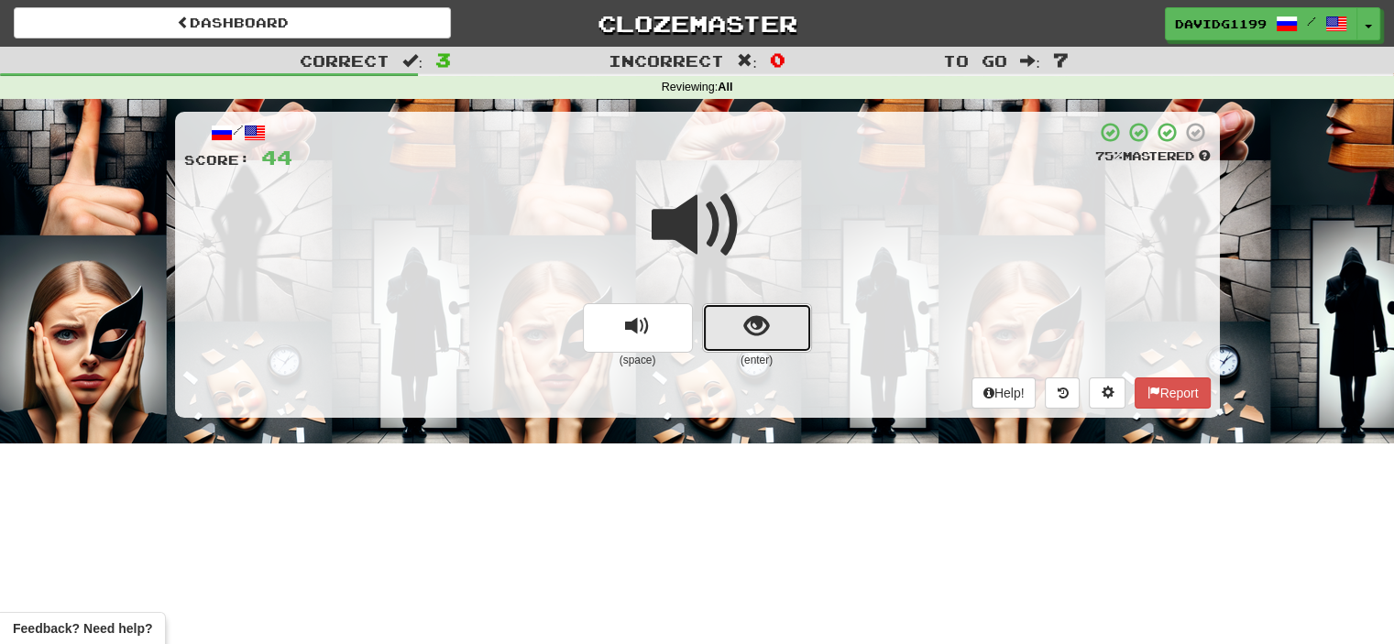
click at [735, 318] on button "show sentence" at bounding box center [757, 328] width 110 height 50
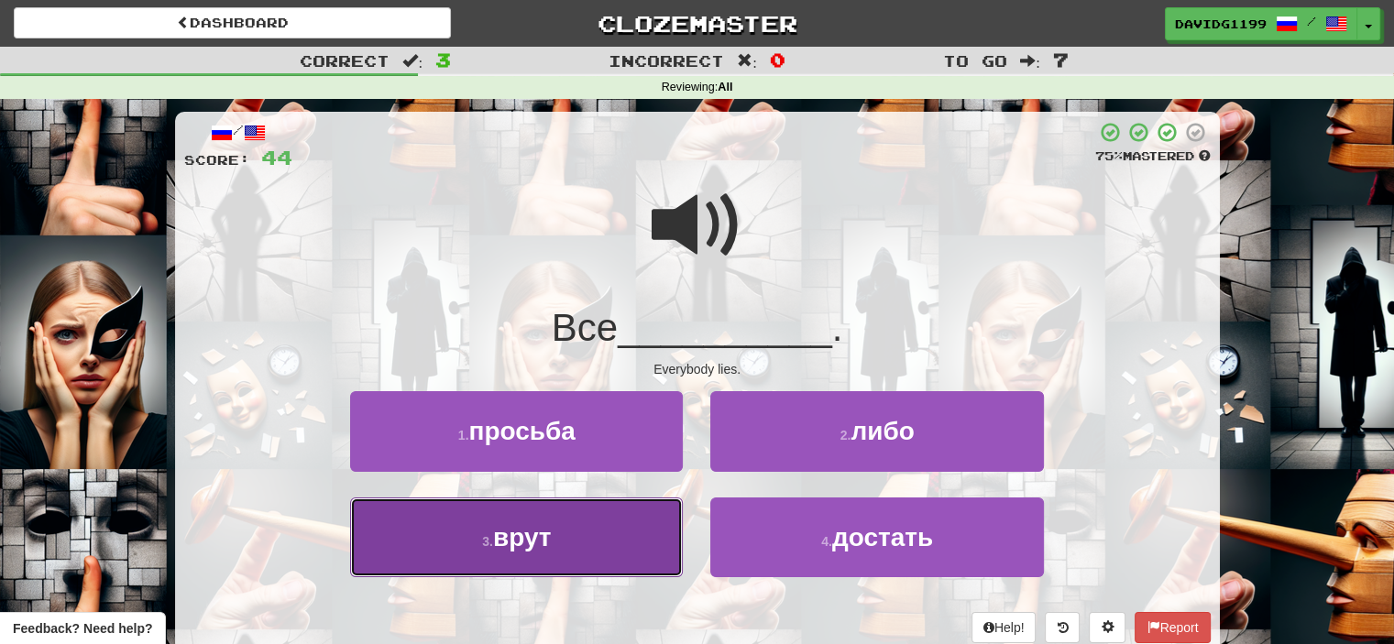
click at [622, 528] on button "3 . [GEOGRAPHIC_DATA]" at bounding box center [516, 538] width 333 height 80
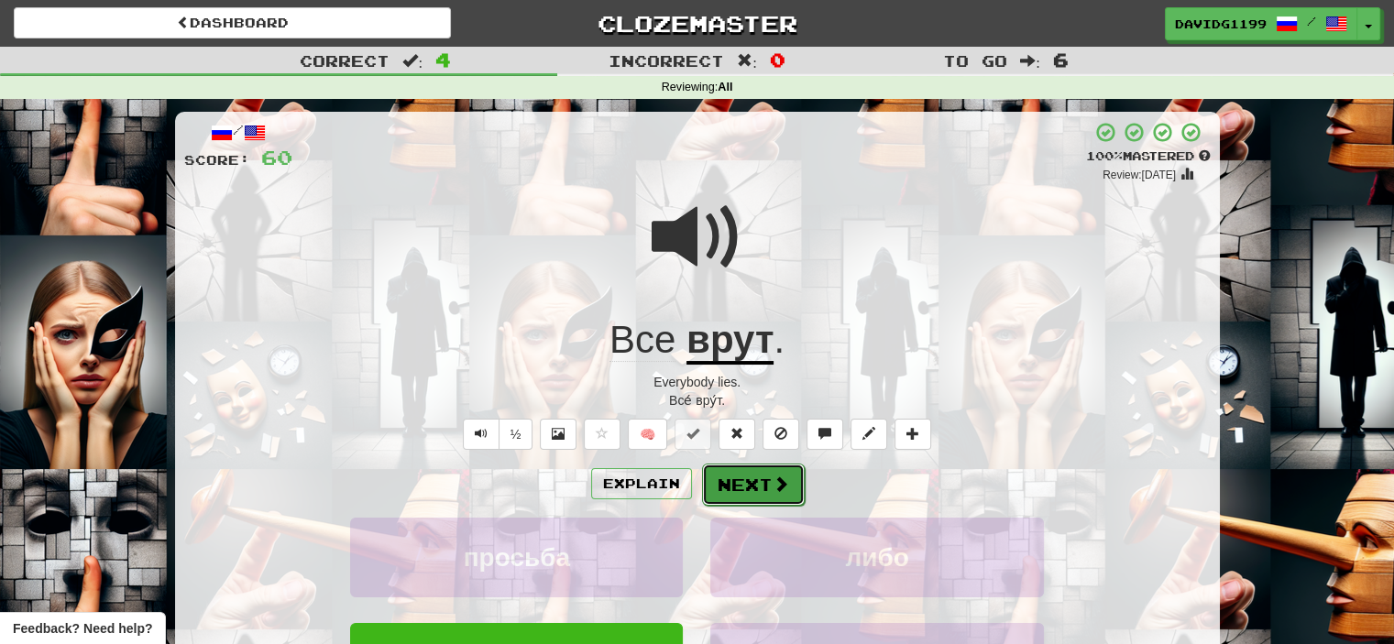
click at [755, 484] on button "Next" at bounding box center [753, 485] width 103 height 42
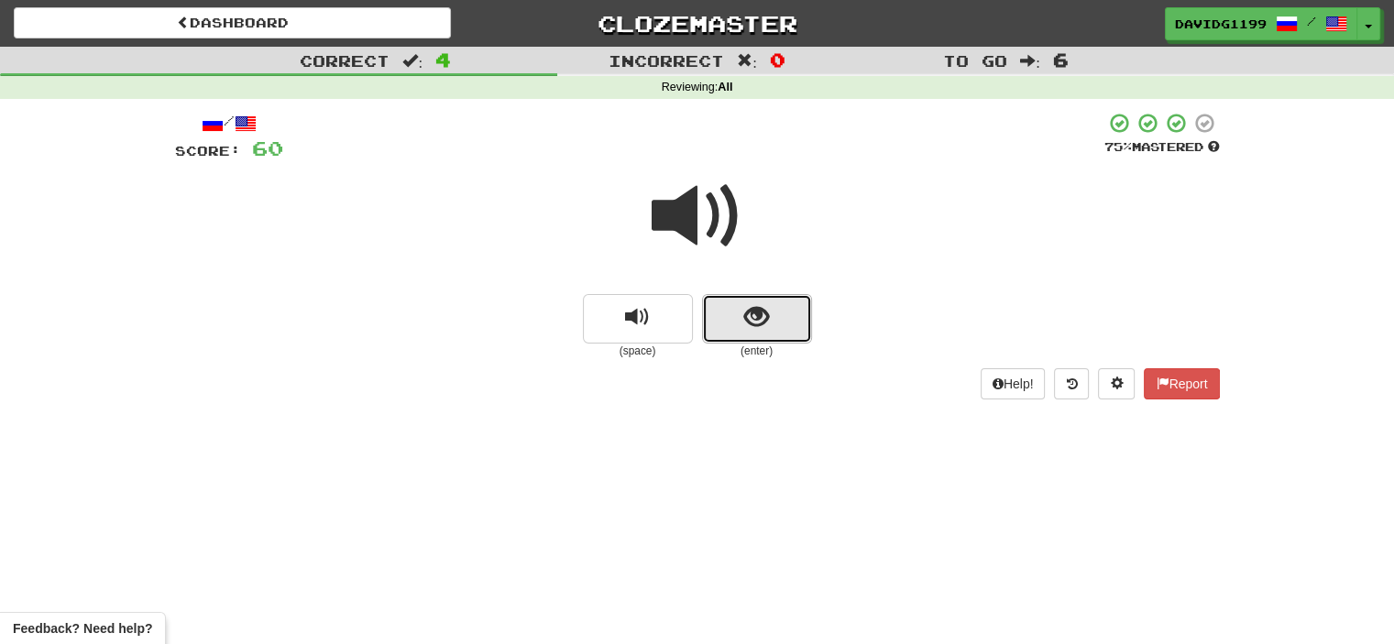
click at [726, 331] on button "show sentence" at bounding box center [757, 319] width 110 height 50
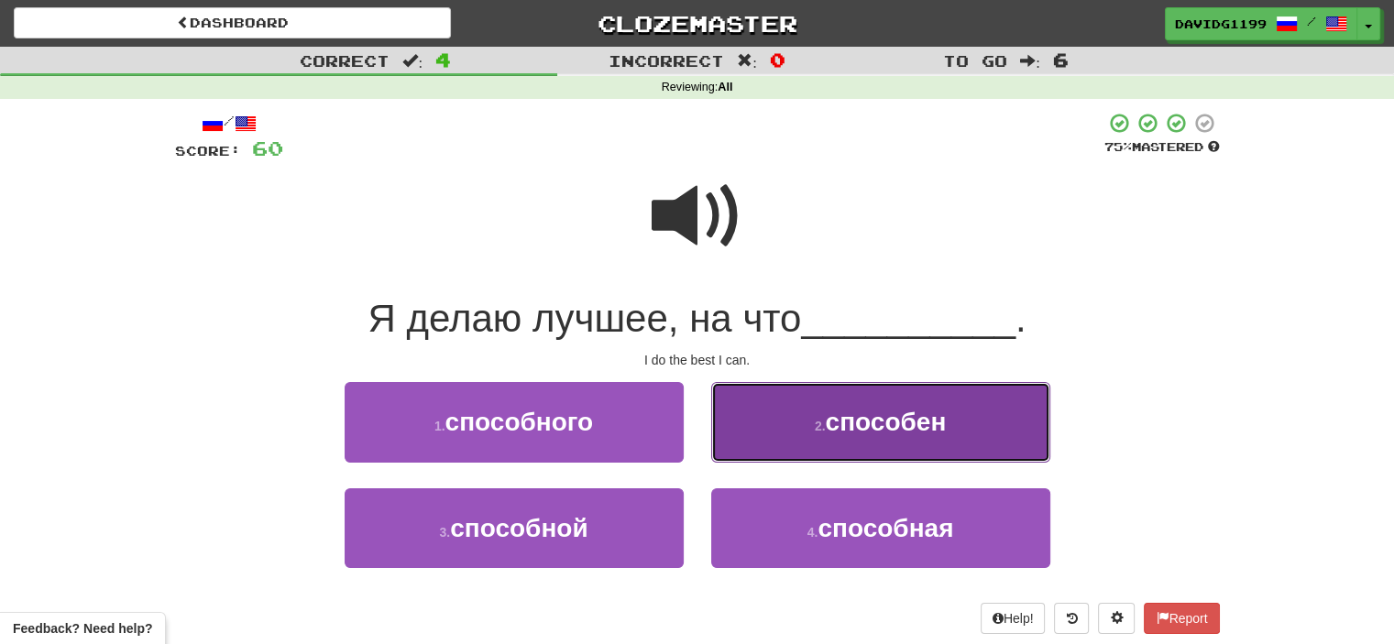
click at [830, 435] on span "способен" at bounding box center [886, 422] width 121 height 28
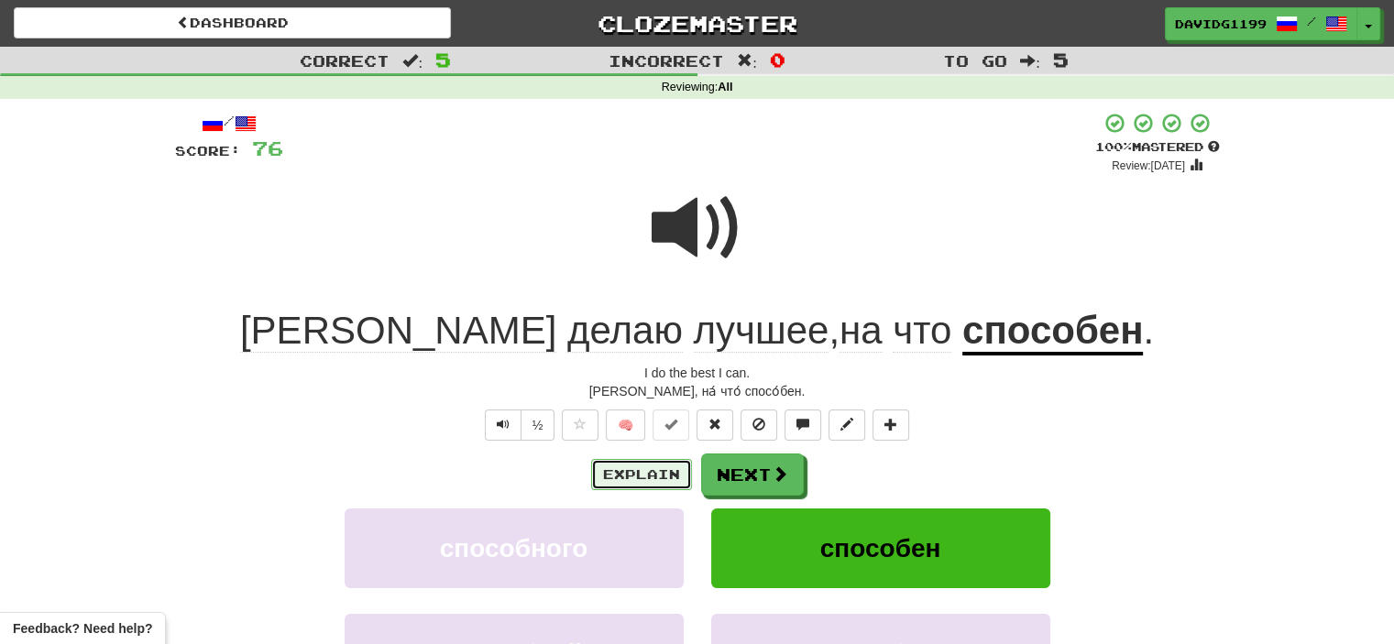
click at [665, 466] on button "Explain" at bounding box center [641, 474] width 101 height 31
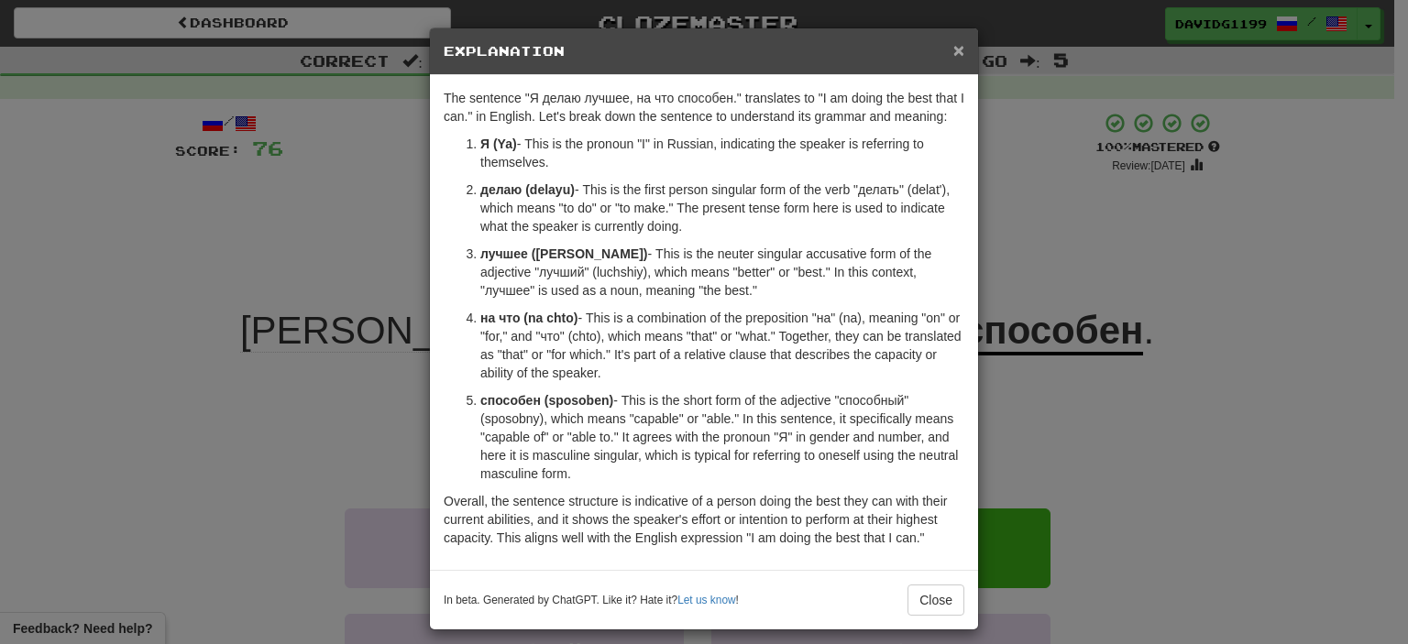
click at [953, 50] on span "×" at bounding box center [958, 49] width 11 height 21
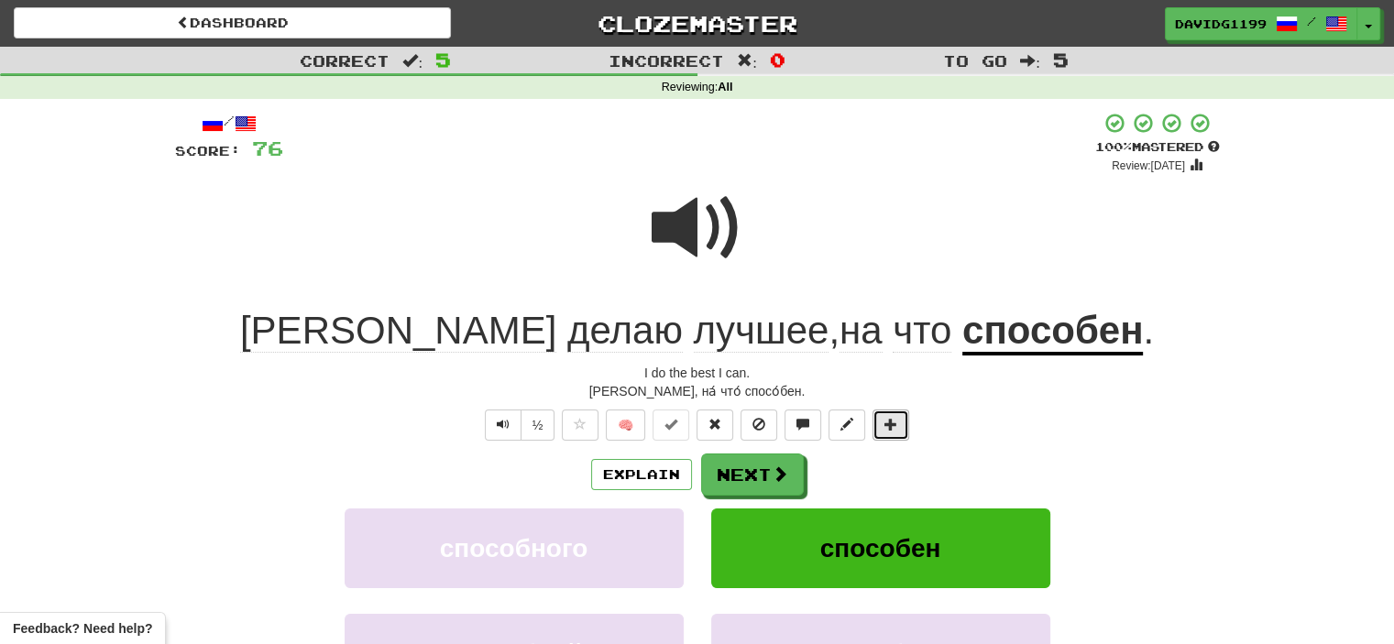
click at [896, 424] on span at bounding box center [891, 424] width 13 height 13
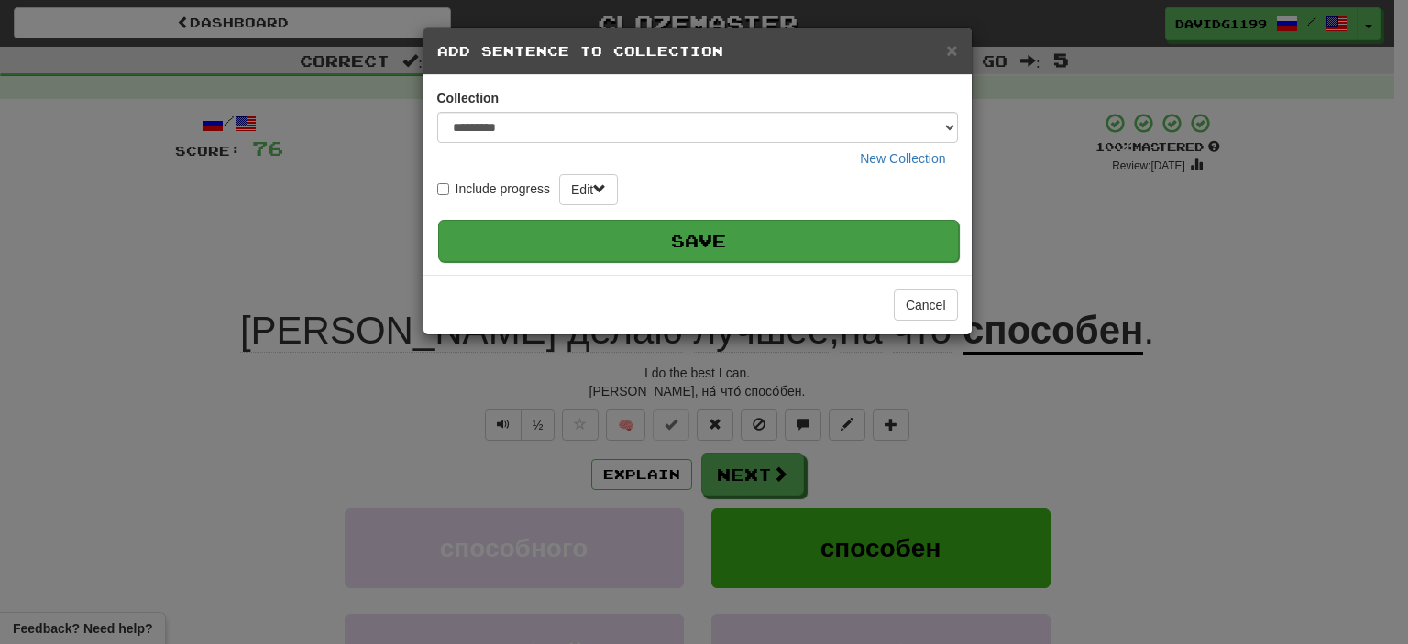
click at [746, 238] on button "Save" at bounding box center [698, 241] width 521 height 42
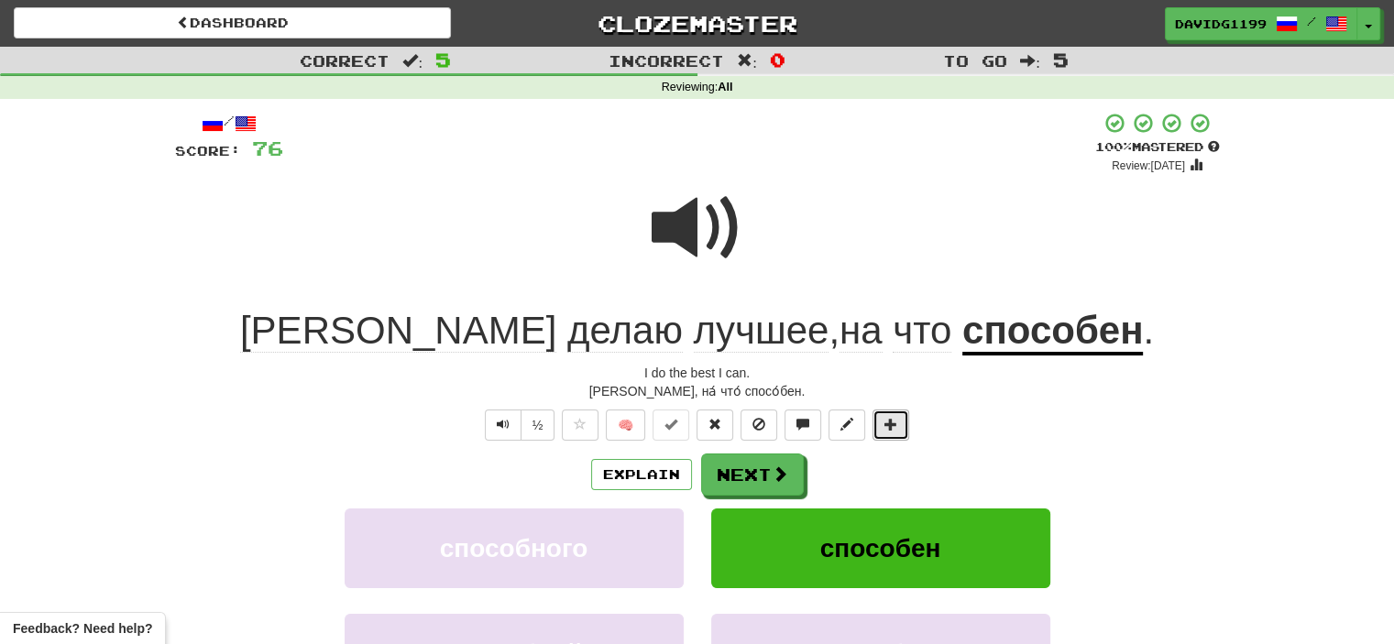
click at [888, 428] on span at bounding box center [891, 424] width 13 height 13
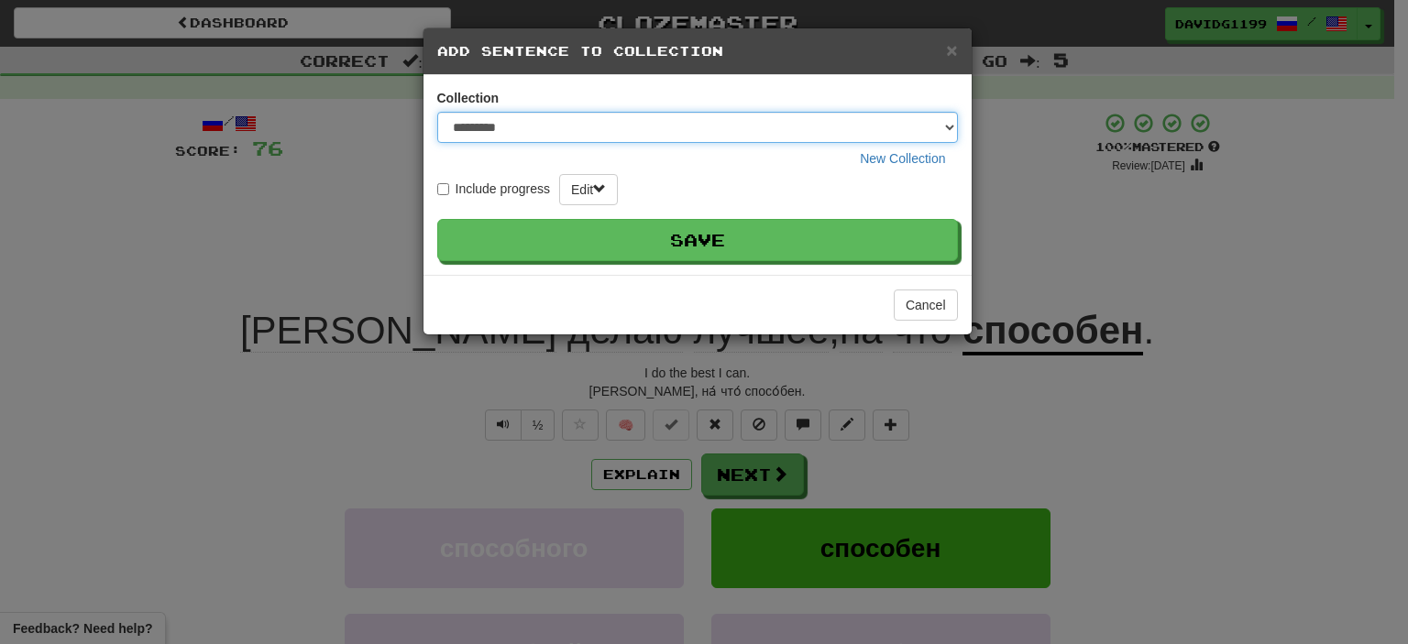
click at [946, 129] on select "**********" at bounding box center [697, 127] width 521 height 31
select select "*****"
click at [437, 112] on select "**********" at bounding box center [697, 127] width 521 height 31
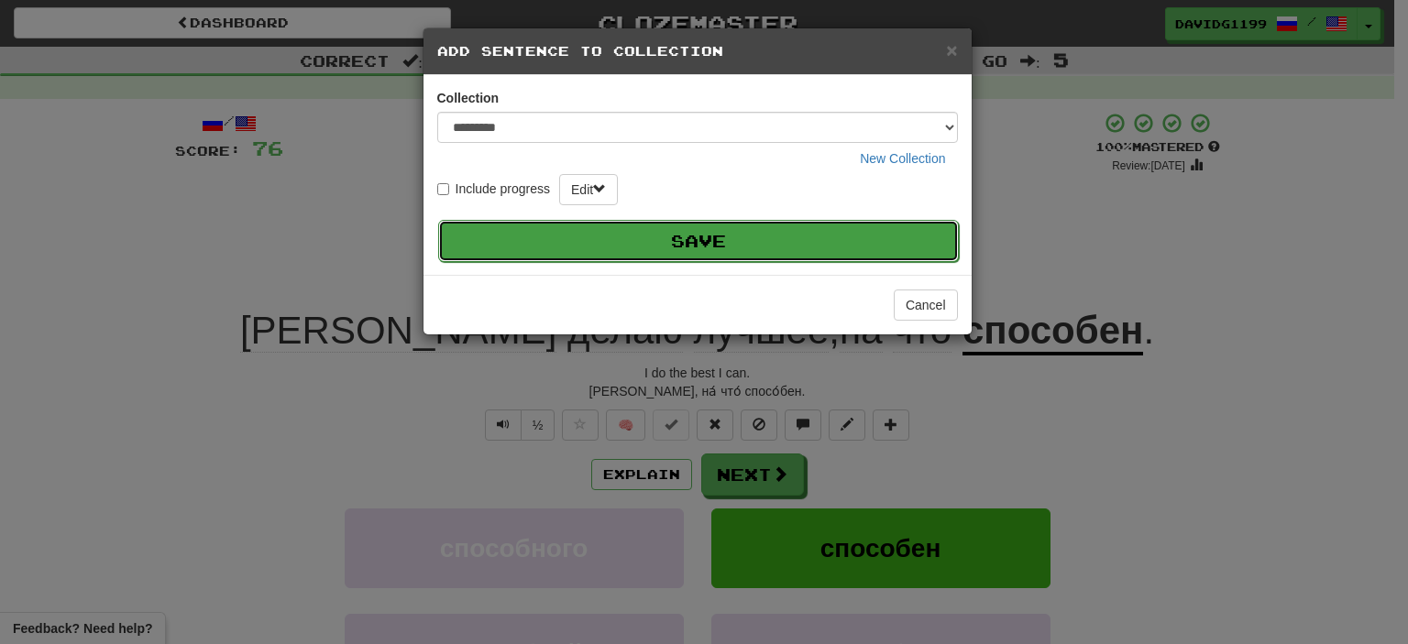
click at [688, 239] on button "Save" at bounding box center [698, 241] width 521 height 42
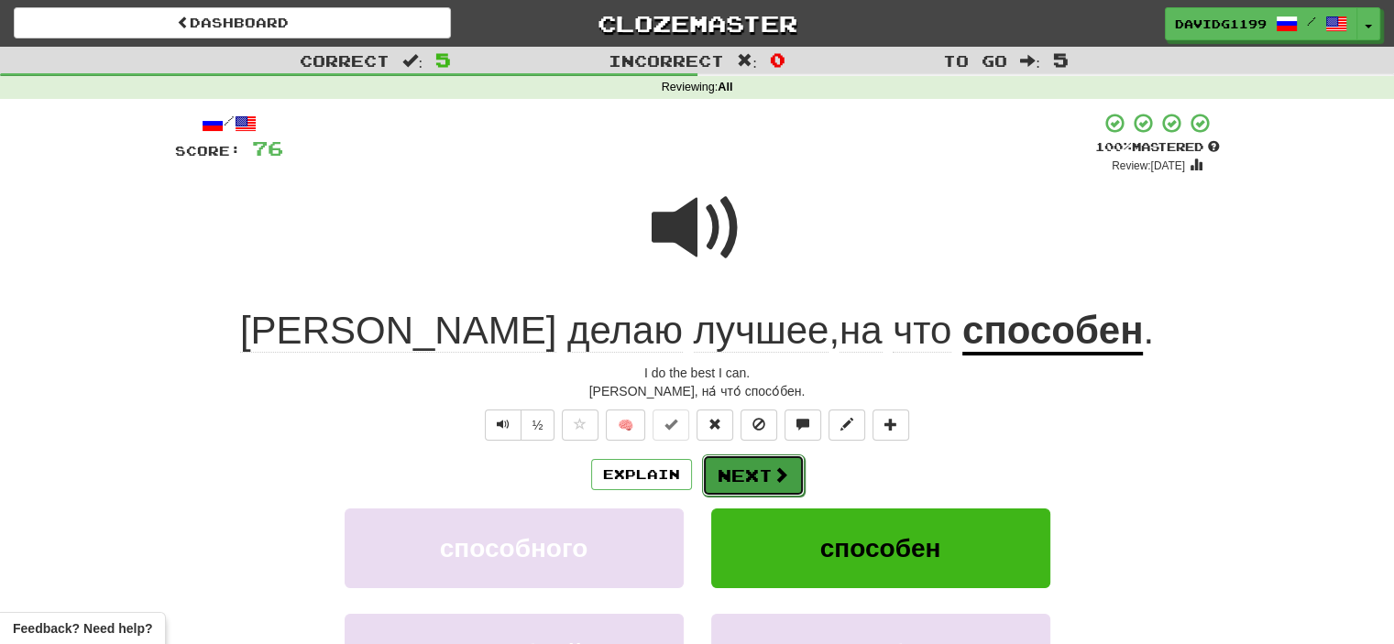
click at [756, 470] on button "Next" at bounding box center [753, 476] width 103 height 42
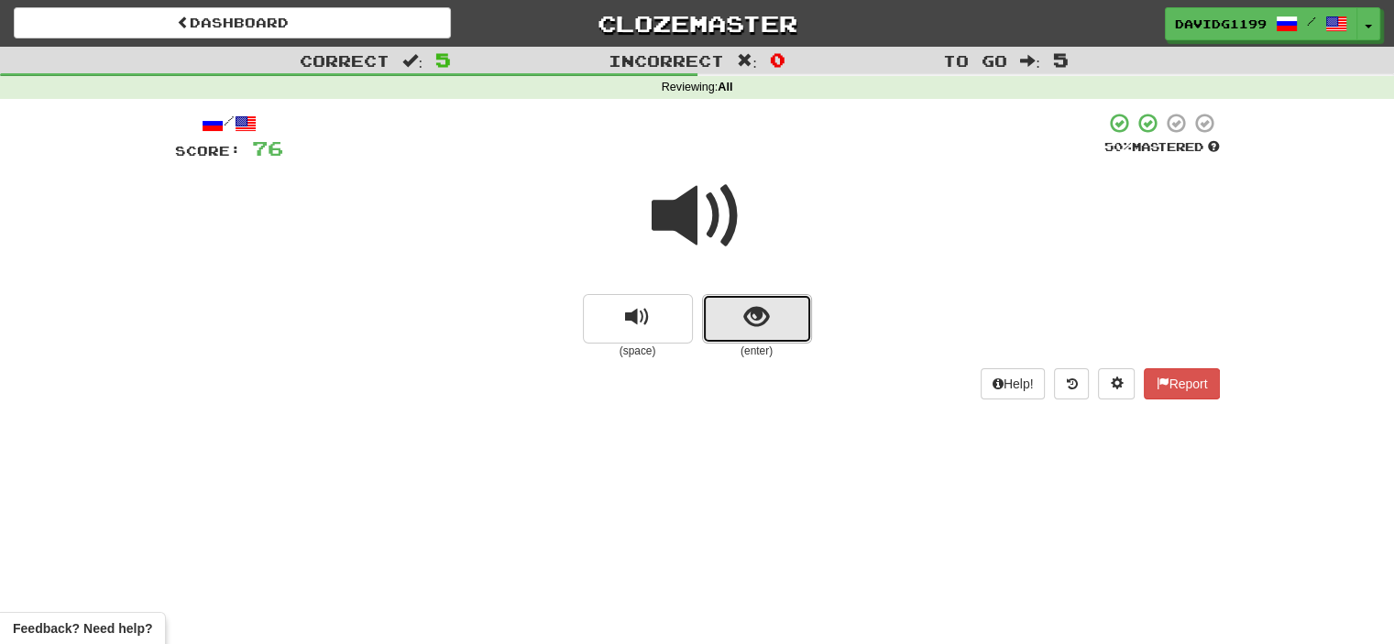
click at [728, 314] on button "show sentence" at bounding box center [757, 319] width 110 height 50
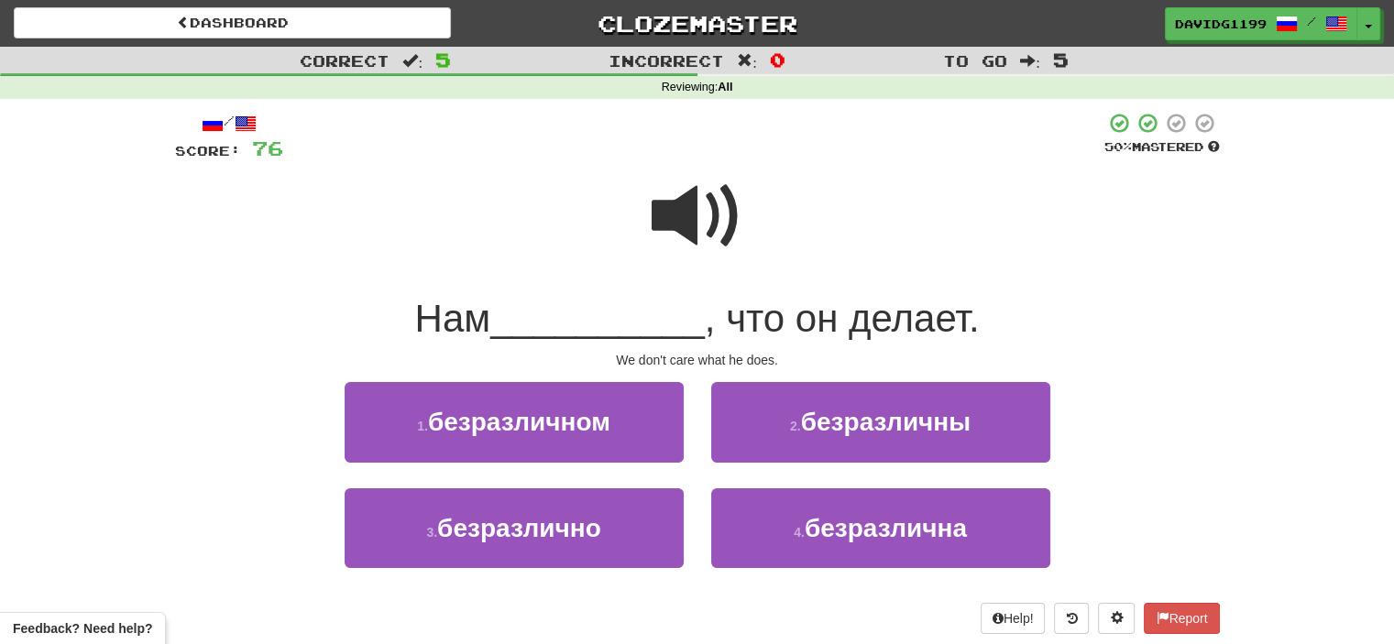
click at [691, 204] on span at bounding box center [698, 217] width 92 height 92
click at [707, 215] on span at bounding box center [698, 217] width 92 height 92
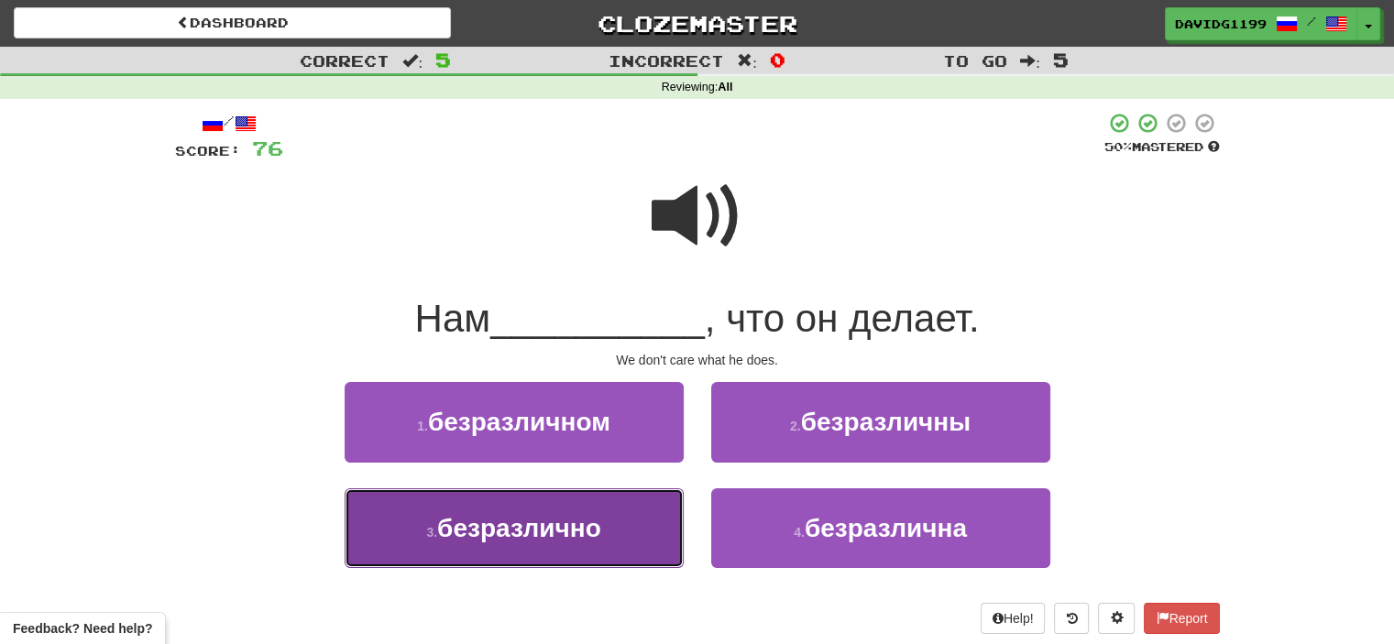
click at [600, 520] on span "безразлично" at bounding box center [519, 528] width 164 height 28
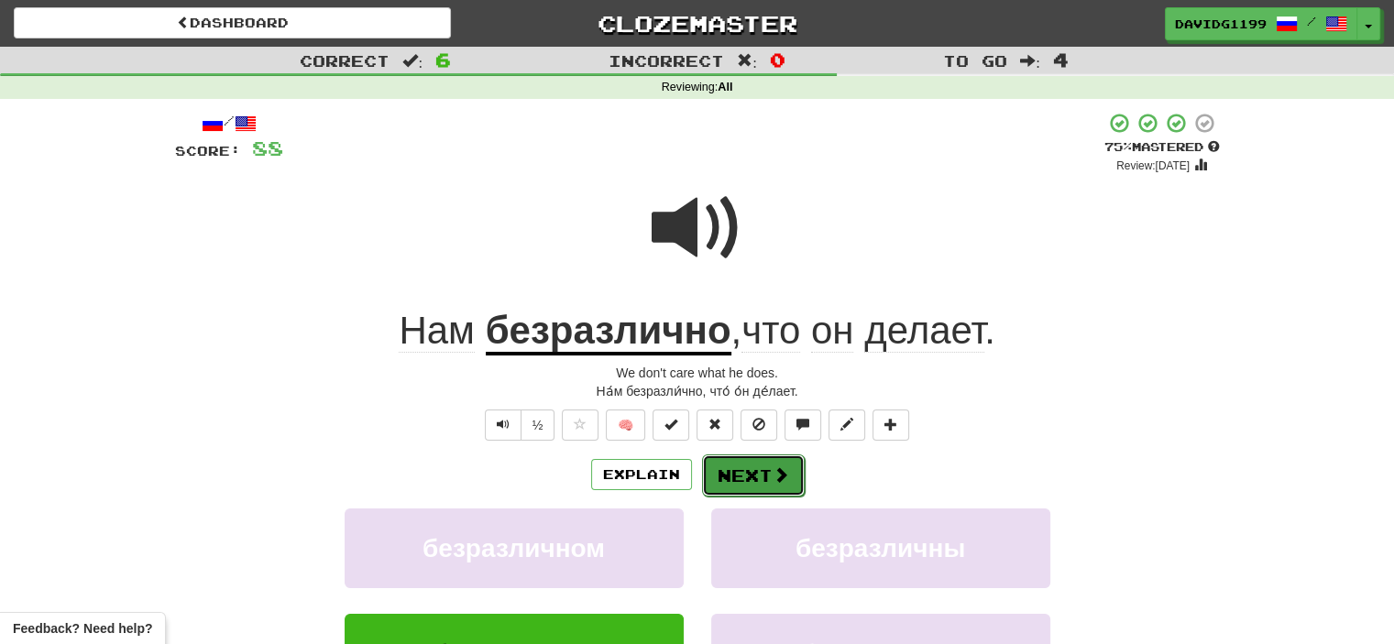
click at [759, 468] on button "Next" at bounding box center [753, 476] width 103 height 42
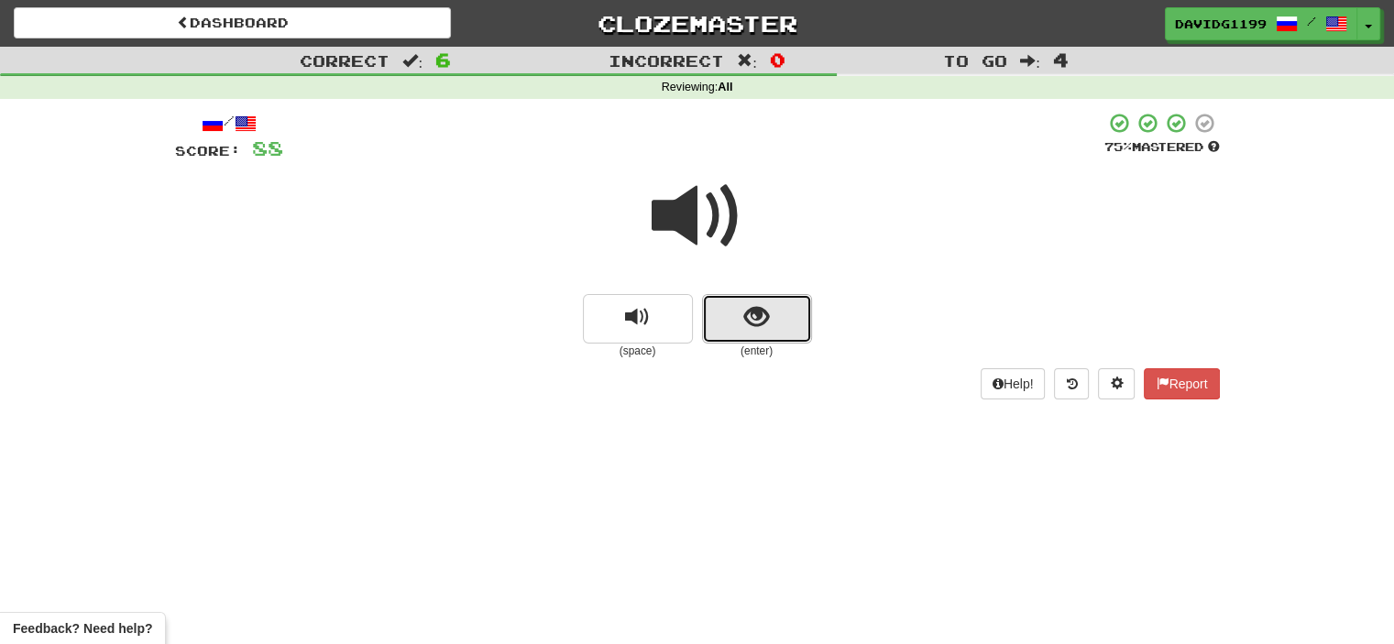
click at [724, 303] on button "show sentence" at bounding box center [757, 319] width 110 height 50
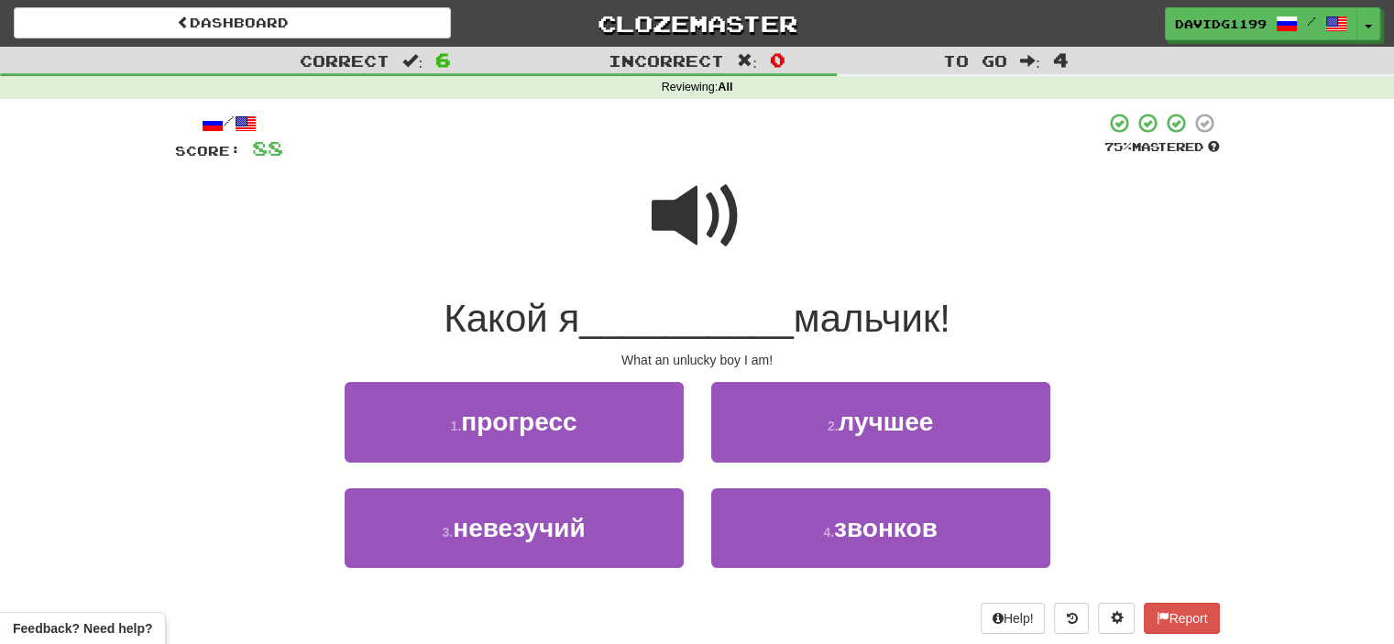
click at [688, 213] on span at bounding box center [698, 217] width 92 height 92
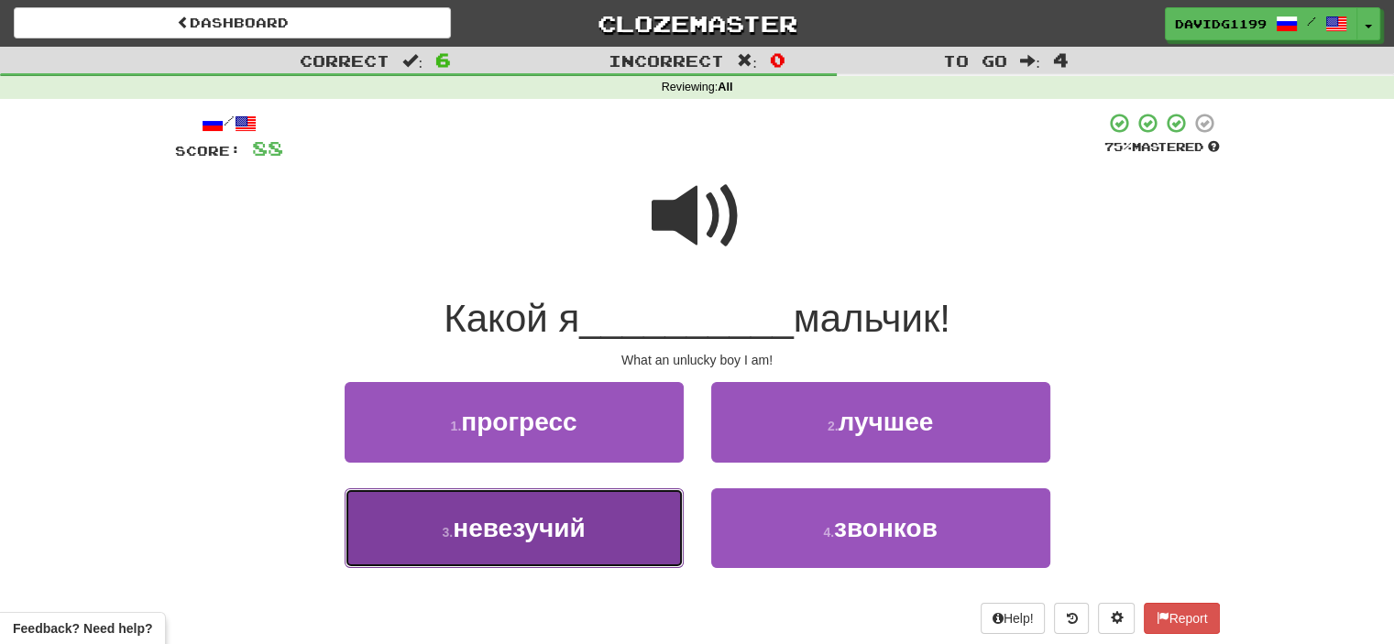
click at [600, 523] on button "3 . невезучий" at bounding box center [514, 529] width 339 height 80
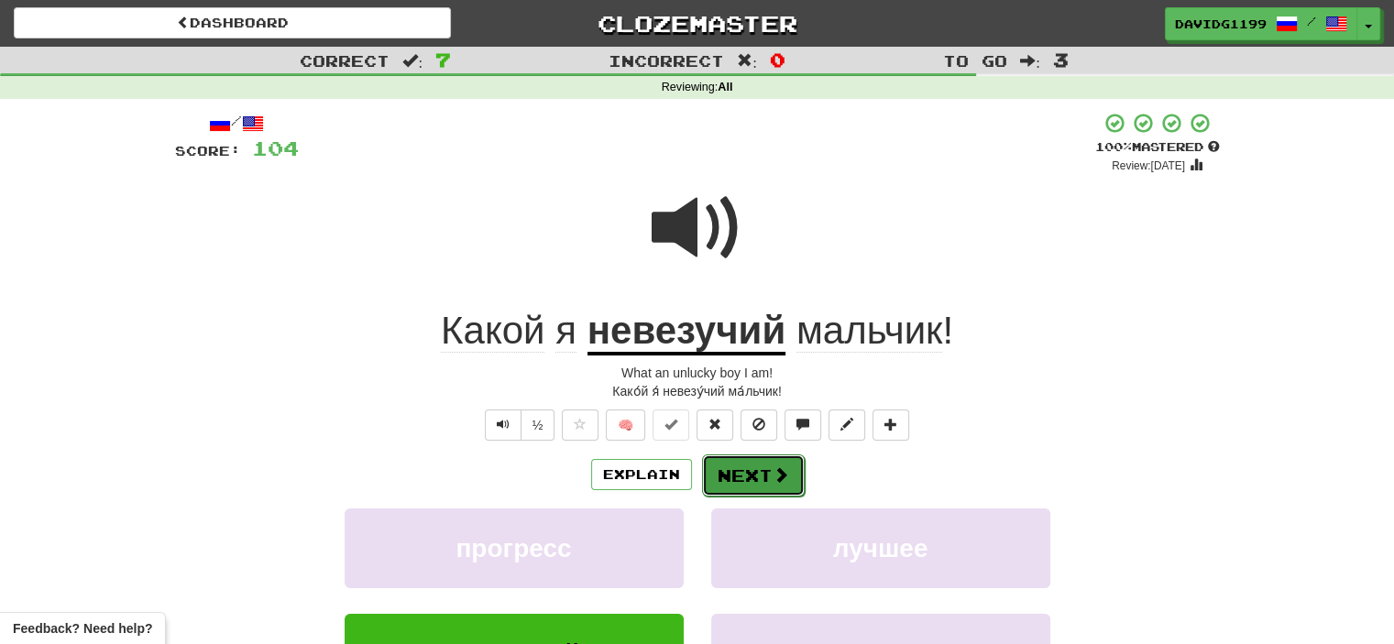
click at [742, 469] on button "Next" at bounding box center [753, 476] width 103 height 42
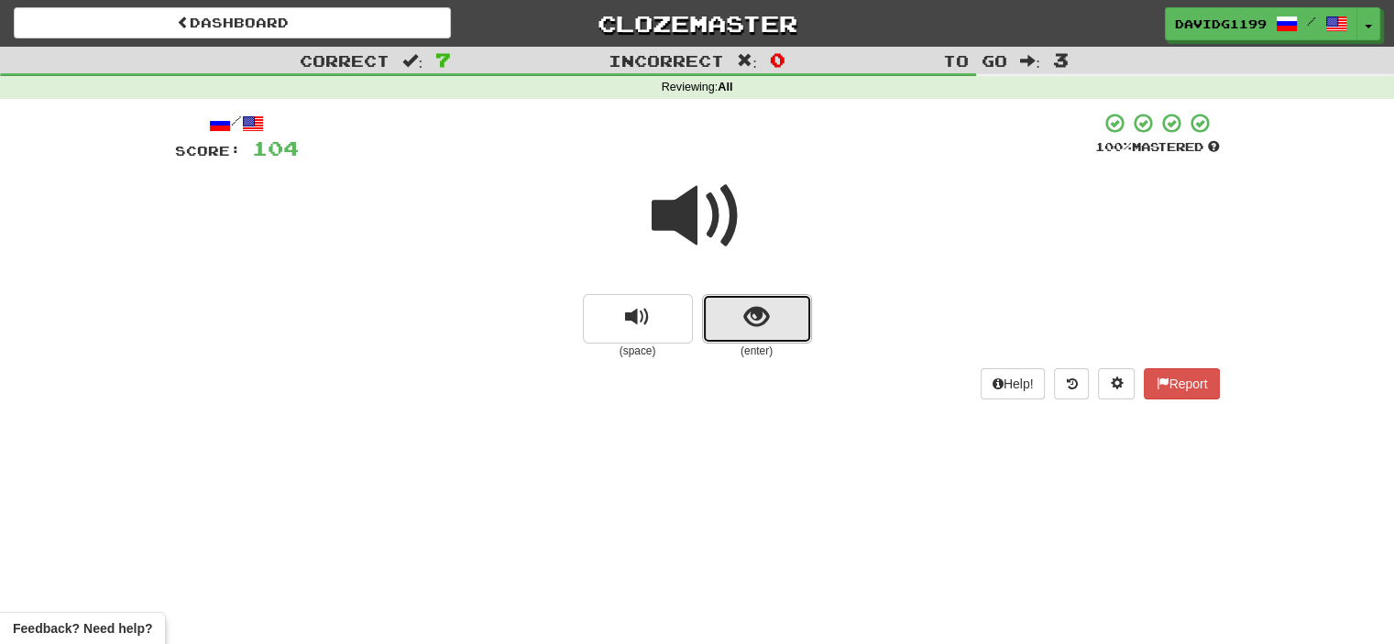
click at [726, 314] on button "show sentence" at bounding box center [757, 319] width 110 height 50
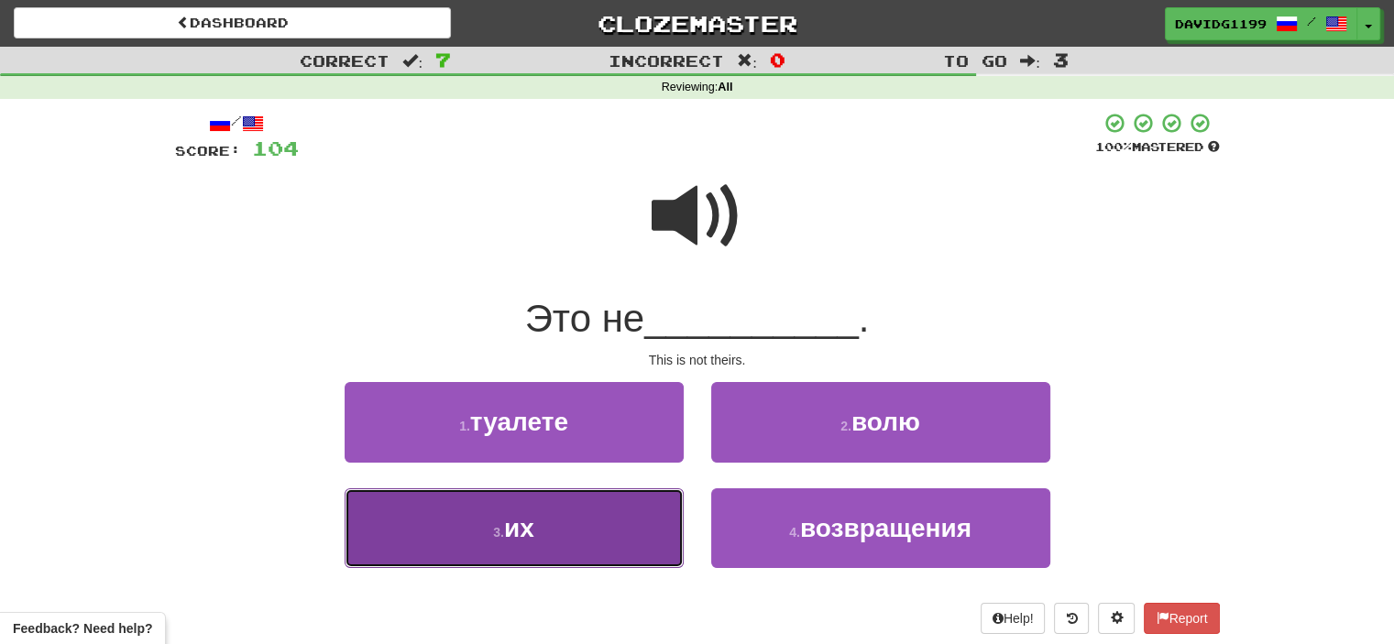
click at [610, 509] on button "3 . их" at bounding box center [514, 529] width 339 height 80
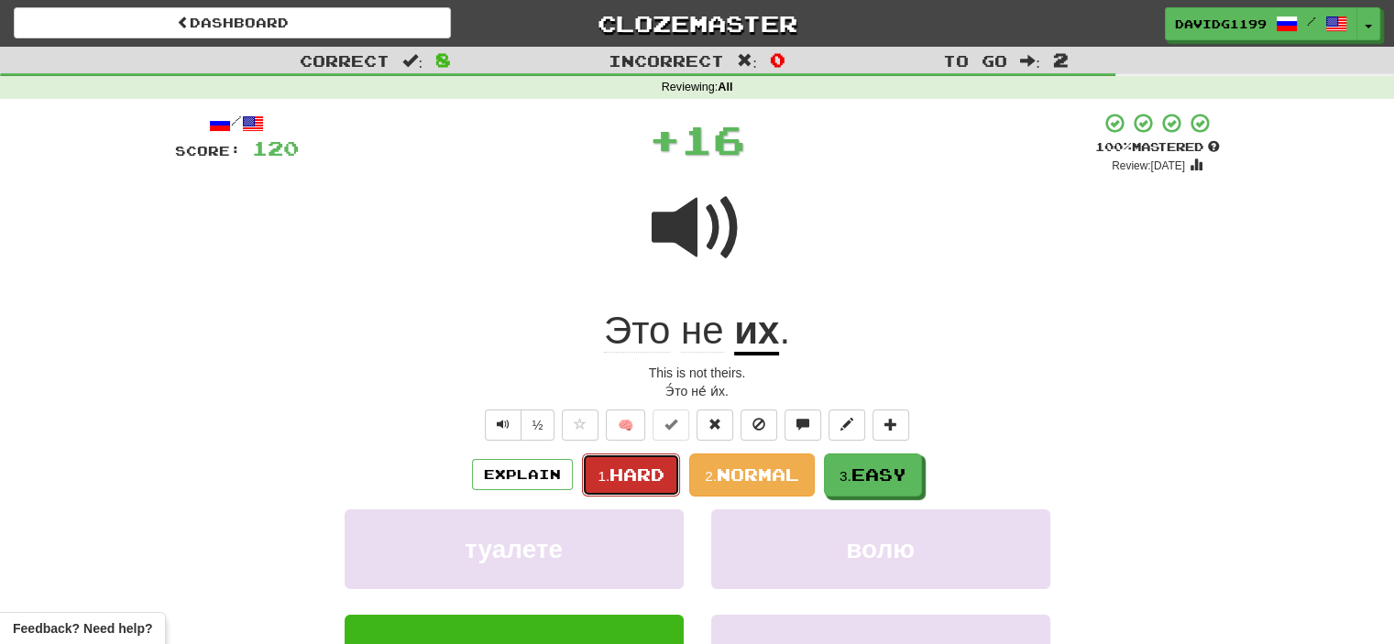
click at [641, 471] on span "Hard" at bounding box center [637, 475] width 55 height 20
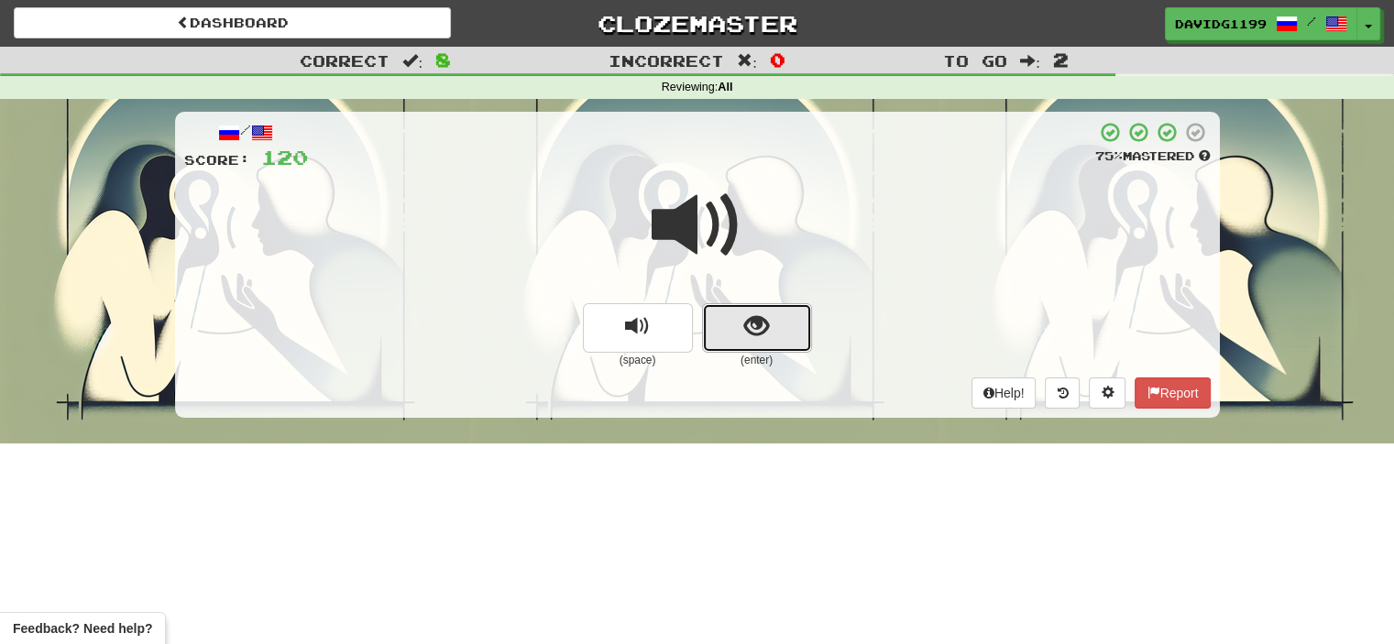
click at [733, 329] on button "show sentence" at bounding box center [757, 328] width 110 height 50
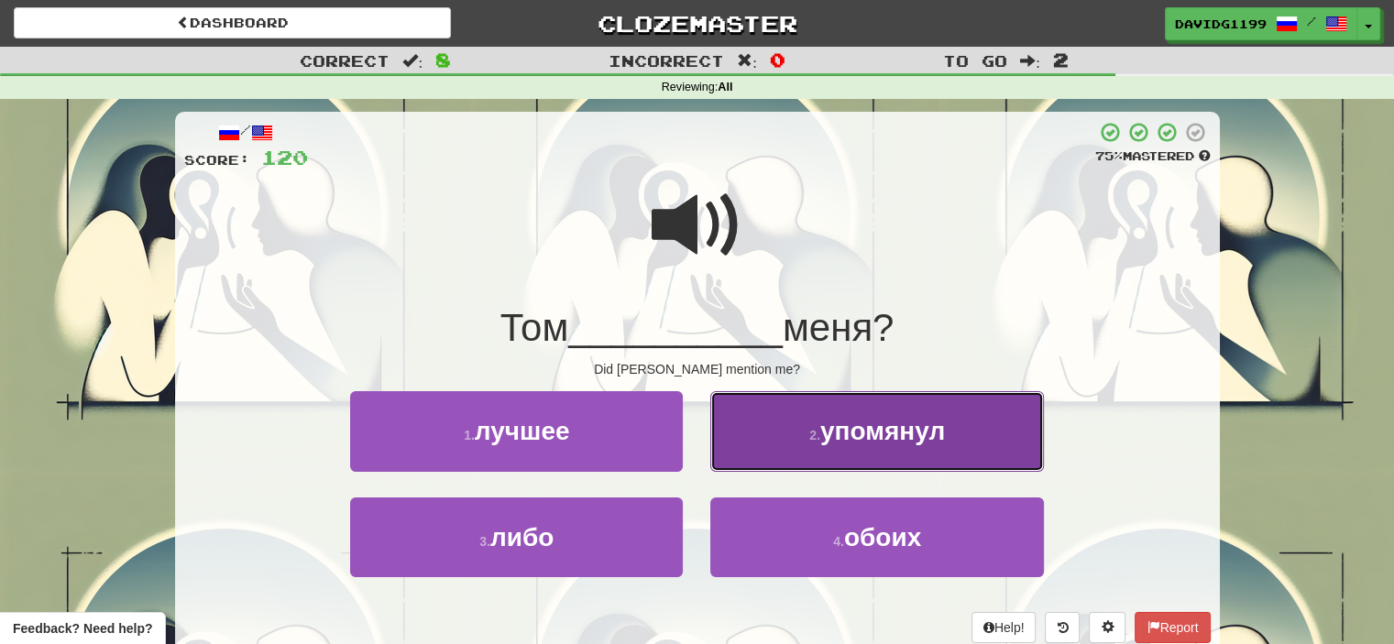
click at [837, 442] on span "упомянул" at bounding box center [882, 431] width 125 height 28
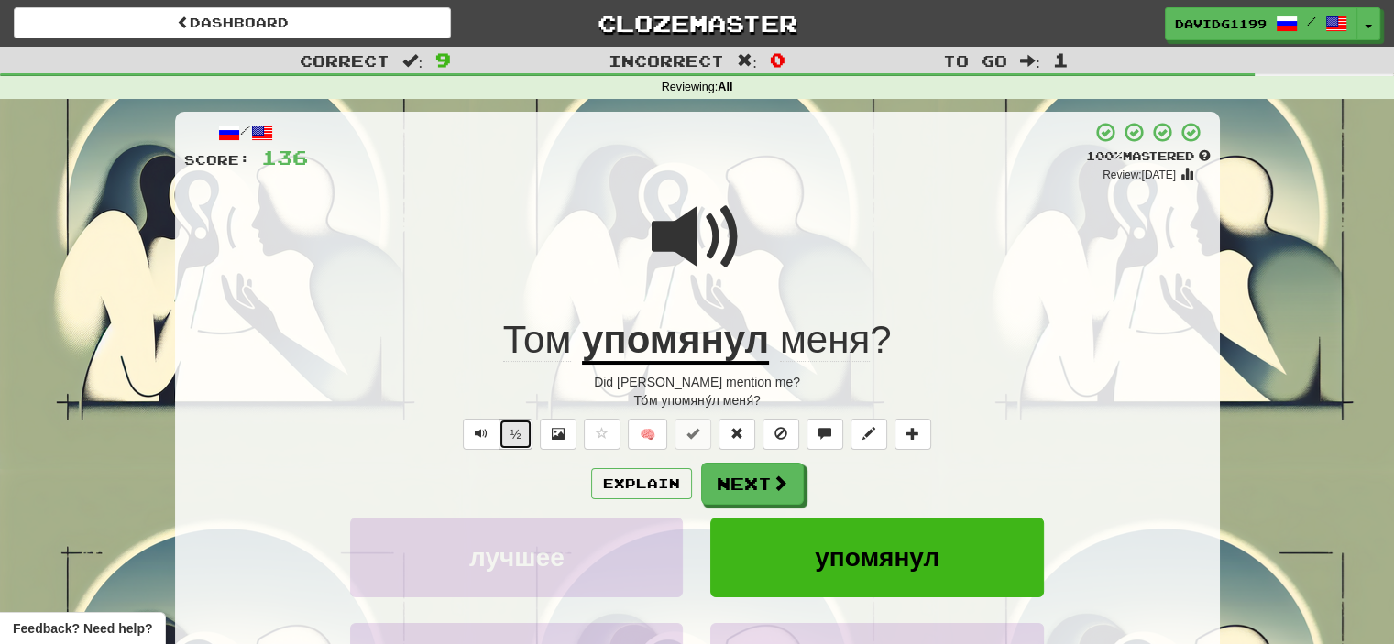
click at [519, 435] on button "½" at bounding box center [516, 434] width 35 height 31
drag, startPoint x: 767, startPoint y: 483, endPoint x: 910, endPoint y: 490, distance: 143.2
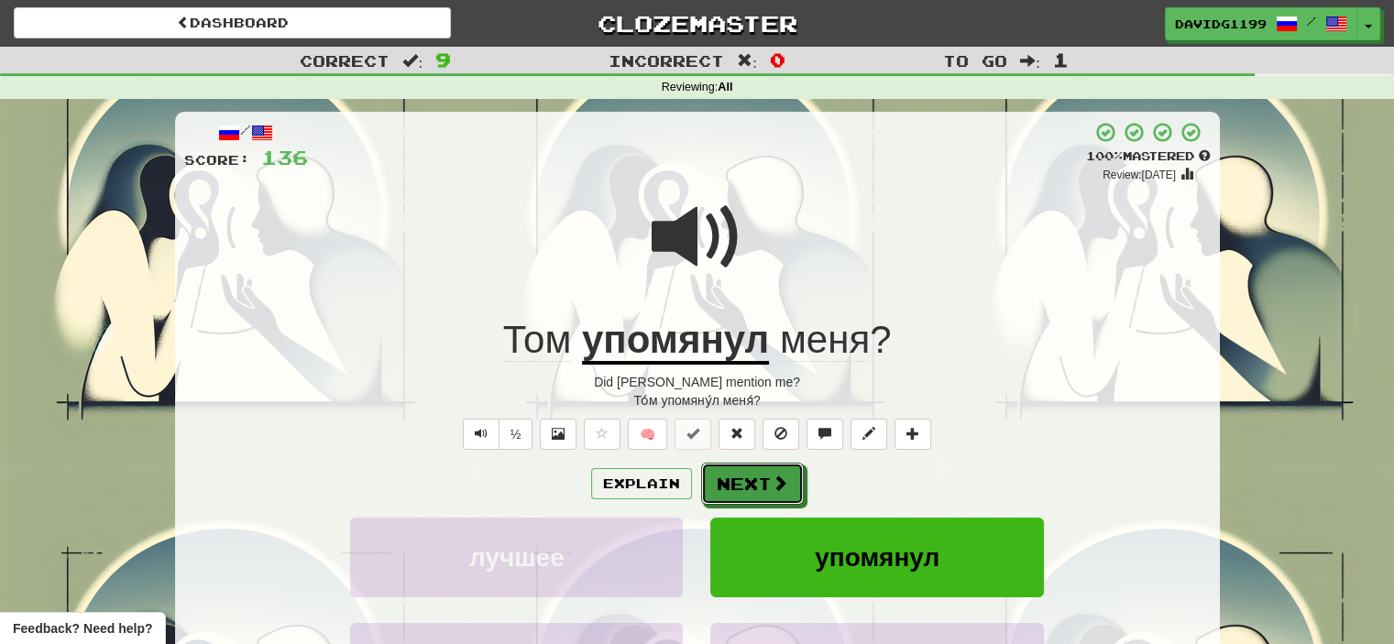
click at [910, 490] on div "Explain Next" at bounding box center [697, 484] width 1027 height 42
